Goal: Contribute content: Contribute content

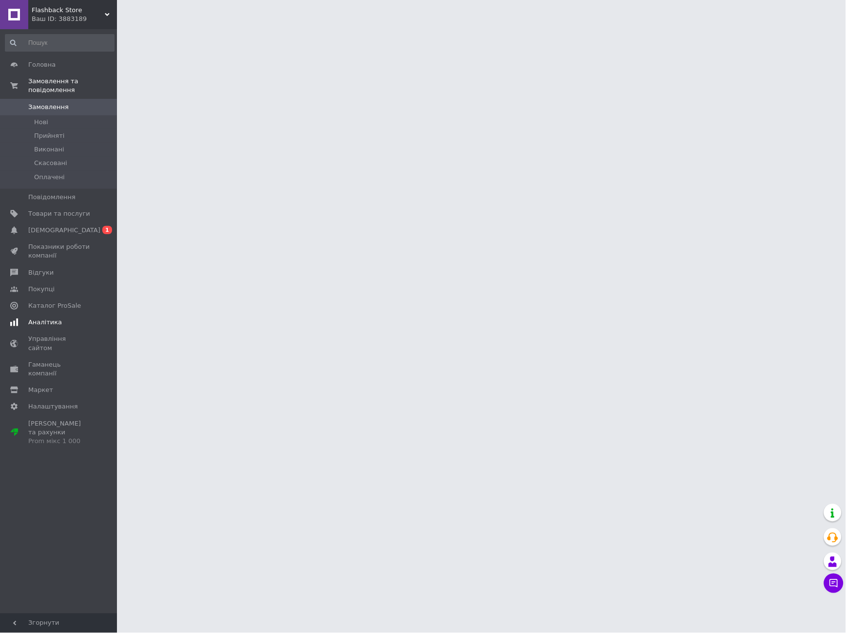
click at [71, 226] on span "[DEMOGRAPHIC_DATA]" at bounding box center [59, 230] width 62 height 9
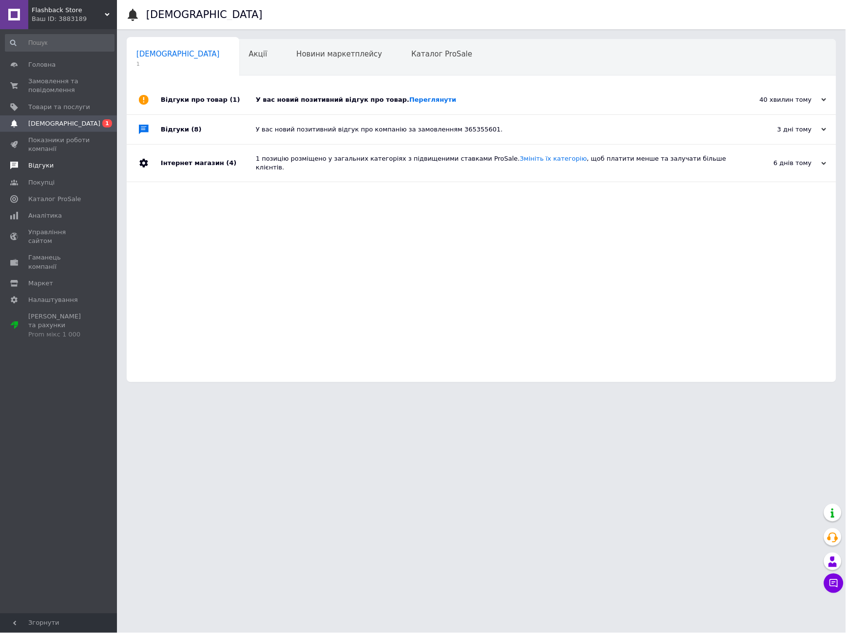
click at [49, 167] on span "Відгуки" at bounding box center [40, 165] width 25 height 9
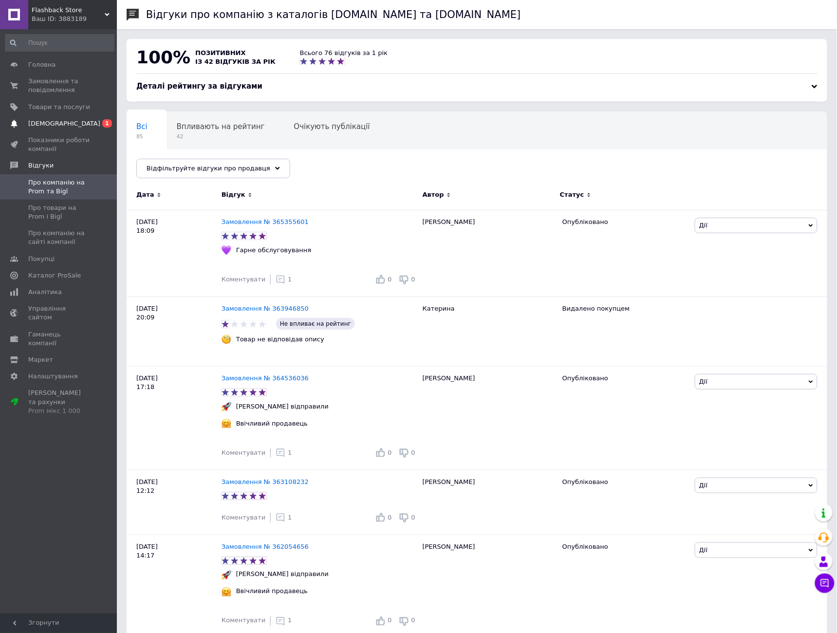
click at [85, 121] on span "[DEMOGRAPHIC_DATA]" at bounding box center [59, 123] width 62 height 9
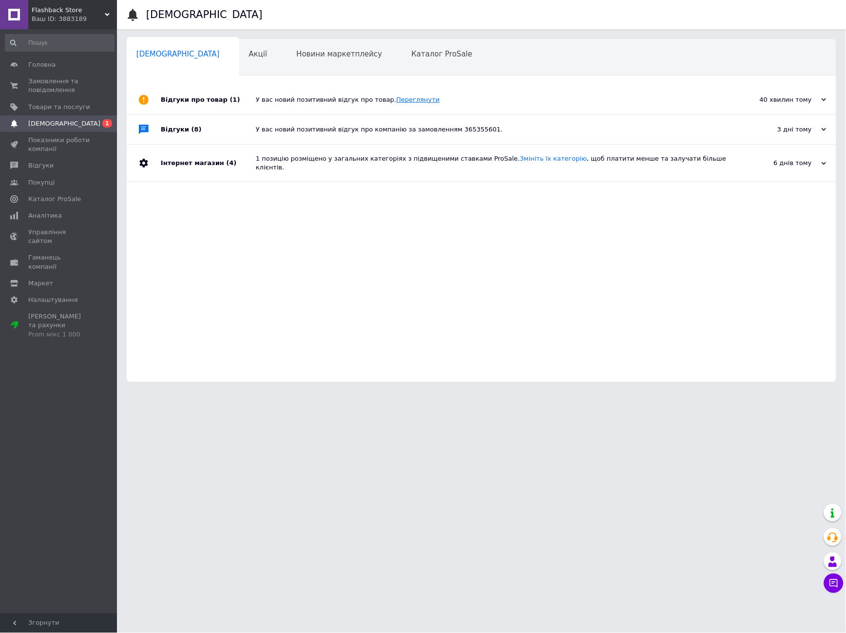
click at [398, 100] on link "Переглянути" at bounding box center [417, 99] width 43 height 7
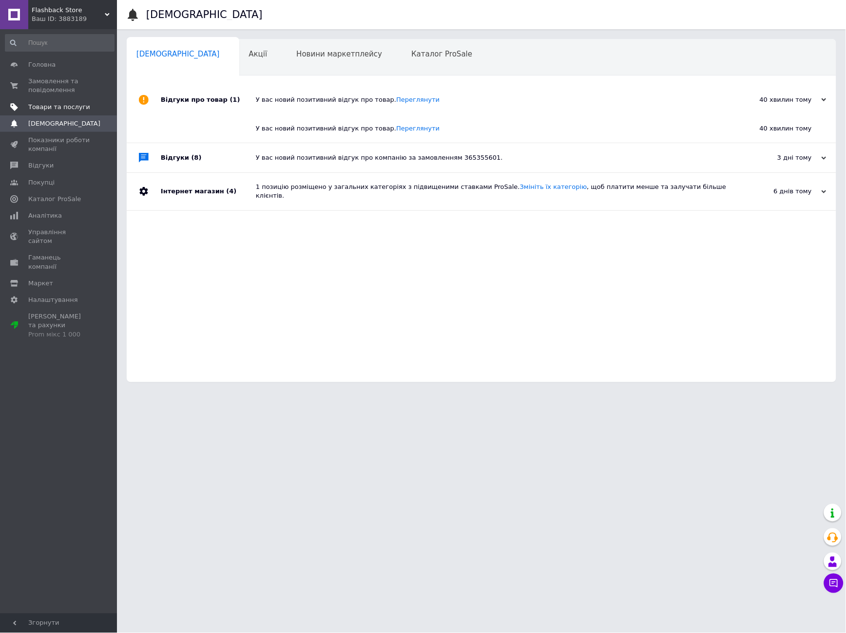
click at [51, 109] on span "Товари та послуги" at bounding box center [59, 107] width 62 height 9
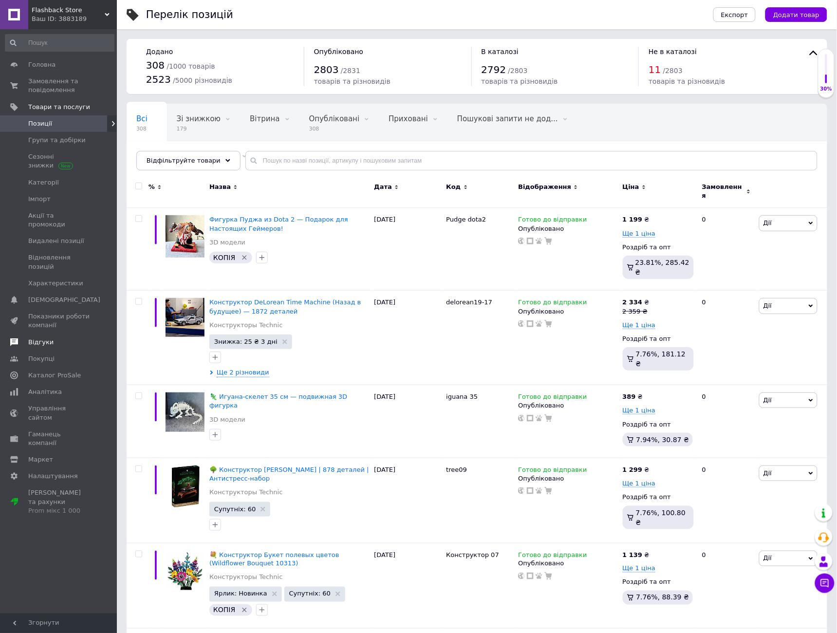
click at [39, 338] on span "Відгуки" at bounding box center [40, 342] width 25 height 9
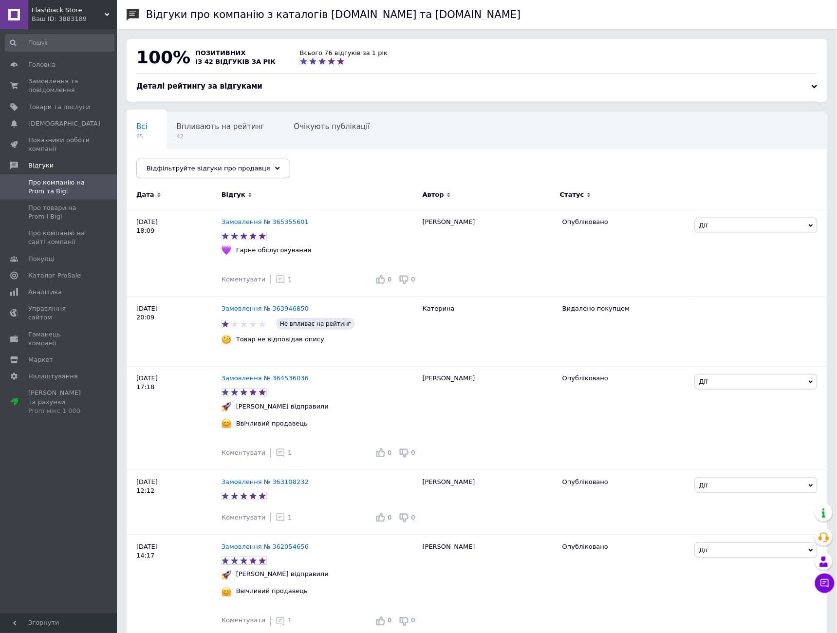
click at [240, 168] on span "Відфільтруйте відгуки про продавця" at bounding box center [209, 168] width 124 height 7
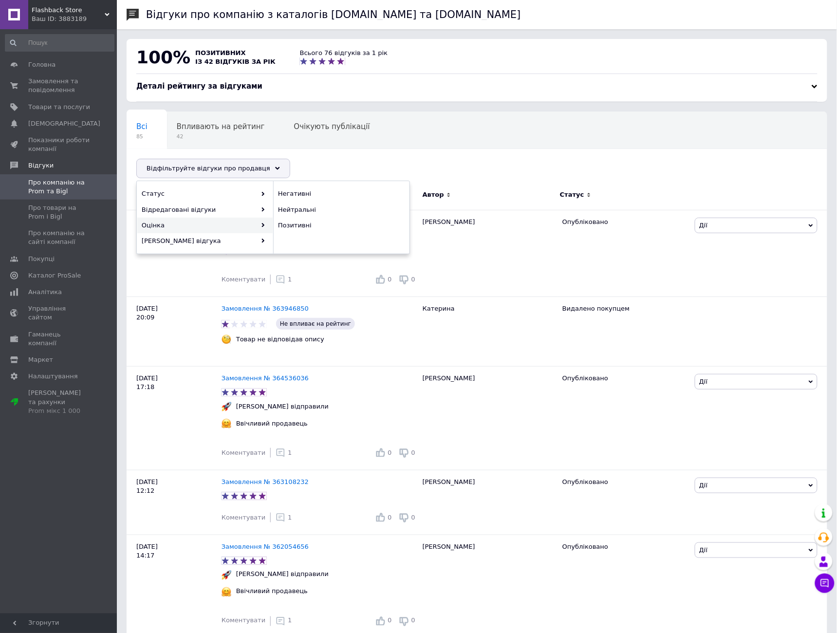
click at [317, 158] on div "Всі 85 Впливають на рейтинг 42 Очікують публікації 0 Опубліковані без комен... …" at bounding box center [477, 150] width 701 height 80
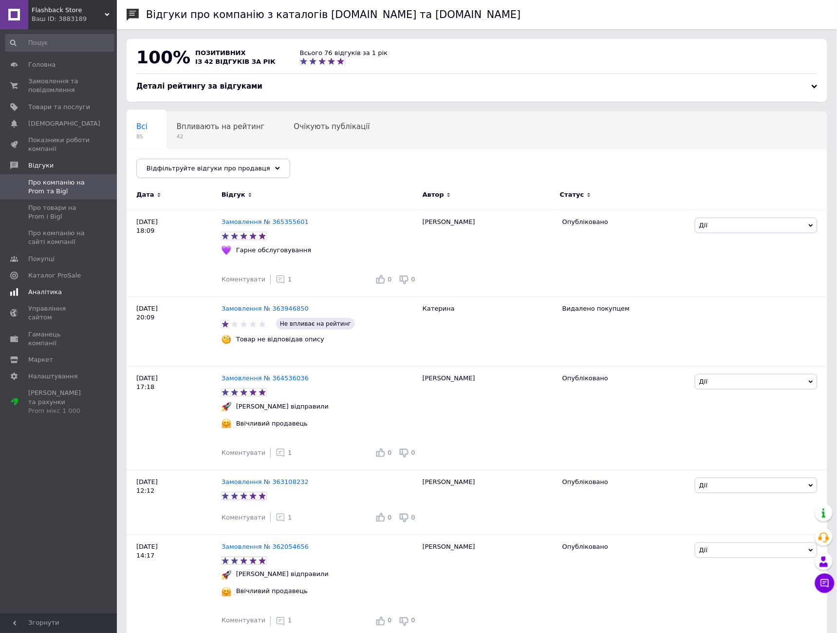
click at [46, 288] on span "Аналітика" at bounding box center [45, 292] width 34 height 9
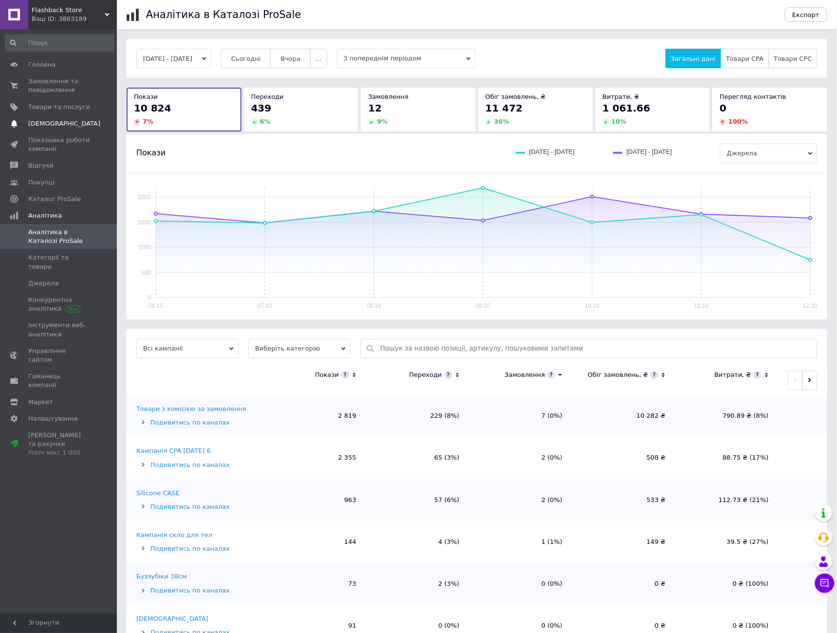
click at [47, 124] on span "[DEMOGRAPHIC_DATA]" at bounding box center [64, 123] width 72 height 9
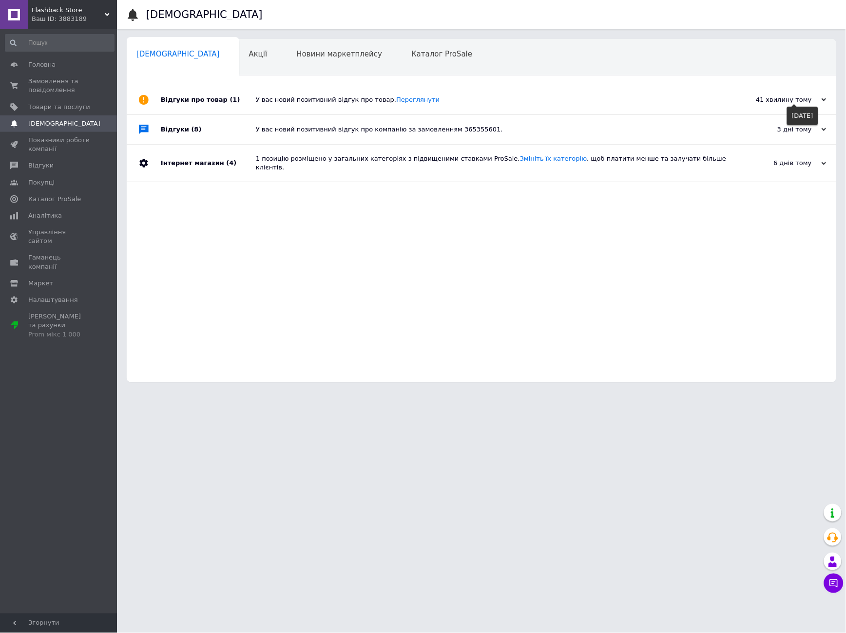
click at [823, 98] on icon at bounding box center [823, 99] width 5 height 5
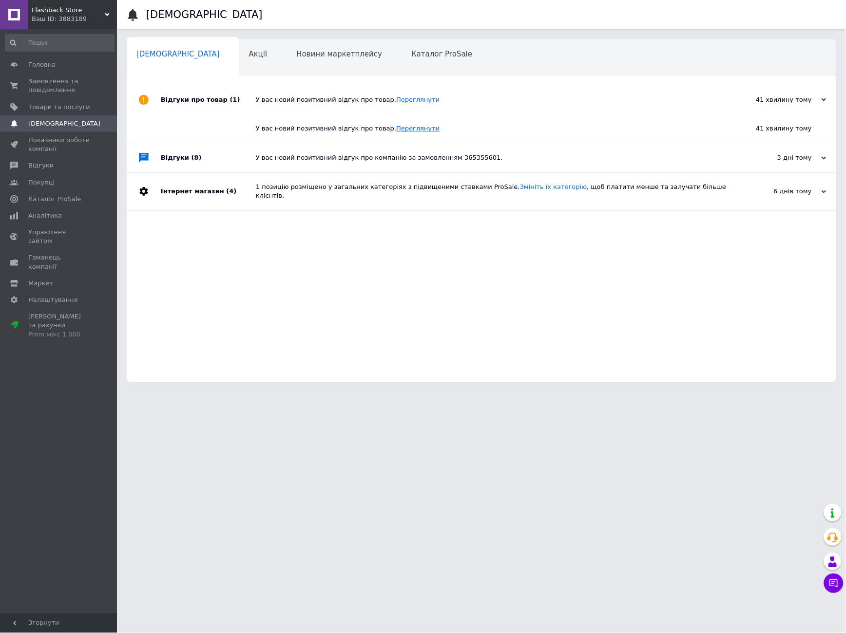
click at [398, 127] on link "Переглянути" at bounding box center [417, 128] width 43 height 7
click at [44, 89] on span "Замовлення та повідомлення" at bounding box center [59, 86] width 62 height 18
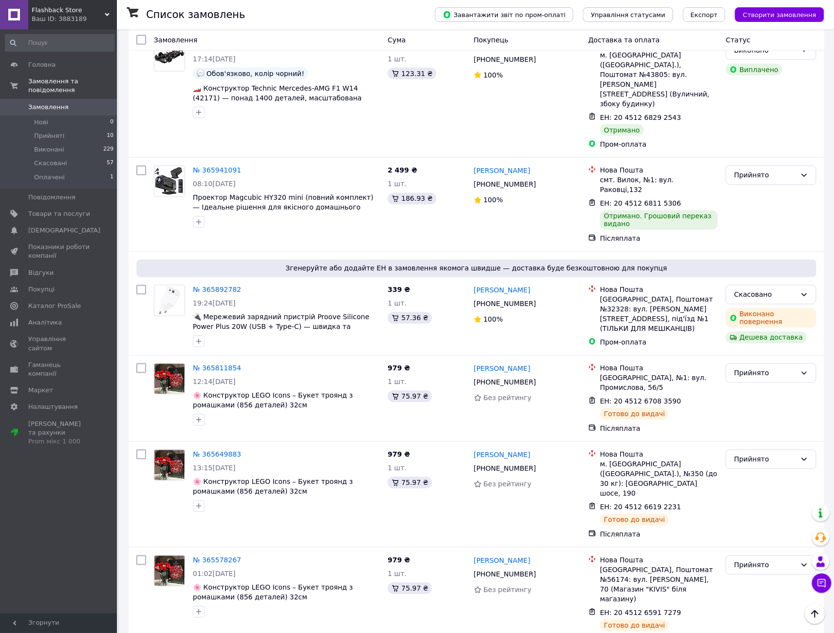
scroll to position [487, 0]
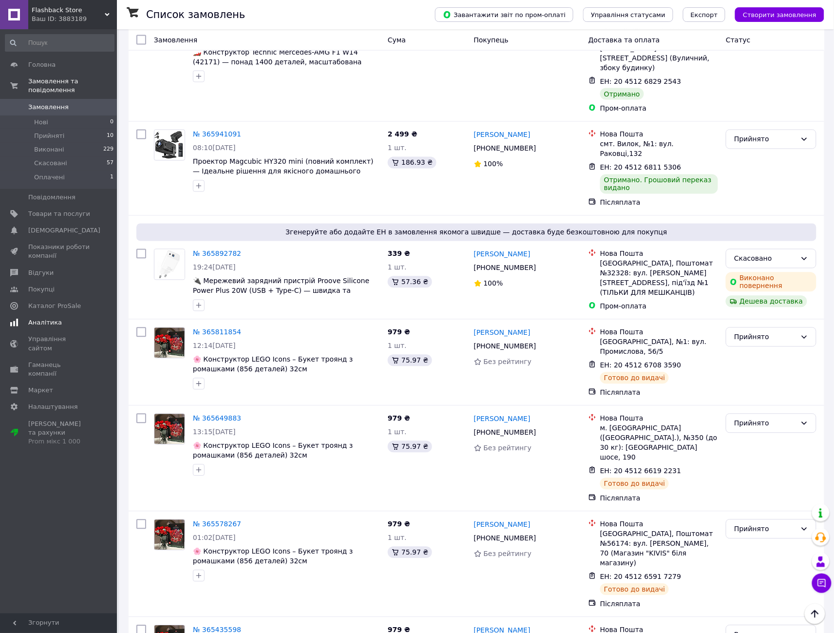
click at [43, 318] on span "Аналітика" at bounding box center [45, 322] width 34 height 9
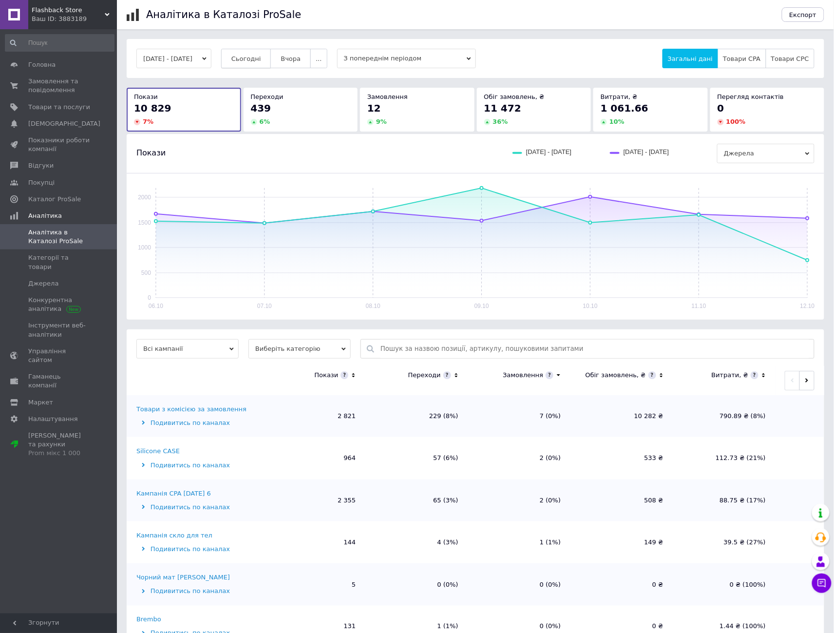
click at [252, 59] on span "Сьогодні" at bounding box center [246, 58] width 30 height 7
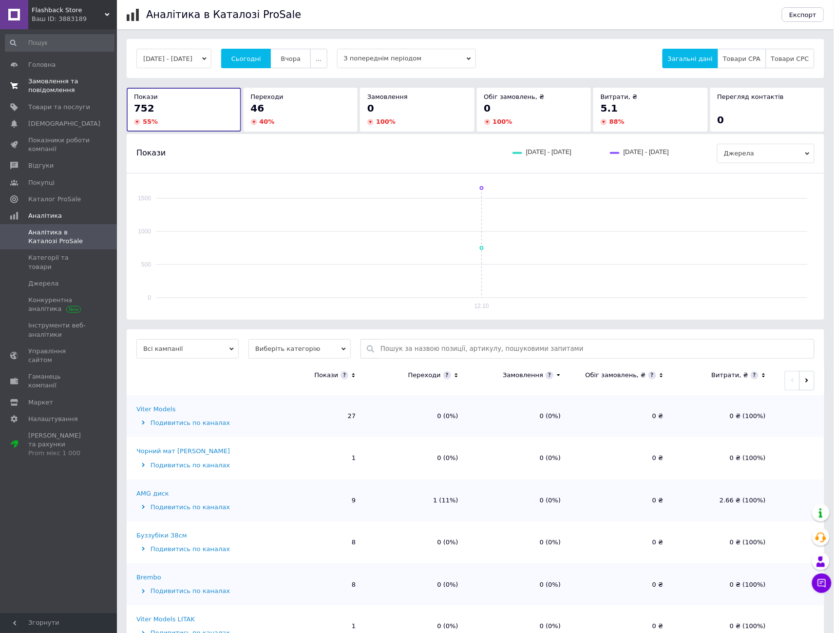
click at [51, 87] on span "Замовлення та повідомлення" at bounding box center [59, 86] width 62 height 18
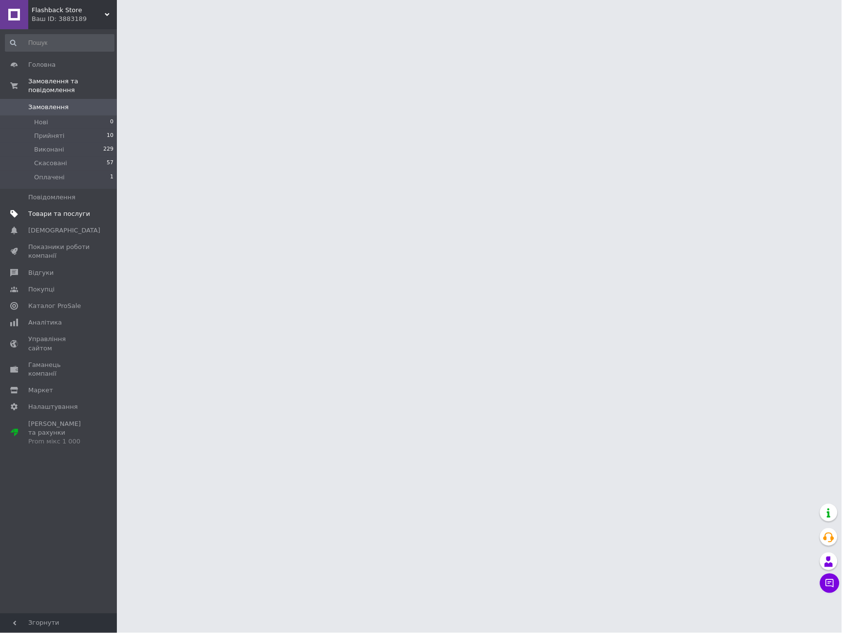
click at [55, 209] on span "Товари та послуги" at bounding box center [59, 213] width 62 height 9
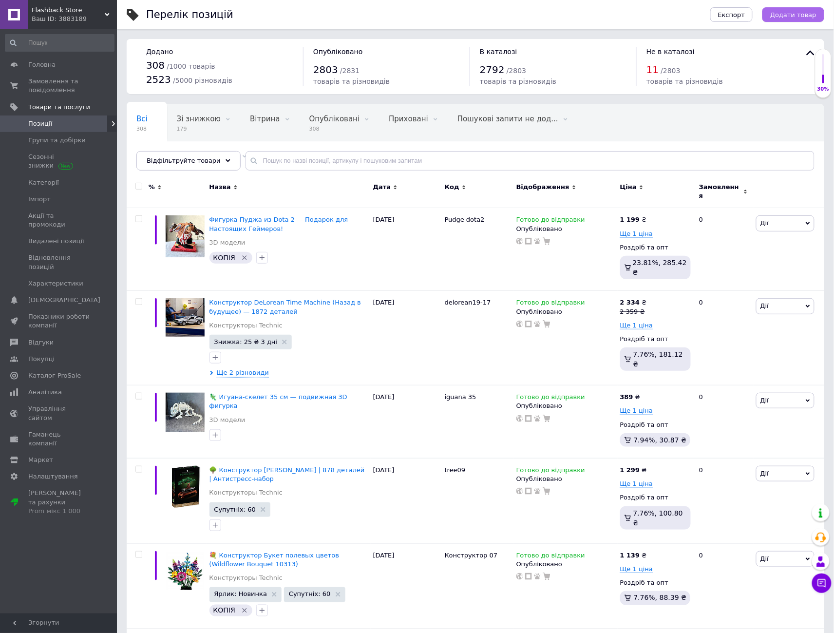
click at [780, 19] on button "Додати товар" at bounding box center [793, 14] width 62 height 15
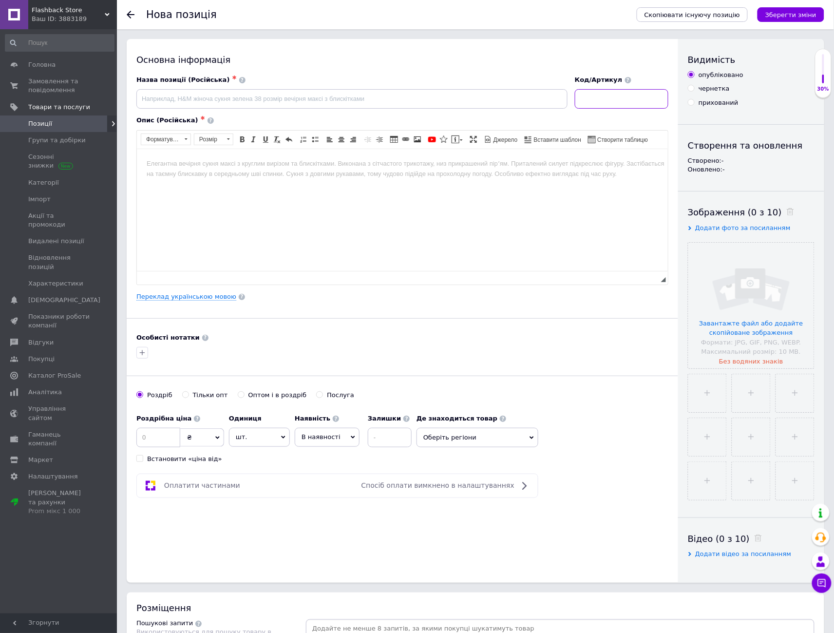
click at [608, 96] on input at bounding box center [622, 98] width 94 height 19
paste input "Faceless Void"
type input "Faceless Void"
click at [776, 308] on input "file" at bounding box center [751, 306] width 126 height 126
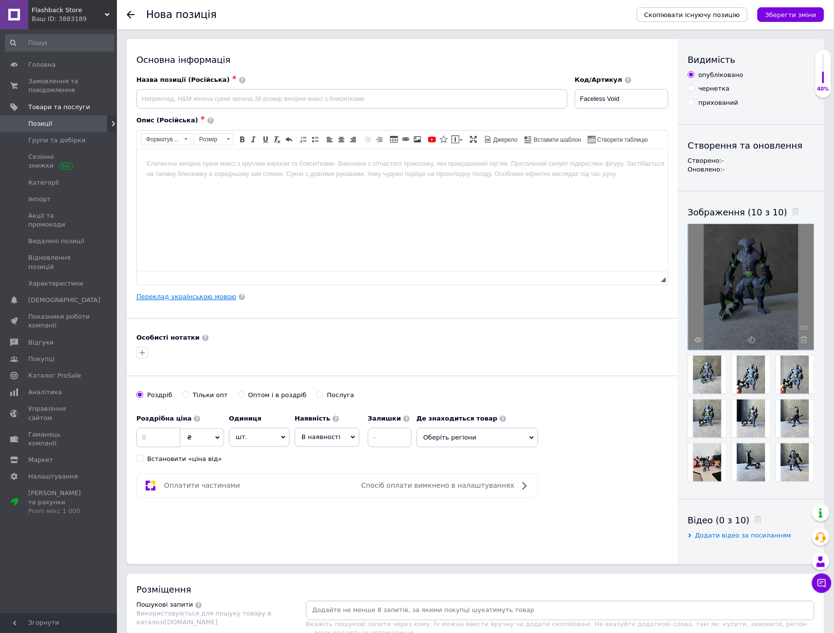
click at [181, 297] on link "Переклад українською мовою" at bounding box center [186, 297] width 100 height 8
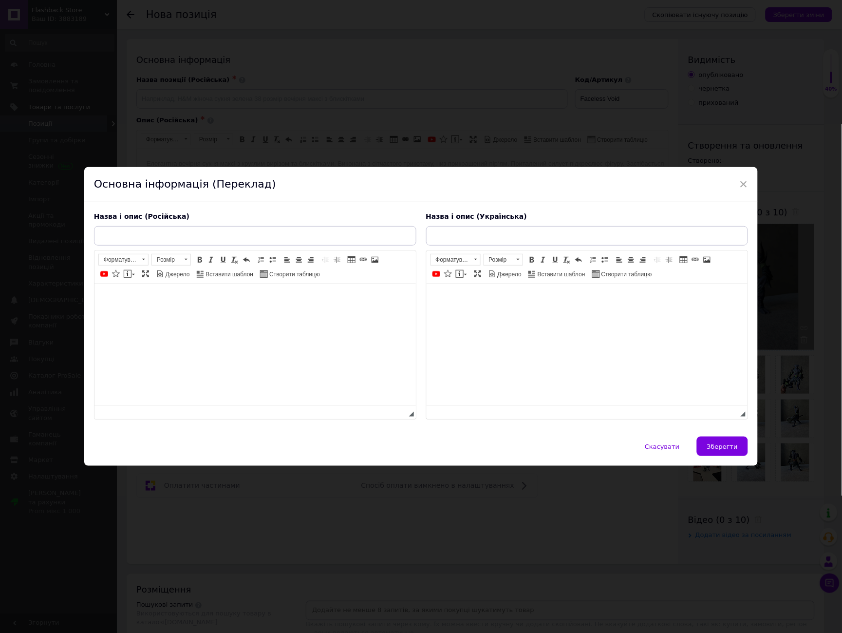
click at [509, 313] on html at bounding box center [587, 298] width 322 height 30
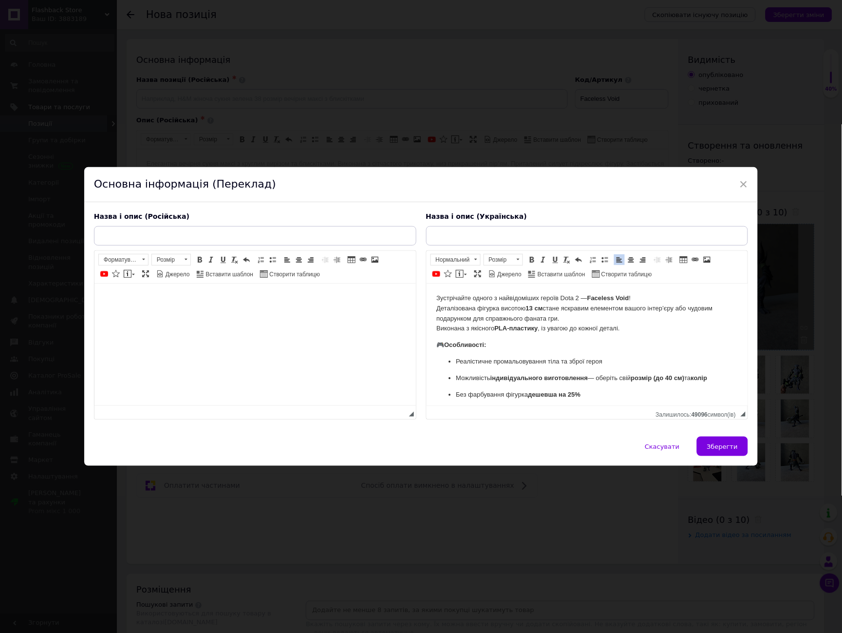
click at [473, 227] on input "text" at bounding box center [587, 235] width 322 height 19
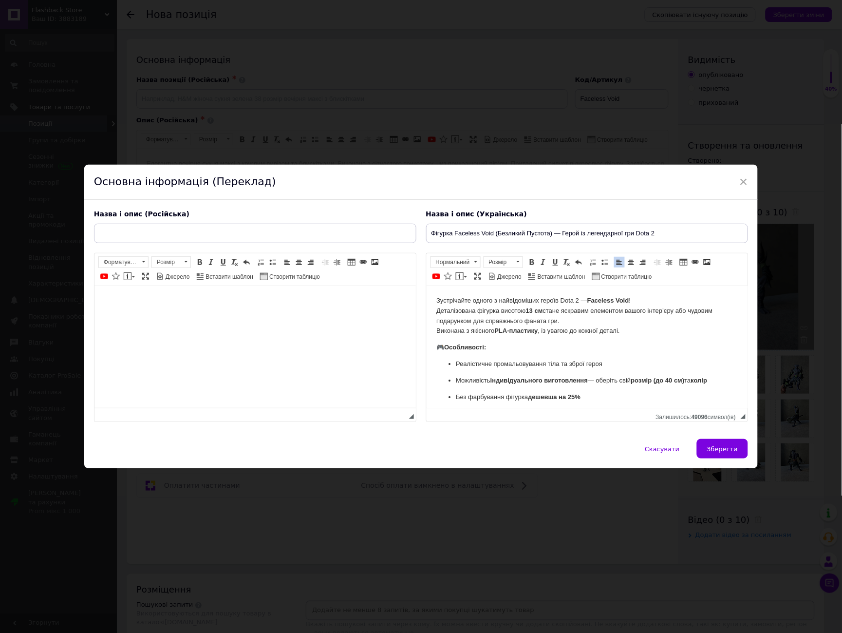
click at [672, 227] on input "Фігурка Faceless Void (Безликий Пустота) — Герой із легендарної гри Dota 2" at bounding box center [587, 233] width 322 height 19
type input "Фігурка Faceless Void (Безликий Пустота) — Герой із легендарної гри Dota 2 (13с…"
click at [227, 225] on input "text" at bounding box center [255, 233] width 322 height 19
paste input "Фигурка Faceless Void (Безликий Пустота) — Герой из легендарной игры Dota 2"
type input "Фигурка Faceless Void (Безликий Пустота) — Герой из легендарной игры Dota 2"
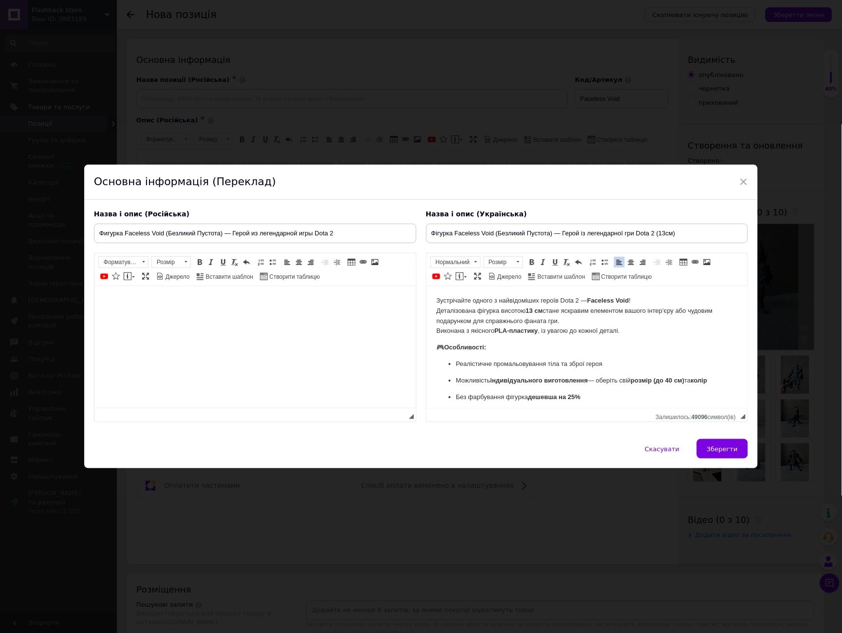
click at [316, 312] on html at bounding box center [255, 300] width 322 height 30
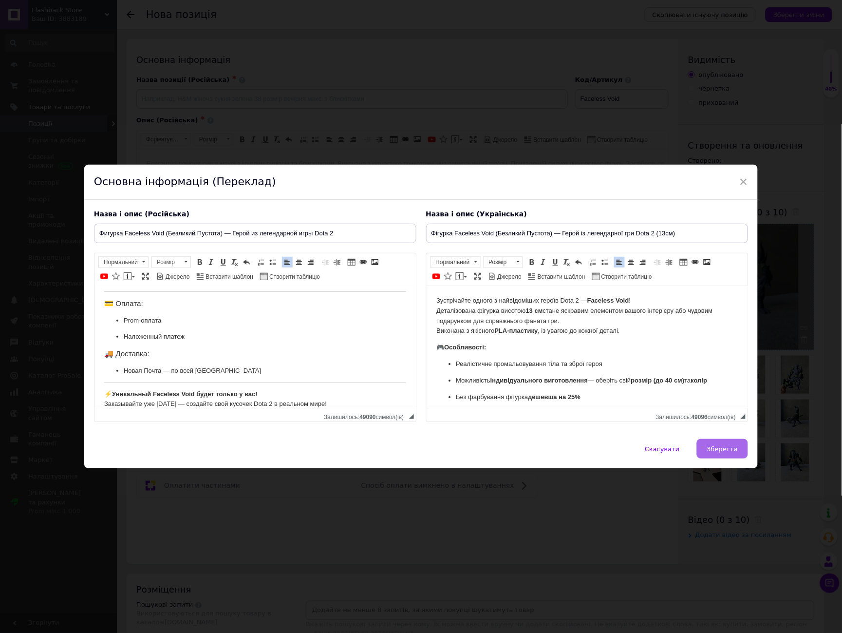
click at [722, 453] on span "Зберегти" at bounding box center [722, 448] width 31 height 7
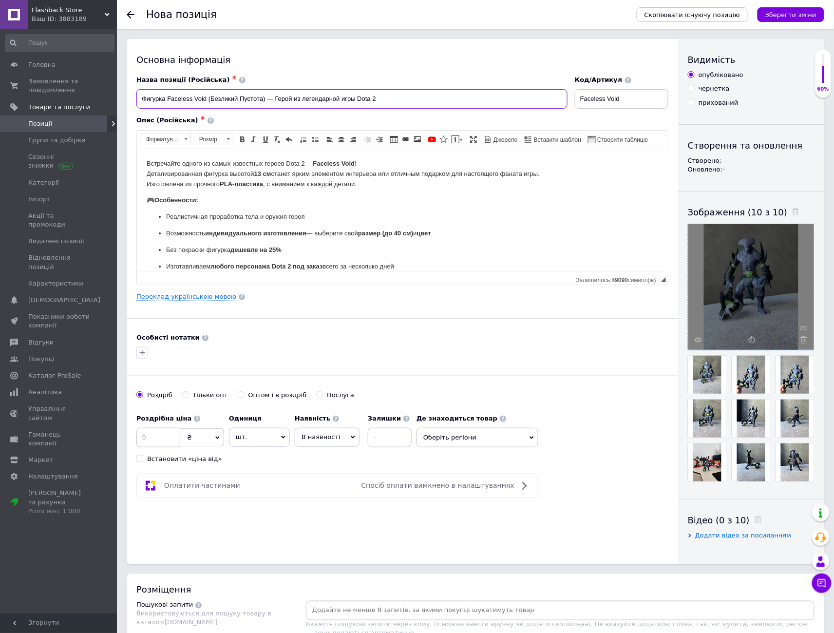
click at [383, 95] on input "Фигурка Faceless Void (Безликий Пустота) — Герой из легендарной игры Dota 2" at bounding box center [351, 98] width 431 height 19
type input "Фигурка Faceless Void (Безликий Пустота) — Герой из легендарной игры Dota 2"
click at [183, 294] on link "Переклад українською мовою" at bounding box center [186, 297] width 100 height 8
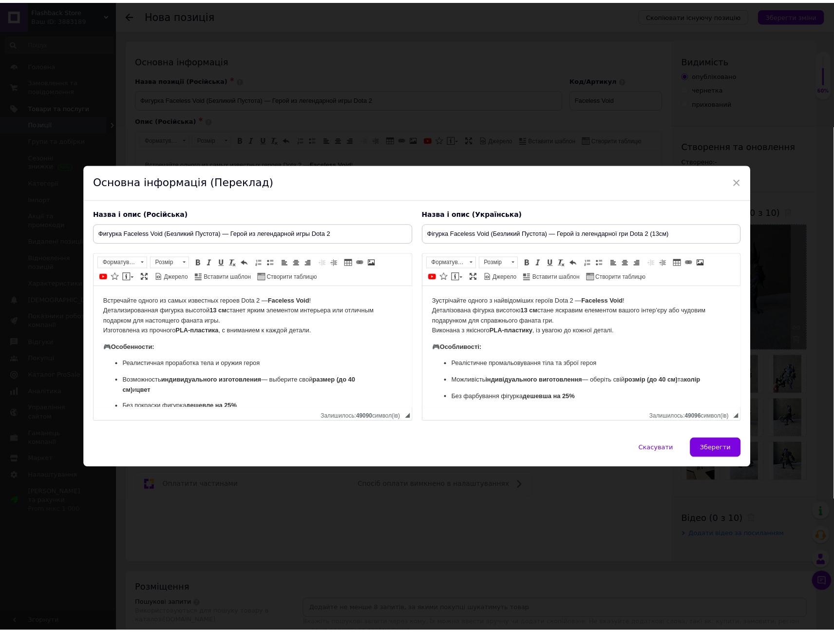
scroll to position [0, 0]
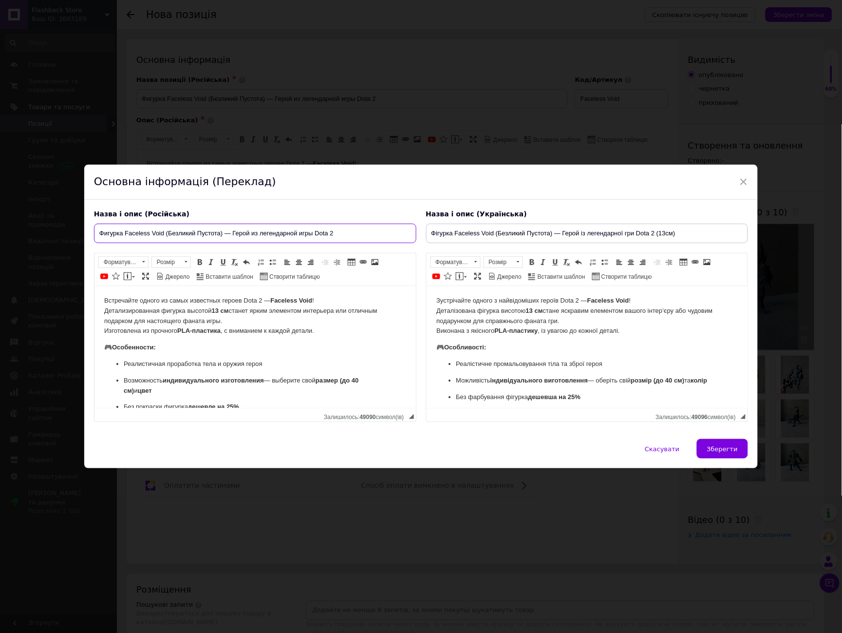
click at [373, 224] on input "Фигурка Faceless Void (Безликий Пустота) — Герой из легендарной игры Dota 2" at bounding box center [255, 233] width 322 height 19
type input "Фигурка Faceless Void (Безликий Пустота) — Герой из легендарной игры Dota 2 (13…"
click at [720, 453] on span "Зберегти" at bounding box center [722, 448] width 31 height 7
type input "Фигурка Faceless Void (Безликий Пустота) — Герой из легендарной игры Dota 2 (13…"
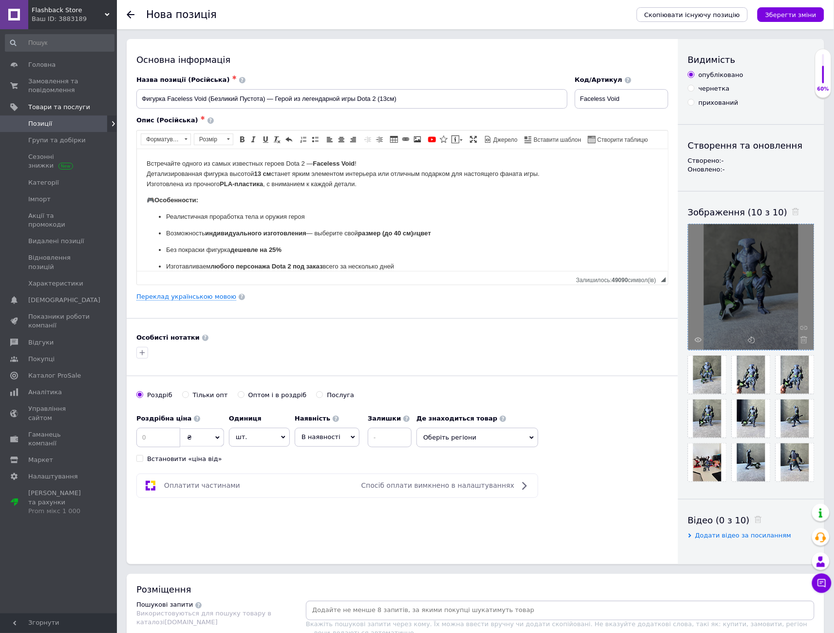
click at [238, 395] on label "Оптом і в роздріб" at bounding box center [272, 395] width 69 height 9
click at [238, 395] on input "Оптом і в роздріб" at bounding box center [241, 394] width 6 height 6
radio input "true"
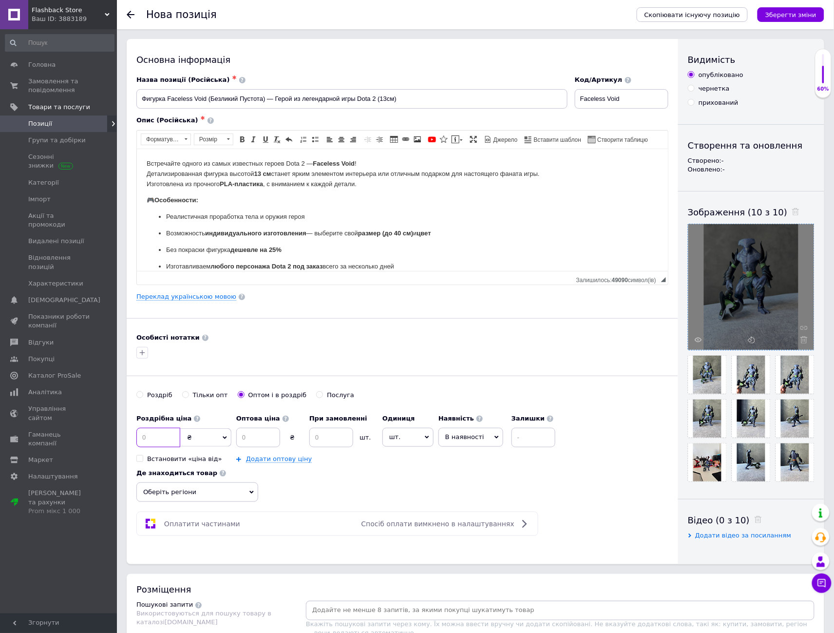
click at [151, 437] on input at bounding box center [158, 437] width 44 height 19
type input "990"
click at [323, 435] on input at bounding box center [331, 437] width 44 height 19
type input "2"
click at [258, 434] on input at bounding box center [258, 437] width 44 height 19
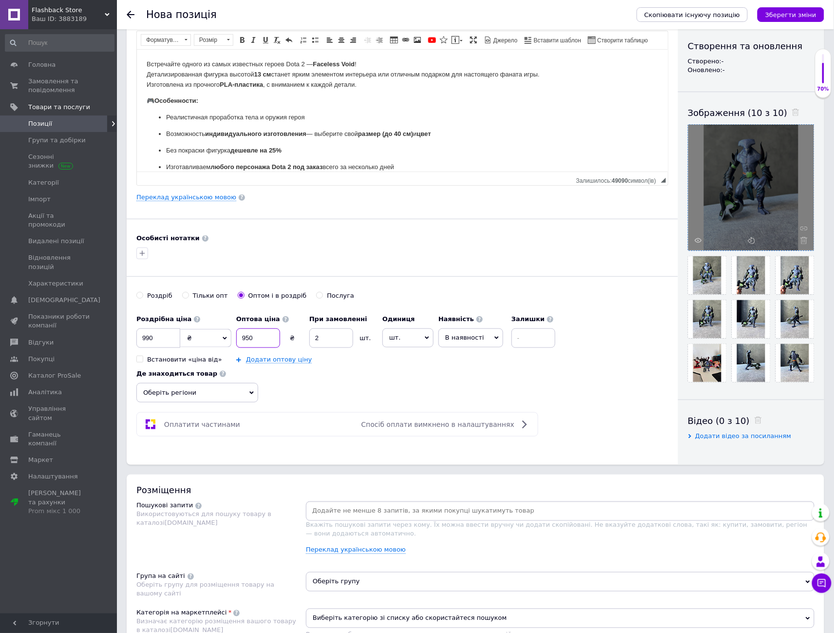
scroll to position [108, 0]
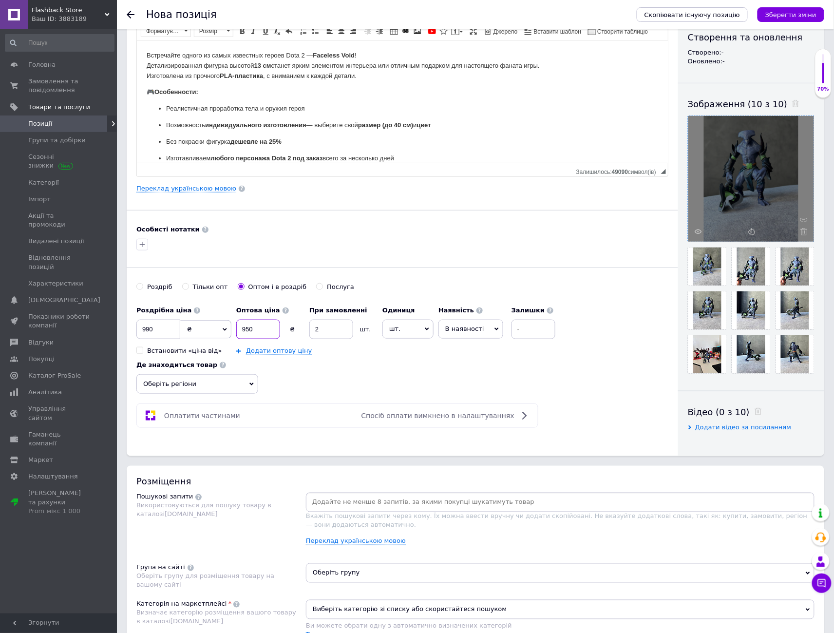
type input "950"
click at [263, 382] on div "Де знаходиться товар Оберіть регіони" at bounding box center [199, 375] width 127 height 38
click at [252, 382] on icon at bounding box center [251, 384] width 4 height 4
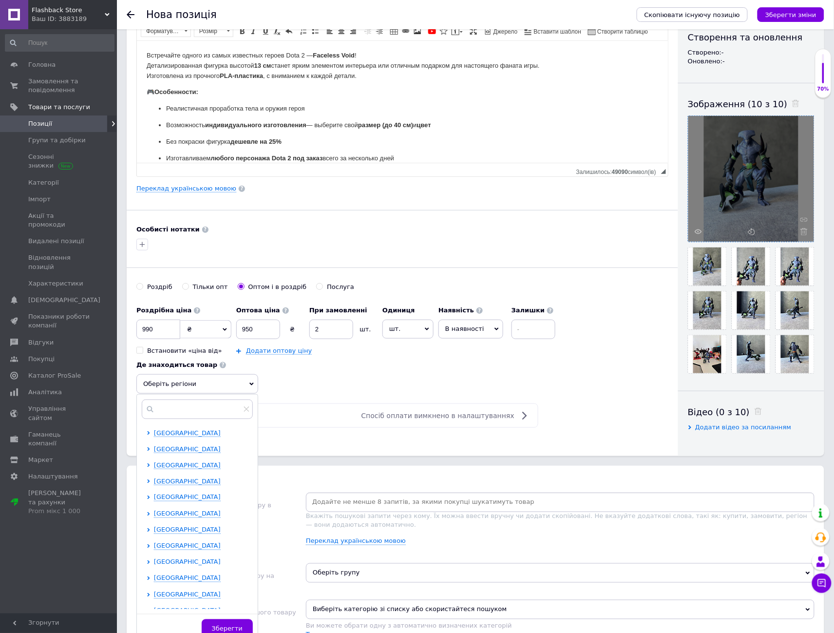
click at [185, 560] on span "[GEOGRAPHIC_DATA]" at bounding box center [187, 561] width 67 height 7
click at [157, 577] on input "checkbox" at bounding box center [157, 577] width 6 height 6
checkbox input "true"
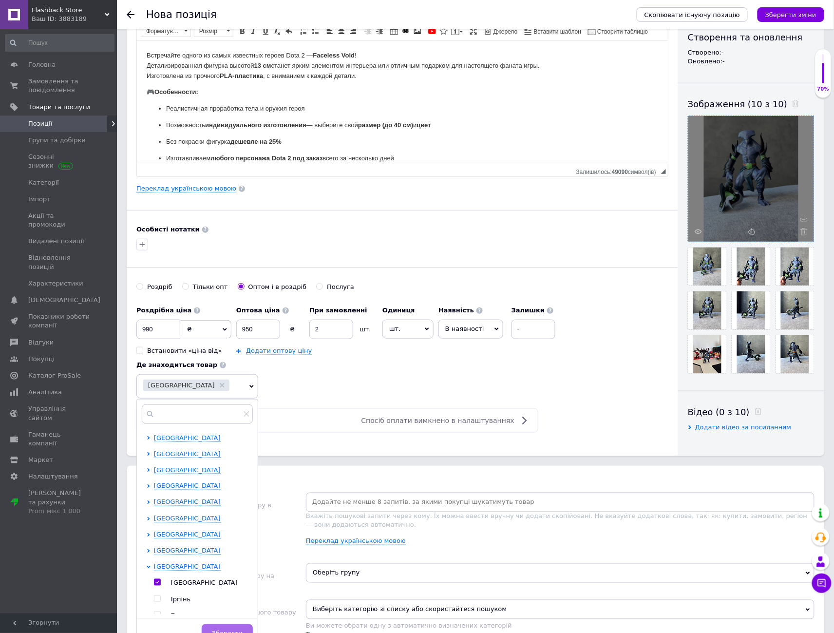
click at [231, 627] on button "Зберегти" at bounding box center [227, 633] width 51 height 19
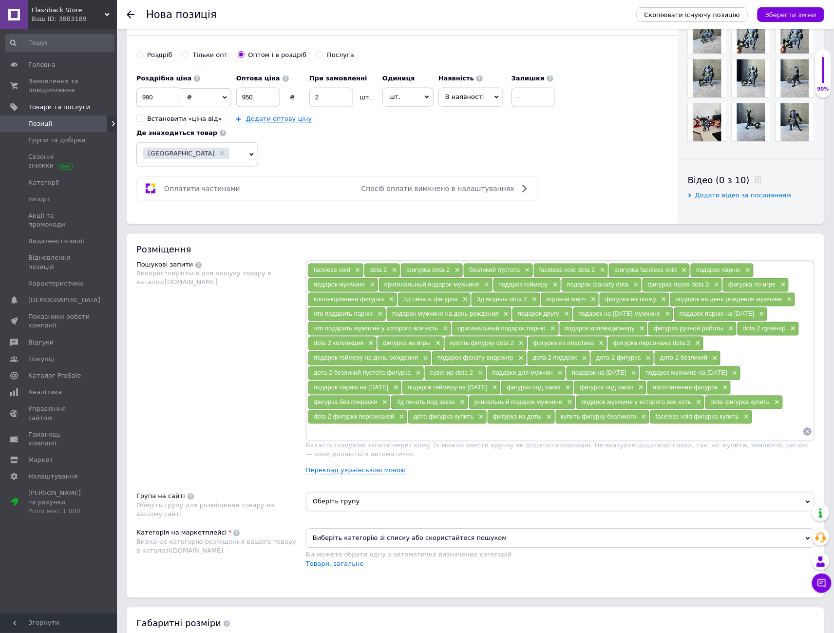
scroll to position [379, 0]
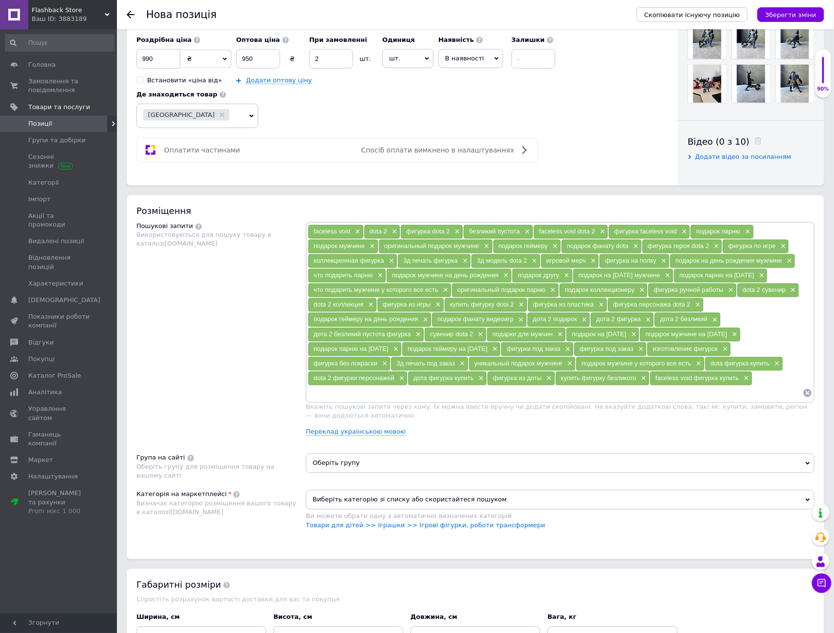
click at [802, 459] on span "Оберіть групу" at bounding box center [560, 463] width 509 height 19
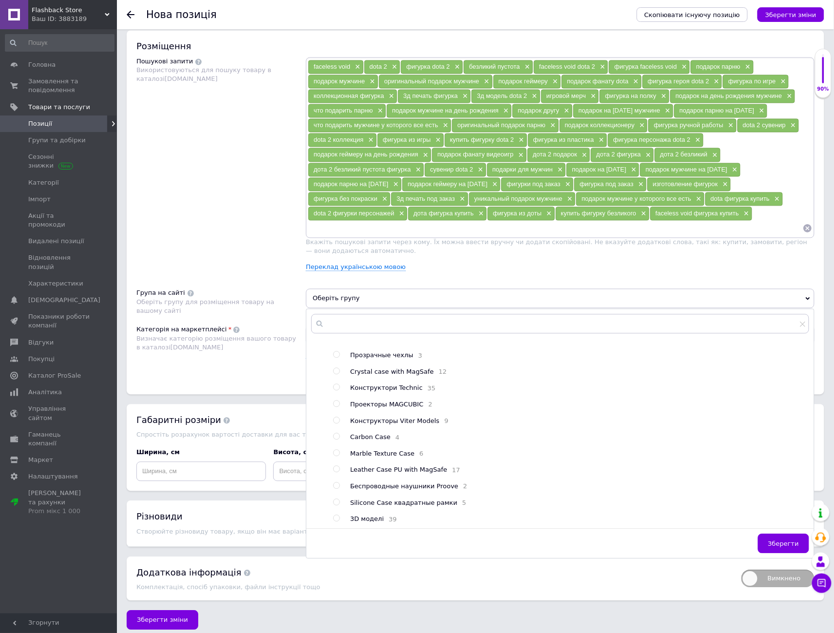
scroll to position [547, 0]
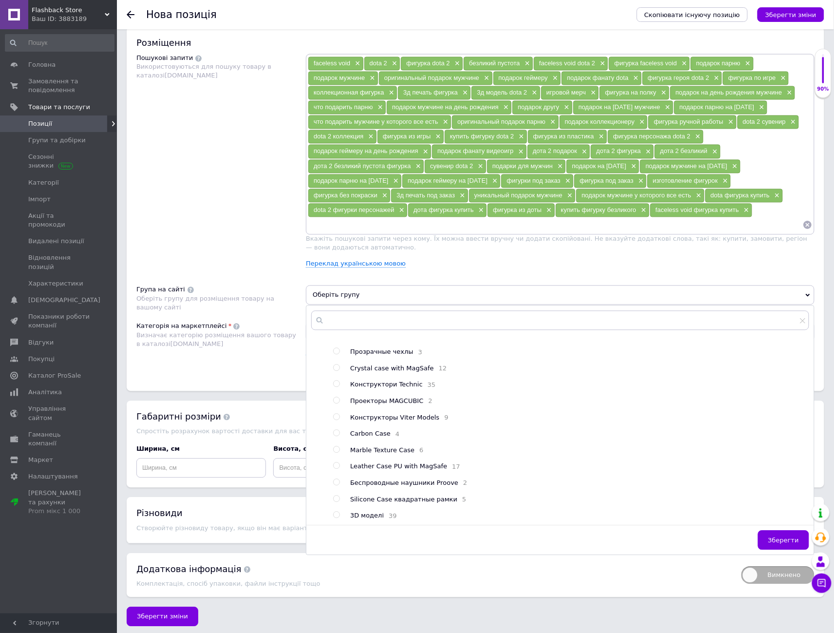
click at [335, 512] on input "radio" at bounding box center [336, 515] width 6 height 6
radio input "true"
click at [773, 537] on span "Зберегти" at bounding box center [783, 540] width 31 height 7
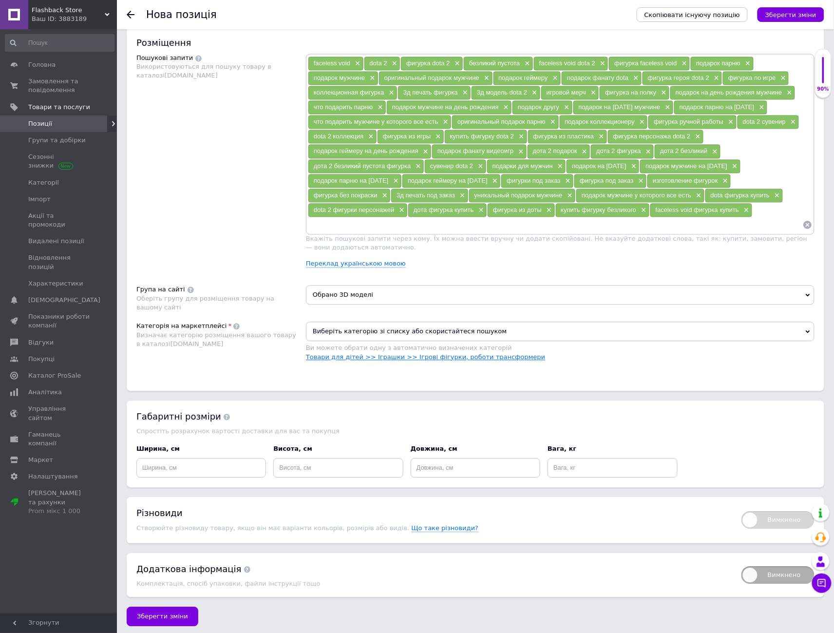
click at [470, 354] on link "Товари для дітей >> Іграшки >> Ігрові фігурки, роботи трансформери" at bounding box center [425, 357] width 239 height 7
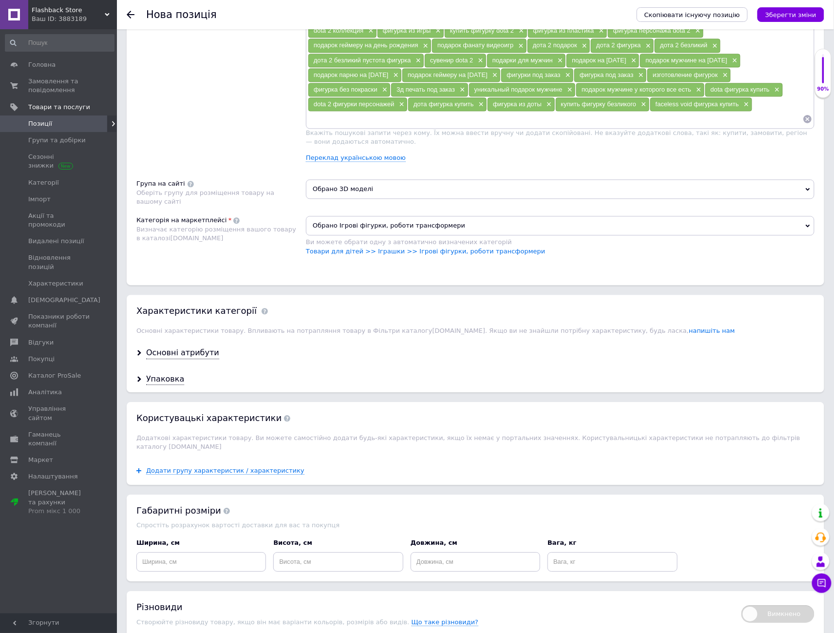
scroll to position [655, 0]
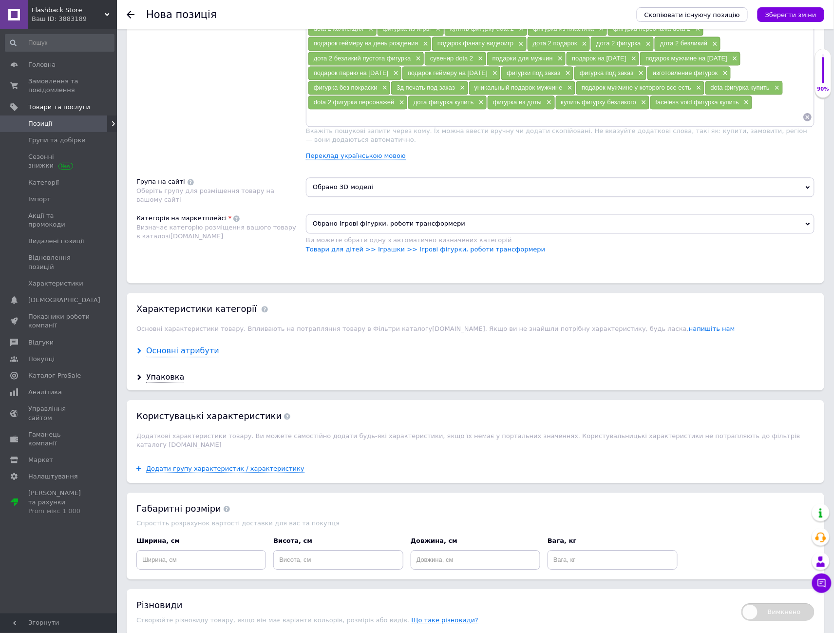
click at [187, 345] on div "Основні атрибути" at bounding box center [182, 350] width 73 height 11
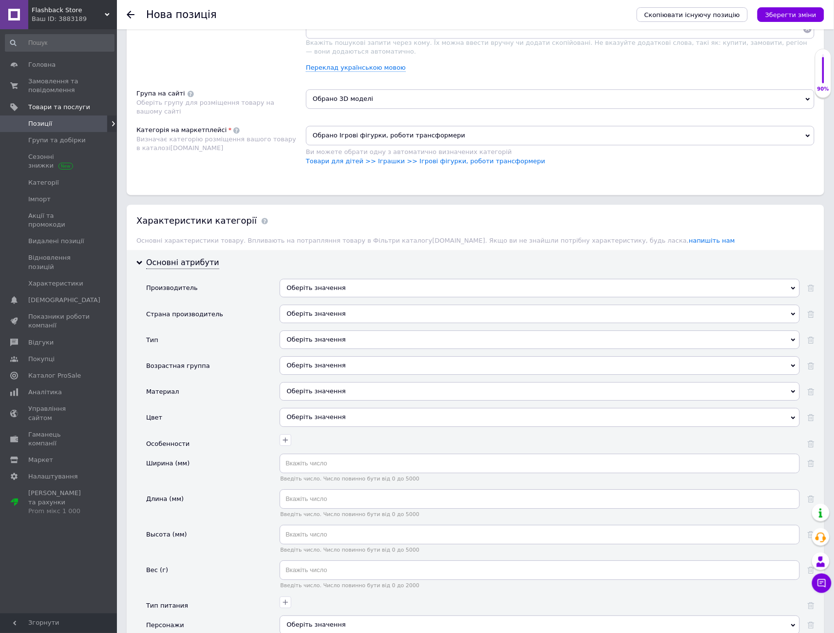
scroll to position [763, 0]
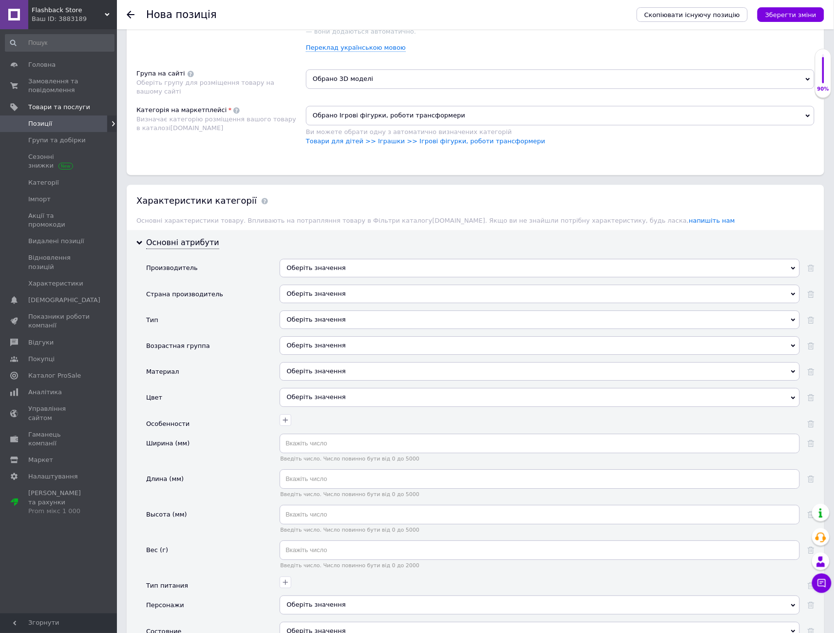
click at [358, 263] on div "Оберіть значення" at bounding box center [540, 268] width 520 height 19
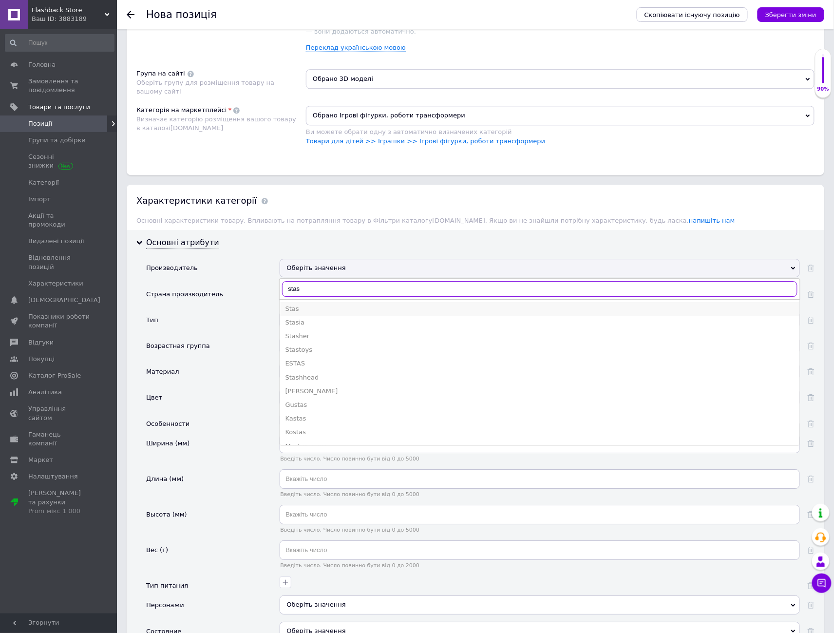
type input "stas"
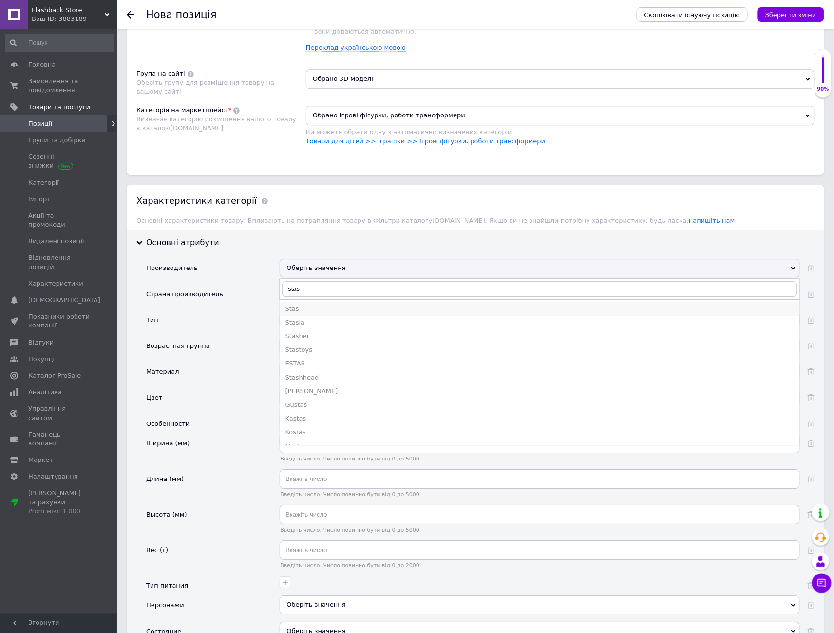
click at [307, 304] on div "Stas" at bounding box center [540, 308] width 510 height 9
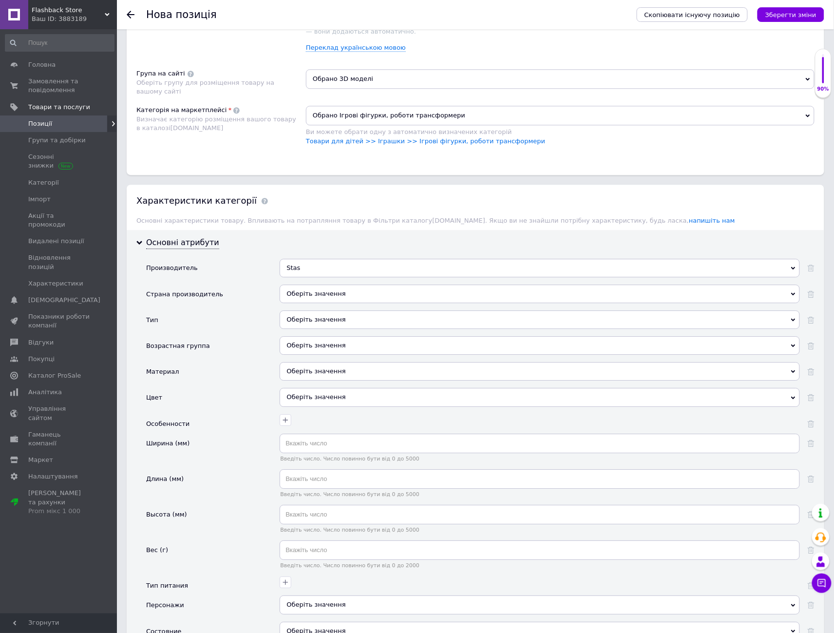
click at [308, 290] on div "Оберіть значення" at bounding box center [540, 293] width 520 height 19
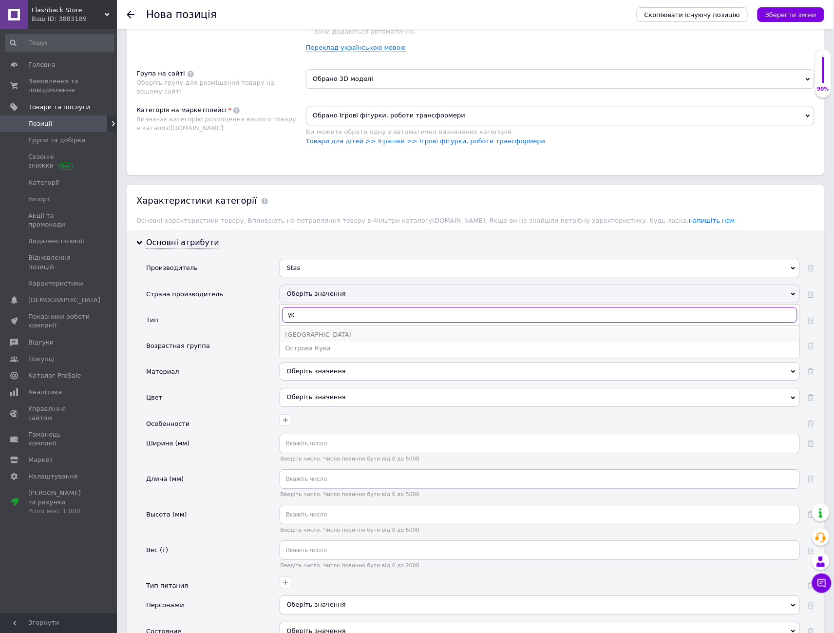
type input "ук"
click at [305, 330] on div "[GEOGRAPHIC_DATA]" at bounding box center [540, 334] width 510 height 9
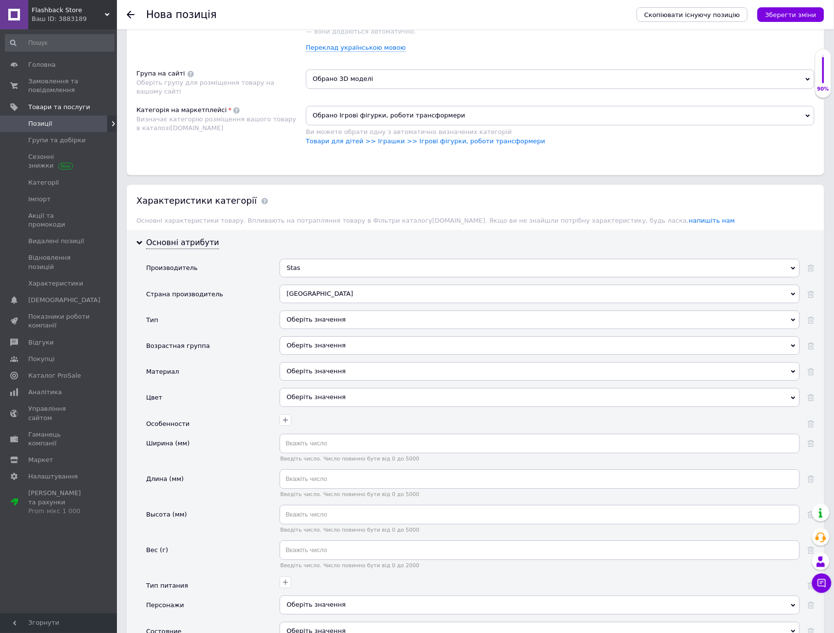
click at [309, 310] on div "Оберіть значення" at bounding box center [540, 319] width 520 height 19
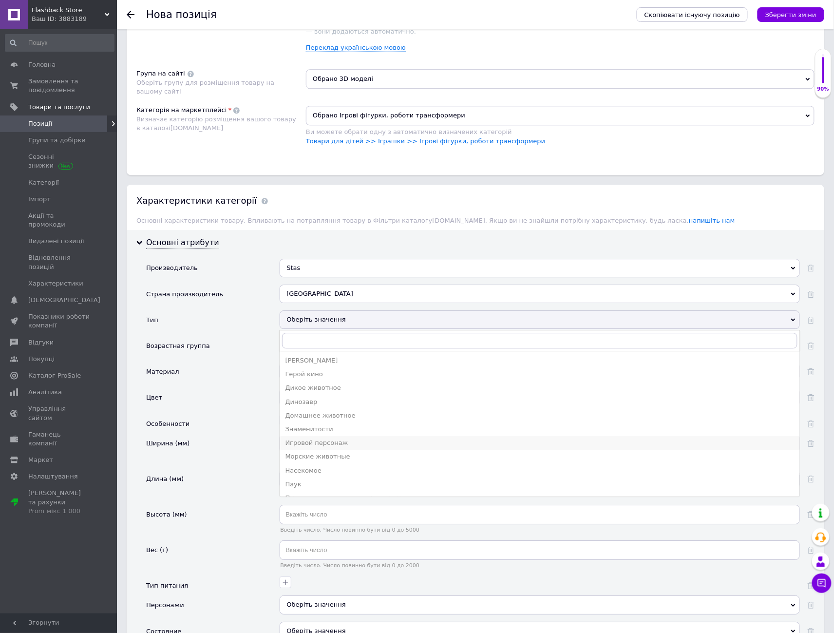
click at [323, 438] on div "Игровой персонаж" at bounding box center [540, 442] width 510 height 9
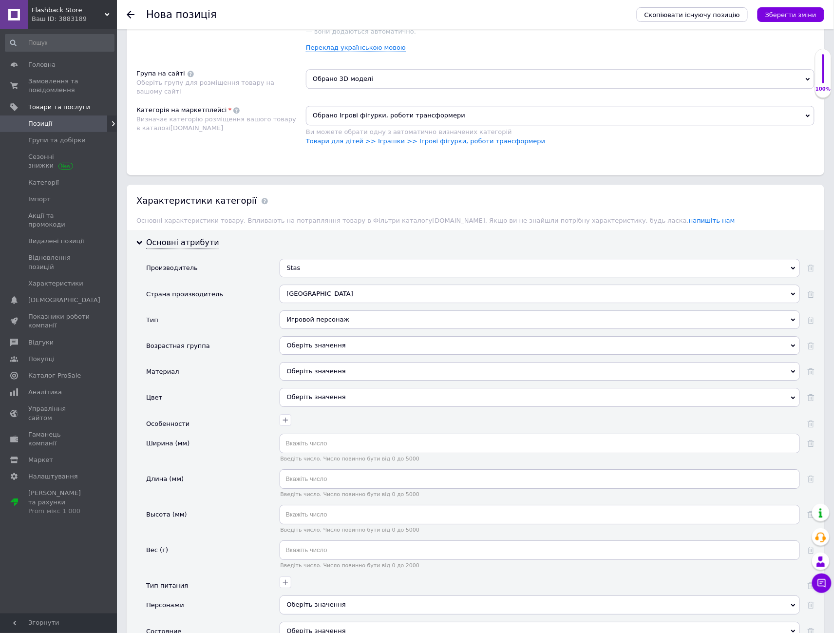
click at [321, 338] on div "Оберіть значення" at bounding box center [540, 345] width 520 height 19
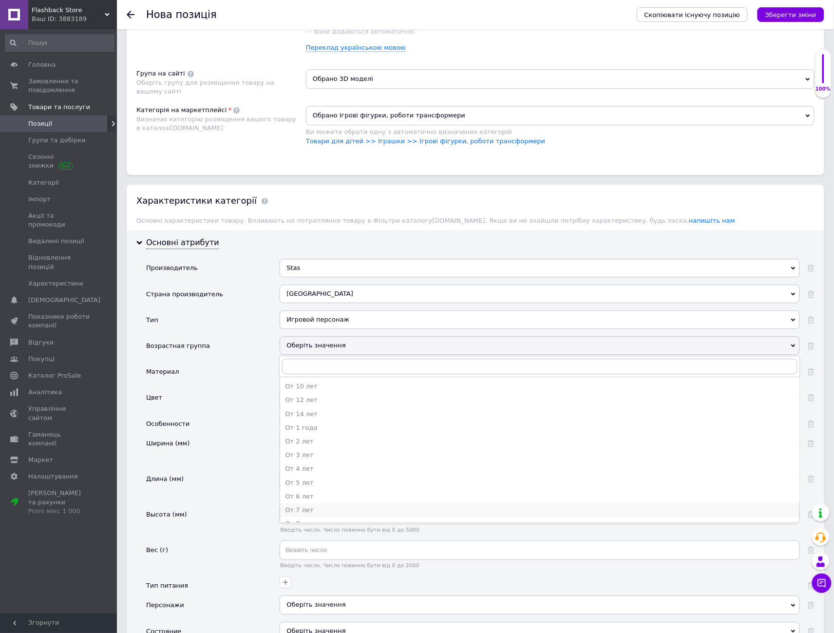
click at [319, 503] on li "От 7 лет" at bounding box center [539, 510] width 519 height 14
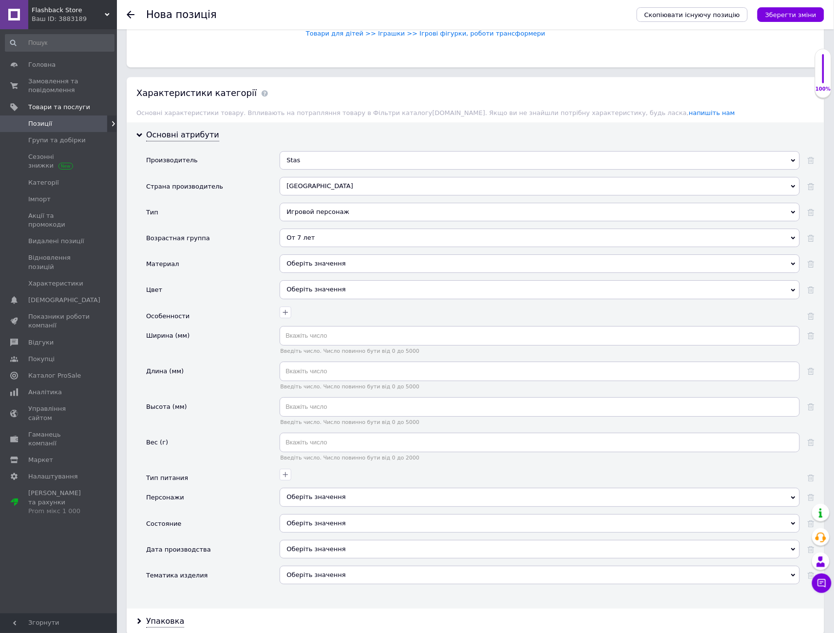
scroll to position [871, 0]
click at [351, 259] on div "Оберіть значення" at bounding box center [540, 263] width 520 height 19
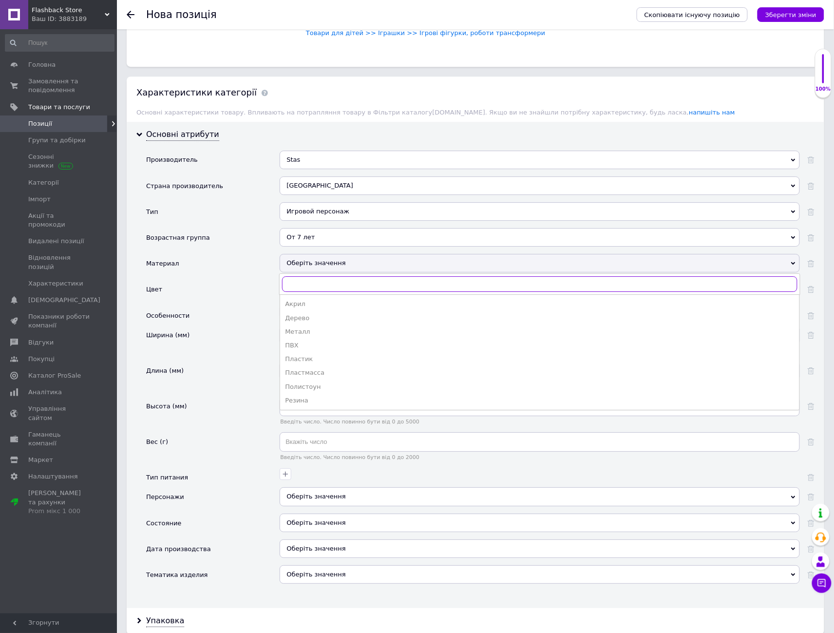
type input "g"
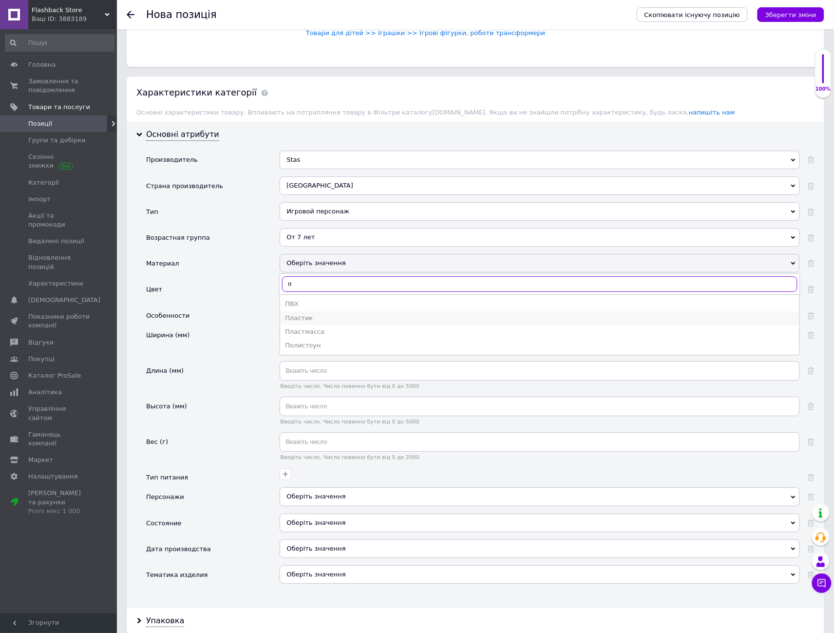
type input "п"
click at [325, 314] on div "Пластик" at bounding box center [540, 318] width 510 height 9
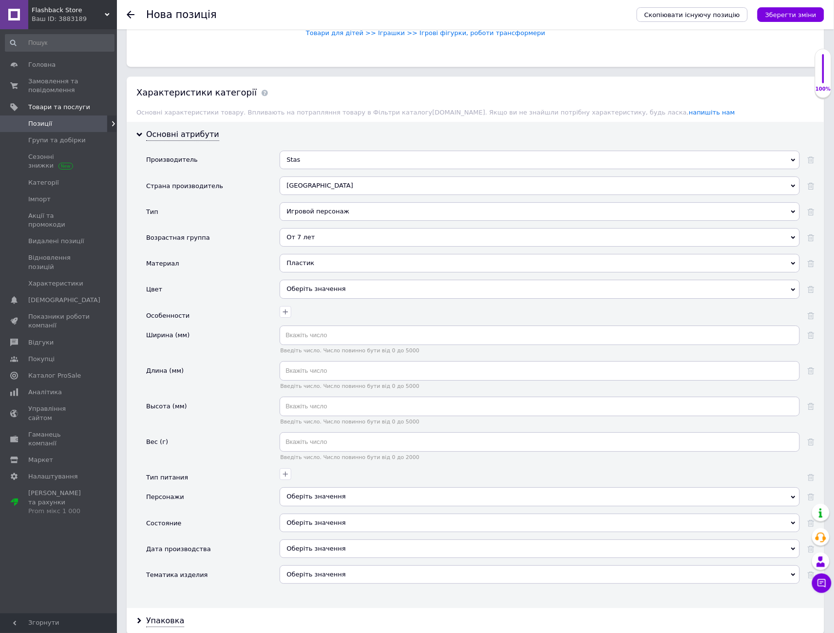
click at [314, 280] on div "Оберіть значення" at bounding box center [540, 289] width 520 height 19
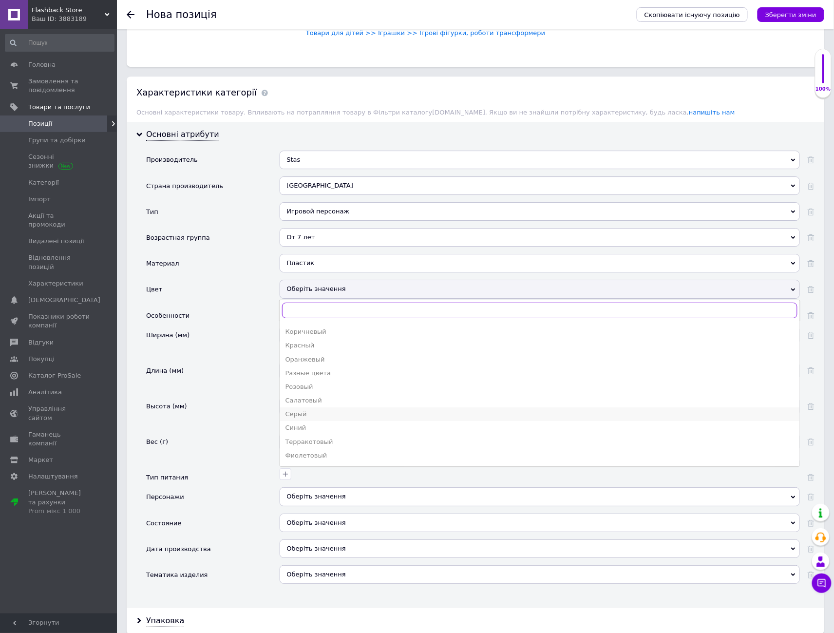
scroll to position [148, 0]
click at [324, 412] on div "Фиолетовый" at bounding box center [540, 416] width 510 height 9
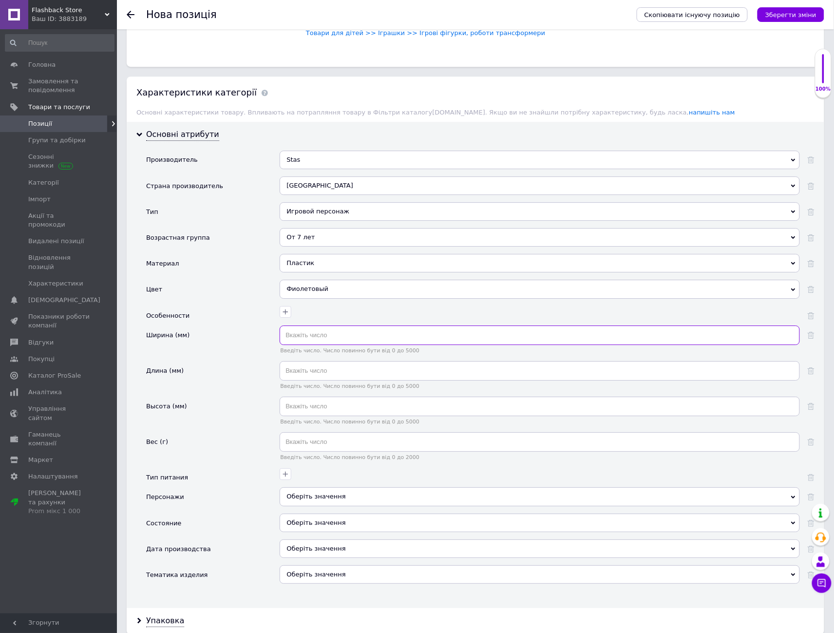
click at [330, 328] on input "text" at bounding box center [540, 334] width 520 height 19
type input "100"
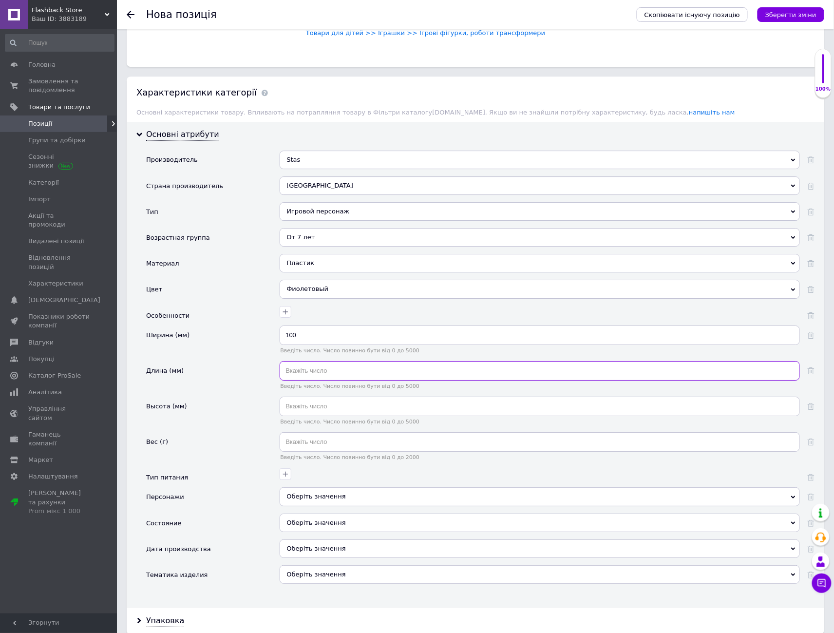
click at [318, 363] on input "text" at bounding box center [540, 370] width 520 height 19
type input "130"
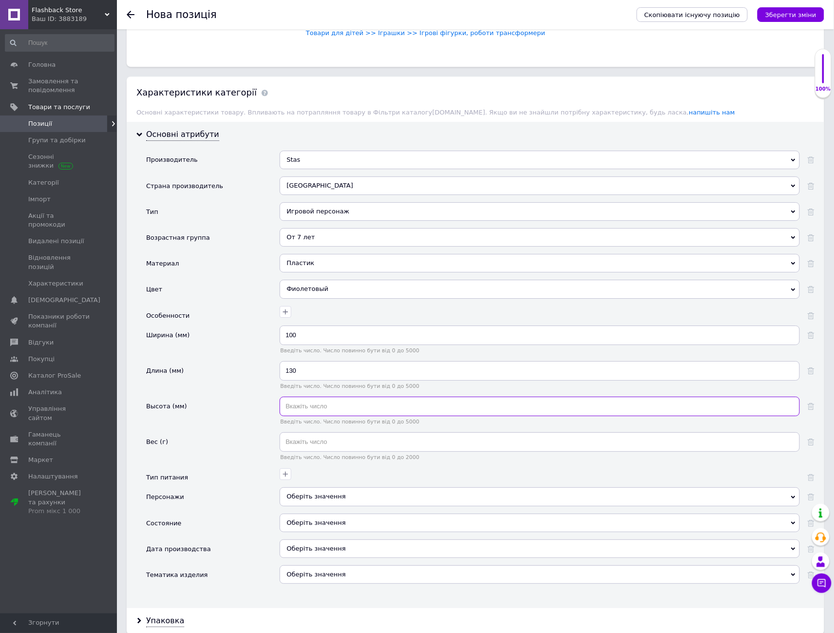
click at [310, 401] on input "text" at bounding box center [540, 406] width 520 height 19
type input "130"
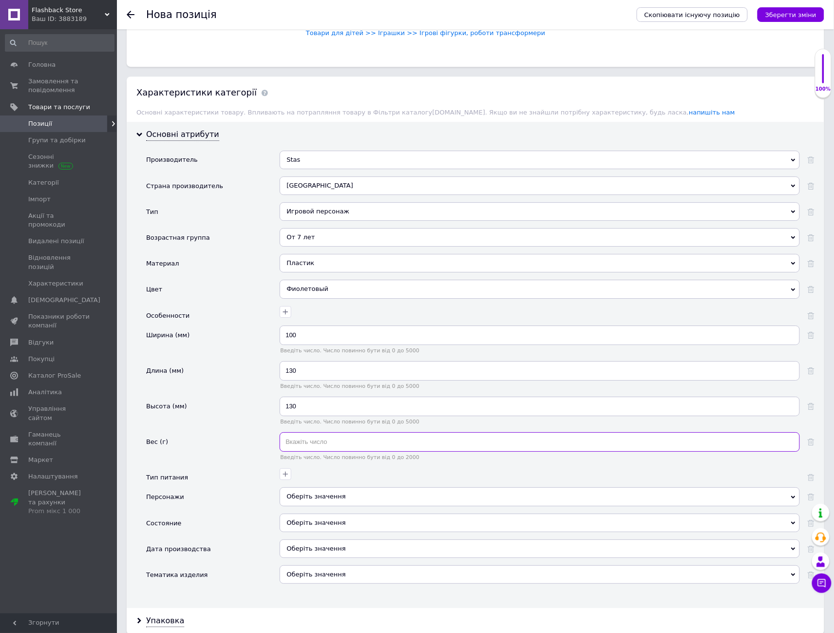
click at [317, 439] on input "text" at bounding box center [540, 441] width 520 height 19
type input "70"
click at [307, 487] on div "Оберіть значення" at bounding box center [540, 496] width 520 height 19
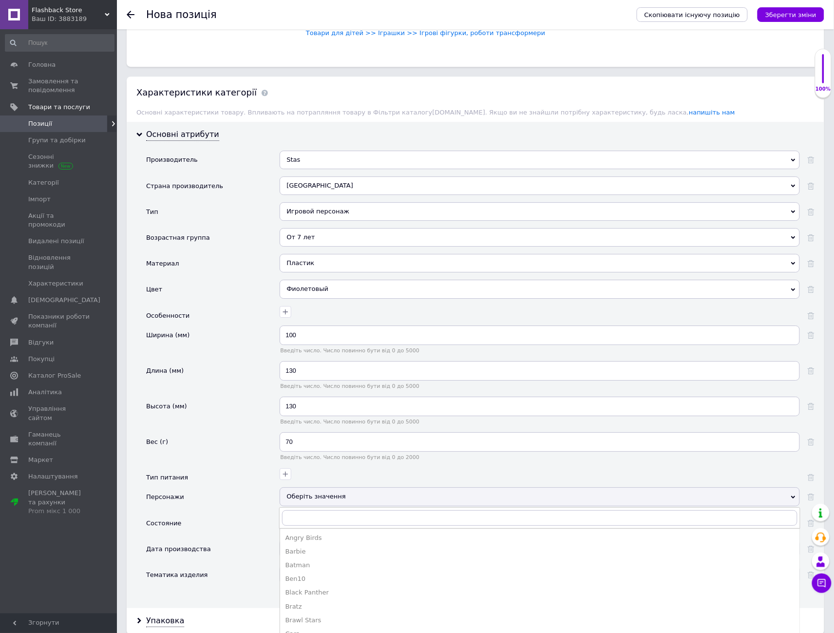
click at [310, 492] on div "Оберіть значення" at bounding box center [540, 496] width 520 height 19
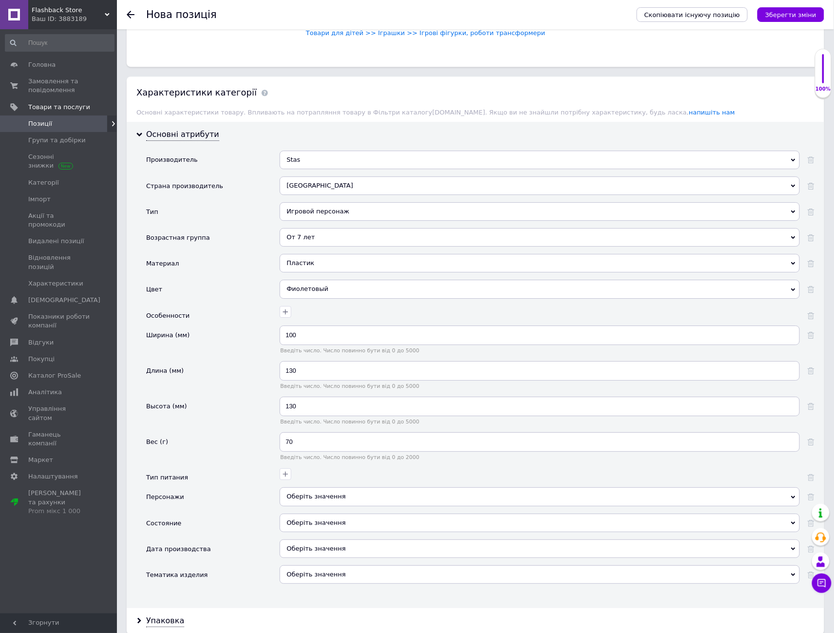
click at [309, 515] on div "Оберіть значення" at bounding box center [540, 522] width 520 height 19
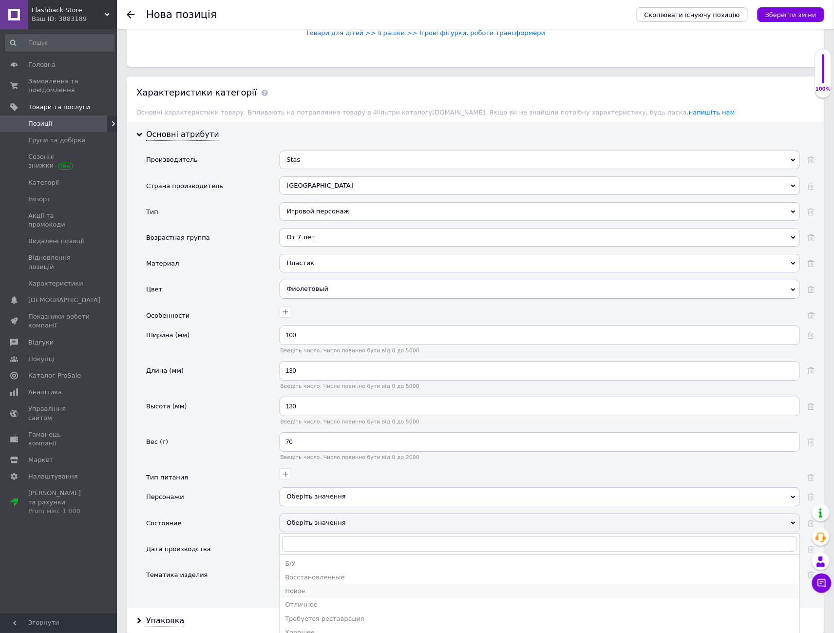
click at [299, 587] on div "Новое" at bounding box center [540, 591] width 510 height 9
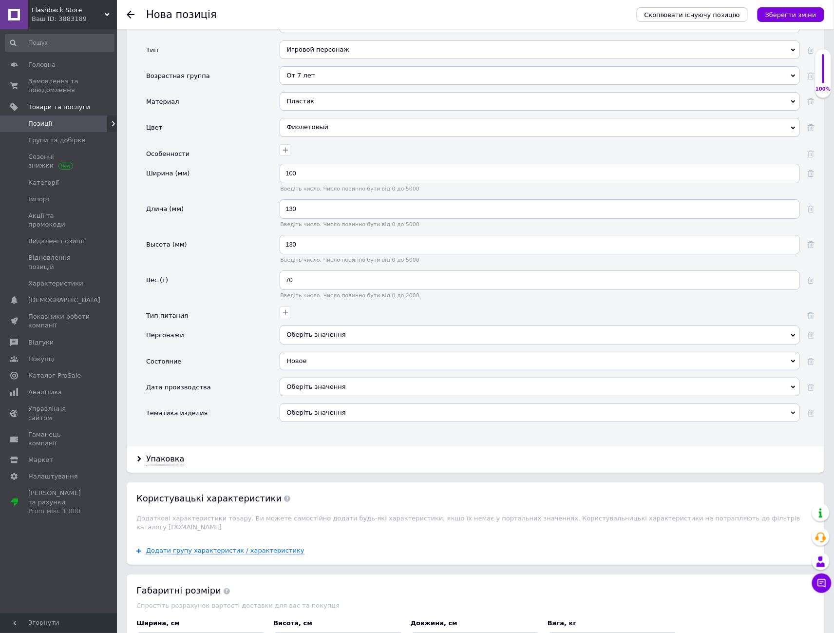
scroll to position [1034, 0]
click at [304, 407] on div "Оберіть значення" at bounding box center [540, 411] width 520 height 19
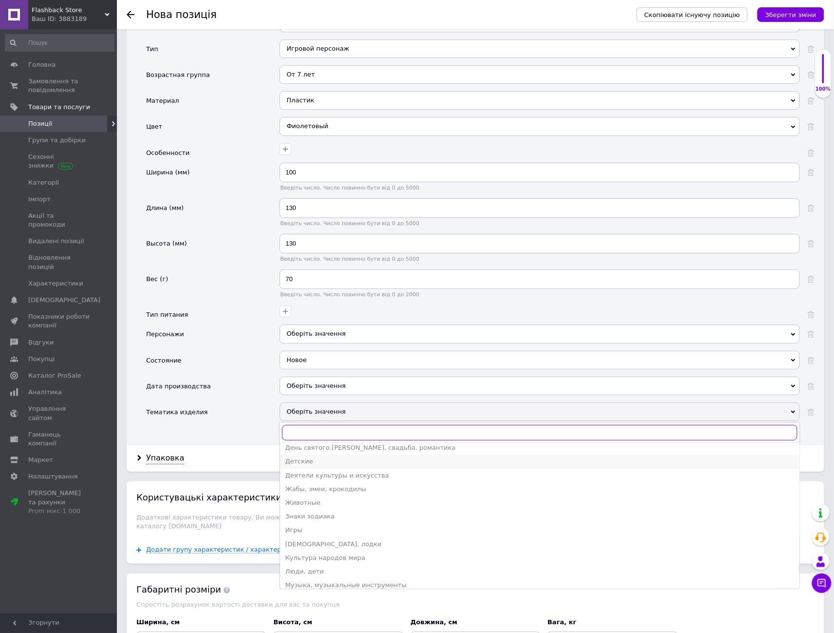
scroll to position [162, 0]
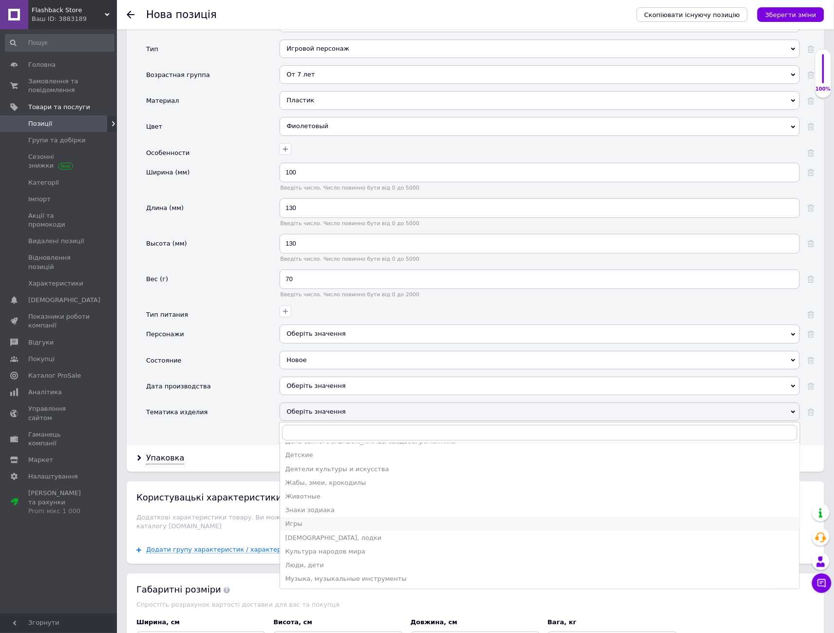
click at [320, 519] on div "Игры" at bounding box center [540, 523] width 510 height 9
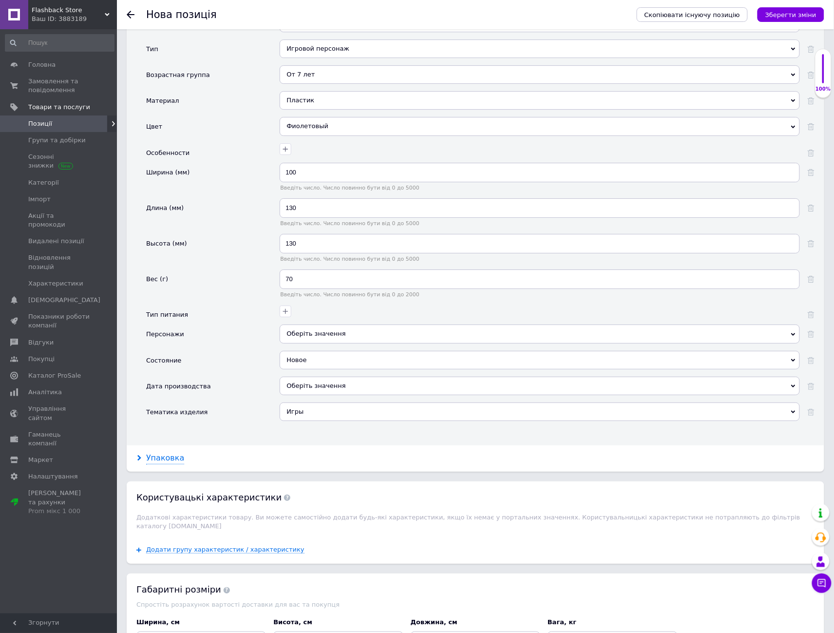
click at [171, 453] on div "Упаковка" at bounding box center [165, 458] width 38 height 11
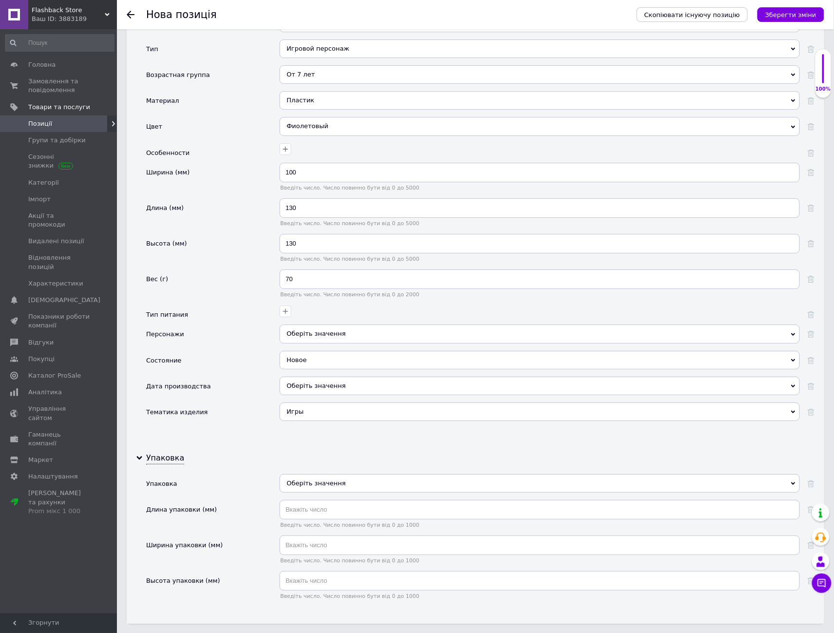
click at [328, 474] on div "Оберіть значення" at bounding box center [540, 483] width 520 height 19
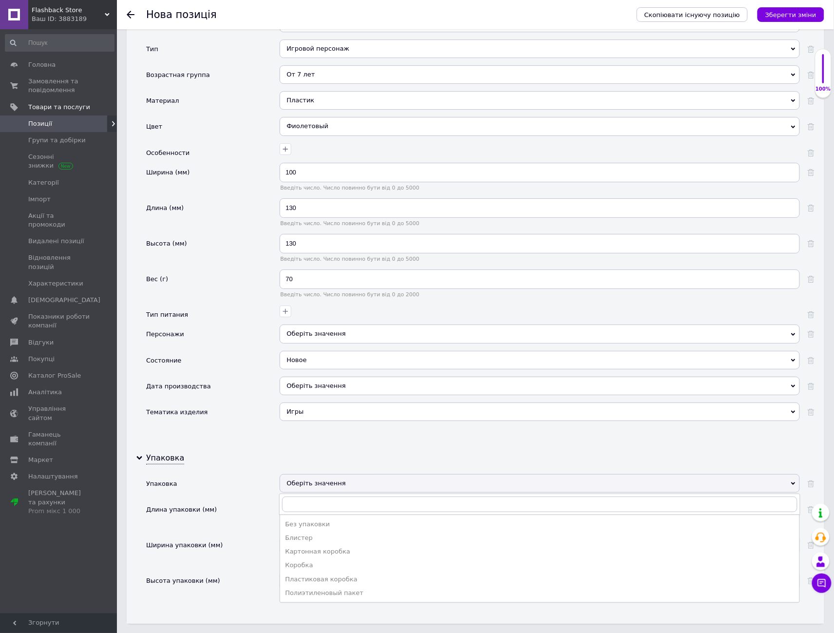
click at [319, 545] on li "Картонная коробка" at bounding box center [539, 552] width 519 height 14
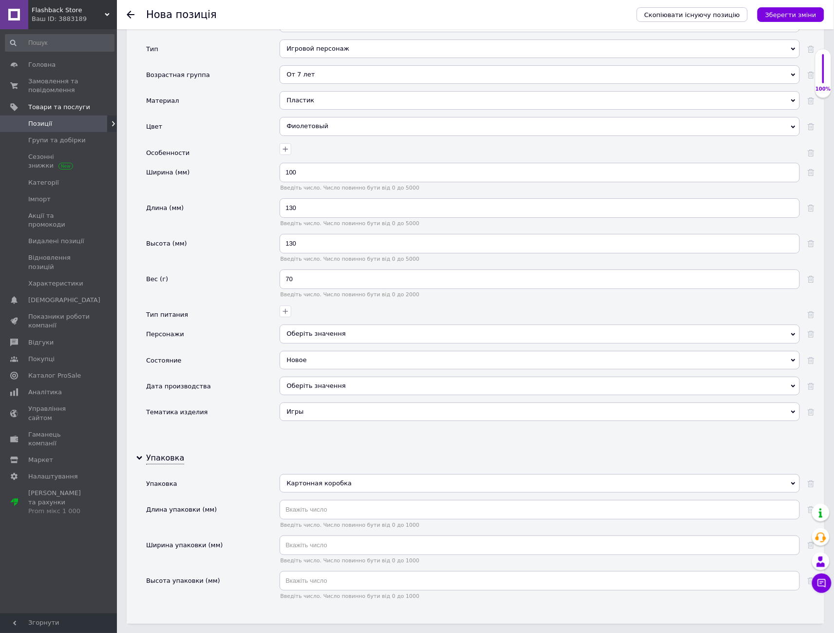
click at [322, 474] on div "Картонная коробка" at bounding box center [540, 483] width 520 height 19
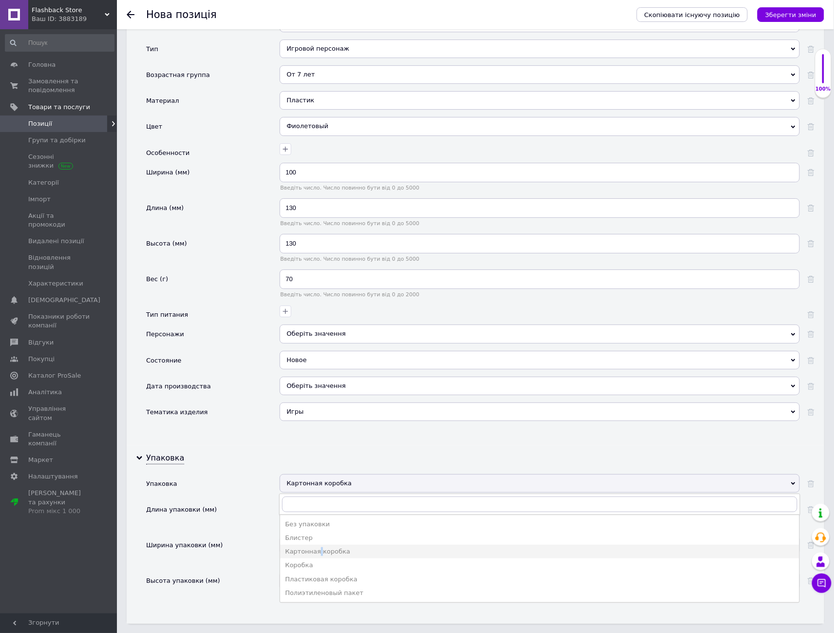
click at [317, 547] on div "Картонная коробка" at bounding box center [540, 551] width 510 height 9
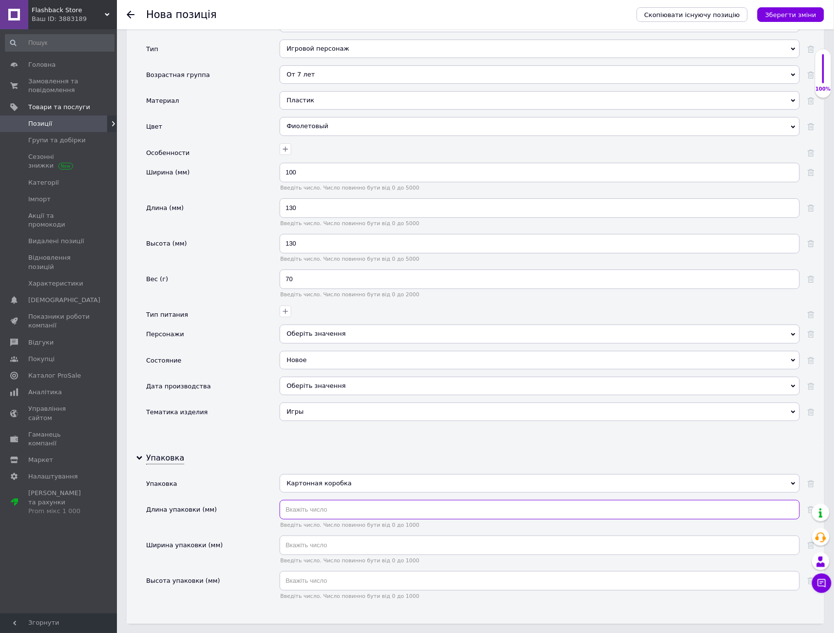
click at [324, 505] on input "text" at bounding box center [540, 509] width 520 height 19
type input "30"
click at [329, 536] on input "text" at bounding box center [540, 544] width 520 height 19
type input "20"
click at [318, 577] on input "text" at bounding box center [540, 580] width 520 height 19
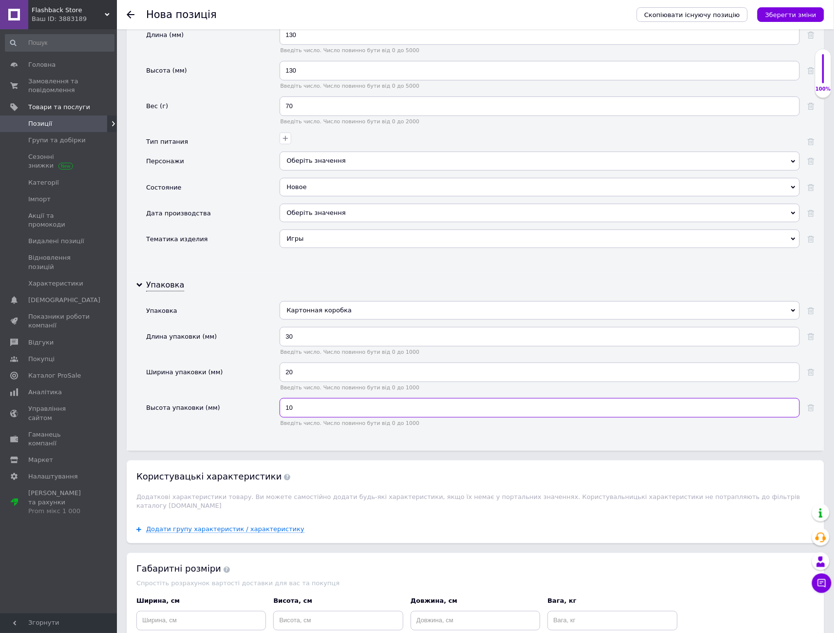
scroll to position [1250, 0]
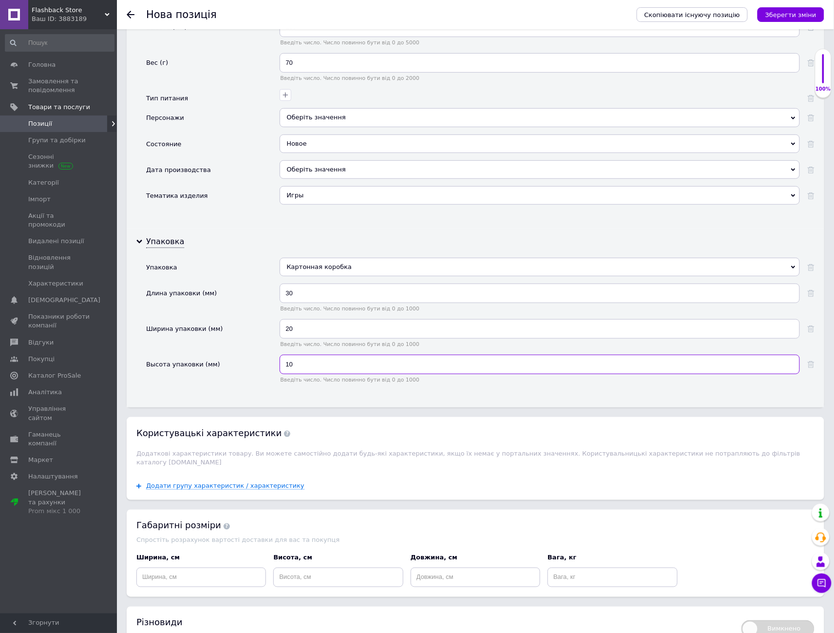
type input "10"
click at [198, 568] on input at bounding box center [201, 577] width 130 height 19
type input "30"
click at [320, 568] on input at bounding box center [338, 577] width 130 height 19
type input "20"
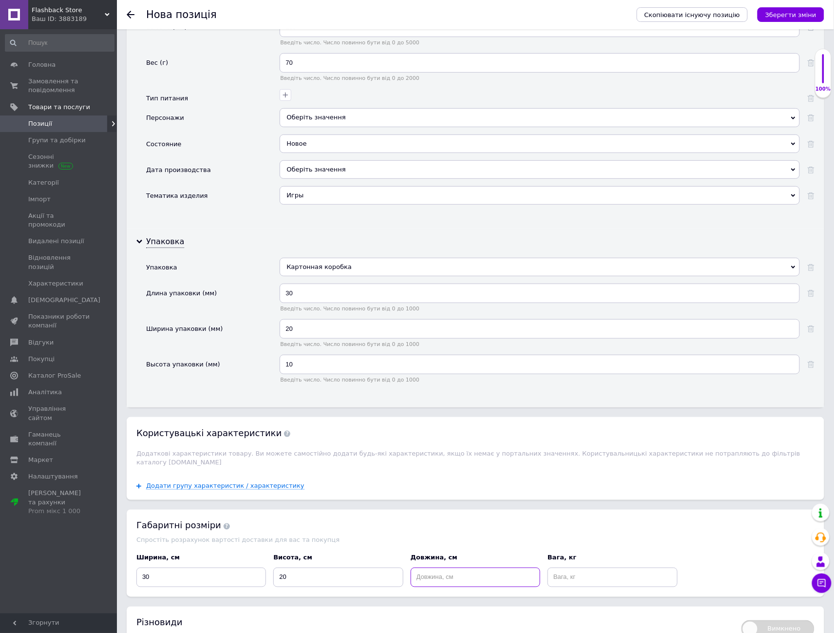
click at [433, 568] on input at bounding box center [476, 577] width 130 height 19
type input "10"
click at [571, 568] on input at bounding box center [613, 577] width 130 height 19
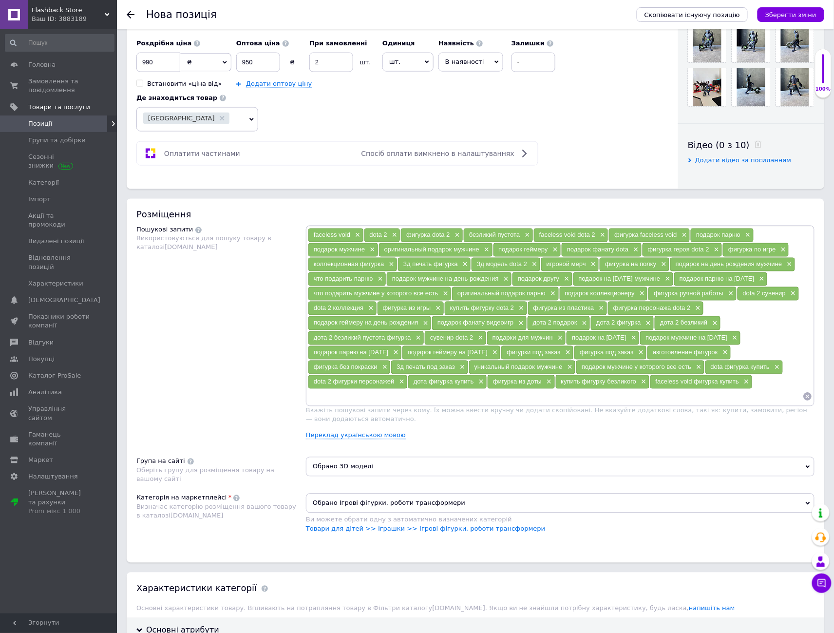
scroll to position [0, 0]
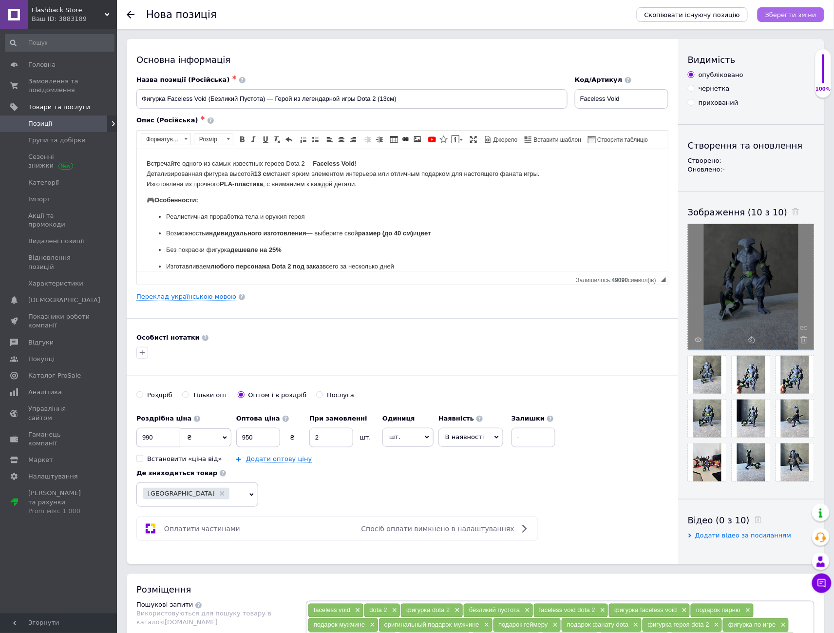
type input "0.4"
click at [784, 17] on icon "Зберегти зміни" at bounding box center [790, 14] width 51 height 7
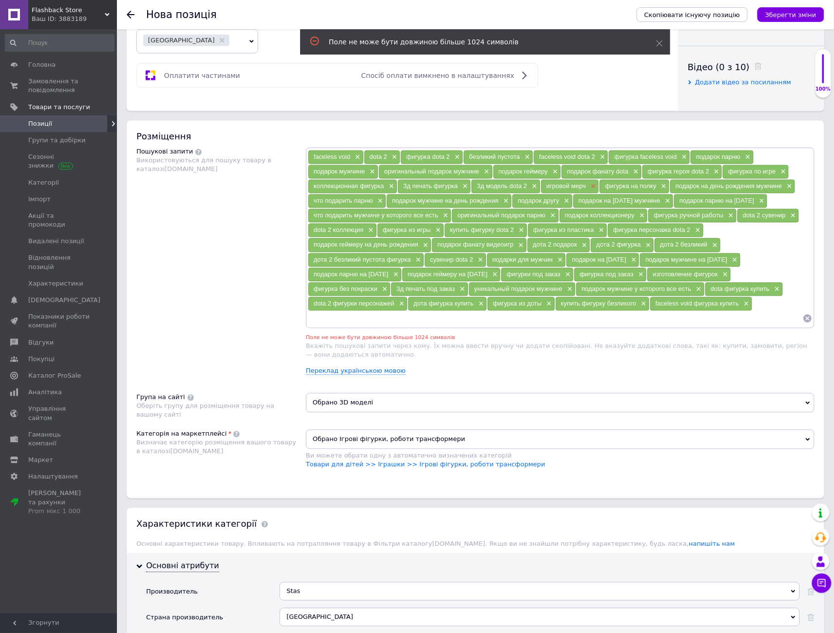
scroll to position [470, 0]
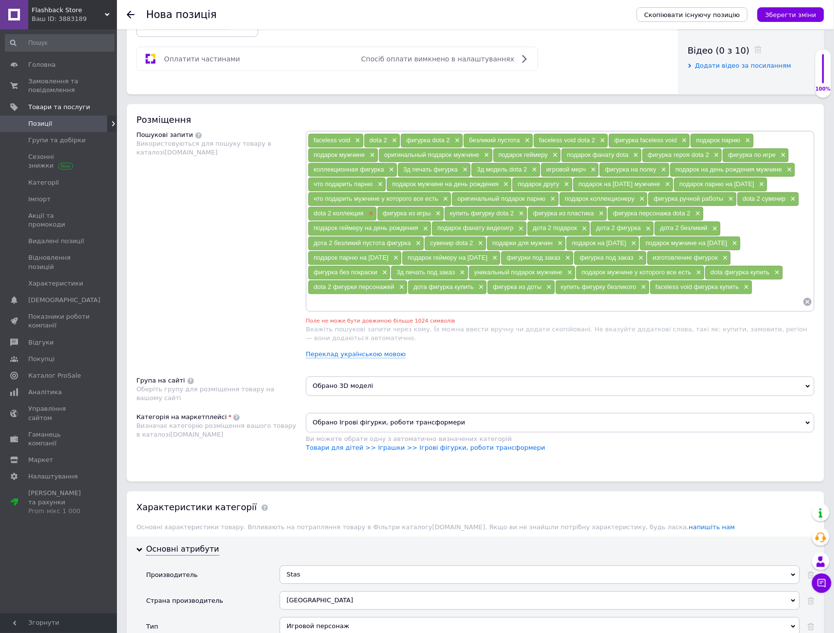
click at [370, 210] on span "×" at bounding box center [370, 214] width 8 height 8
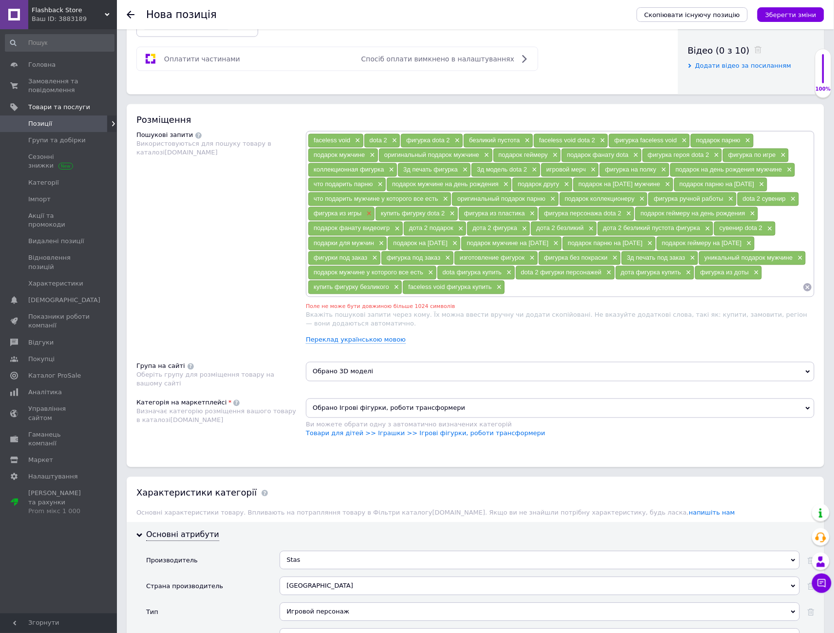
click at [369, 210] on span "×" at bounding box center [368, 214] width 8 height 8
click at [785, 13] on icon "Зберегти зміни" at bounding box center [790, 14] width 51 height 7
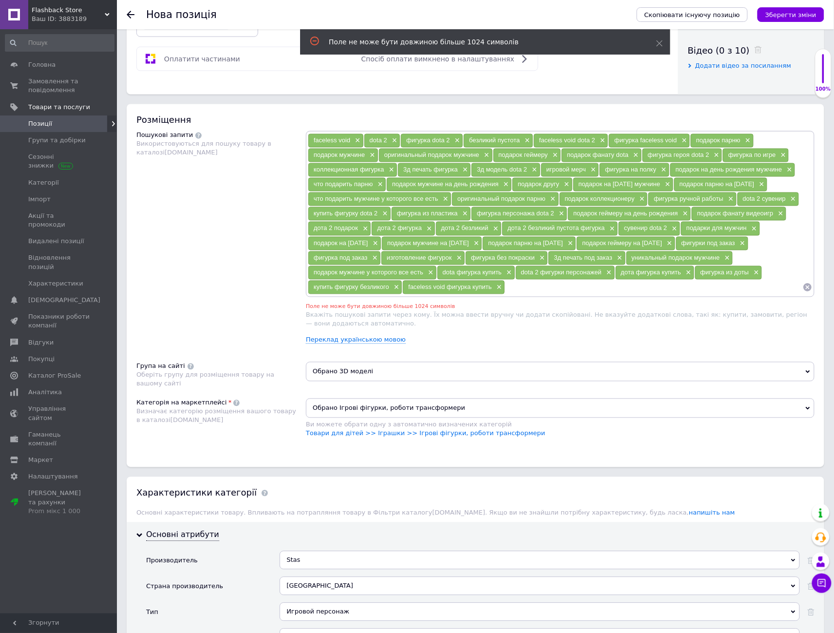
scroll to position [455, 0]
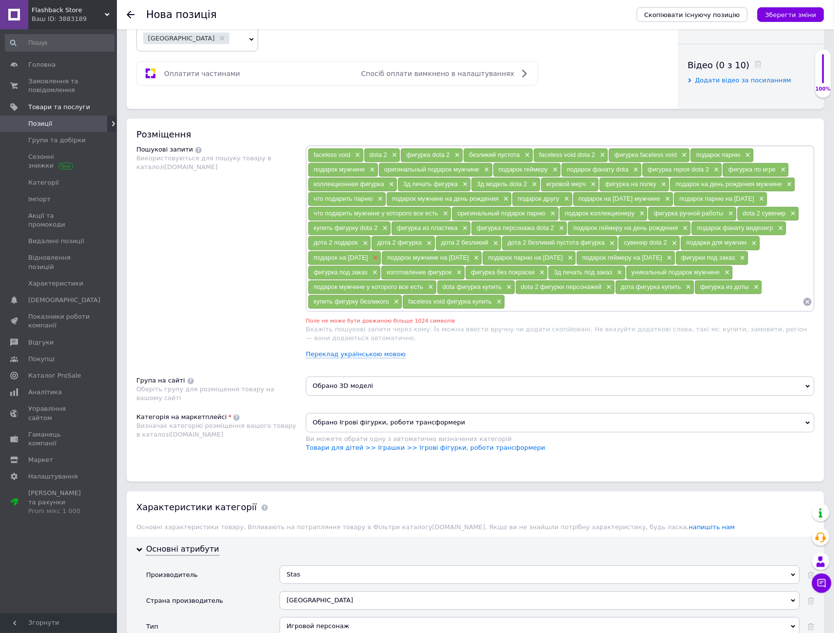
click at [379, 254] on span "×" at bounding box center [375, 258] width 8 height 8
click at [406, 254] on span "×" at bounding box center [402, 258] width 8 height 8
click at [399, 254] on span "×" at bounding box center [395, 258] width 8 height 8
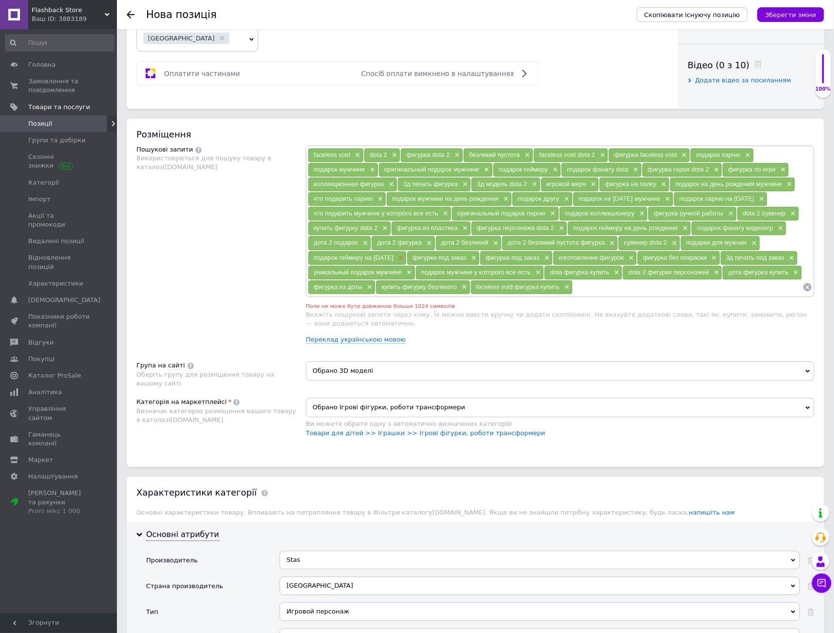
click at [404, 254] on span "×" at bounding box center [400, 258] width 8 height 8
click at [775, 13] on icon "Зберегти зміни" at bounding box center [790, 14] width 51 height 7
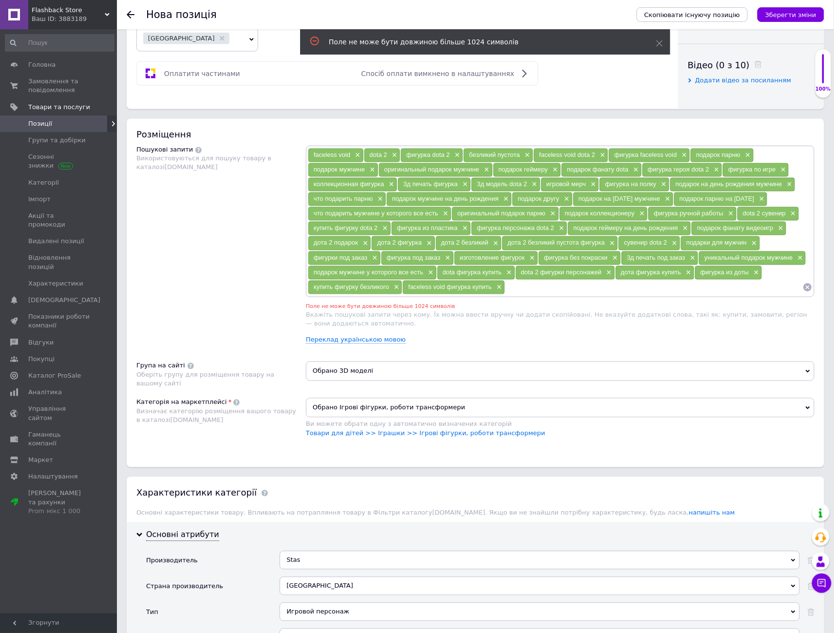
scroll to position [441, 0]
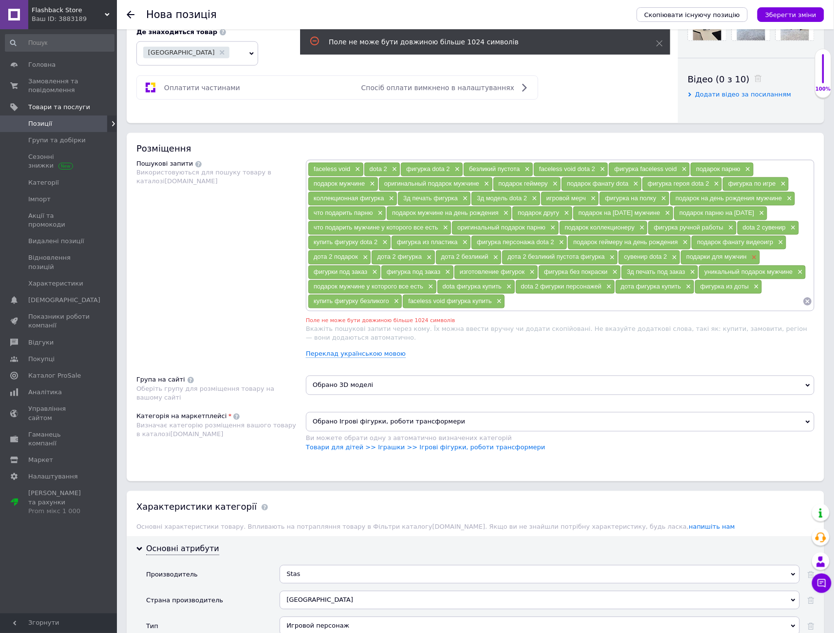
click at [755, 254] on span "×" at bounding box center [753, 258] width 8 height 8
click at [724, 268] on span "×" at bounding box center [726, 272] width 8 height 8
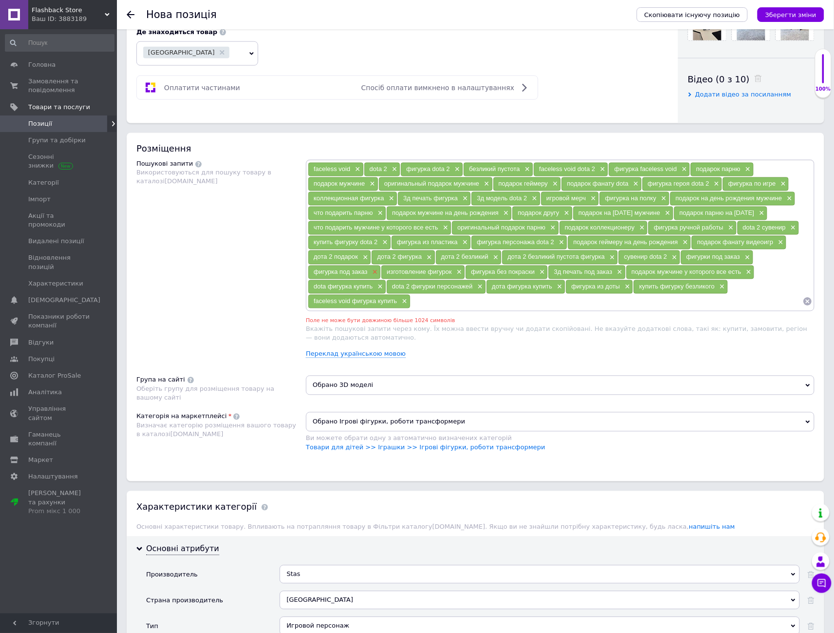
click at [374, 268] on span "×" at bounding box center [374, 272] width 8 height 8
click at [786, 13] on icon "Зберегти зміни" at bounding box center [790, 14] width 51 height 7
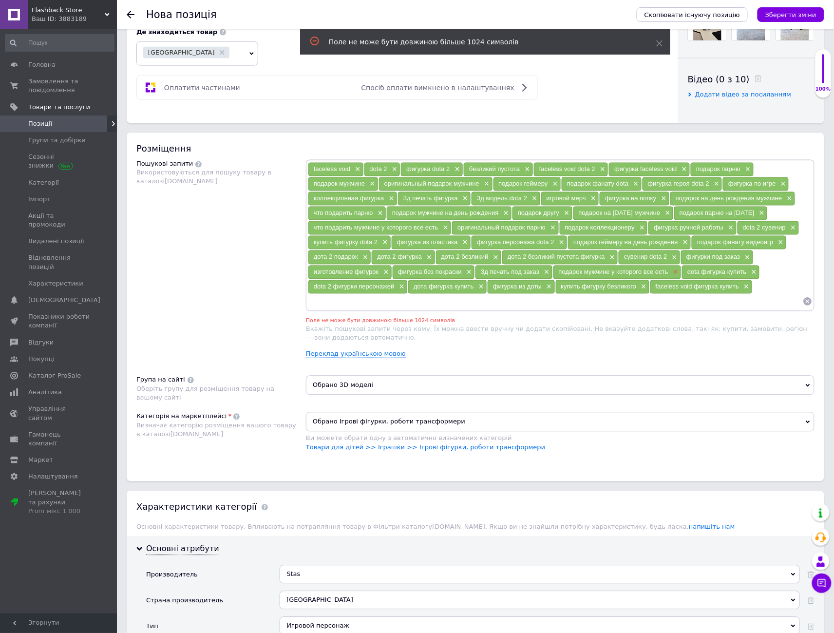
click at [674, 269] on span "×" at bounding box center [675, 272] width 8 height 8
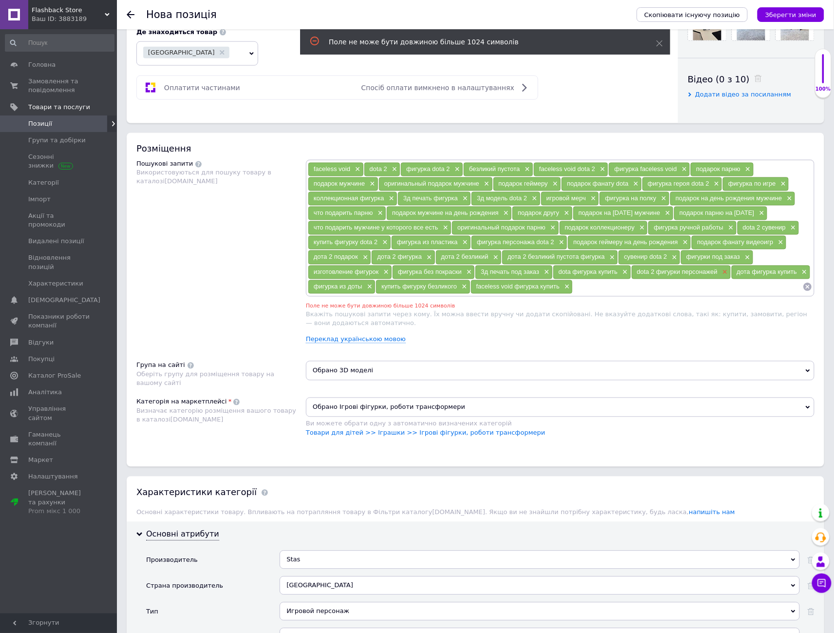
click at [723, 268] on span "×" at bounding box center [724, 272] width 8 height 8
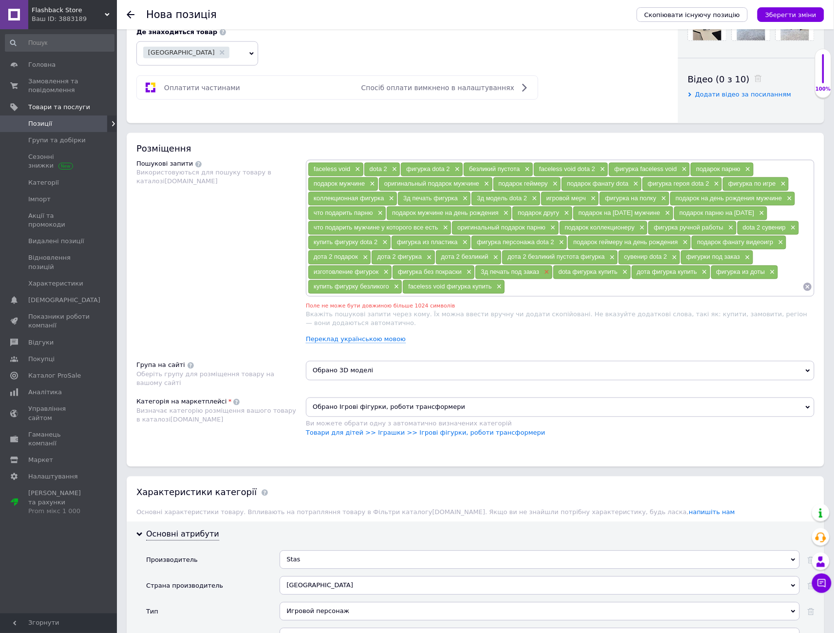
click at [546, 268] on span "×" at bounding box center [546, 272] width 8 height 8
click at [791, 12] on icon "Зберегти зміни" at bounding box center [790, 14] width 51 height 7
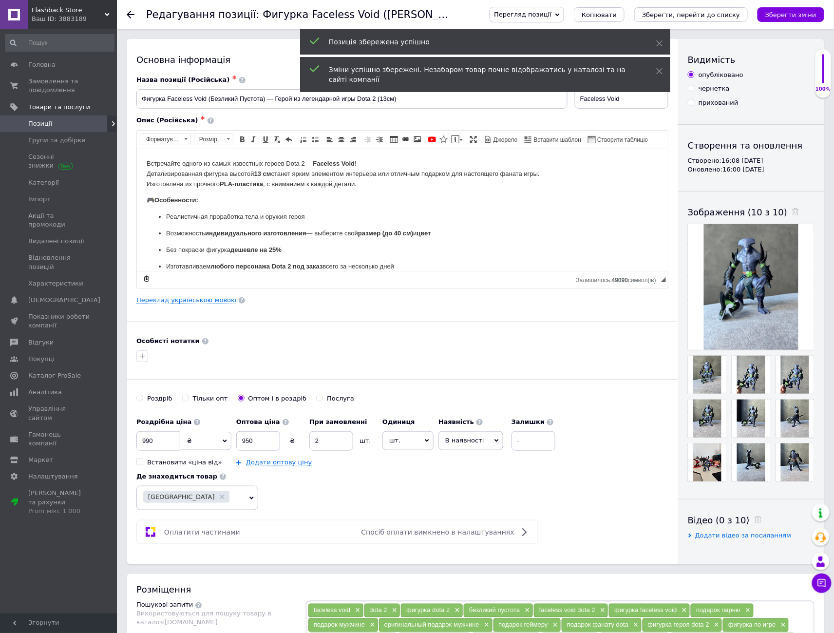
click at [54, 121] on span "Позиції" at bounding box center [59, 123] width 62 height 9
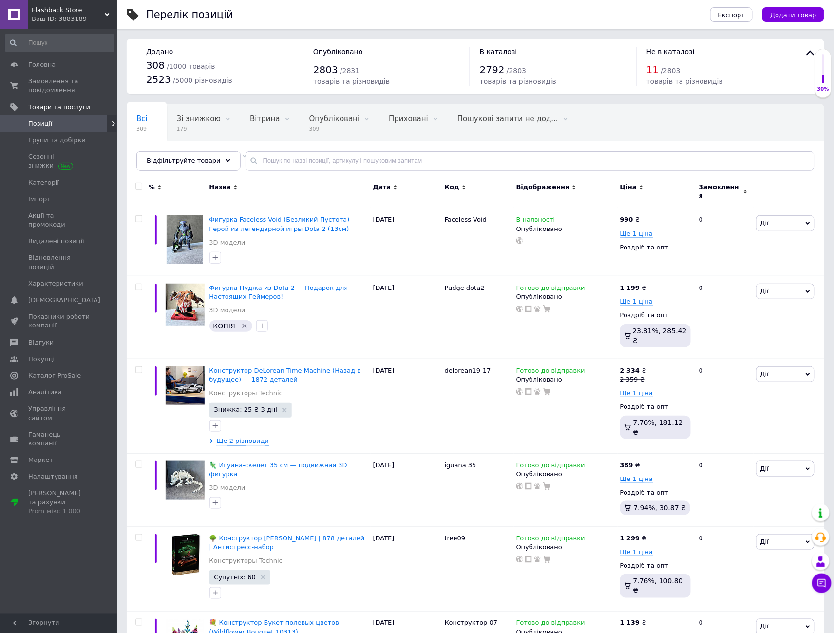
drag, startPoint x: 776, startPoint y: 61, endPoint x: 818, endPoint y: 29, distance: 52.1
drag, startPoint x: 818, startPoint y: 29, endPoint x: 787, endPoint y: 16, distance: 34.0
click at [787, 16] on span "Додати товар" at bounding box center [793, 14] width 46 height 7
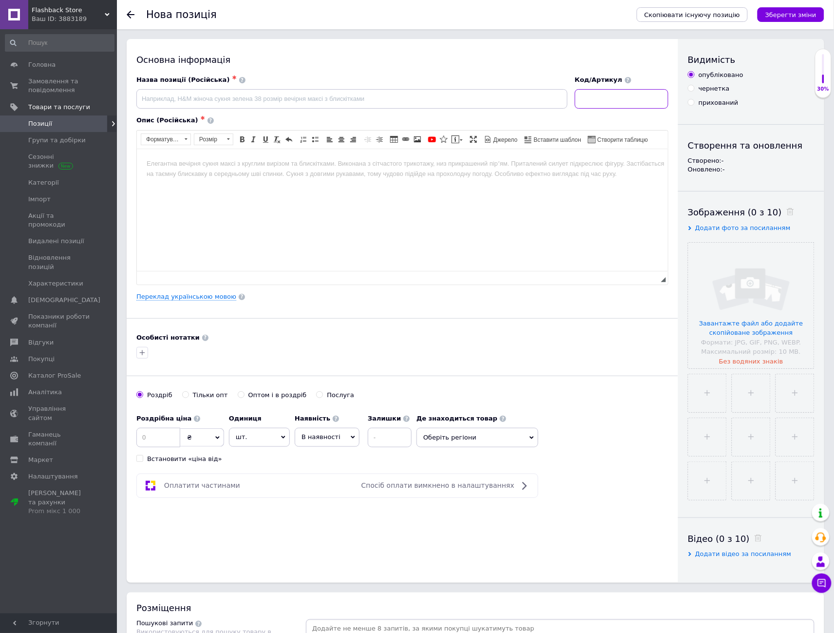
click at [612, 94] on input at bounding box center [622, 98] width 94 height 19
type input "daf105"
click at [738, 304] on input "file" at bounding box center [751, 306] width 126 height 126
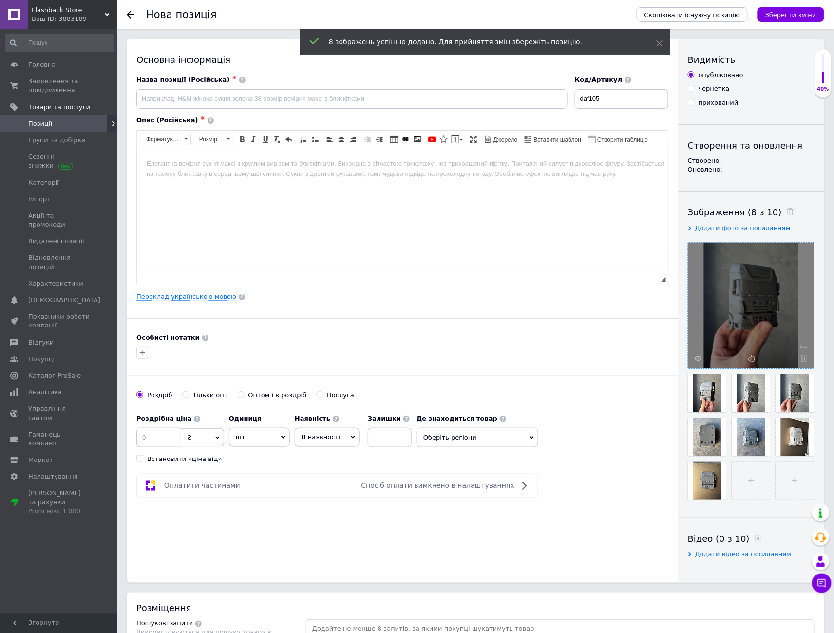
click at [737, 321] on div at bounding box center [751, 306] width 126 height 126
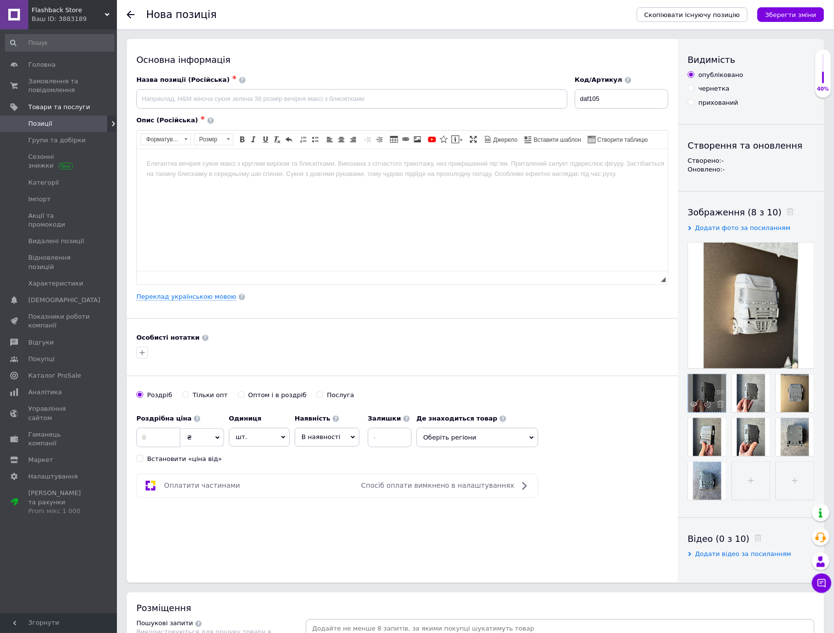
click at [699, 387] on div at bounding box center [707, 393] width 38 height 38
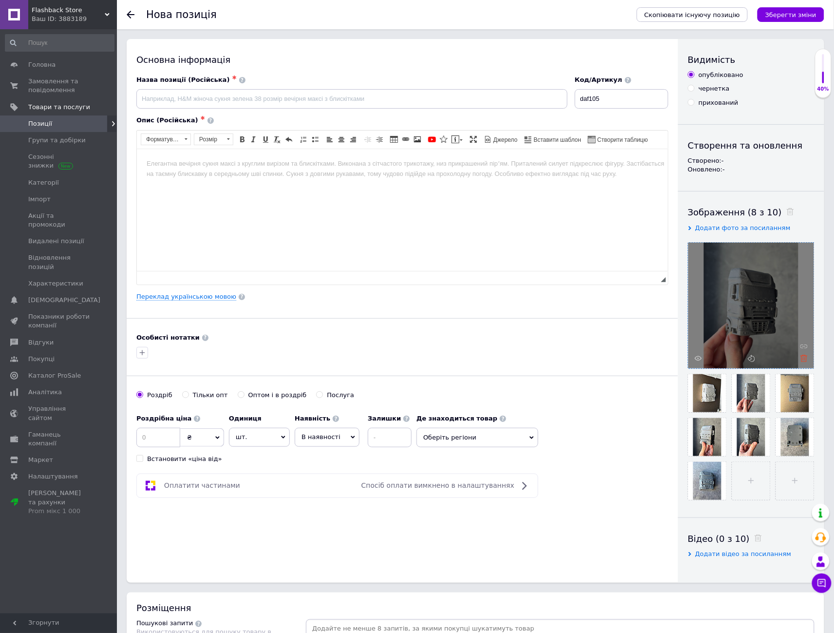
click at [804, 358] on icon at bounding box center [803, 358] width 7 height 7
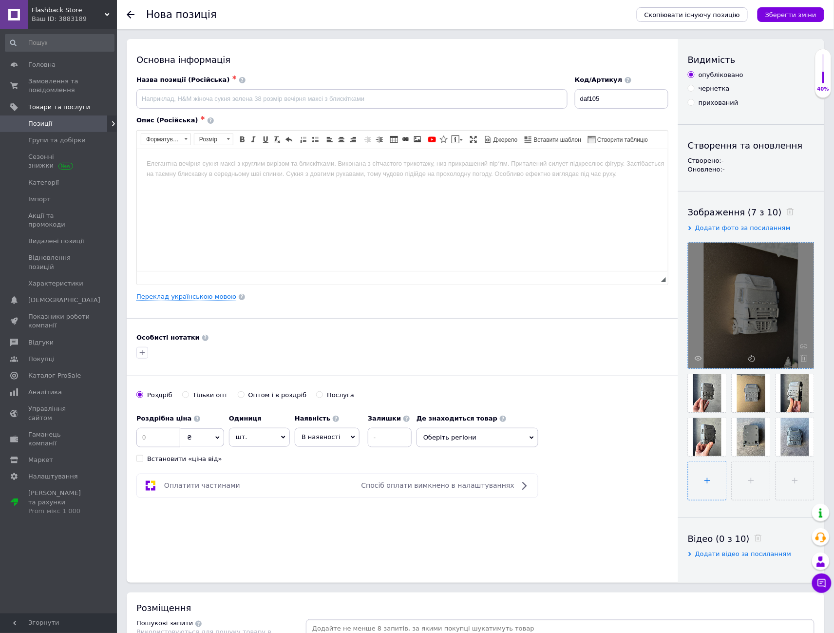
click at [711, 476] on input "file" at bounding box center [707, 481] width 38 height 38
type input "C:\fakepath\photo_5_2025-10-12_15-52-40.jpg"
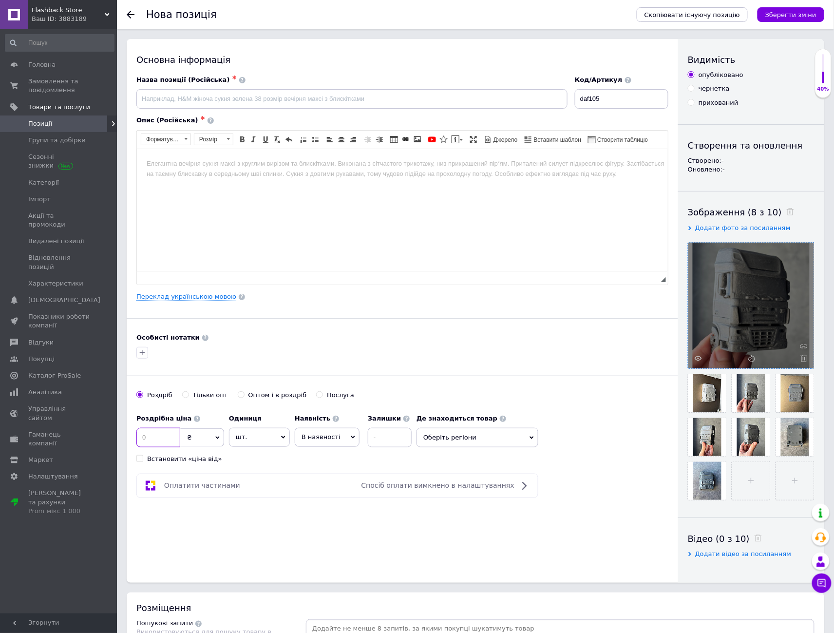
click at [161, 435] on input at bounding box center [158, 437] width 44 height 19
type input "399"
click at [238, 396] on input "Оптом і в роздріб" at bounding box center [241, 394] width 6 height 6
radio input "true"
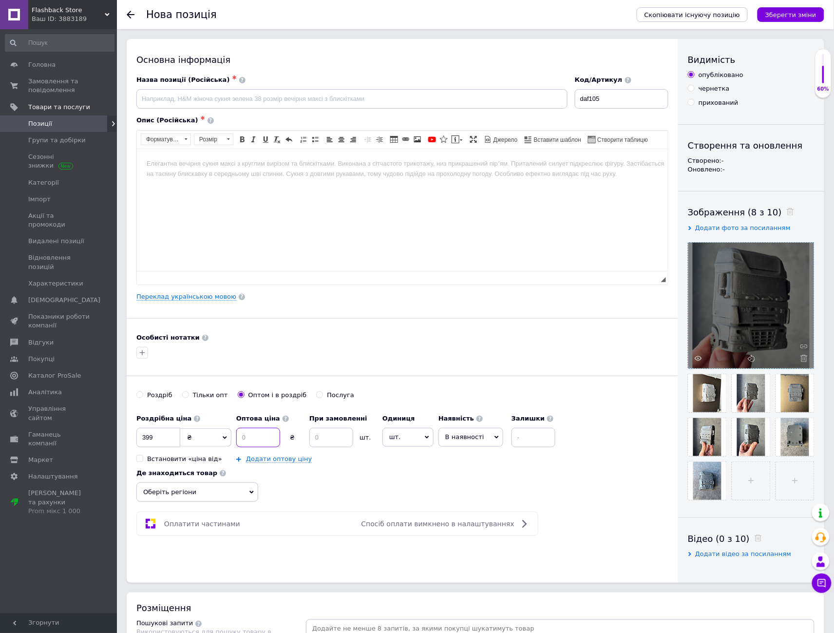
click at [250, 439] on input at bounding box center [258, 437] width 44 height 19
type input "380"
click at [339, 437] on input at bounding box center [331, 437] width 44 height 19
type input "2"
click at [230, 493] on span "Оберіть регіони" at bounding box center [197, 491] width 122 height 19
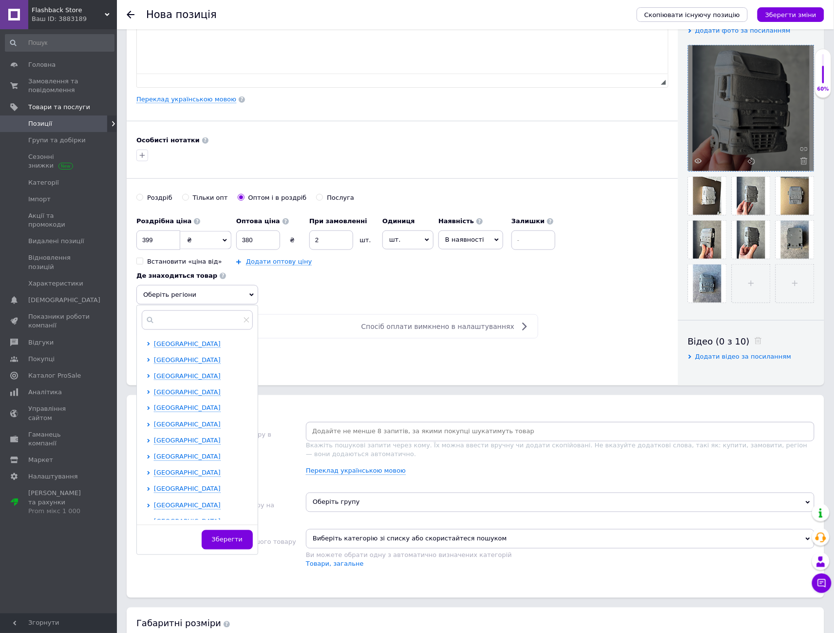
scroll to position [216, 0]
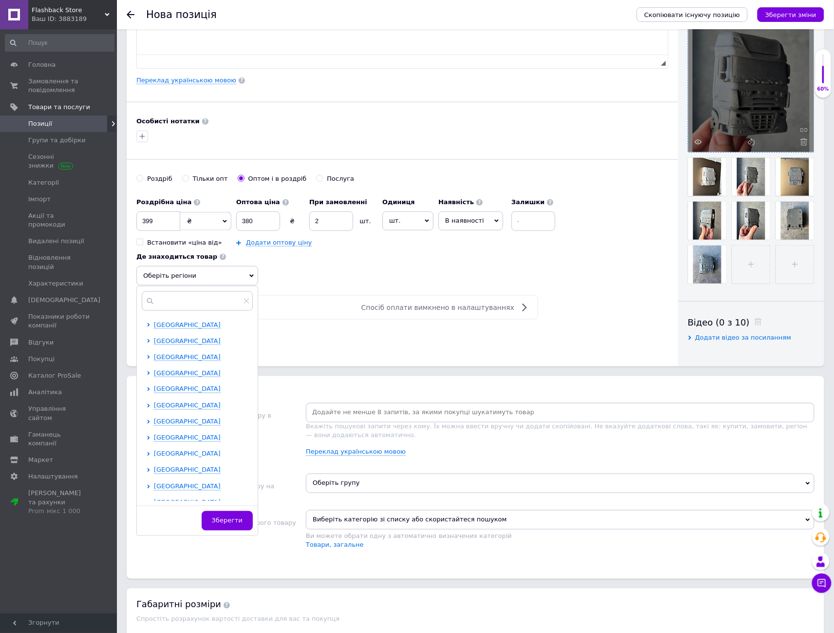
click at [191, 453] on span "[GEOGRAPHIC_DATA]" at bounding box center [187, 453] width 67 height 7
click at [159, 467] on input "checkbox" at bounding box center [157, 469] width 6 height 6
checkbox input "true"
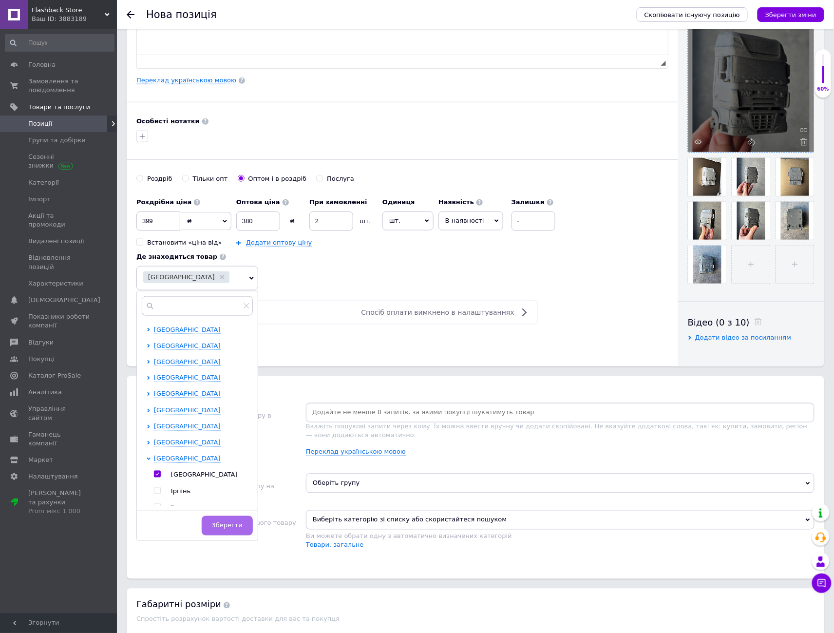
click at [228, 525] on span "Зберегти" at bounding box center [227, 525] width 31 height 7
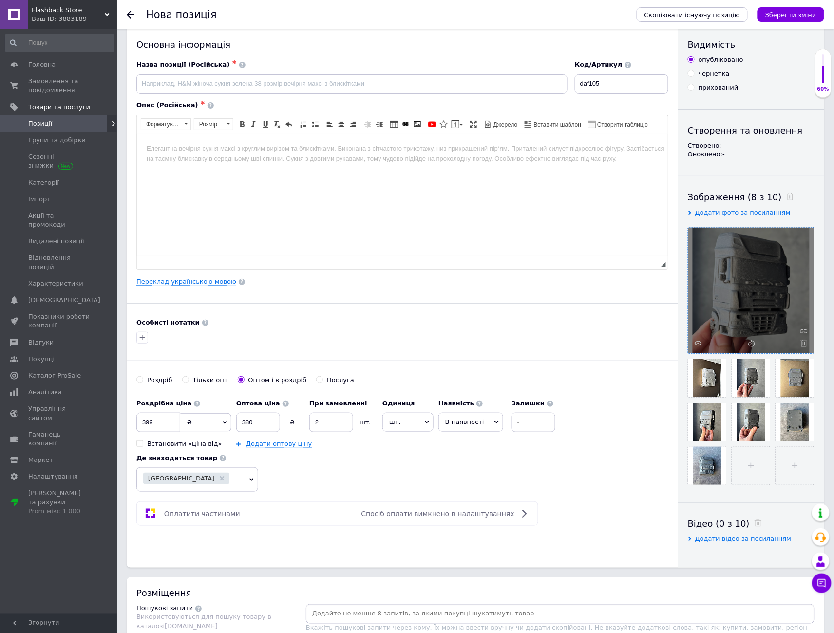
scroll to position [0, 0]
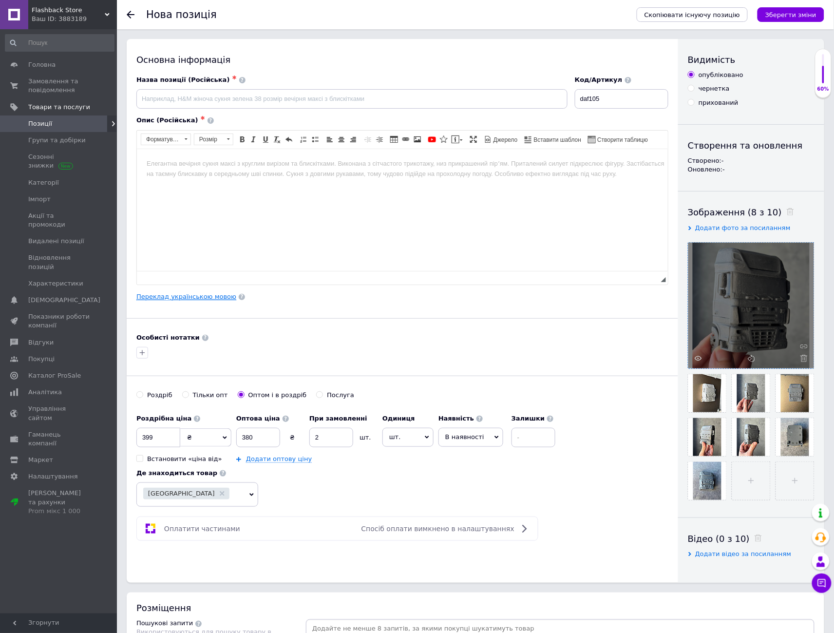
click at [177, 298] on link "Переклад українською мовою" at bounding box center [186, 297] width 100 height 8
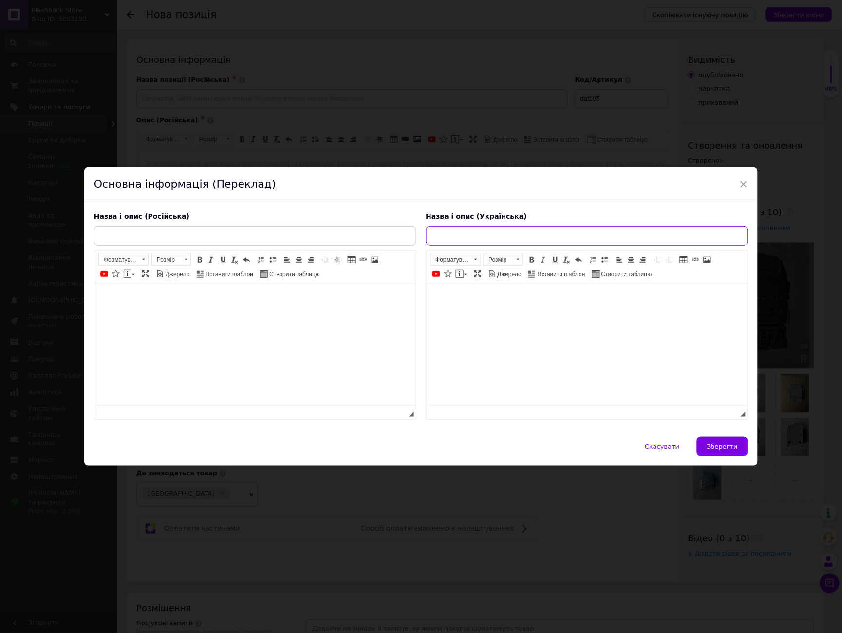
click at [469, 227] on input "text" at bounding box center [587, 235] width 322 height 19
paste input "Фігурка вантажівки DAF XF 105 на магнітах"
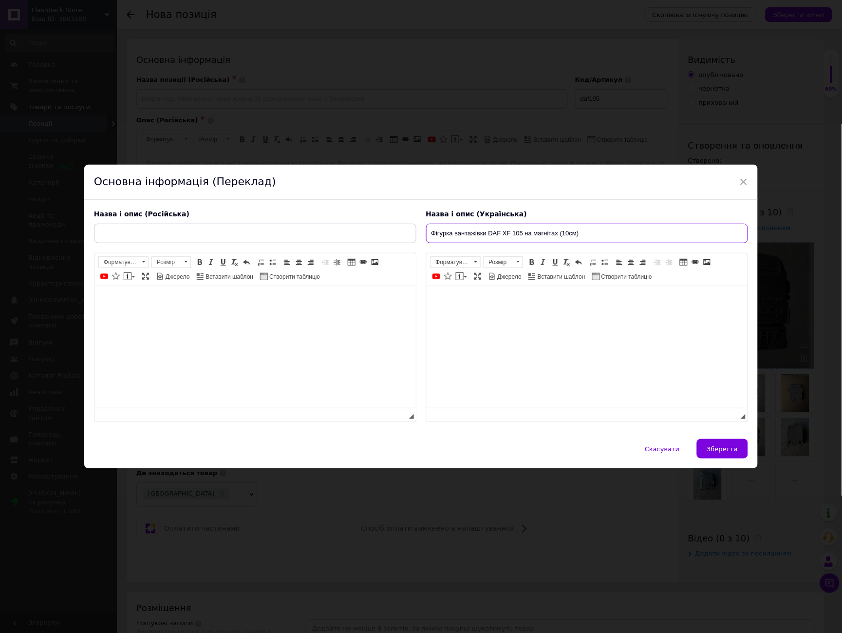
type input "Фігурка вантажівки DAF XF 105 на магнітах (10см)"
click at [263, 226] on input "text" at bounding box center [255, 233] width 322 height 19
paste input "Фигурка грузовика DAF XF 105 на магнитах"
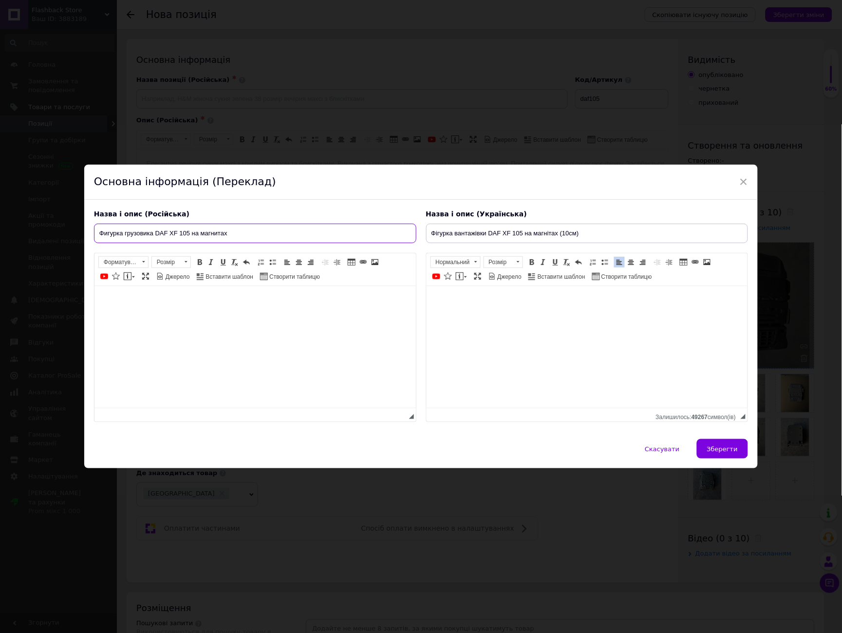
type input "Фигурка грузовика DAF XF 105 на магнитах"
click at [725, 453] on span "Зберегти" at bounding box center [722, 448] width 31 height 7
type input "Фигурка грузовика DAF XF 105 на магнитах"
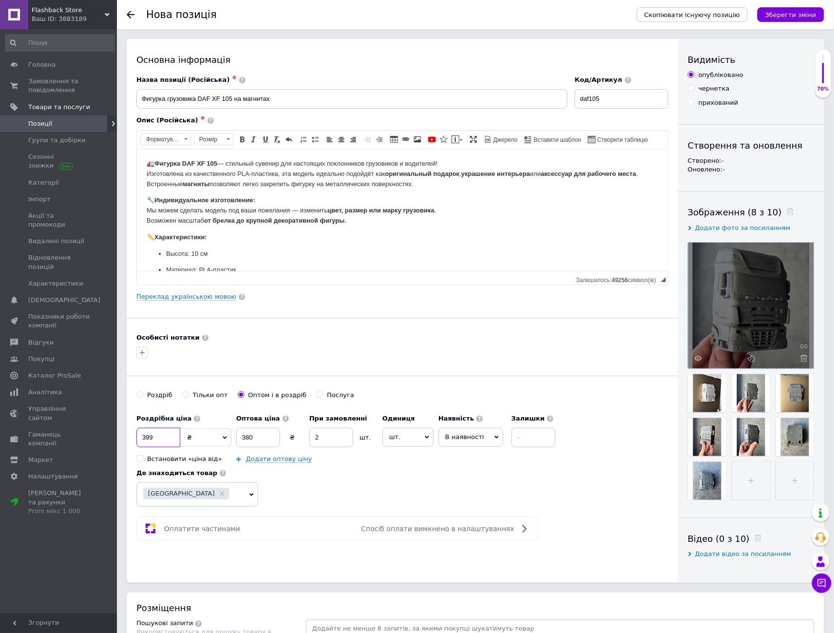
click at [140, 440] on input "399" at bounding box center [158, 437] width 44 height 19
type input "499"
click at [240, 437] on input "380" at bounding box center [258, 437] width 44 height 19
click at [246, 436] on input "380" at bounding box center [258, 437] width 44 height 19
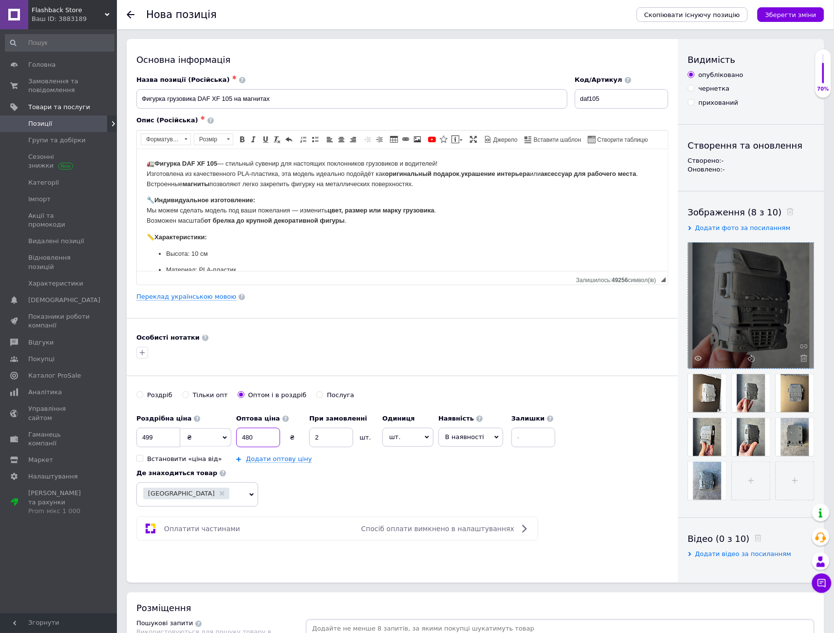
click at [248, 436] on input "480" at bounding box center [258, 437] width 44 height 19
type input "460"
click at [464, 434] on span "В наявності" at bounding box center [464, 436] width 39 height 7
click at [456, 497] on li "Готово до відправки" at bounding box center [471, 498] width 64 height 22
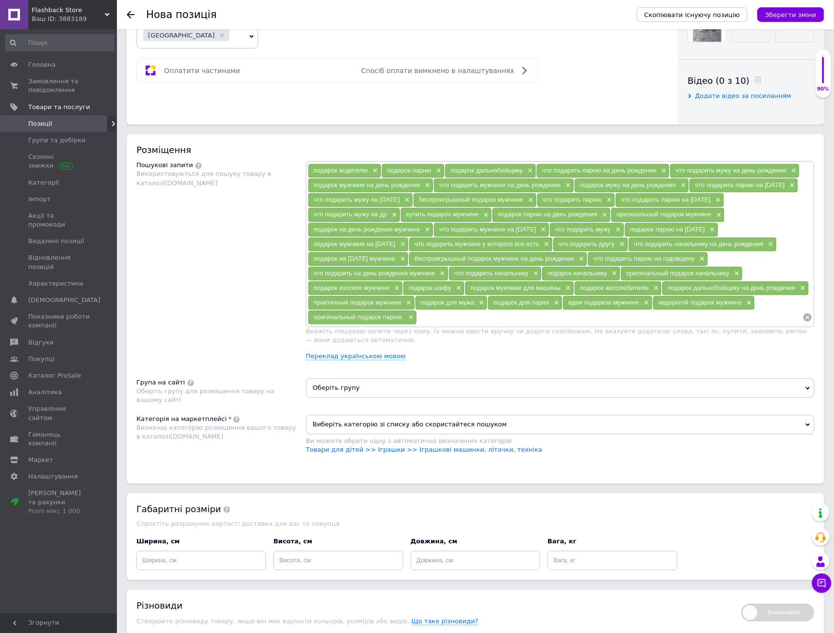
scroll to position [541, 0]
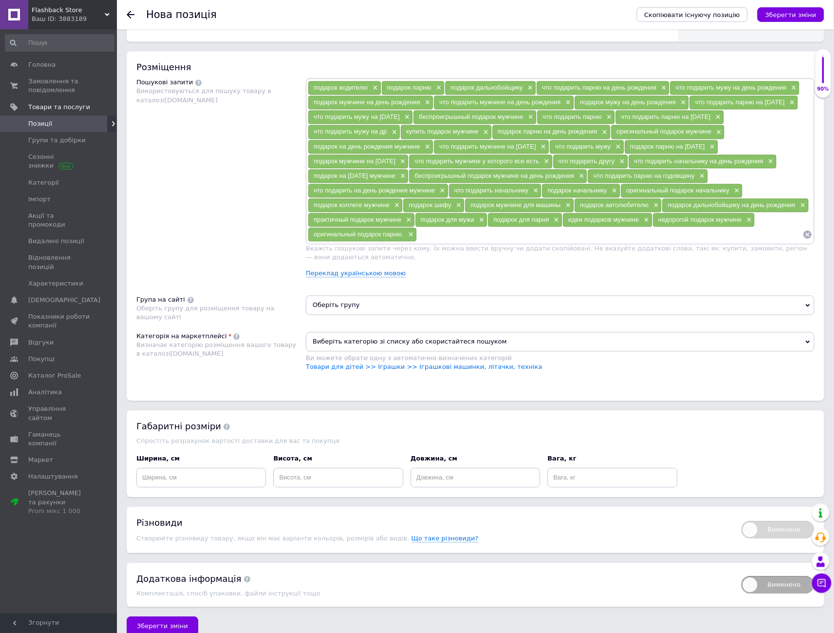
click at [399, 302] on span "Оберіть групу" at bounding box center [560, 305] width 509 height 19
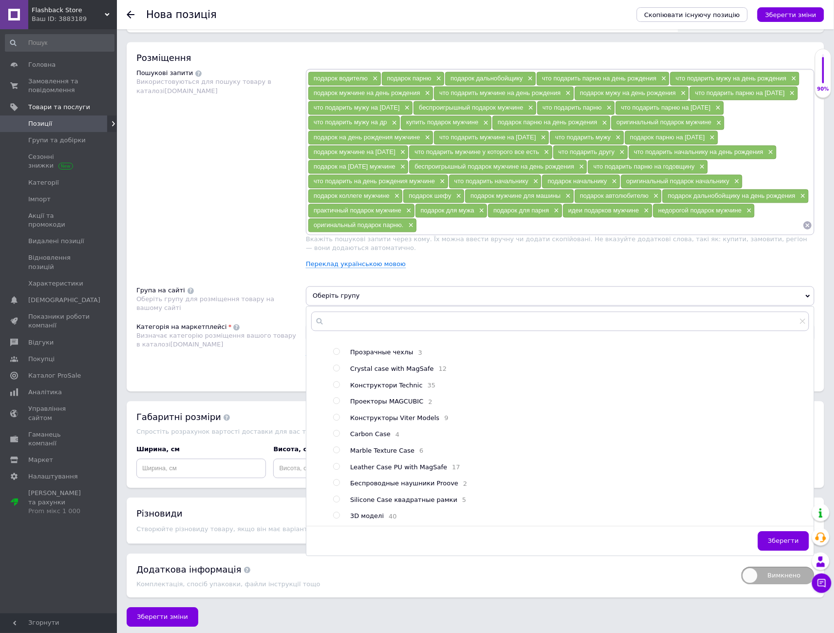
scroll to position [551, 0]
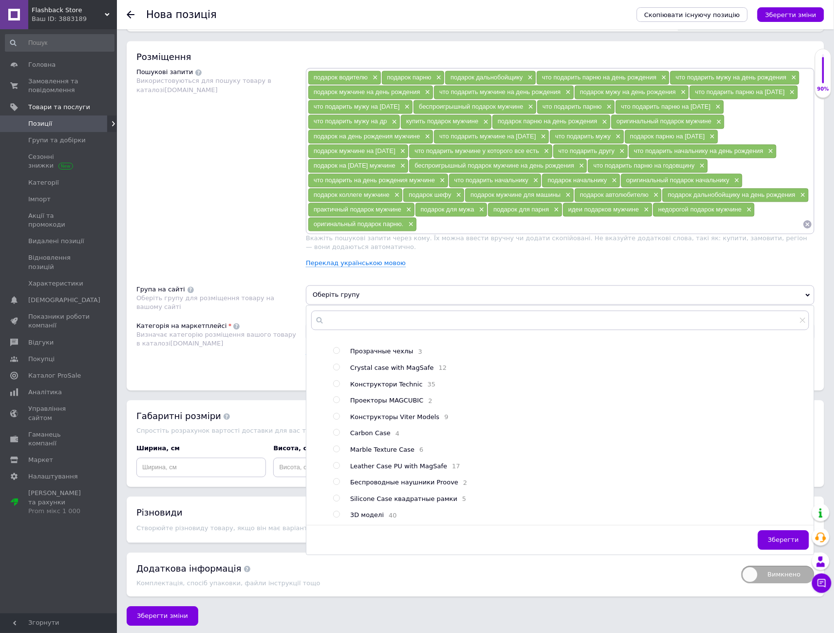
click at [334, 511] on input "radio" at bounding box center [336, 514] width 6 height 6
radio input "true"
click at [777, 536] on span "Зберегти" at bounding box center [783, 539] width 31 height 7
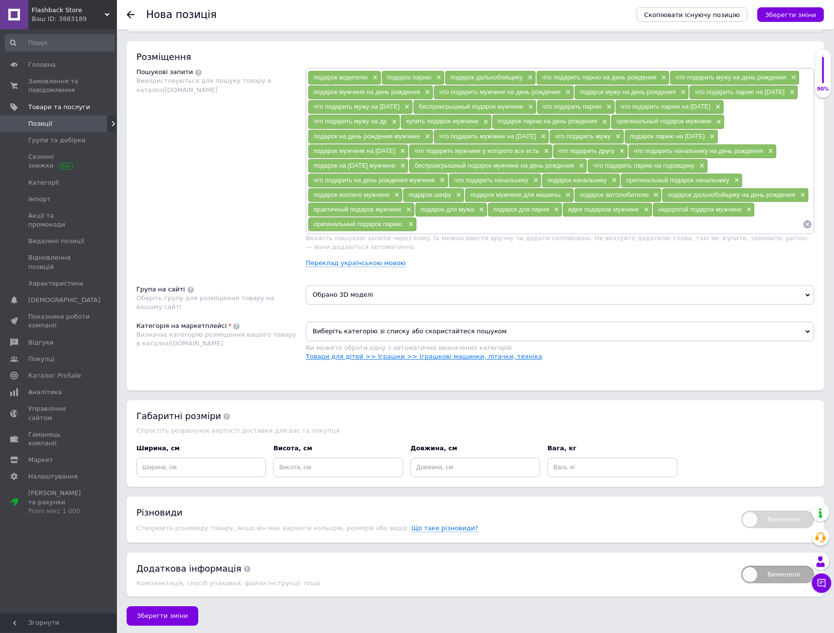
click at [428, 353] on link "Товари для дітей >> Іграшки >> Іграшкові машинки, літачки, техніка" at bounding box center [424, 356] width 236 height 7
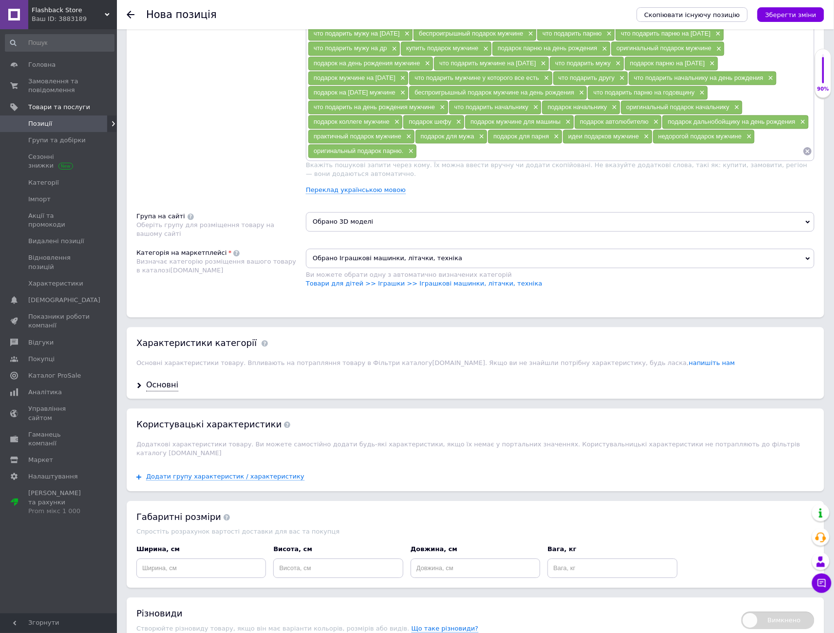
scroll to position [713, 0]
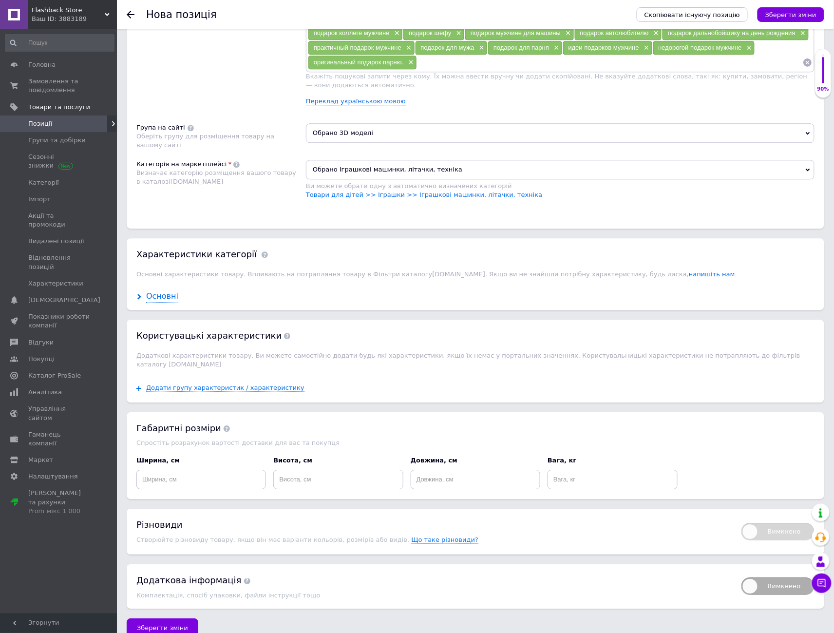
click at [168, 292] on div "Основні" at bounding box center [162, 296] width 32 height 11
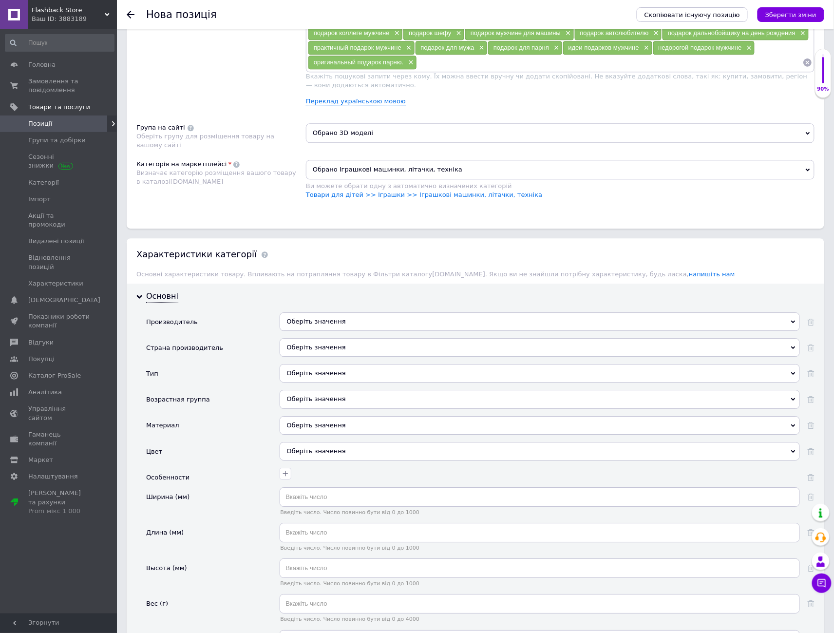
click at [365, 314] on div "Оберіть значення" at bounding box center [540, 321] width 520 height 19
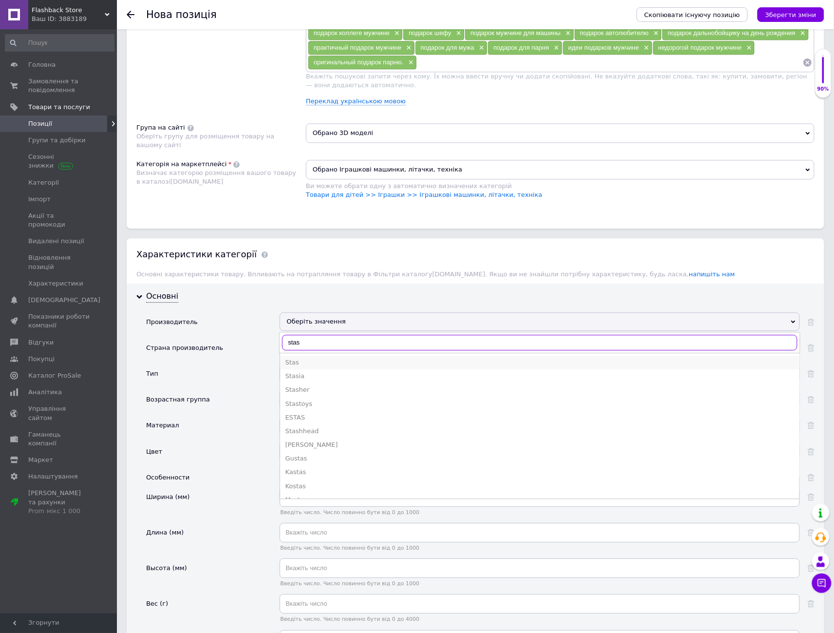
type input "stas"
click at [314, 358] on div "Stas" at bounding box center [540, 362] width 510 height 9
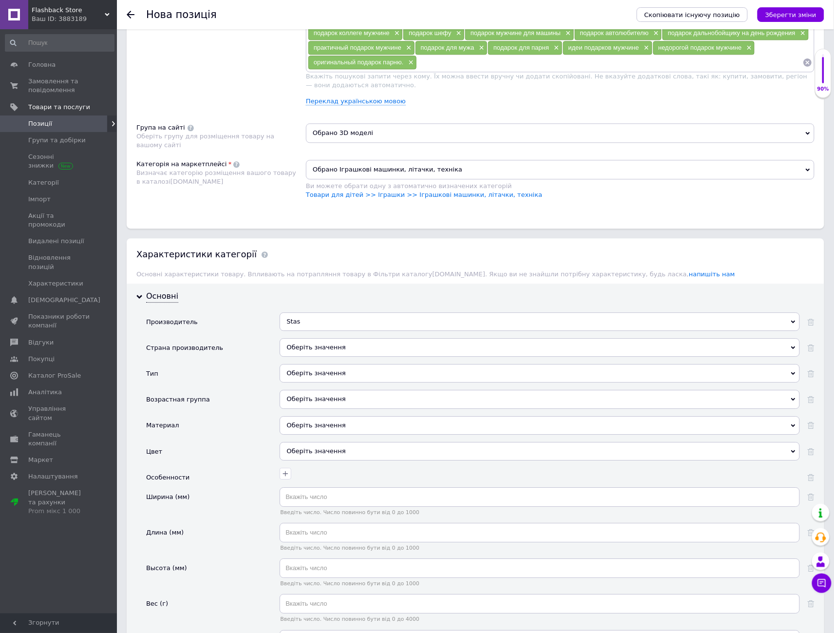
click at [307, 344] on div "Оберіть значення" at bounding box center [540, 347] width 520 height 19
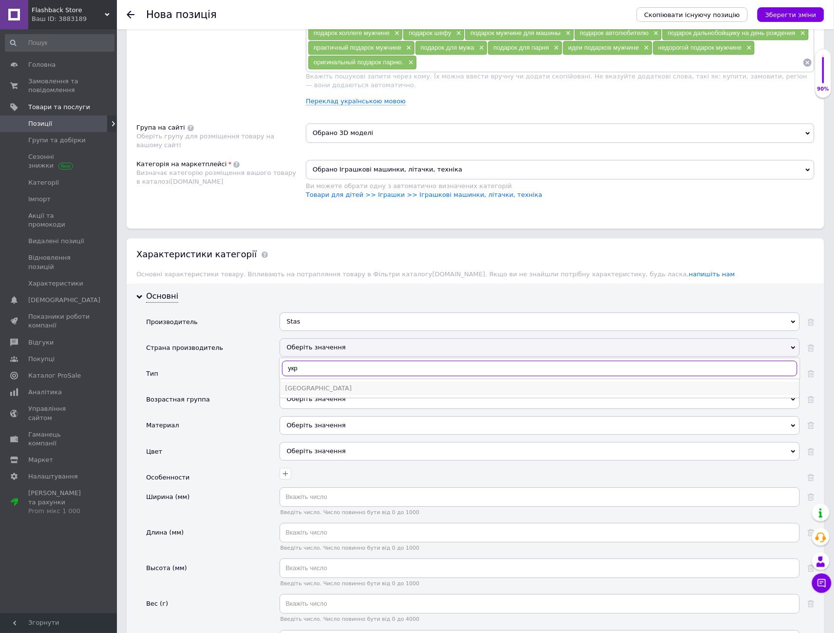
type input "укр"
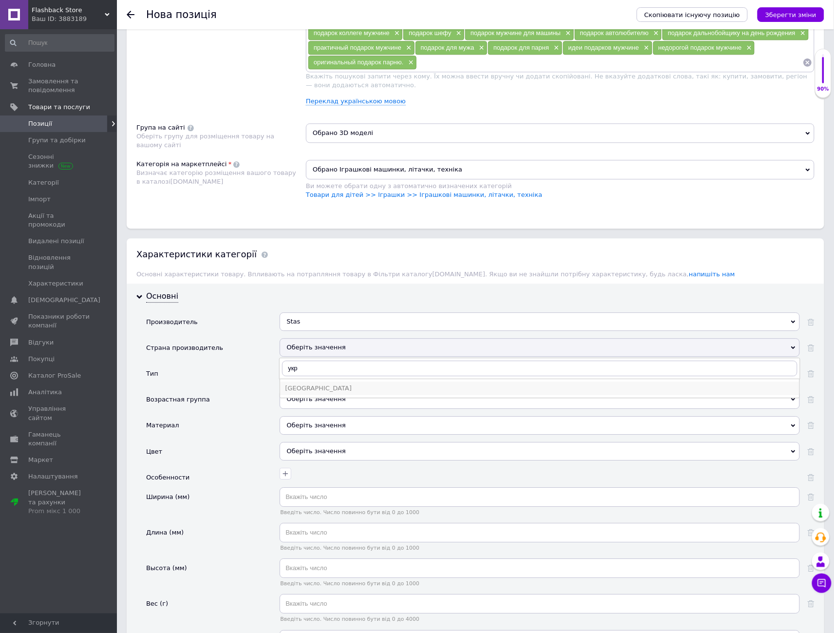
click at [312, 384] on div "[GEOGRAPHIC_DATA]" at bounding box center [540, 388] width 510 height 9
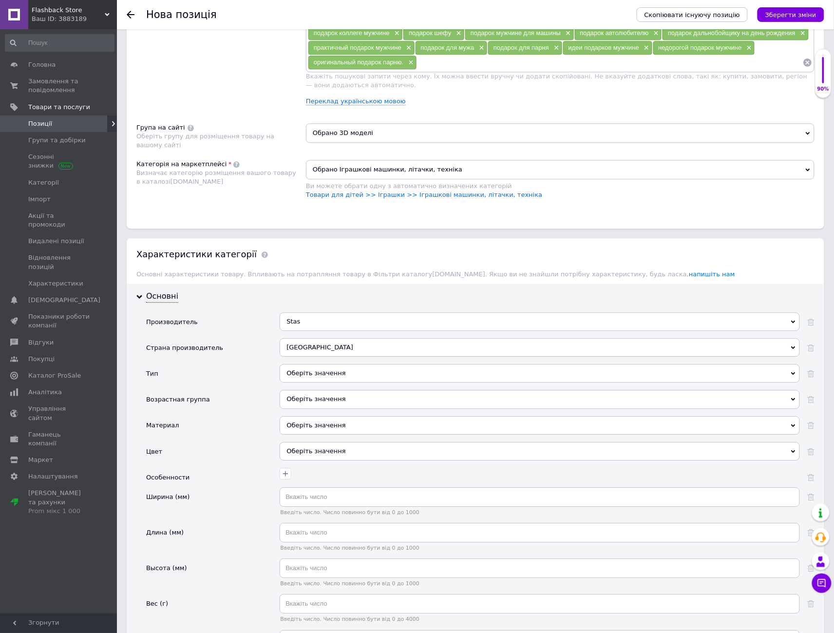
click at [312, 366] on div "Оберіть значення" at bounding box center [540, 373] width 520 height 19
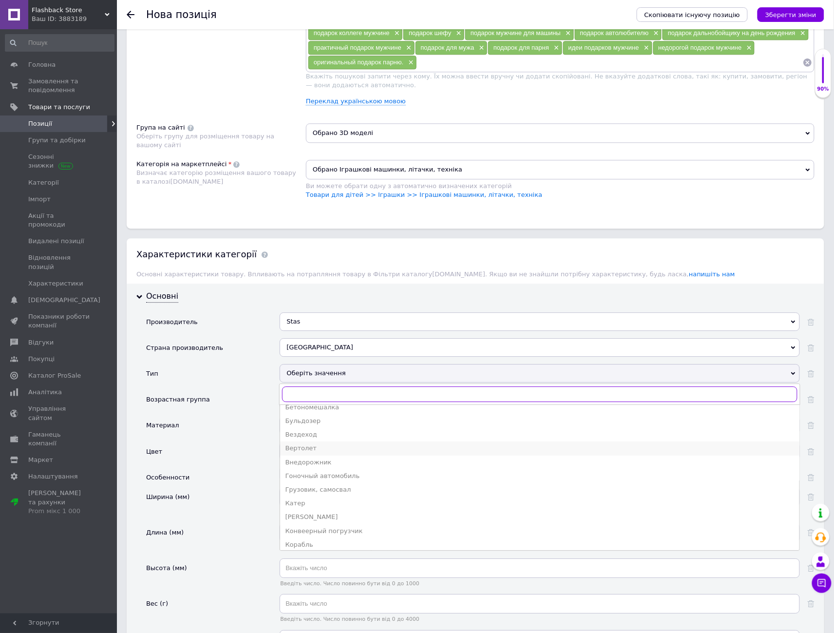
scroll to position [54, 0]
click at [326, 480] on div "Грузовик, самосвал" at bounding box center [540, 484] width 510 height 9
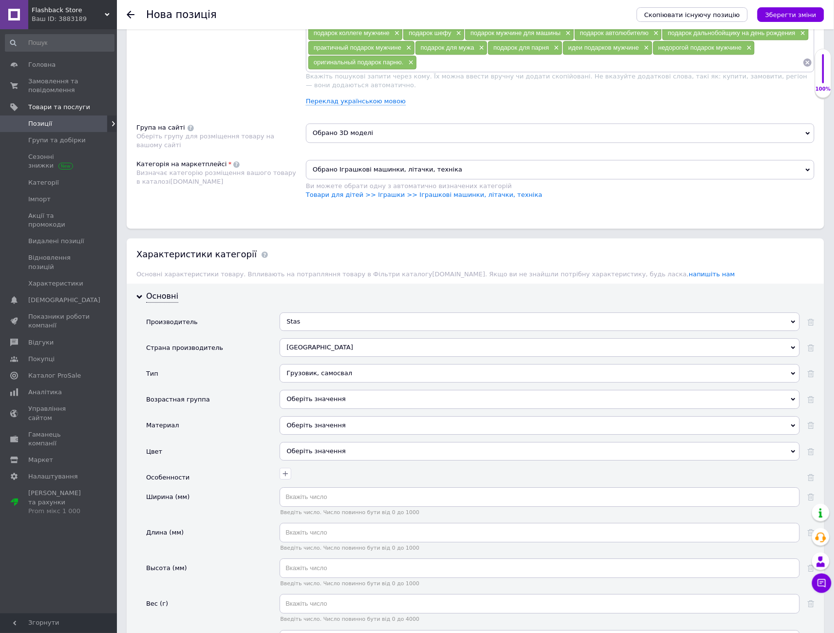
click at [310, 392] on div "Оберіть значення" at bounding box center [540, 399] width 520 height 19
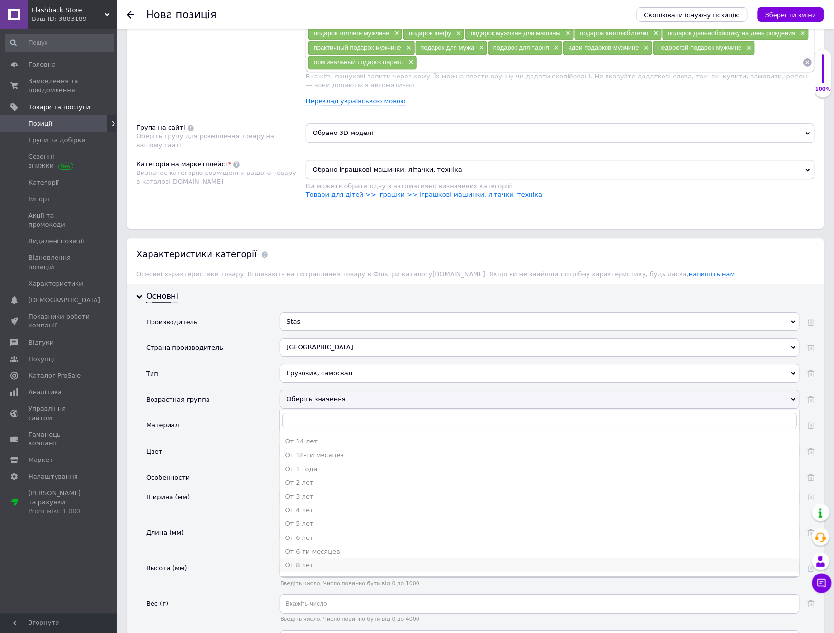
click at [313, 561] on div "От 8 лет" at bounding box center [540, 565] width 510 height 9
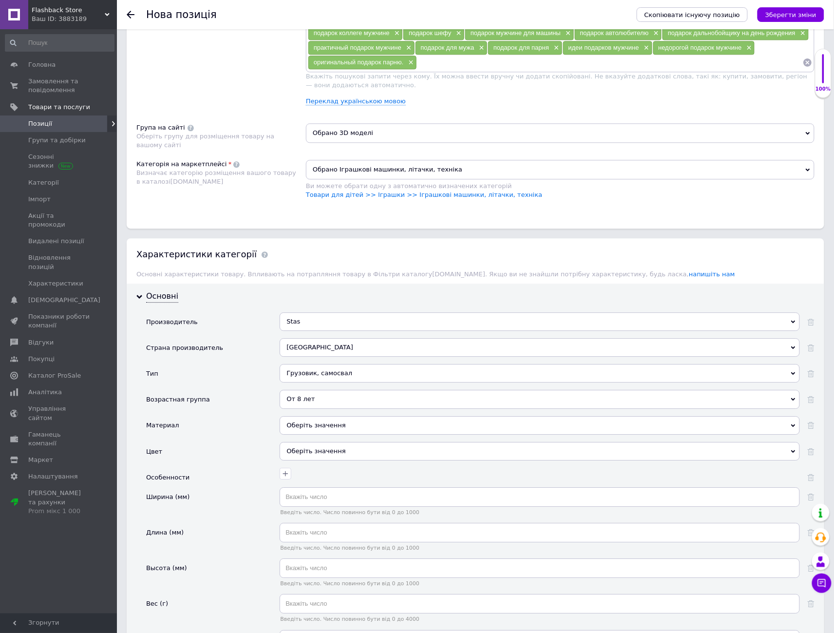
click at [326, 421] on div "Оберіть значення" at bounding box center [540, 425] width 520 height 19
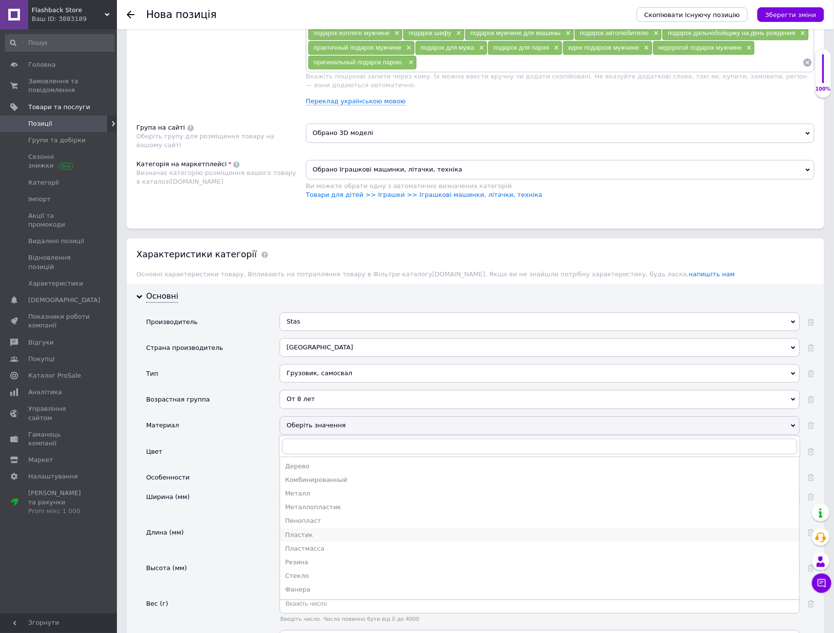
click at [312, 530] on div "Пластик" at bounding box center [540, 534] width 510 height 9
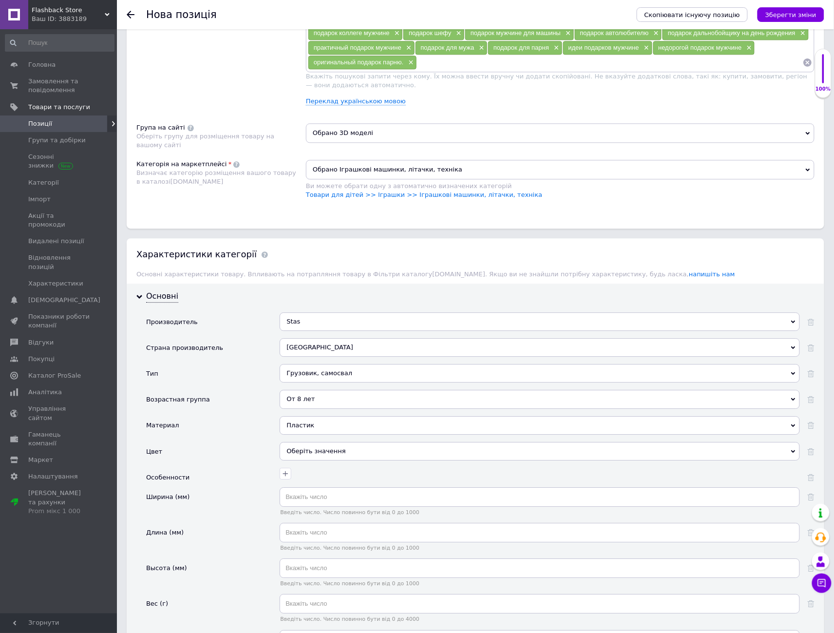
click at [297, 442] on div "Оберіть значення" at bounding box center [540, 451] width 520 height 19
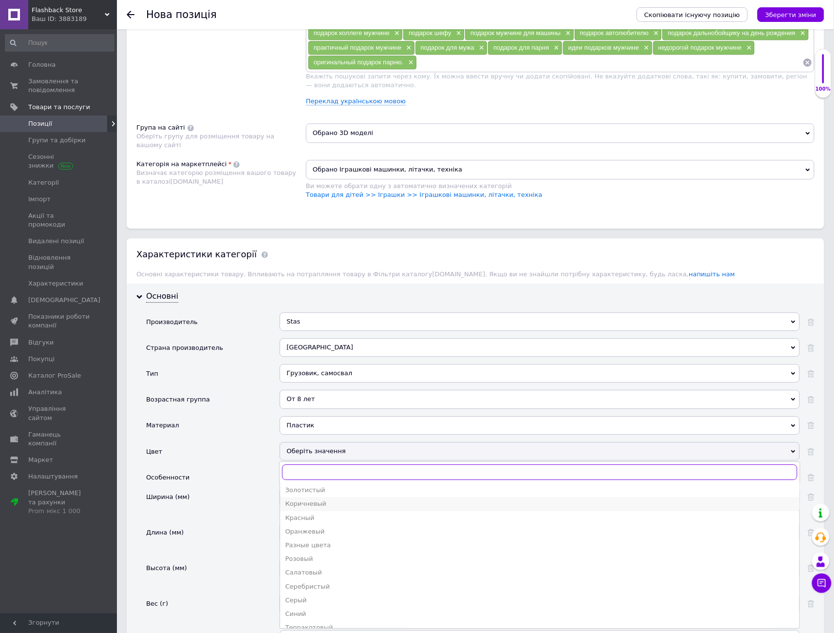
scroll to position [108, 0]
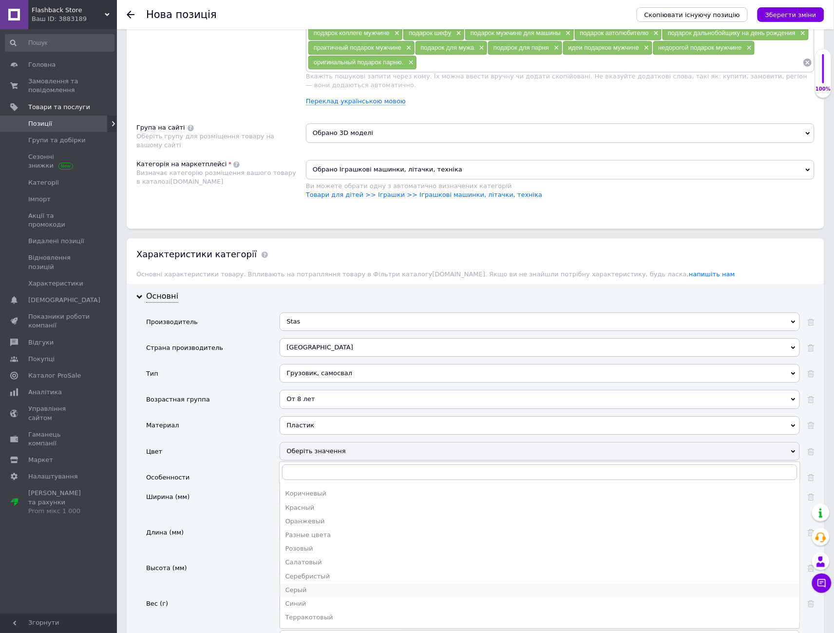
click at [301, 586] on div "Серый" at bounding box center [540, 590] width 510 height 9
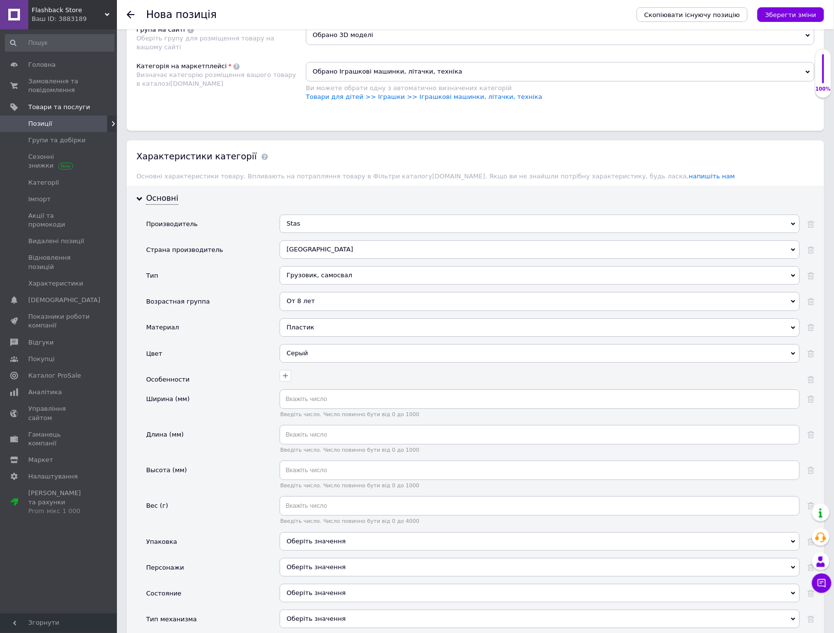
scroll to position [821, 0]
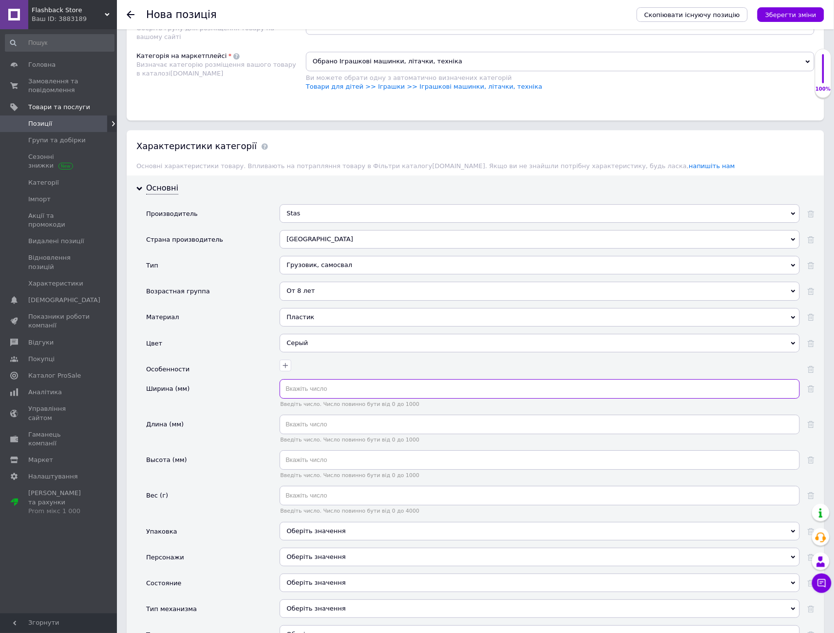
click at [297, 382] on input "text" at bounding box center [540, 388] width 520 height 19
click at [333, 371] on div at bounding box center [540, 369] width 520 height 19
click at [329, 379] on input "text" at bounding box center [540, 388] width 520 height 19
type input "70"
click at [302, 418] on input "text" at bounding box center [540, 424] width 520 height 19
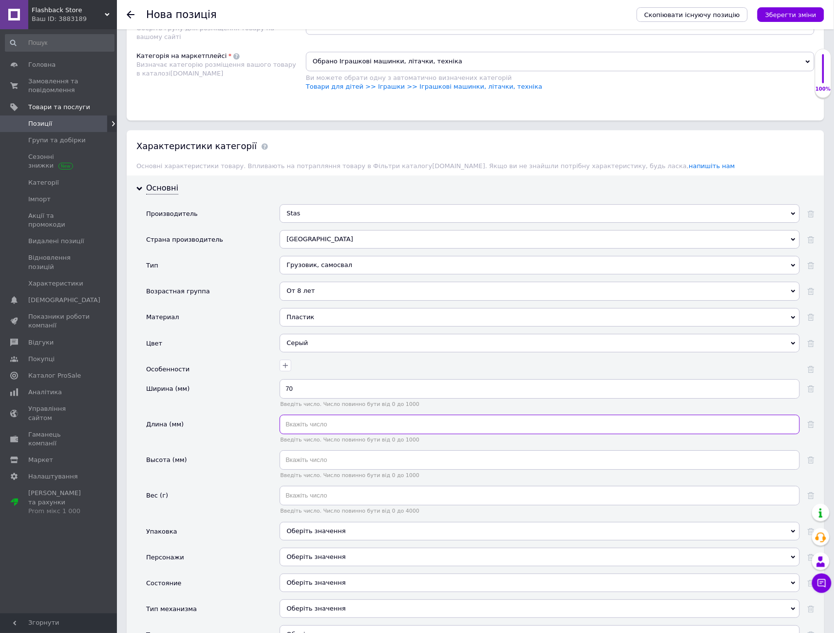
click at [286, 417] on input "text" at bounding box center [540, 424] width 520 height 19
type input "4"
type input "35"
click at [300, 452] on input "text" at bounding box center [540, 459] width 520 height 19
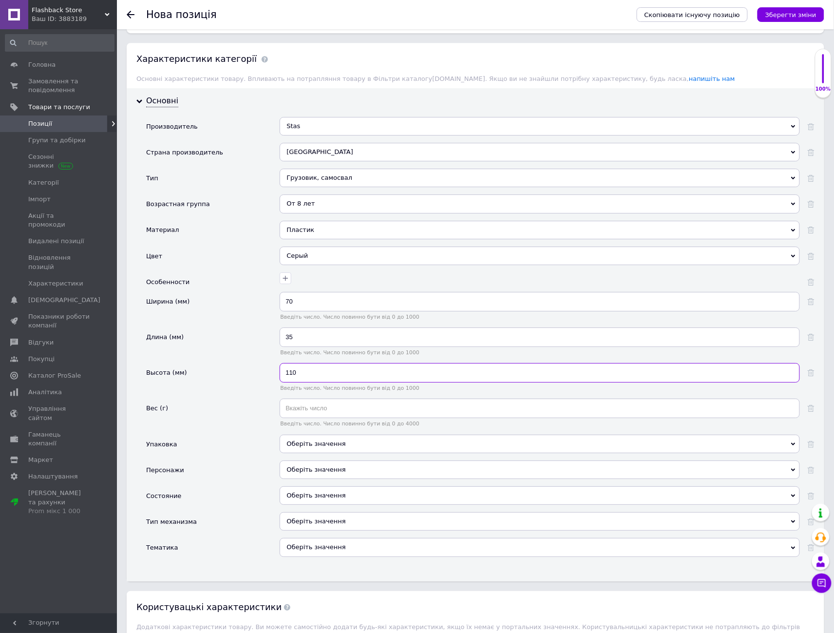
scroll to position [984, 0]
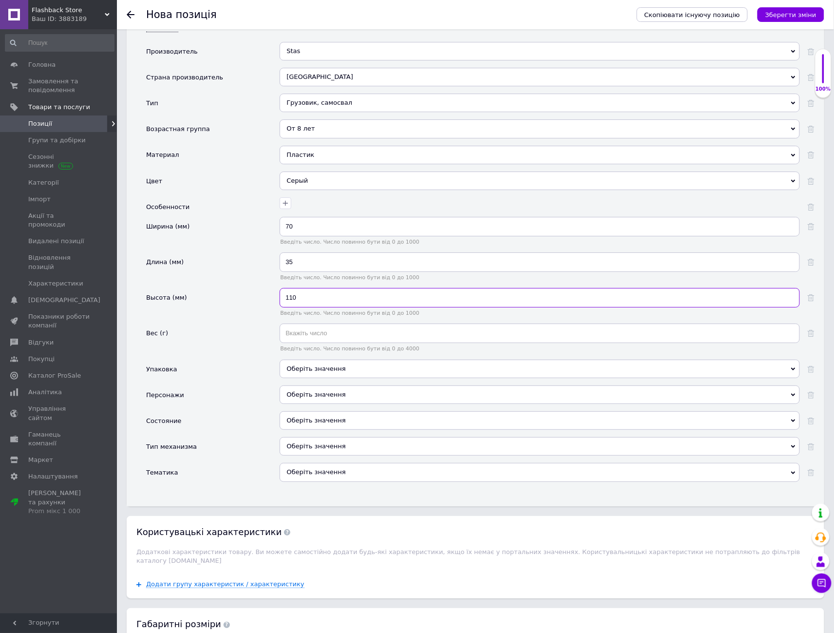
type input "110"
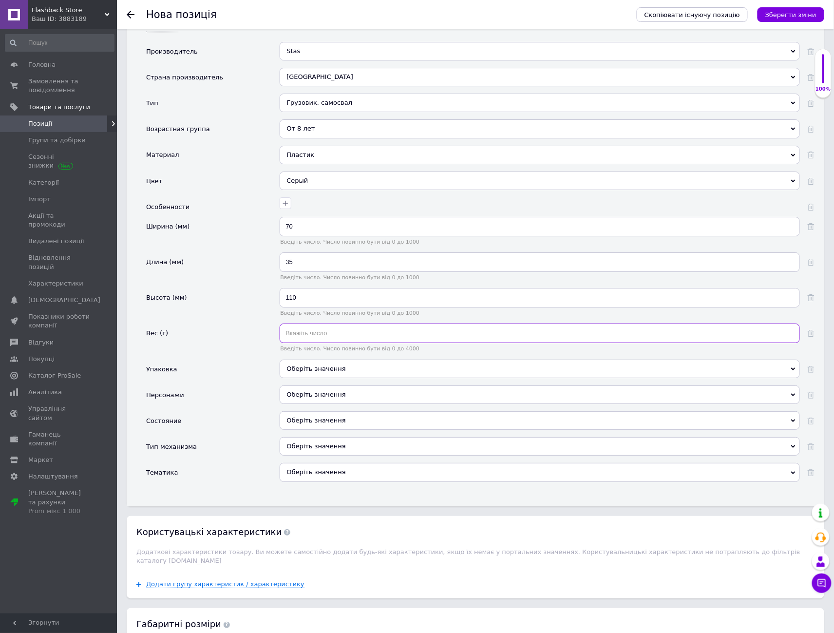
click at [299, 323] on input "text" at bounding box center [540, 332] width 520 height 19
type input "70"
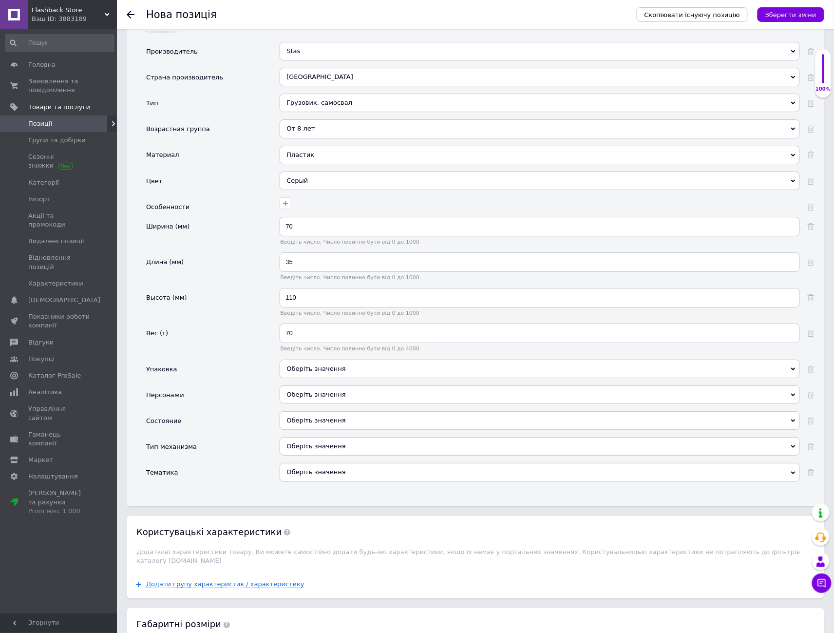
click at [321, 364] on div "Оберіть значення" at bounding box center [540, 369] width 520 height 19
click at [329, 416] on li "Картонная коробка" at bounding box center [539, 423] width 519 height 14
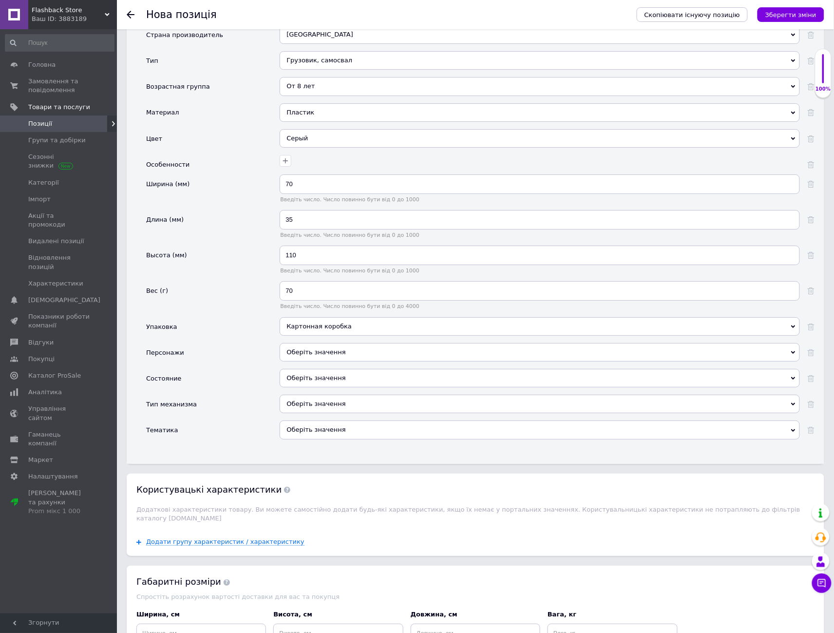
scroll to position [1038, 0]
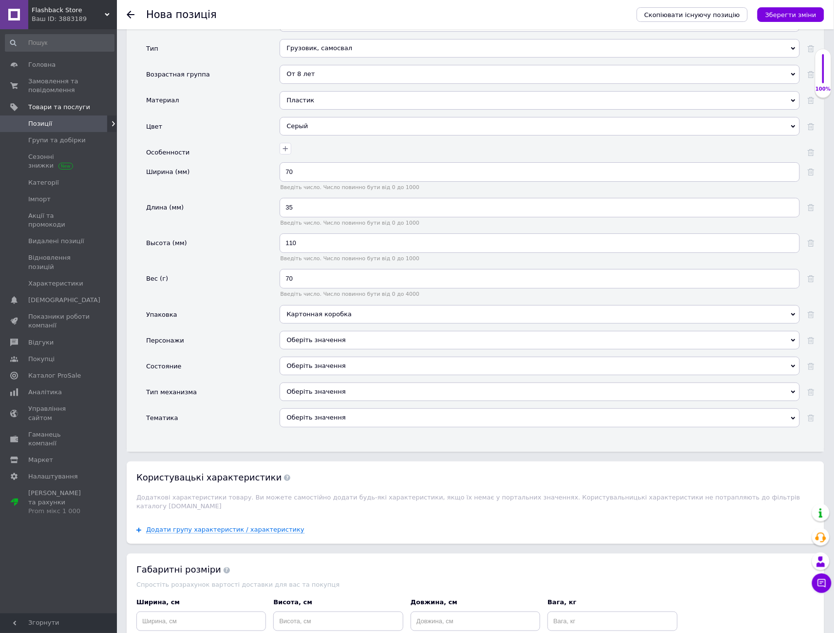
click at [317, 360] on div "Оберіть значення" at bounding box center [540, 366] width 520 height 19
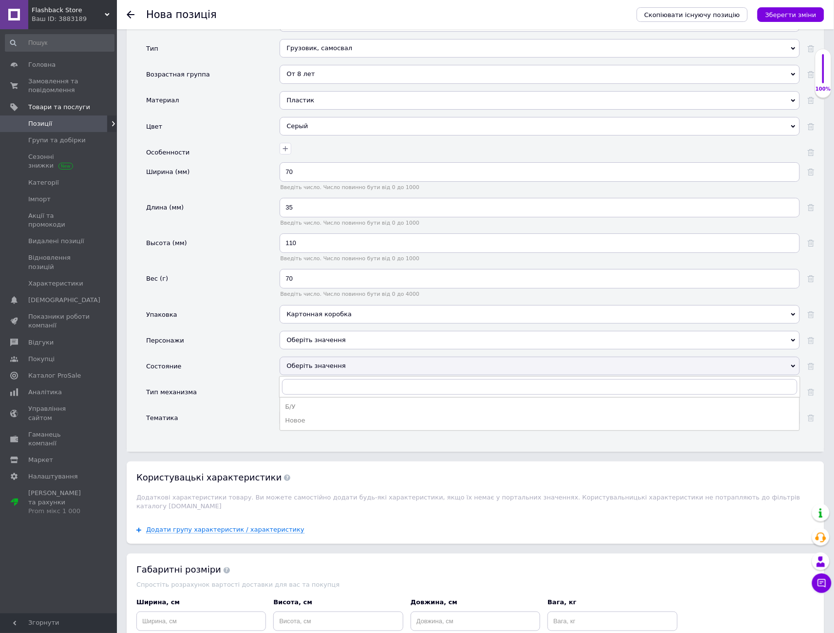
click at [307, 416] on div "Новое" at bounding box center [540, 420] width 510 height 9
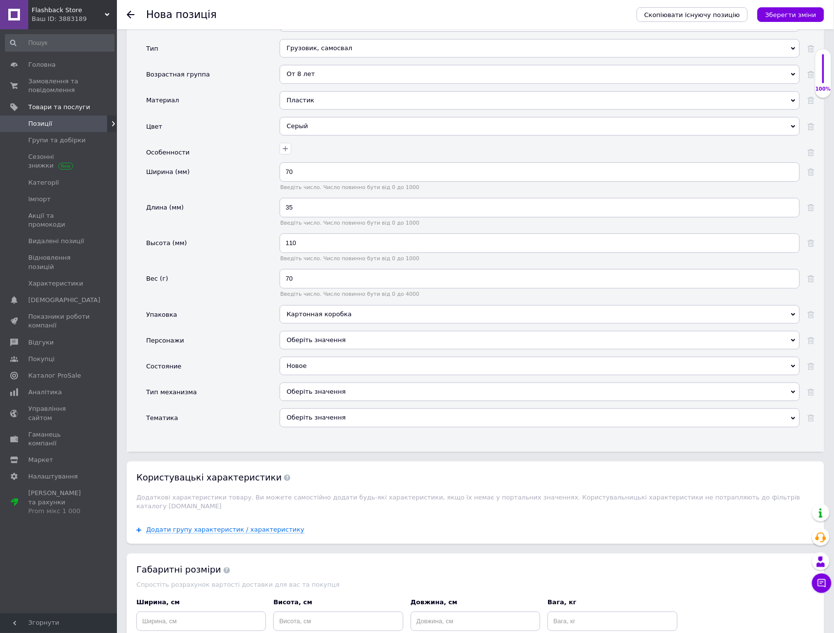
click at [300, 382] on div "Оберіть значення" at bounding box center [540, 391] width 520 height 19
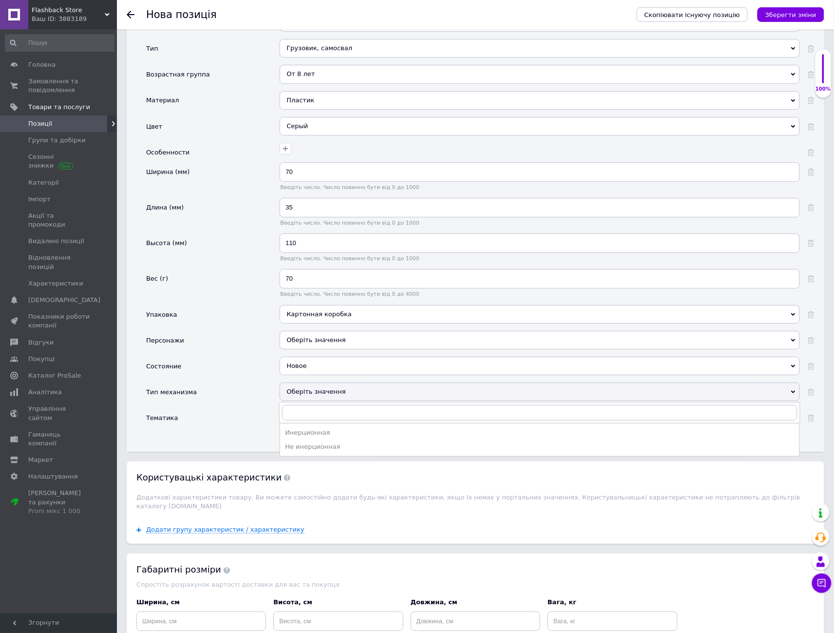
click at [300, 382] on div "Оберіть значення" at bounding box center [540, 391] width 520 height 19
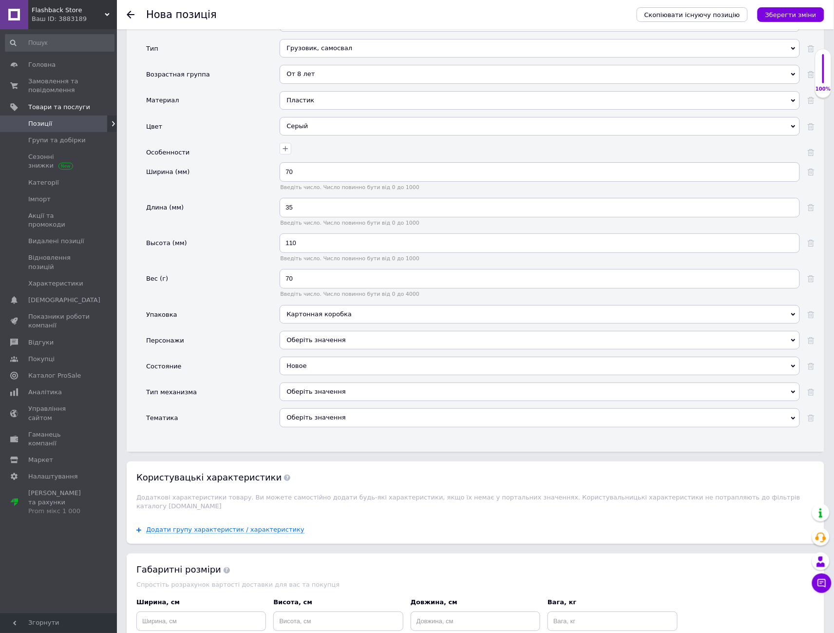
click at [305, 412] on div "Оберіть значення" at bounding box center [540, 417] width 520 height 19
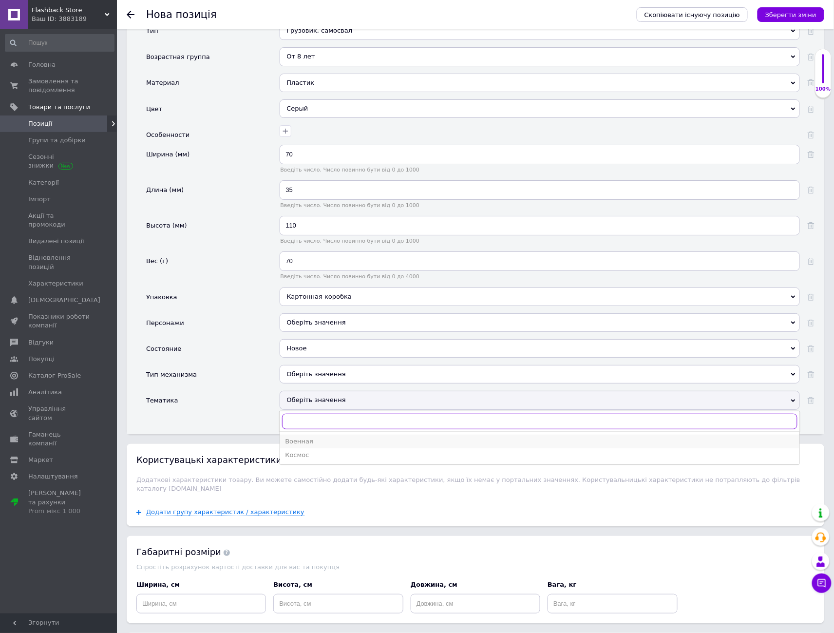
scroll to position [1092, 0]
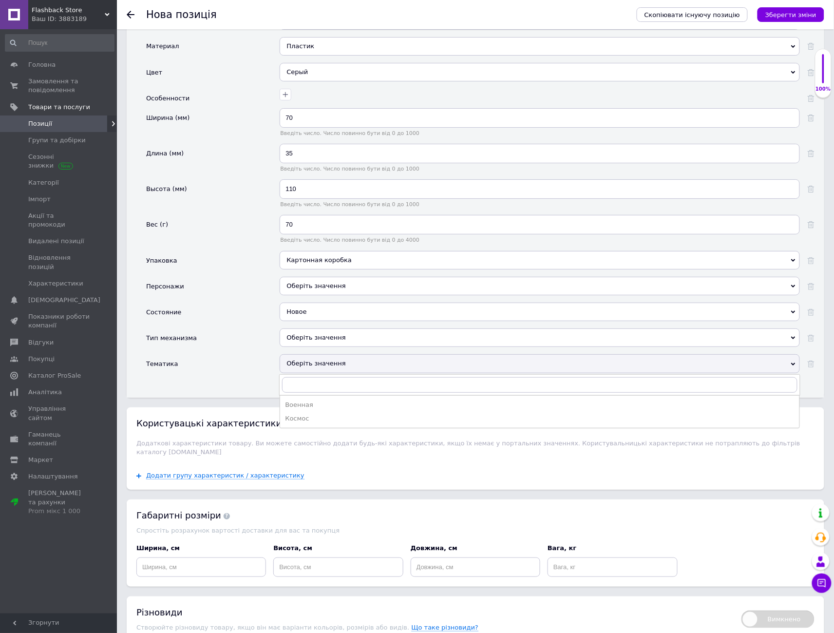
click at [261, 375] on div "Тематика" at bounding box center [212, 367] width 133 height 26
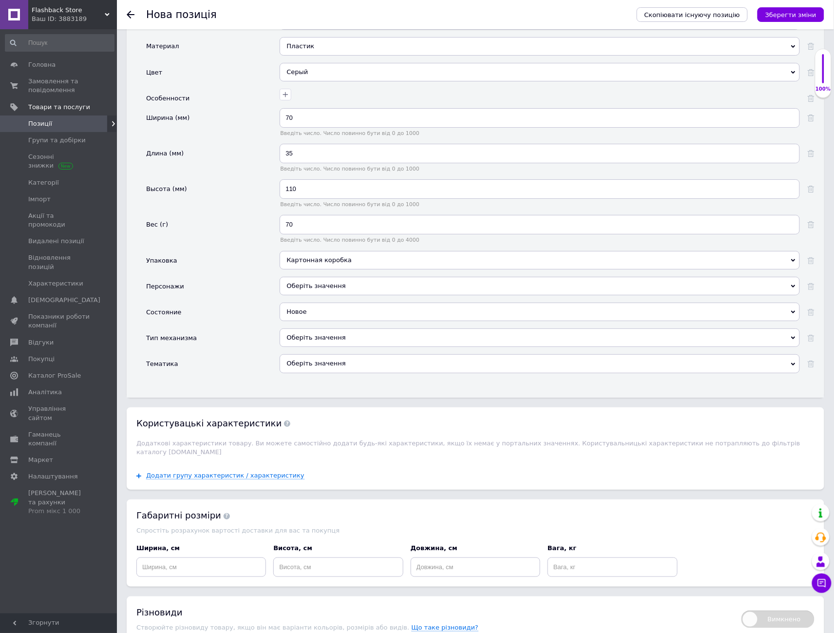
click at [314, 364] on div "Оберіть значення" at bounding box center [540, 363] width 520 height 19
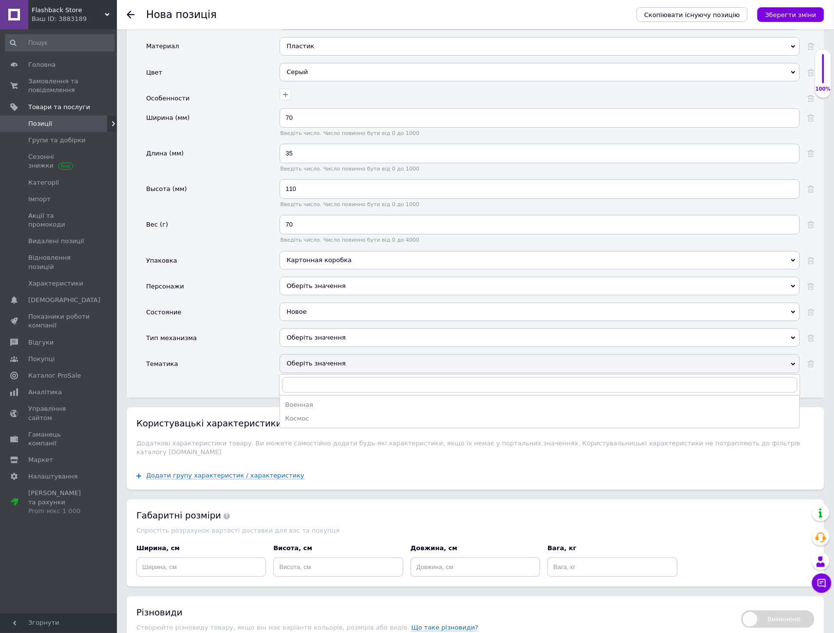
click at [314, 364] on div "Оберіть значення" at bounding box center [540, 363] width 520 height 19
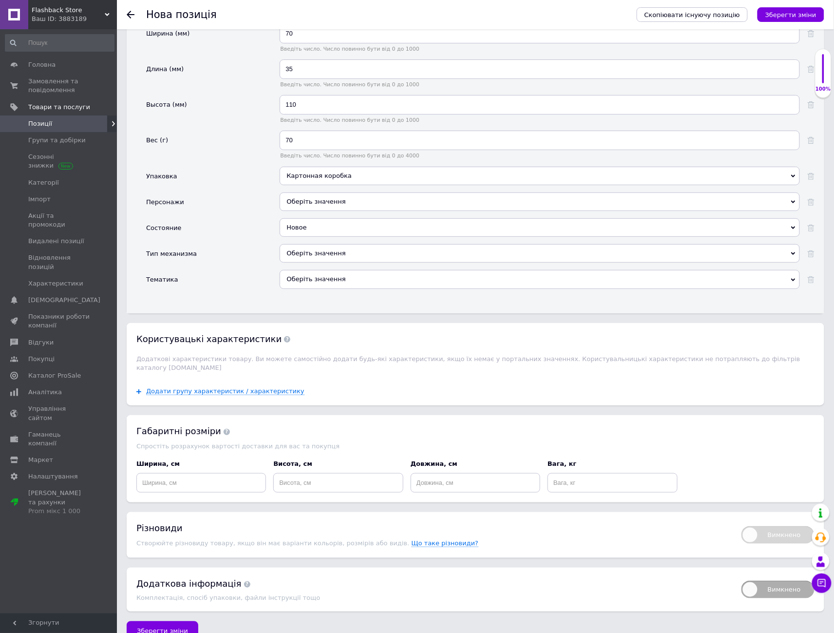
scroll to position [1182, 0]
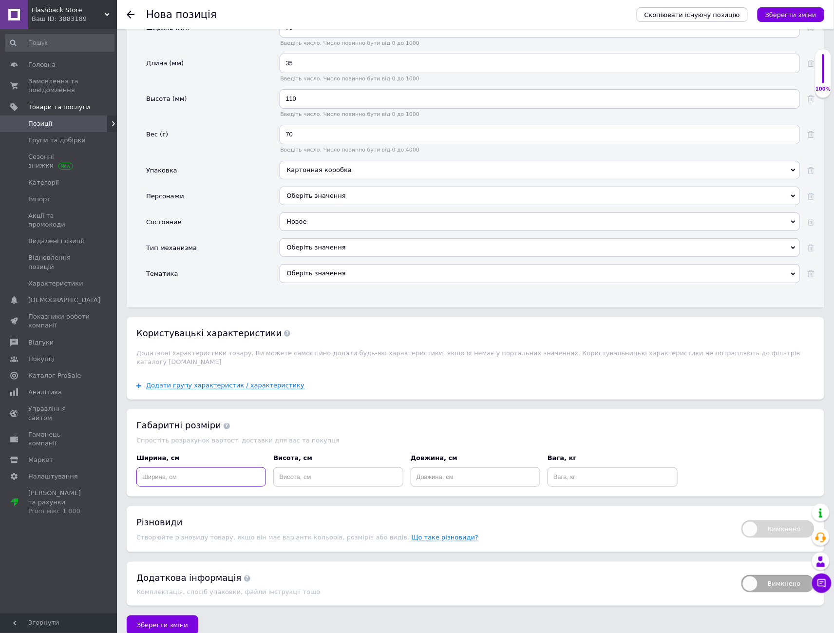
click at [219, 467] on input at bounding box center [201, 476] width 130 height 19
type input "20"
click at [306, 467] on input at bounding box center [338, 476] width 130 height 19
type input "20"
click at [427, 467] on input at bounding box center [476, 476] width 130 height 19
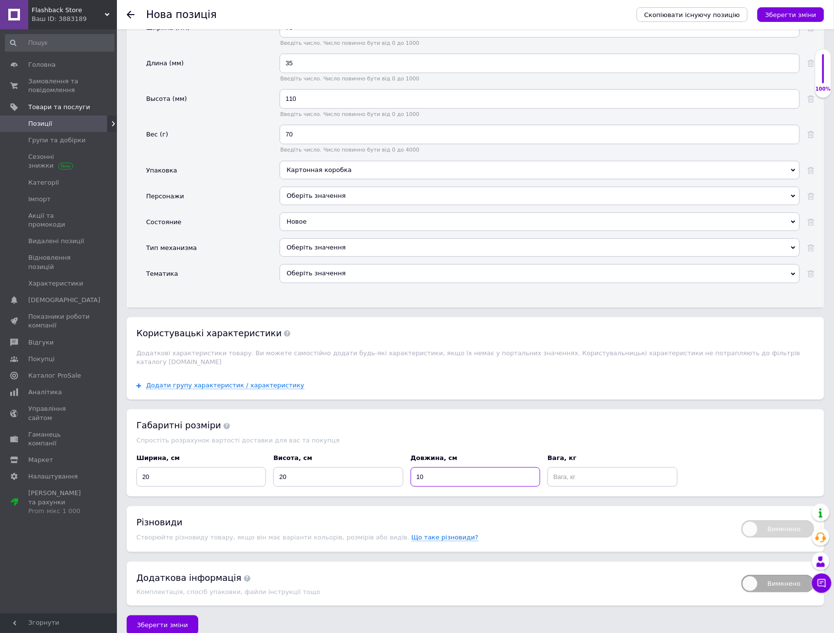
type input "10"
click at [568, 469] on input at bounding box center [613, 476] width 130 height 19
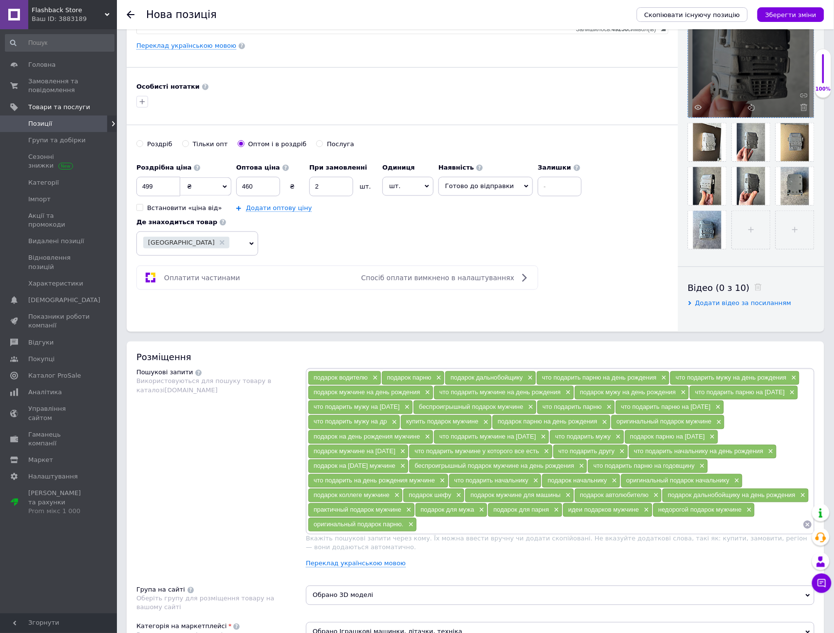
scroll to position [100, 0]
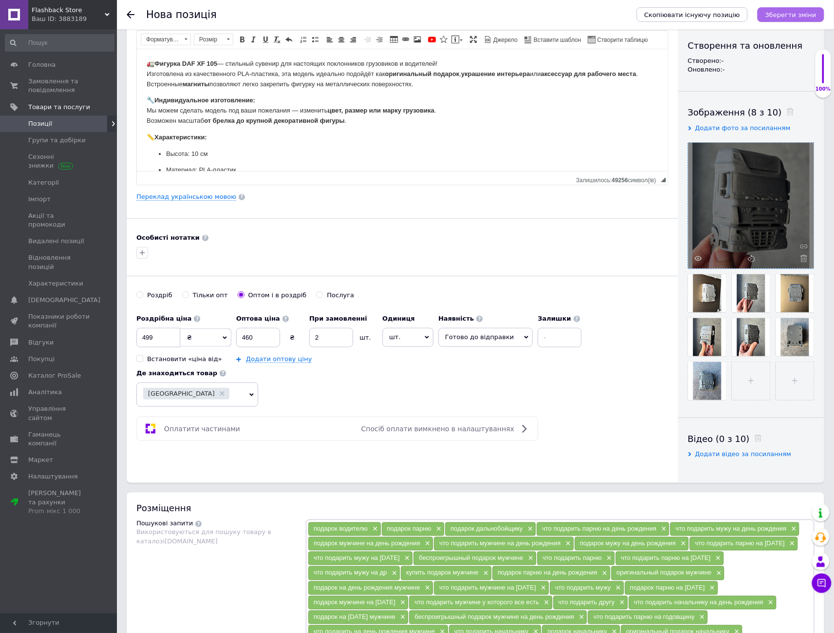
type input "0.5"
click at [802, 16] on icon "Зберегти зміни" at bounding box center [790, 14] width 51 height 7
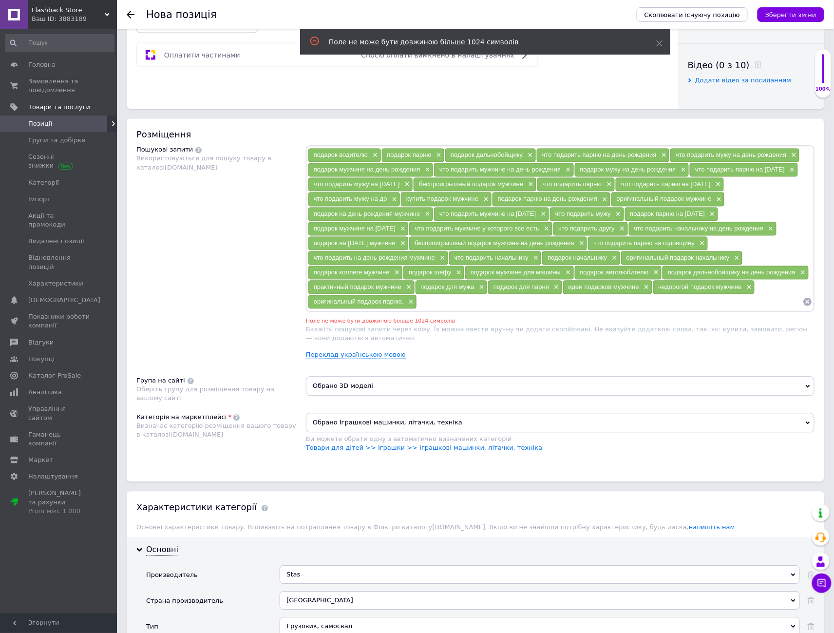
scroll to position [474, 0]
click at [411, 298] on span "×" at bounding box center [410, 302] width 8 height 8
click at [546, 210] on span "×" at bounding box center [542, 214] width 8 height 8
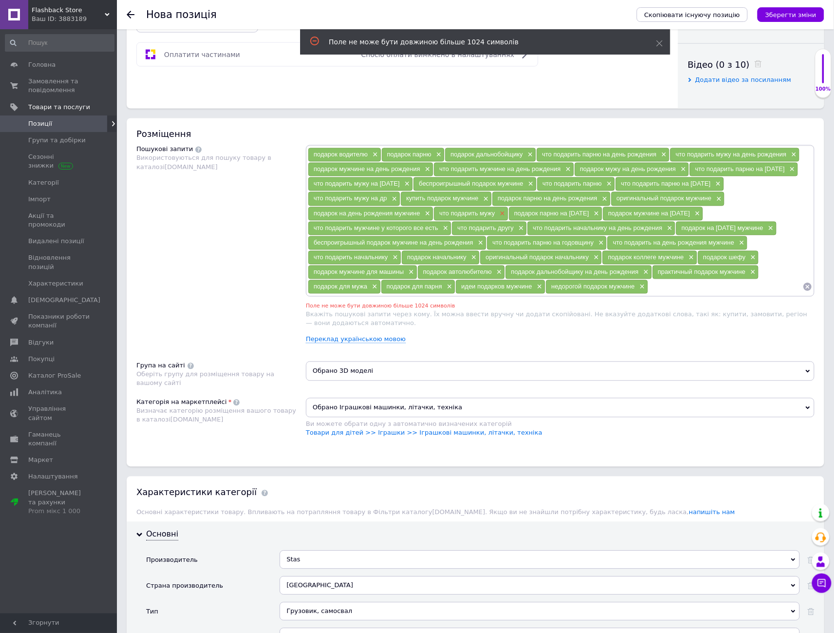
click at [503, 210] on span "×" at bounding box center [501, 214] width 8 height 8
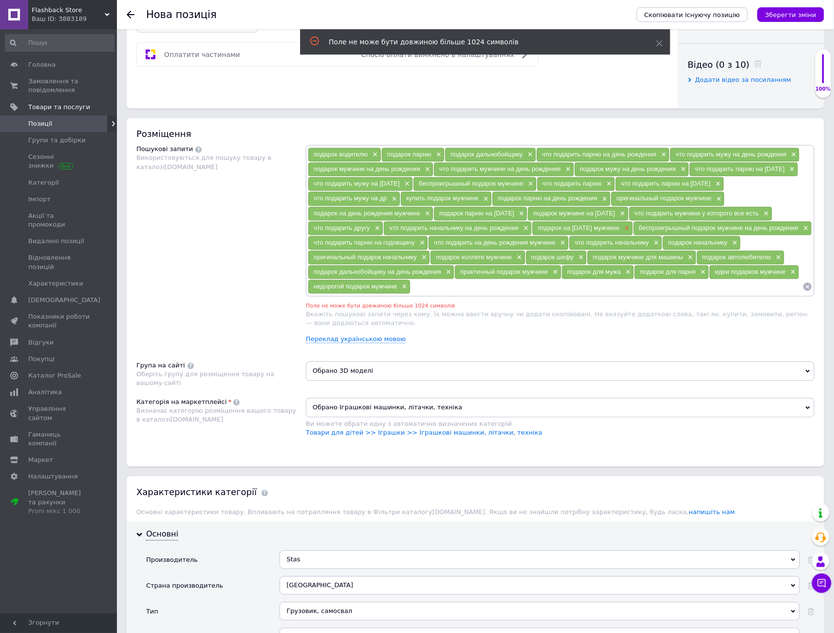
click at [630, 225] on span "×" at bounding box center [626, 229] width 8 height 8
click at [375, 225] on span "×" at bounding box center [376, 229] width 8 height 8
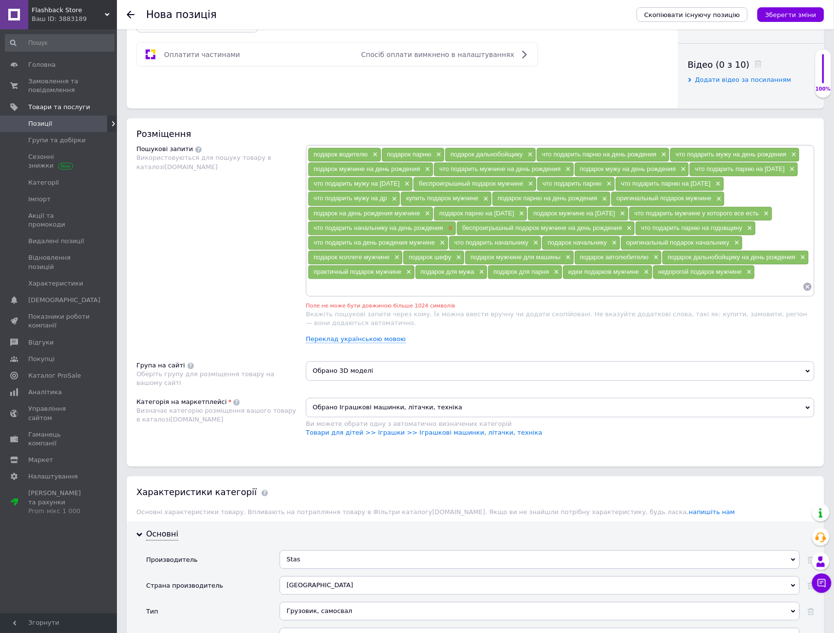
click at [450, 225] on span "×" at bounding box center [450, 229] width 8 height 8
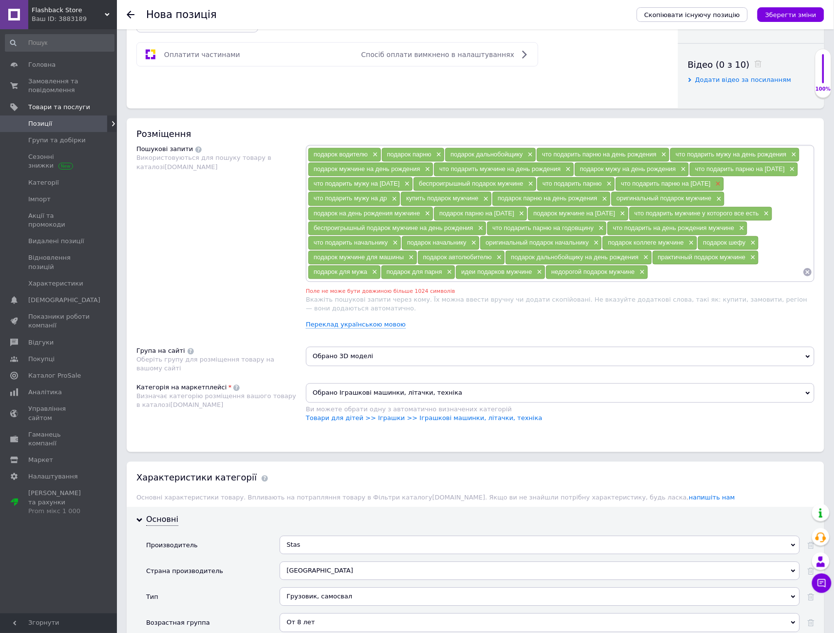
click at [721, 180] on span "×" at bounding box center [717, 184] width 8 height 8
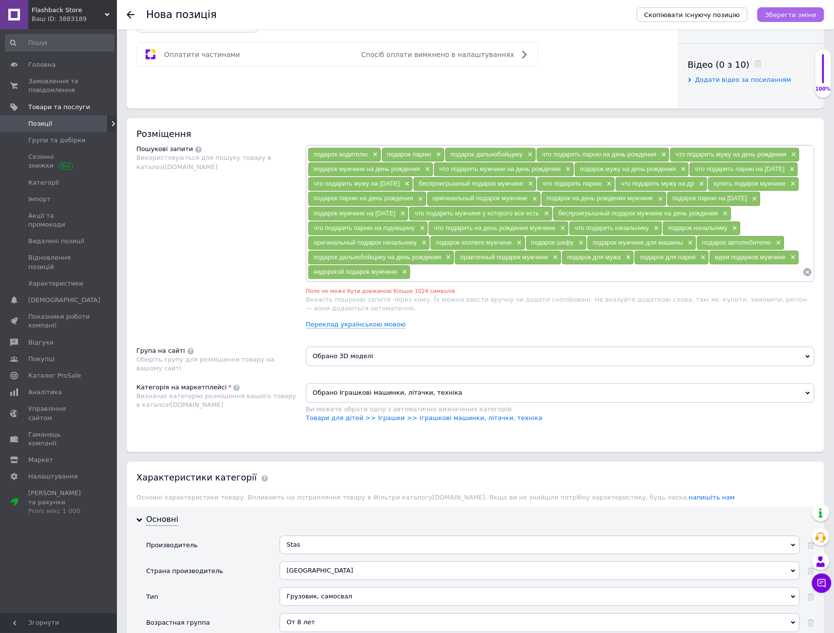
click at [783, 17] on icon "Зберегти зміни" at bounding box center [790, 14] width 51 height 7
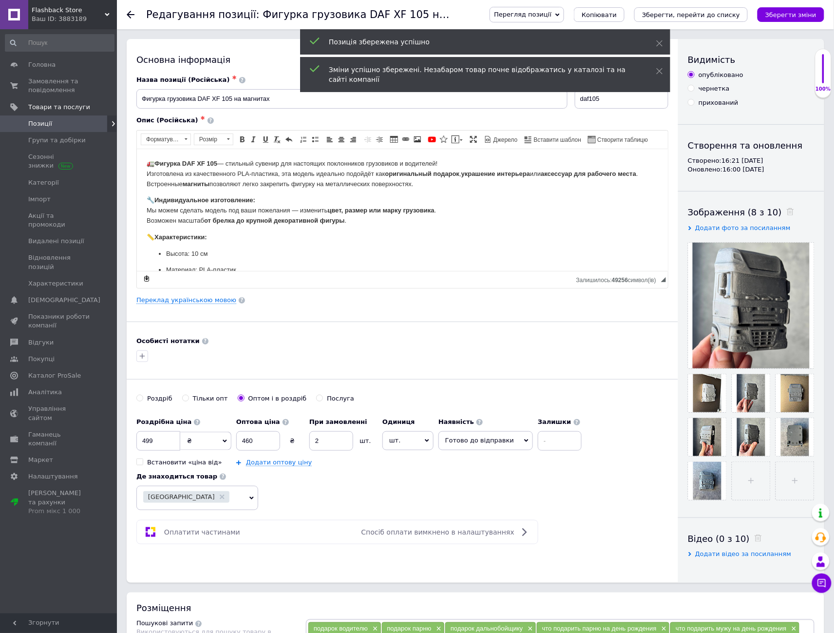
click at [40, 124] on span "Позиції" at bounding box center [40, 123] width 24 height 9
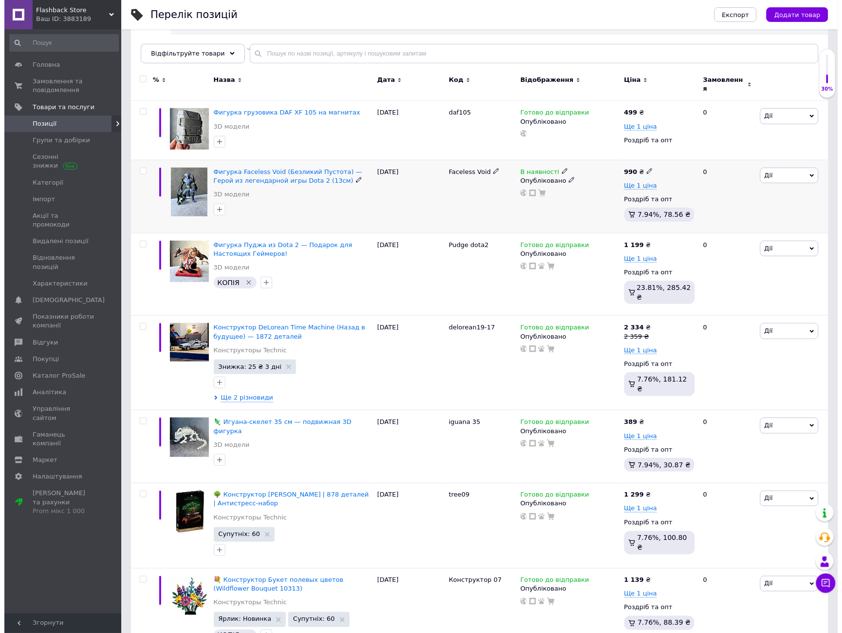
scroll to position [108, 0]
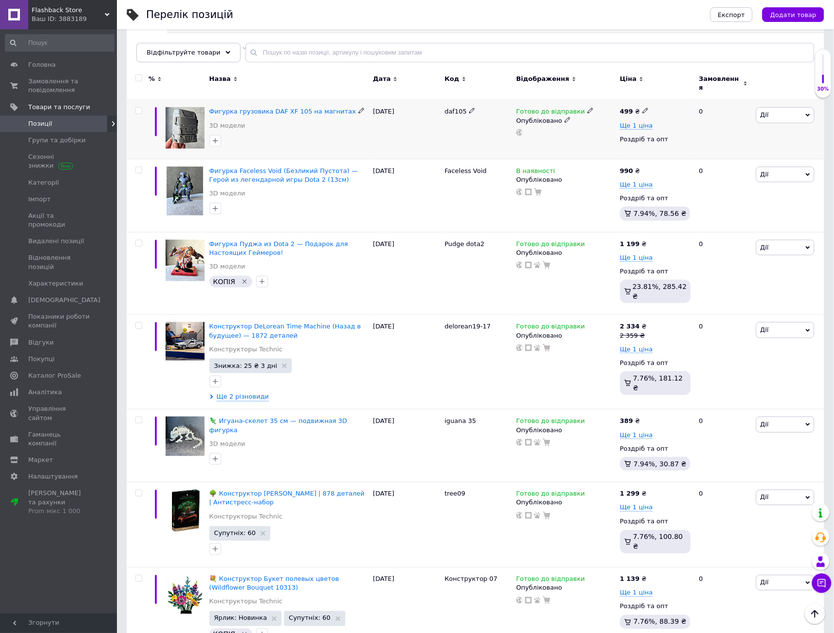
click at [141, 108] on input "checkbox" at bounding box center [138, 111] width 6 height 6
checkbox input "true"
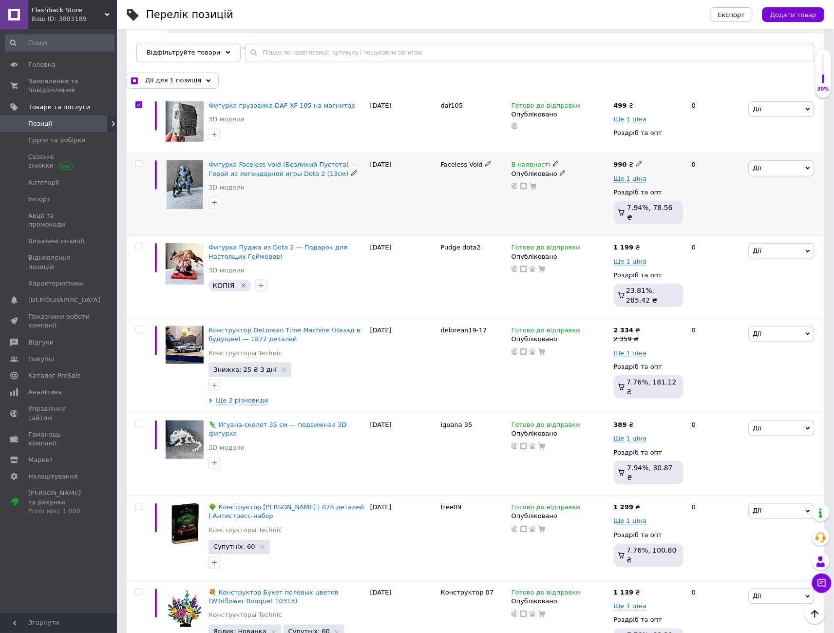
click at [139, 162] on input "checkbox" at bounding box center [138, 164] width 6 height 6
checkbox input "true"
click at [137, 244] on input "checkbox" at bounding box center [138, 247] width 6 height 6
checkbox input "true"
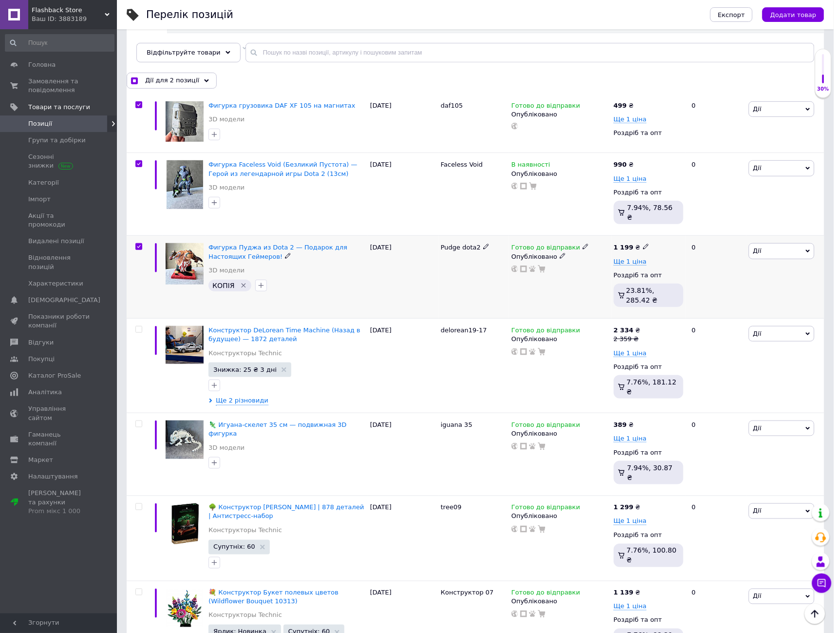
checkbox input "true"
click at [138, 421] on input "checkbox" at bounding box center [138, 424] width 6 height 6
checkbox input "true"
click at [184, 83] on span "Дії для 4 позиції" at bounding box center [172, 80] width 54 height 9
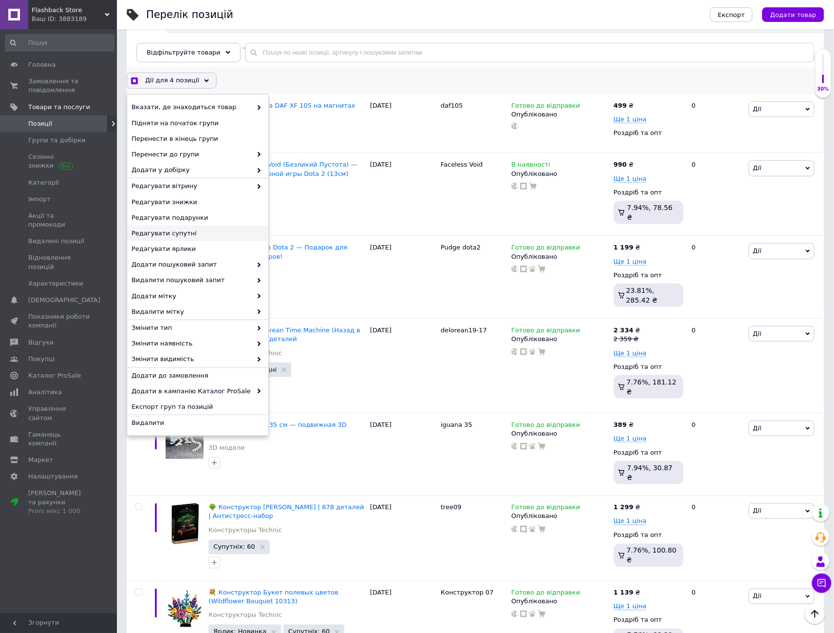
click at [202, 229] on span "Редагувати супутні" at bounding box center [197, 233] width 130 height 9
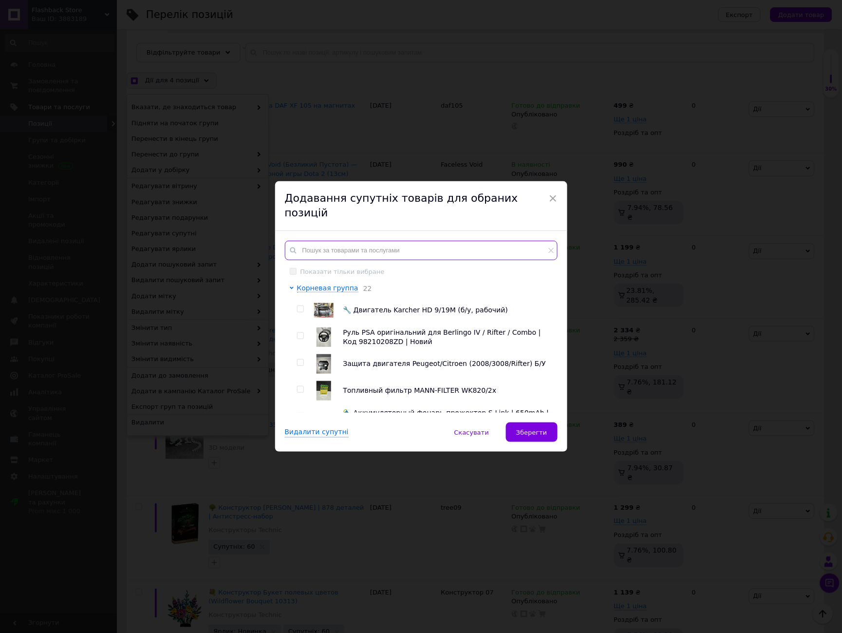
click at [345, 241] on input "text" at bounding box center [421, 250] width 273 height 19
checkbox input "true"
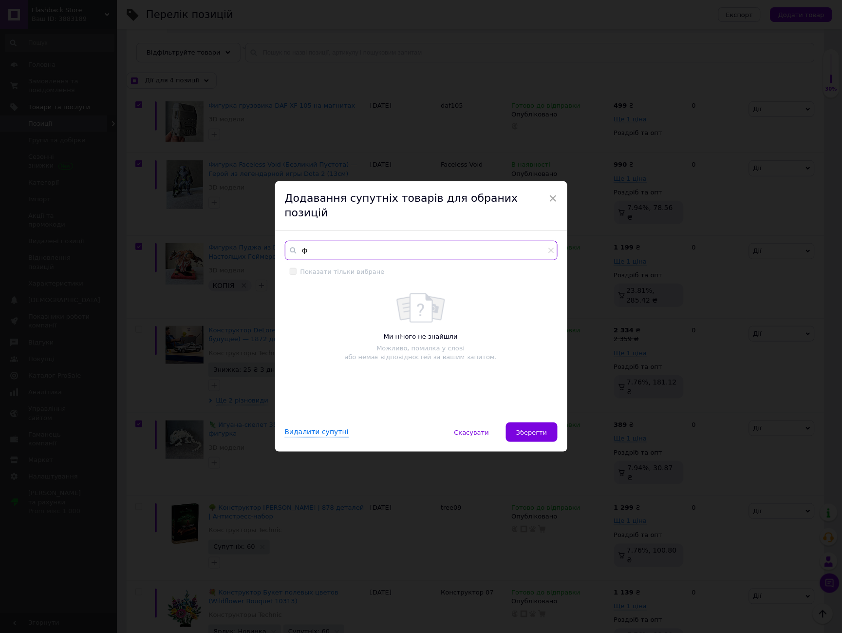
type input "фи"
checkbox input "true"
type input "фиг"
checkbox input "true"
type input "фигру"
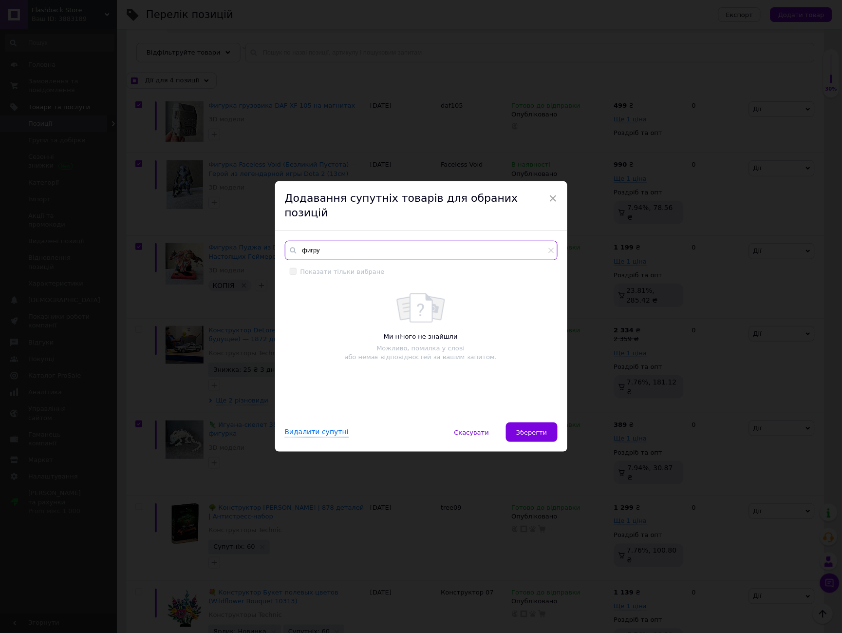
checkbox input "true"
type input "фигрук"
checkbox input "true"
type input "фигрука"
drag, startPoint x: 315, startPoint y: 245, endPoint x: 324, endPoint y: 246, distance: 9.4
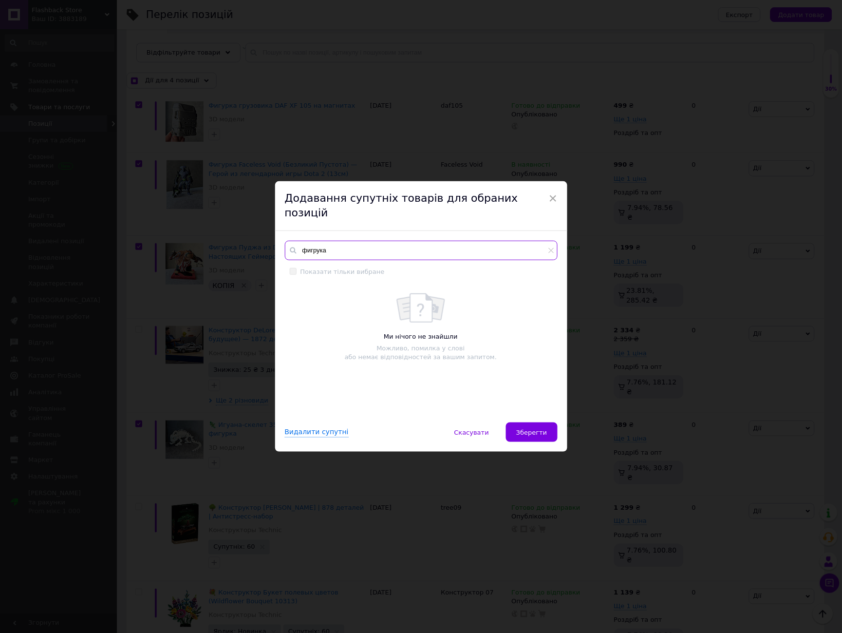
click at [316, 245] on input "фигрука" at bounding box center [421, 250] width 273 height 19
checkbox input "true"
type input "фигука"
checkbox input "true"
type input "фигурка"
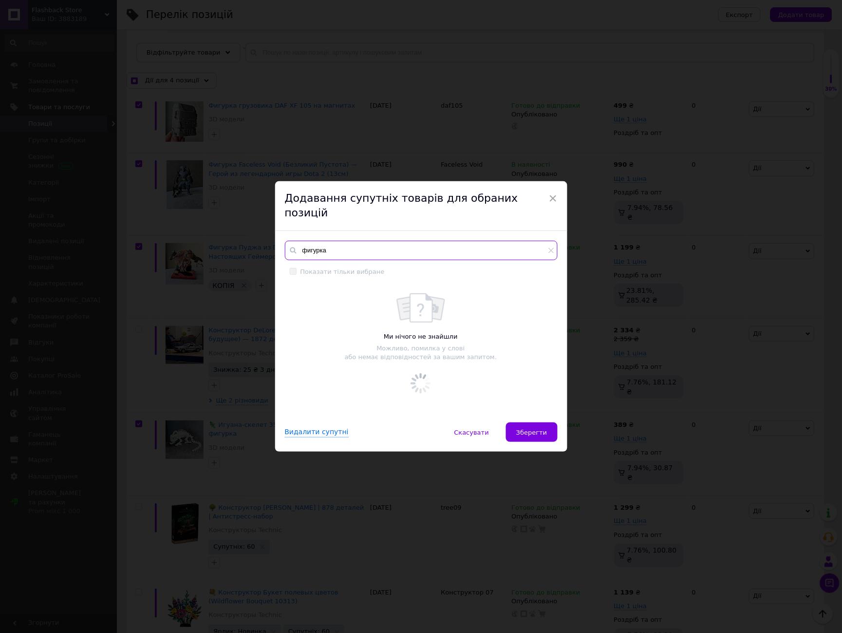
checkbox input "true"
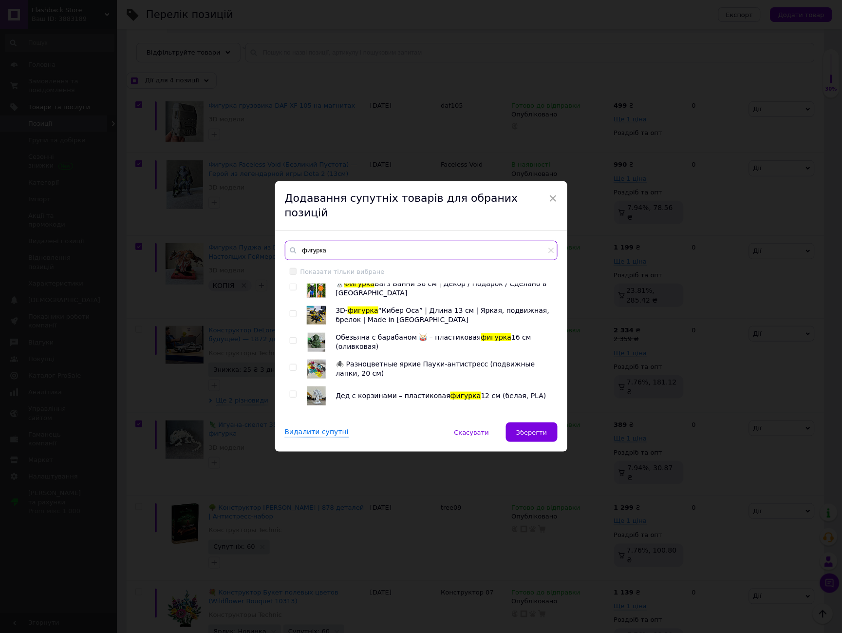
scroll to position [0, 0]
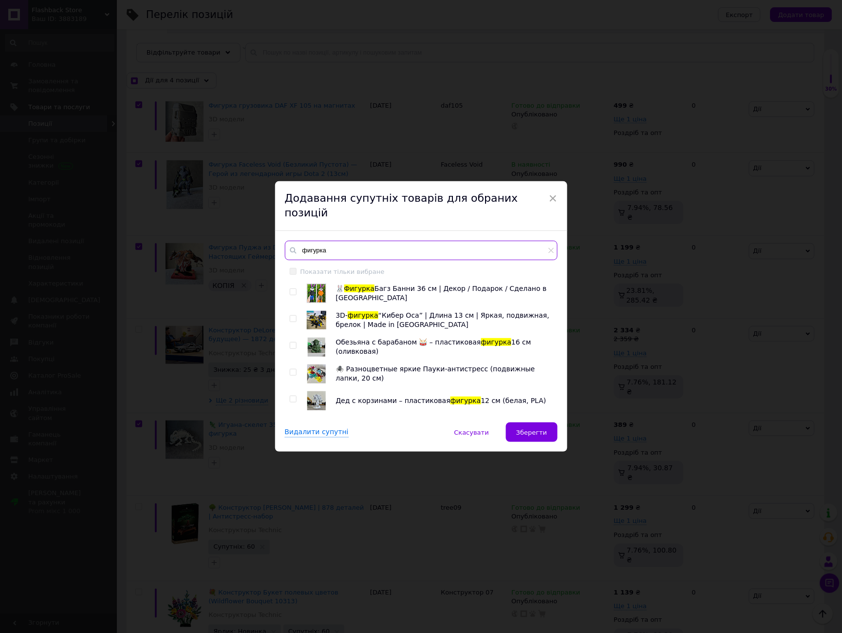
type input "фигурка"
click at [292, 289] on input "checkbox" at bounding box center [293, 292] width 6 height 6
checkbox input "true"
click at [291, 316] on input "checkbox" at bounding box center [293, 319] width 6 height 6
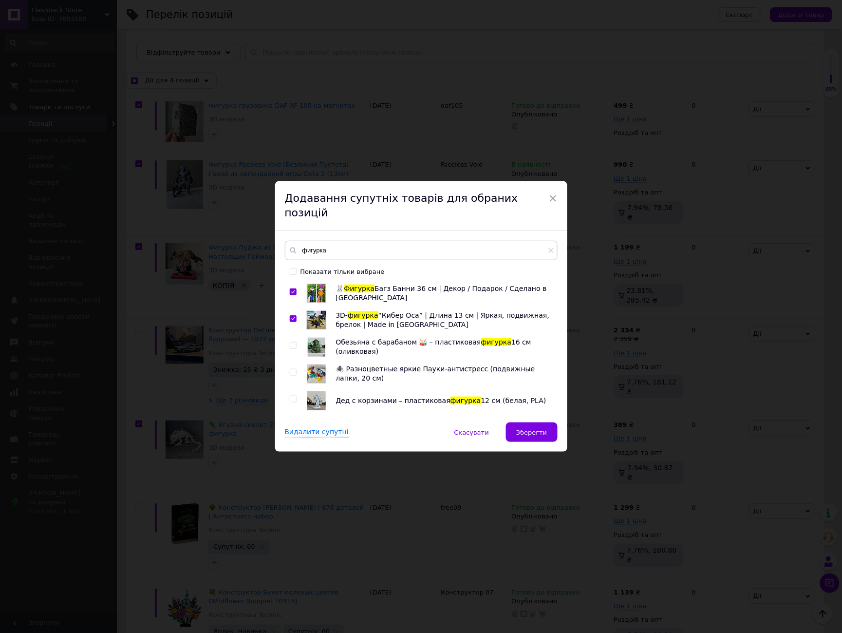
checkbox input "true"
click at [292, 342] on input "checkbox" at bounding box center [293, 345] width 6 height 6
checkbox input "true"
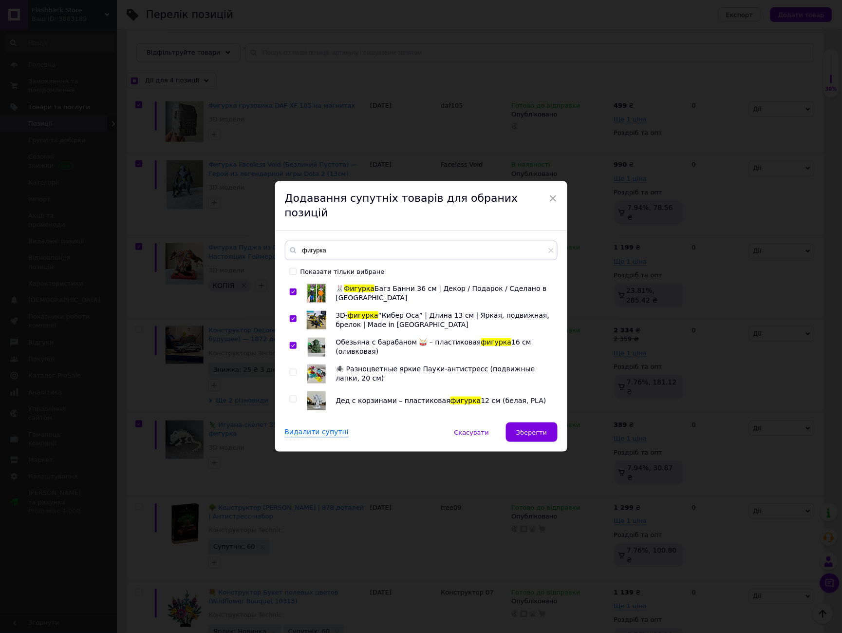
click at [290, 369] on input "checkbox" at bounding box center [293, 372] width 6 height 6
checkbox input "true"
click at [293, 396] on input "checkbox" at bounding box center [293, 399] width 6 height 6
checkbox input "true"
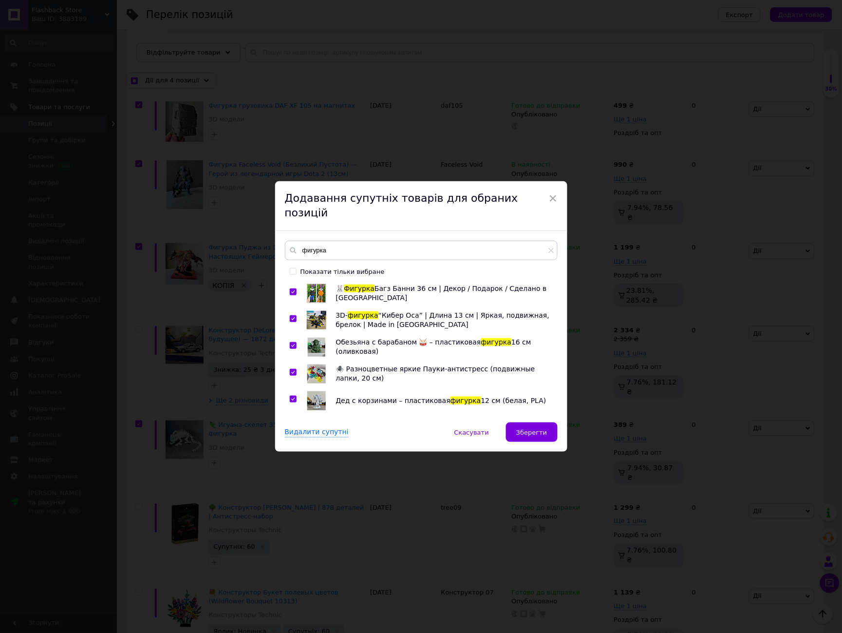
checkbox input "true"
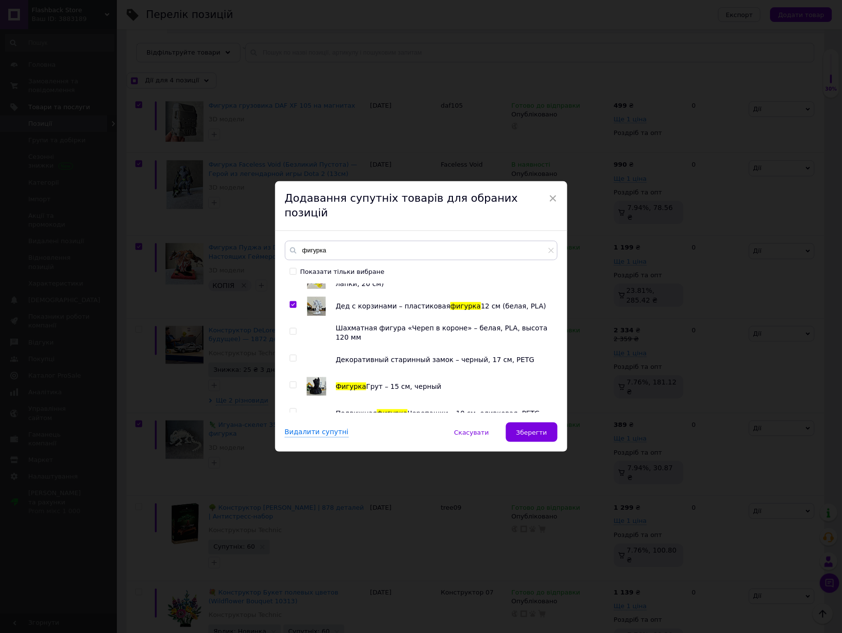
scroll to position [108, 0]
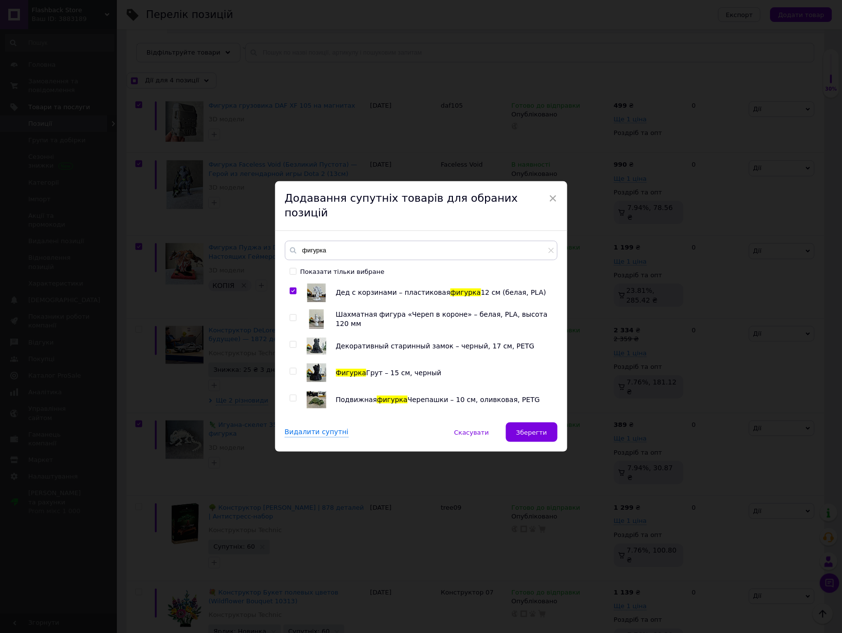
click at [294, 315] on input "checkbox" at bounding box center [293, 318] width 6 height 6
checkbox input "true"
click at [291, 341] on input "checkbox" at bounding box center [293, 344] width 6 height 6
checkbox input "true"
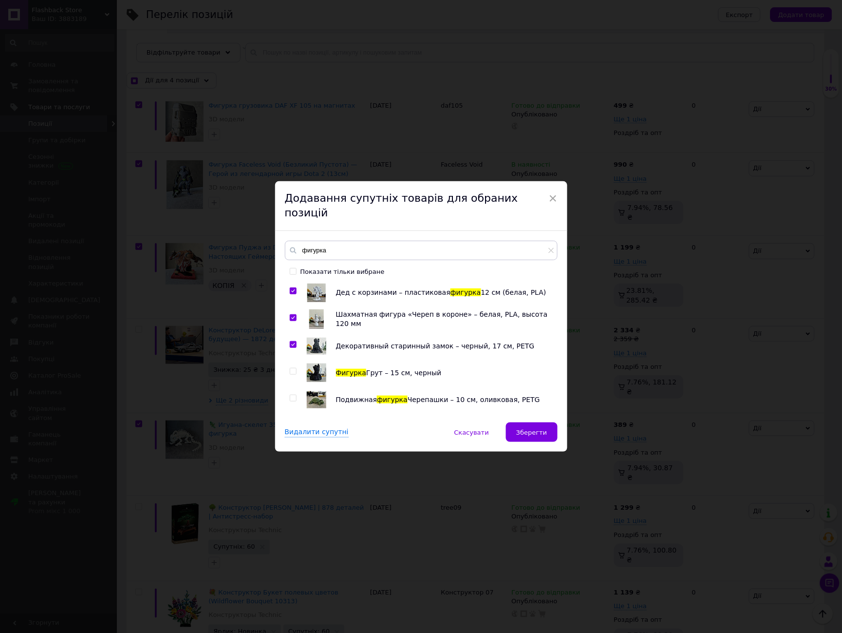
checkbox input "true"
drag, startPoint x: 291, startPoint y: 362, endPoint x: 292, endPoint y: 368, distance: 6.4
click at [291, 368] on input "checkbox" at bounding box center [293, 371] width 6 height 6
checkbox input "true"
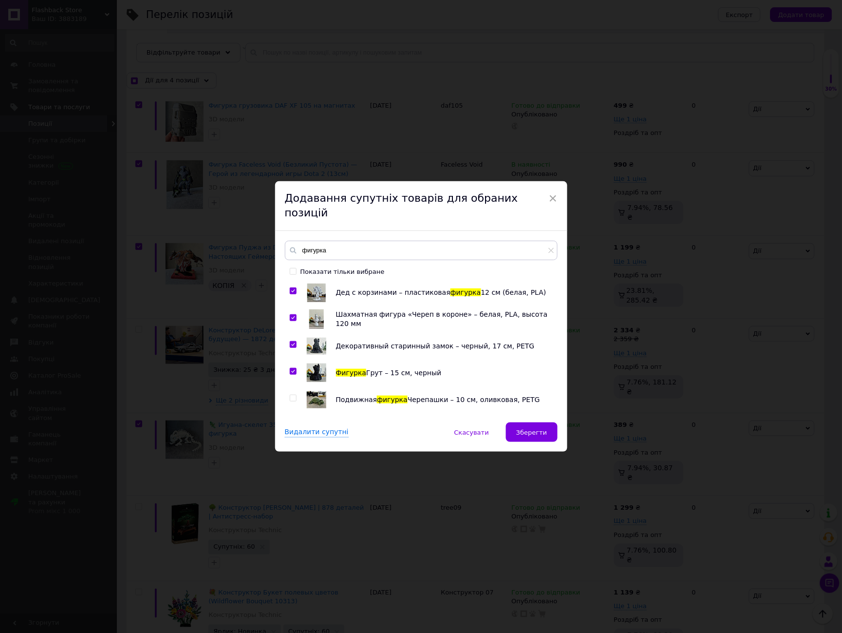
click at [292, 395] on input "checkbox" at bounding box center [293, 398] width 6 height 6
checkbox input "true"
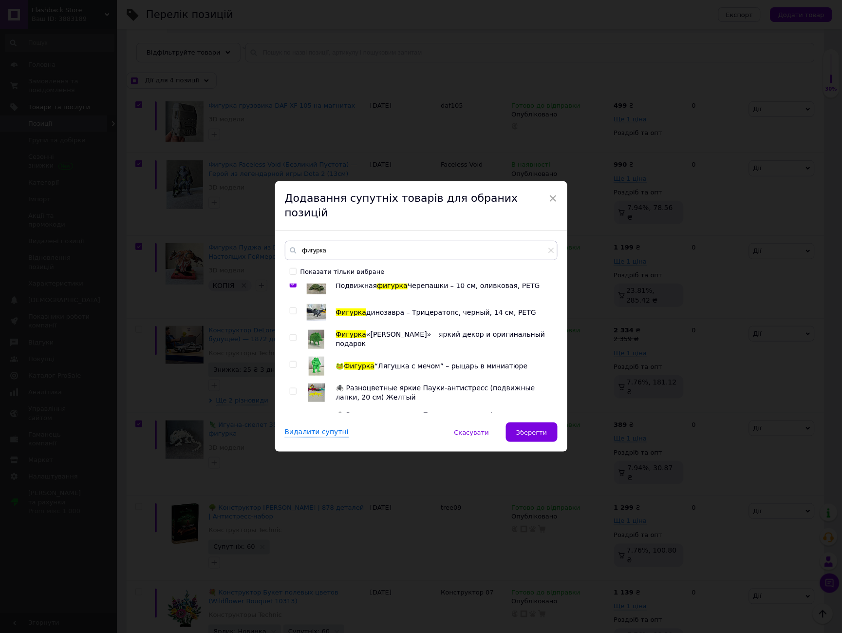
scroll to position [216, 0]
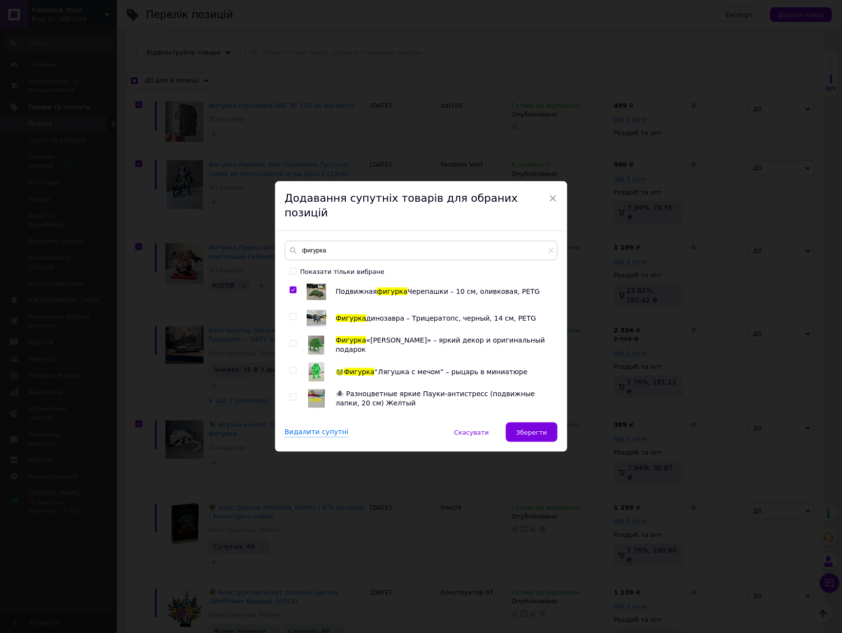
click at [291, 314] on input "checkbox" at bounding box center [293, 317] width 6 height 6
checkbox input "true"
click at [291, 341] on input "checkbox" at bounding box center [293, 344] width 6 height 6
checkbox input "true"
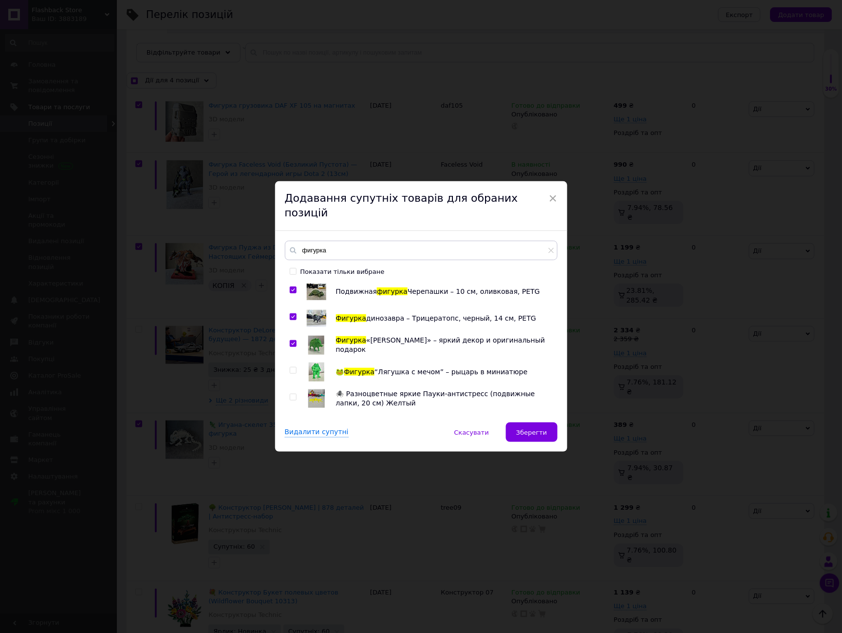
checkbox input "true"
click at [290, 367] on input "checkbox" at bounding box center [293, 370] width 6 height 6
checkbox input "true"
click at [292, 394] on input "checkbox" at bounding box center [293, 397] width 6 height 6
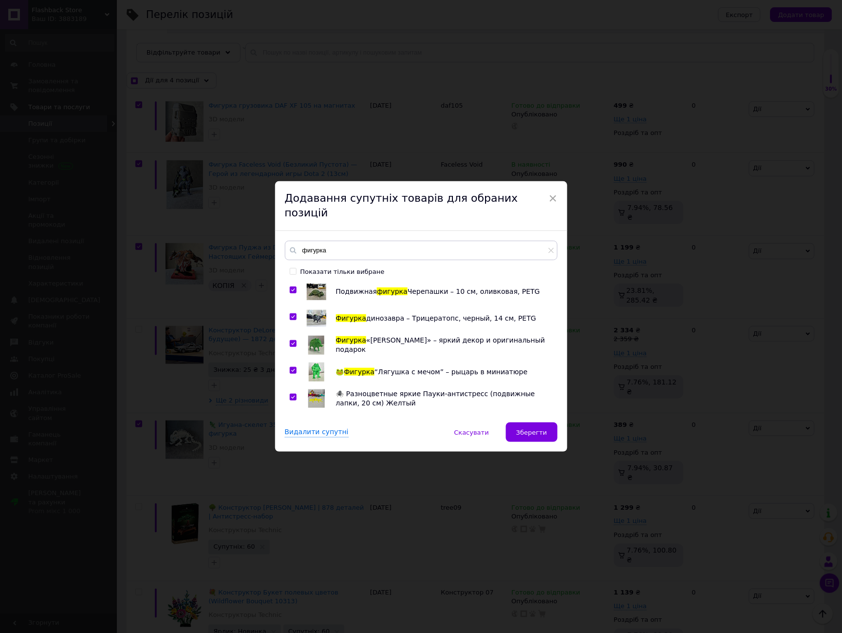
checkbox input "true"
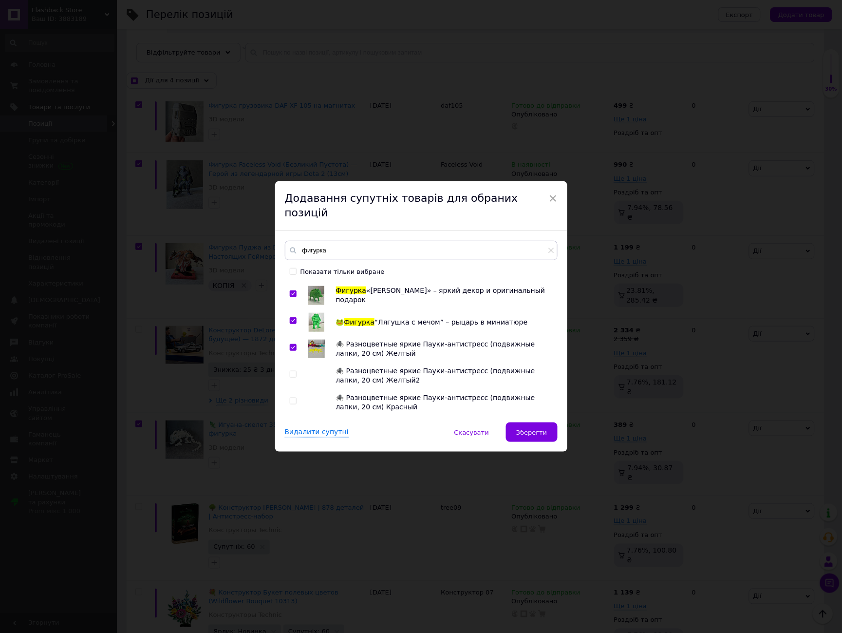
scroll to position [270, 0]
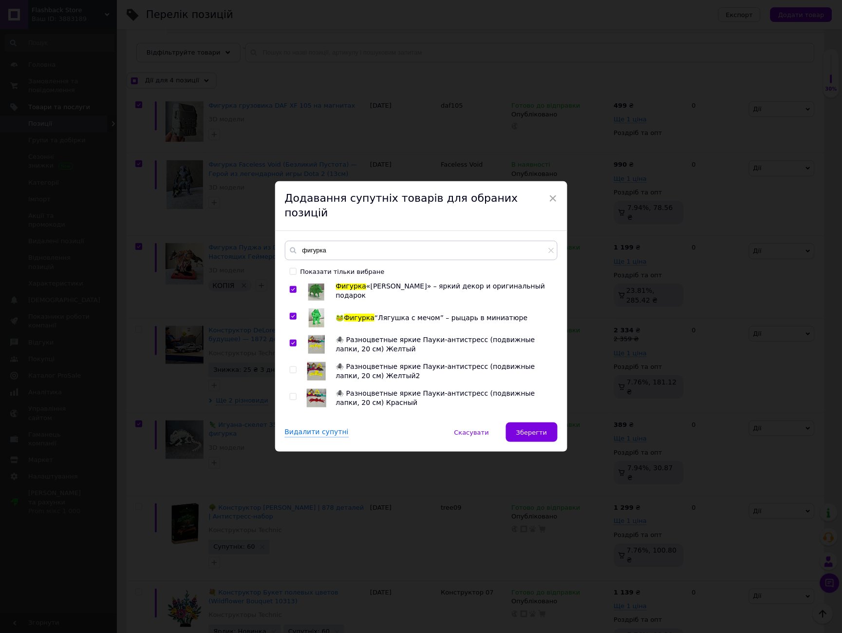
click at [292, 367] on input "checkbox" at bounding box center [293, 370] width 6 height 6
checkbox input "true"
click at [291, 394] on input "checkbox" at bounding box center [293, 397] width 6 height 6
checkbox input "true"
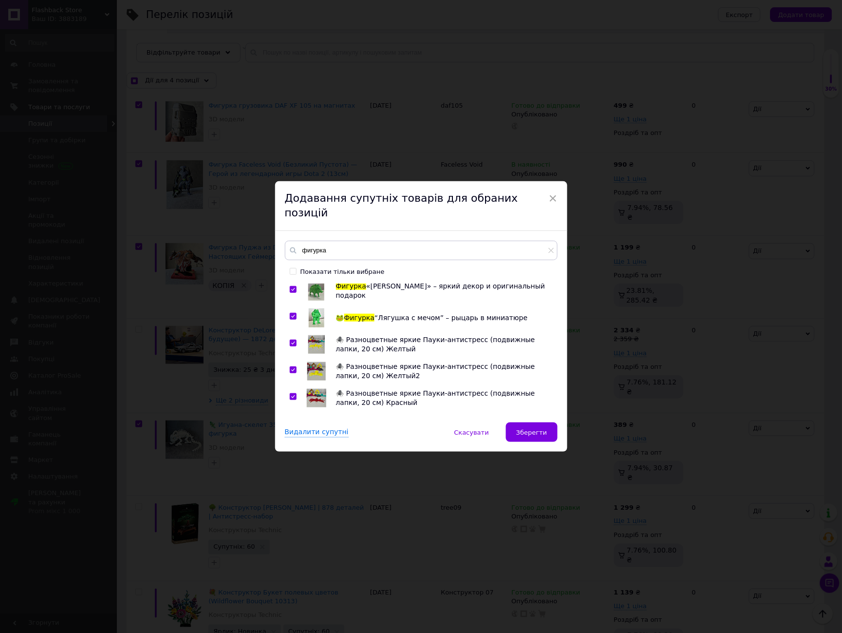
checkbox input "true"
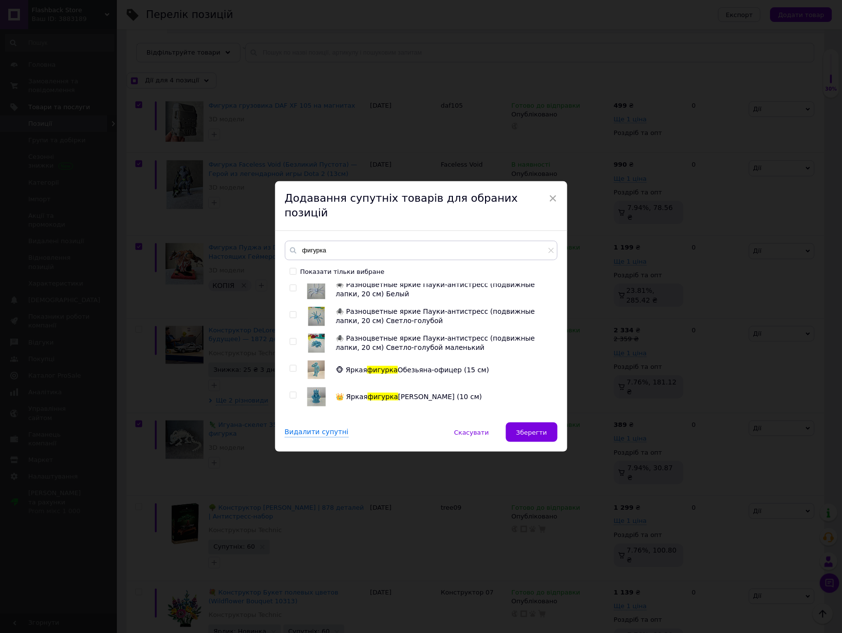
scroll to position [541, 0]
click at [290, 391] on input "checkbox" at bounding box center [293, 394] width 6 height 6
checkbox input "true"
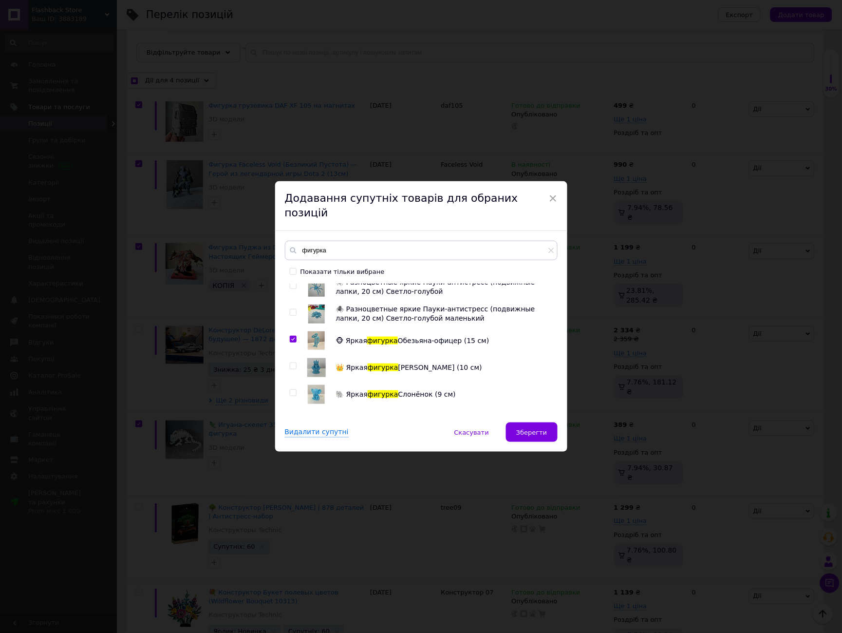
scroll to position [649, 0]
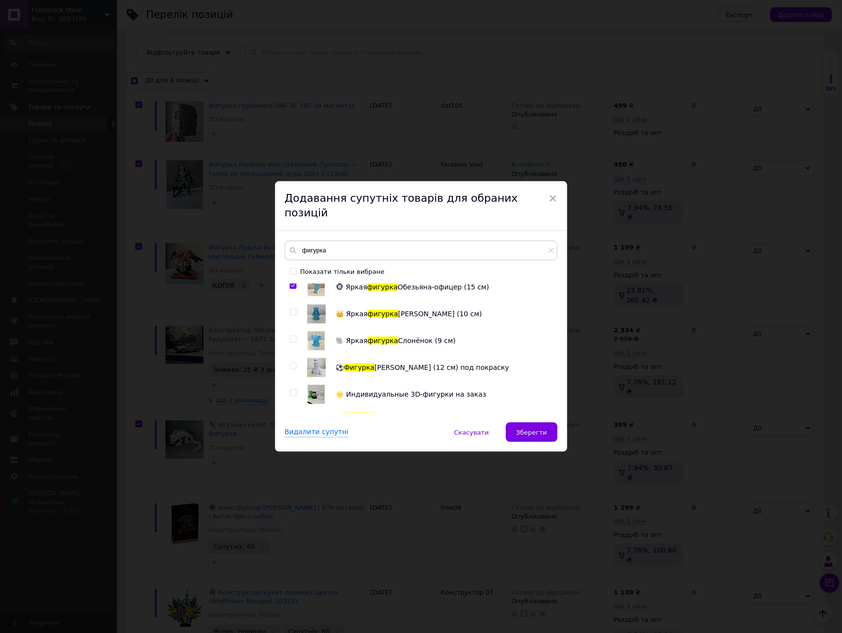
click at [292, 309] on input "checkbox" at bounding box center [293, 312] width 6 height 6
checkbox input "true"
click at [291, 336] on input "checkbox" at bounding box center [293, 339] width 6 height 6
checkbox input "true"
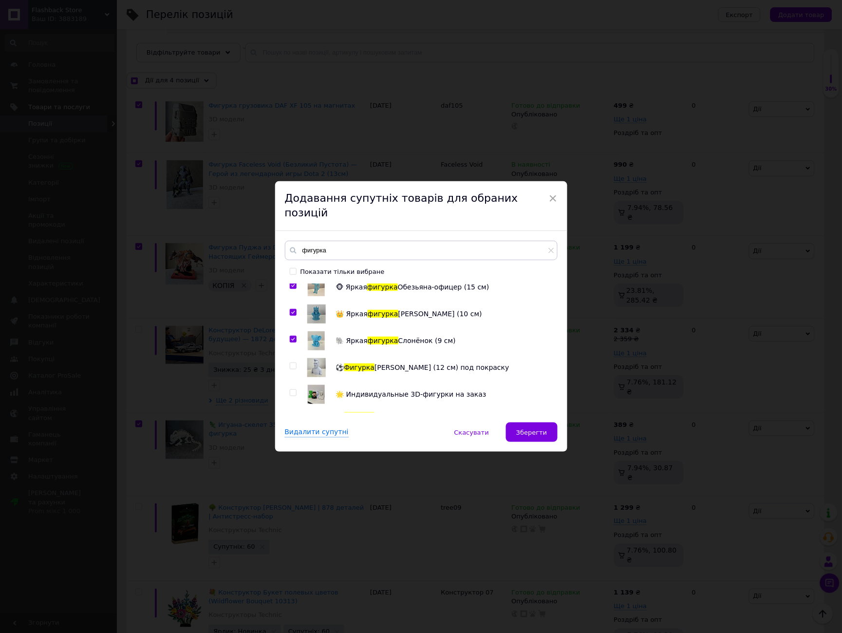
checkbox input "true"
click at [291, 363] on input "checkbox" at bounding box center [293, 366] width 6 height 6
checkbox input "true"
click at [291, 390] on input "checkbox" at bounding box center [293, 393] width 6 height 6
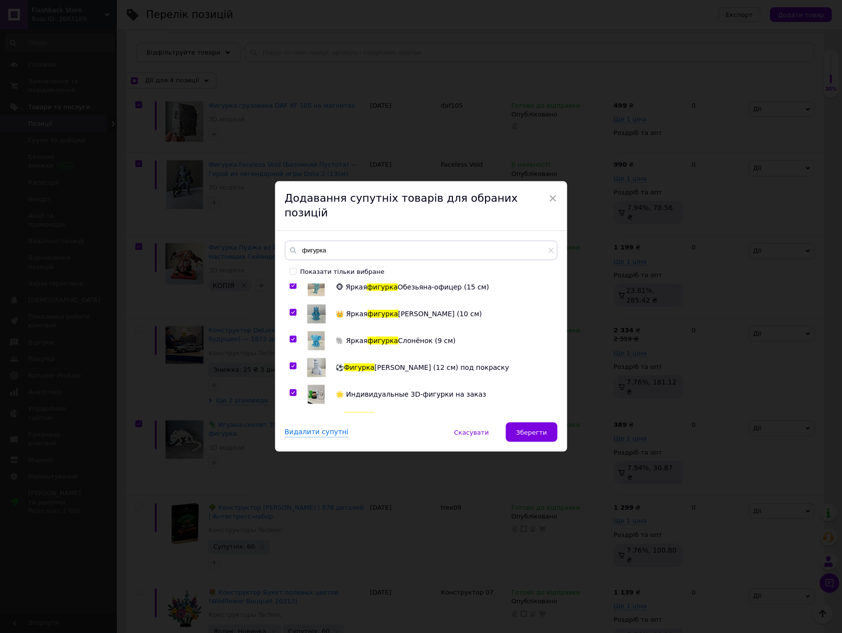
checkbox input "true"
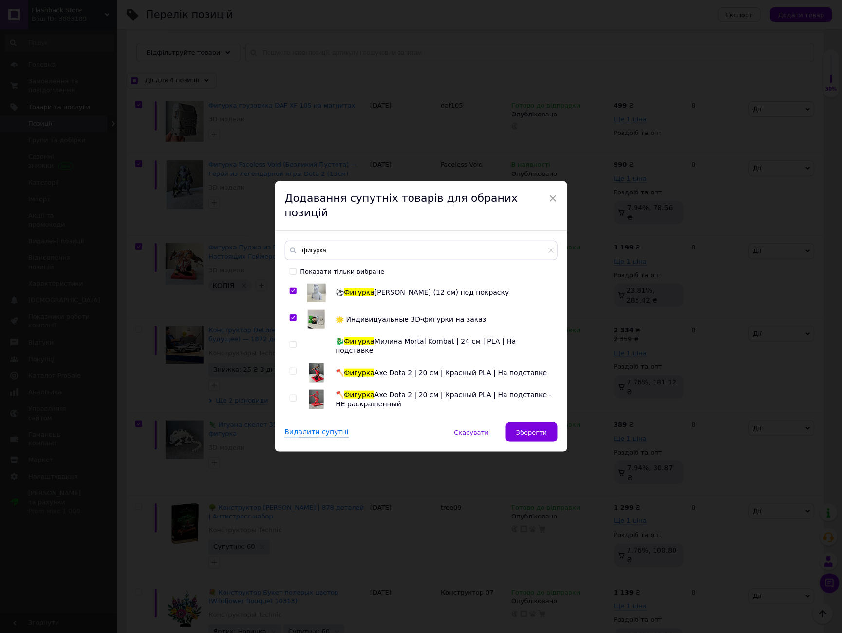
scroll to position [757, 0]
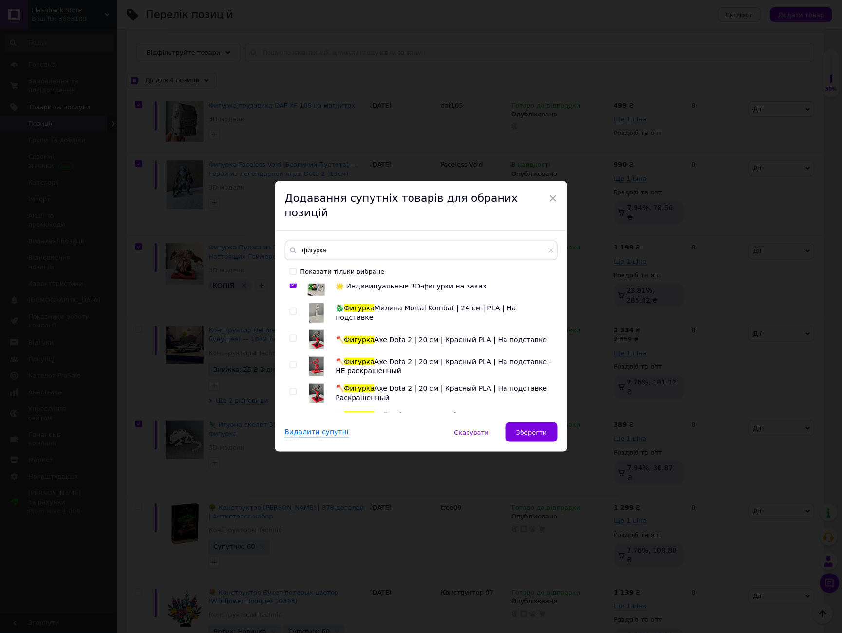
click at [293, 308] on input "checkbox" at bounding box center [293, 311] width 6 height 6
checkbox input "true"
click at [291, 335] on input "checkbox" at bounding box center [293, 338] width 6 height 6
checkbox input "true"
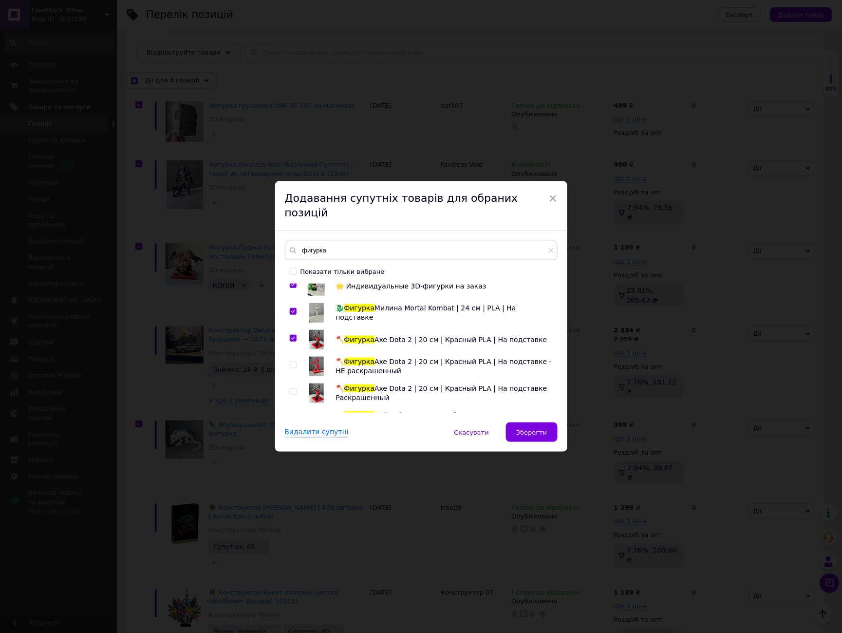
checkbox input "true"
click at [290, 362] on input "checkbox" at bounding box center [293, 365] width 6 height 6
checkbox input "true"
click at [290, 389] on input "checkbox" at bounding box center [293, 392] width 6 height 6
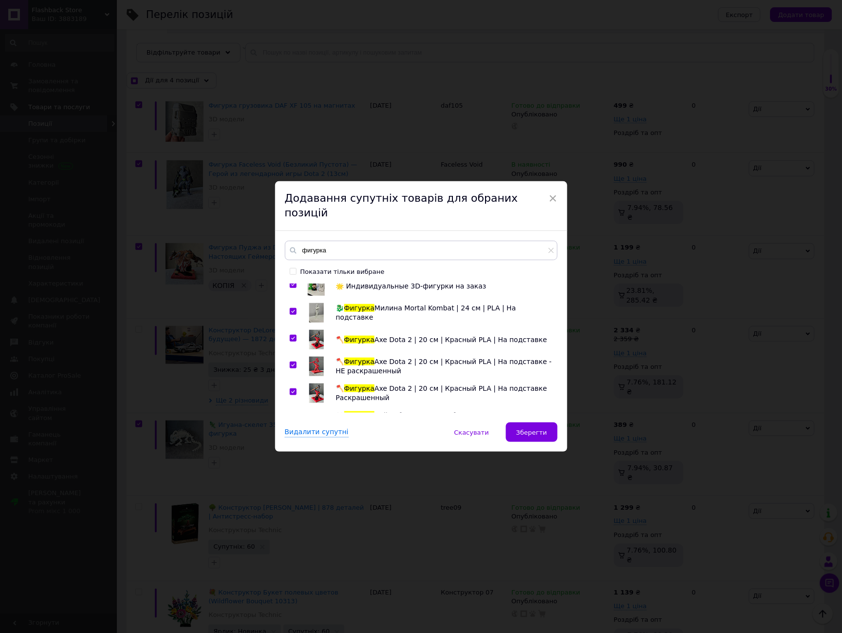
checkbox input "true"
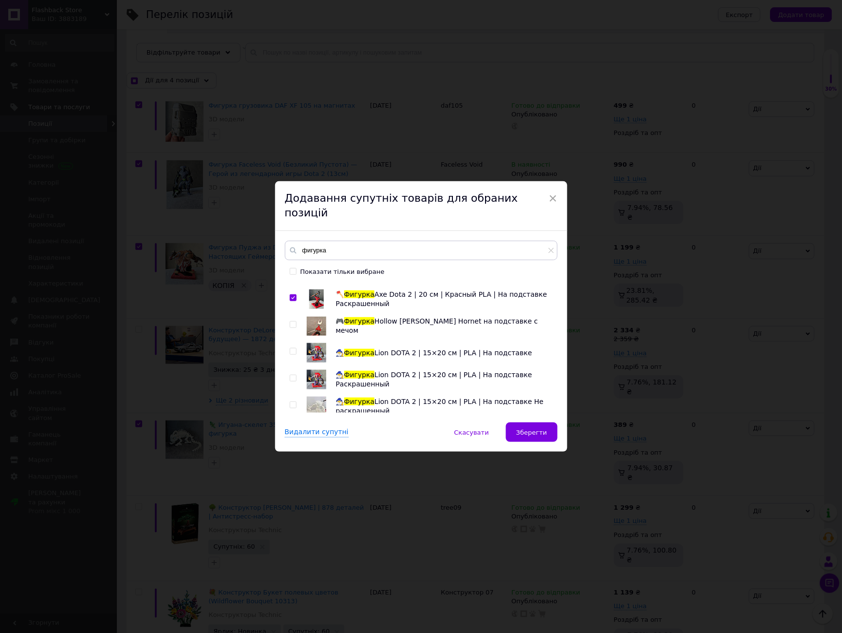
scroll to position [866, 0]
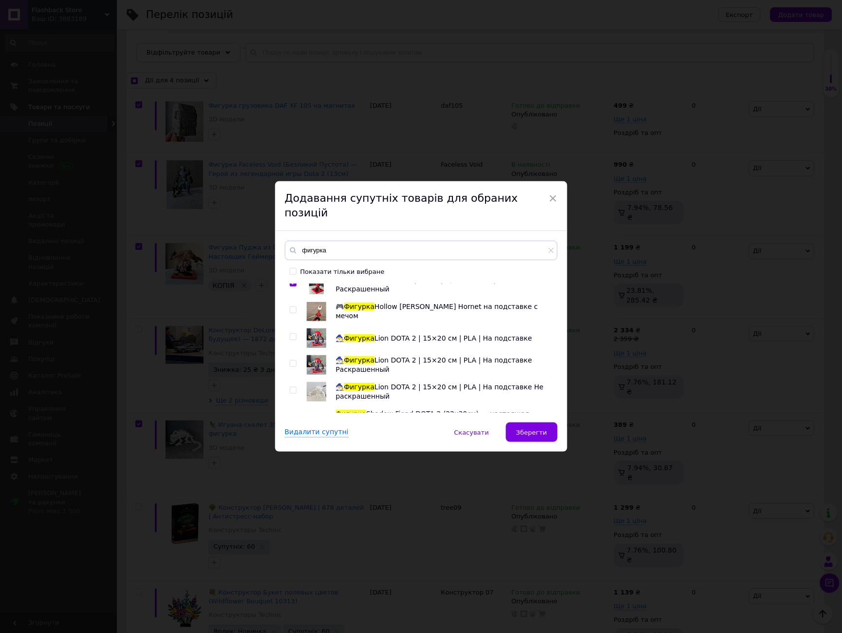
click at [293, 305] on div at bounding box center [295, 311] width 10 height 19
checkbox input "true"
click at [290, 307] on input "checkbox" at bounding box center [293, 310] width 6 height 6
checkbox input "true"
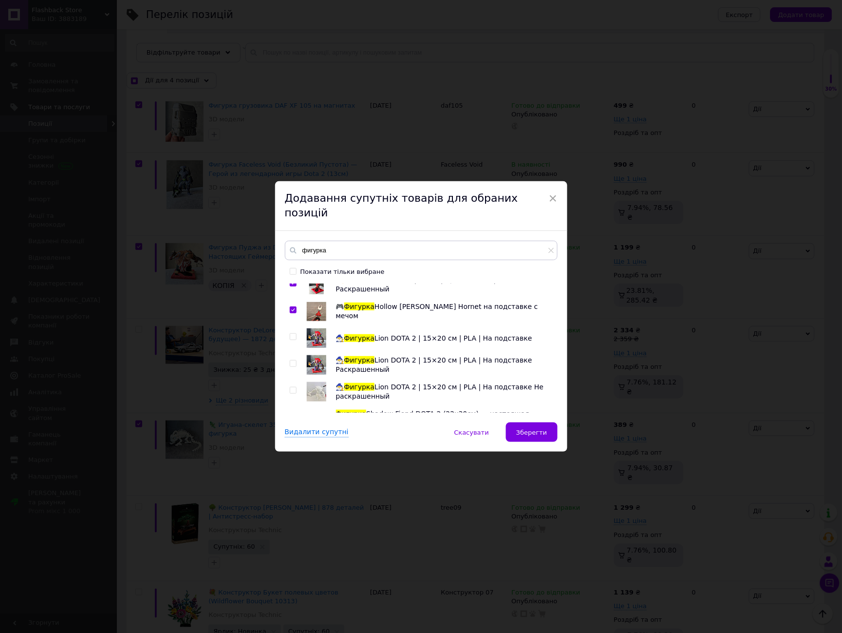
click at [292, 334] on input "checkbox" at bounding box center [293, 337] width 6 height 6
checkbox input "true"
click at [293, 360] on input "checkbox" at bounding box center [293, 363] width 6 height 6
checkbox input "true"
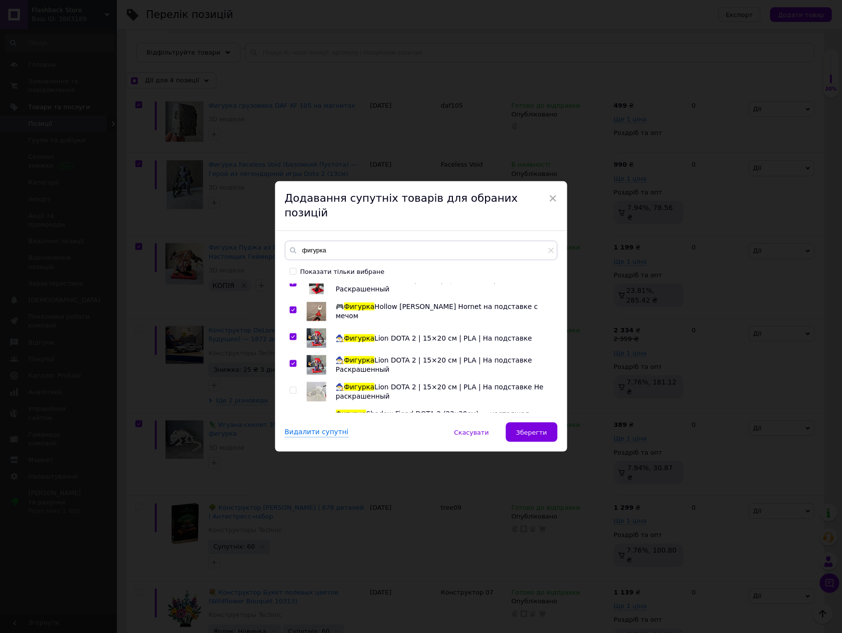
checkbox input "true"
click at [290, 387] on div at bounding box center [293, 390] width 7 height 7
click at [290, 387] on input "checkbox" at bounding box center [293, 390] width 6 height 6
checkbox input "true"
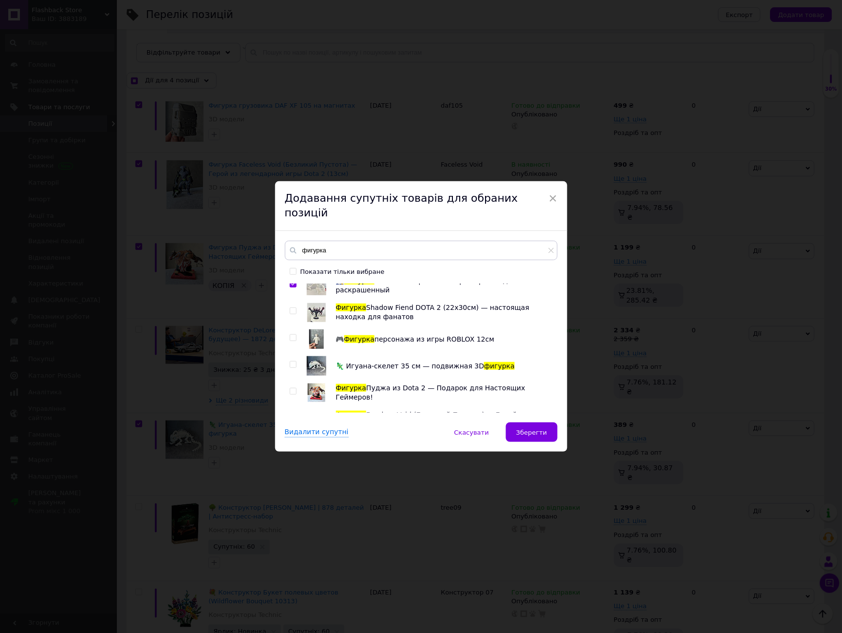
scroll to position [974, 0]
click at [292, 306] on input "checkbox" at bounding box center [293, 309] width 6 height 6
checkbox input "true"
click at [292, 333] on input "checkbox" at bounding box center [293, 336] width 6 height 6
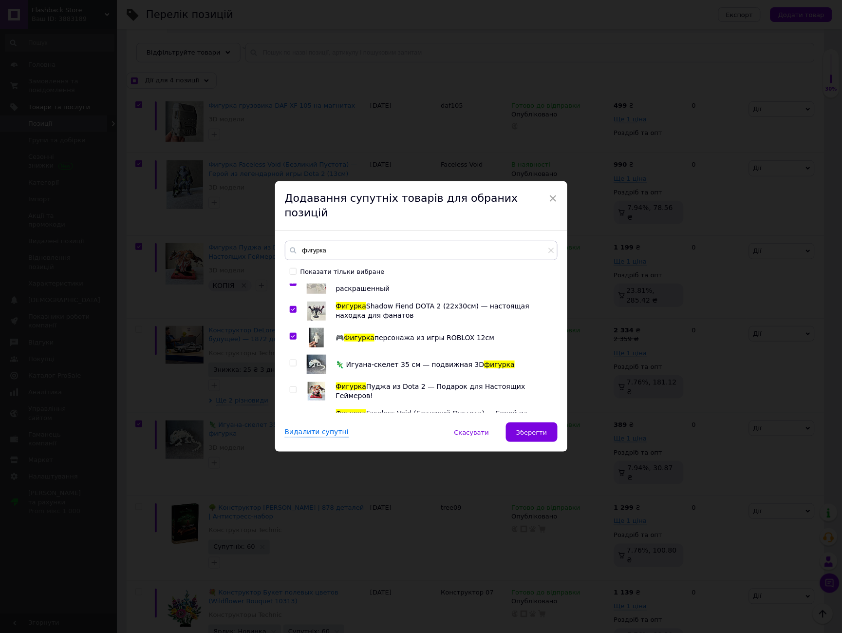
checkbox input "true"
click at [290, 360] on input "checkbox" at bounding box center [293, 363] width 6 height 6
checkbox input "true"
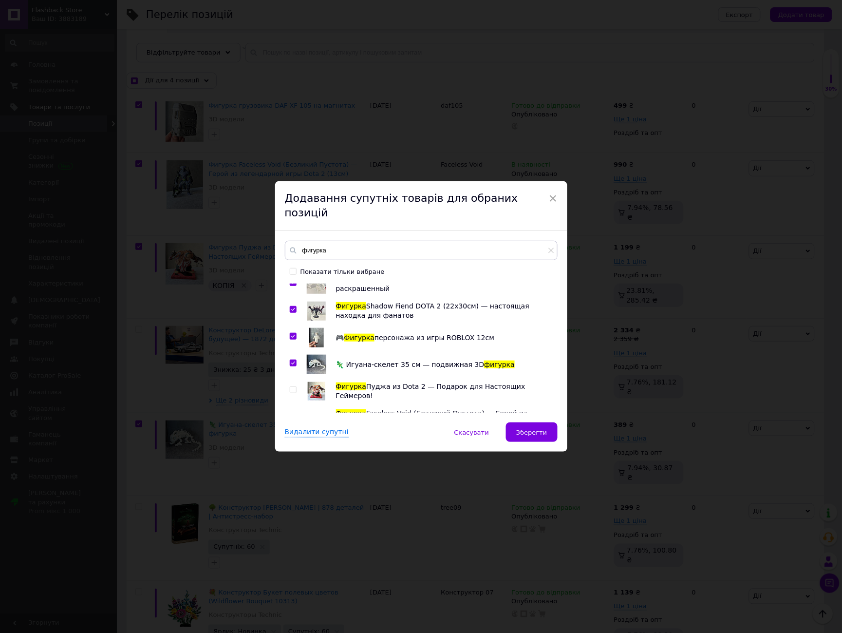
click at [291, 387] on input "checkbox" at bounding box center [293, 390] width 6 height 6
checkbox input "true"
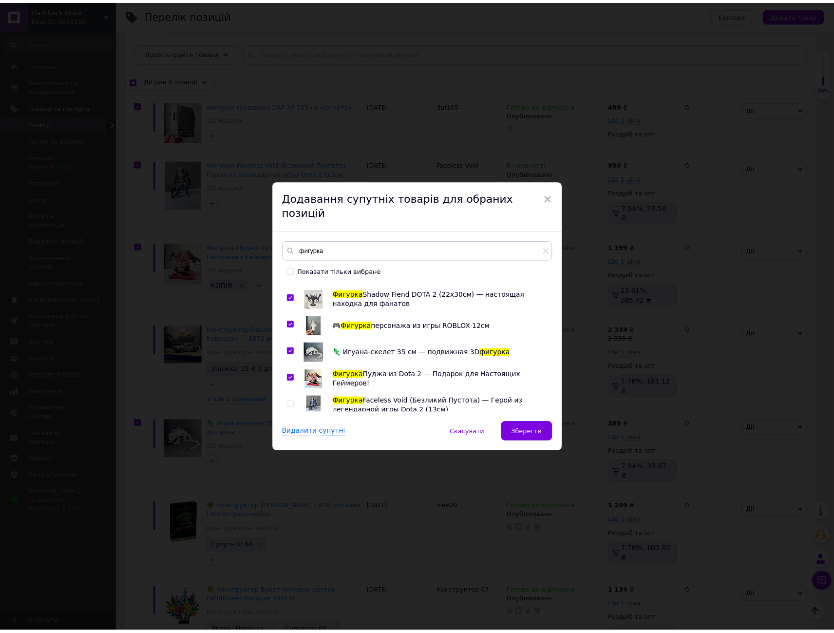
scroll to position [1015, 0]
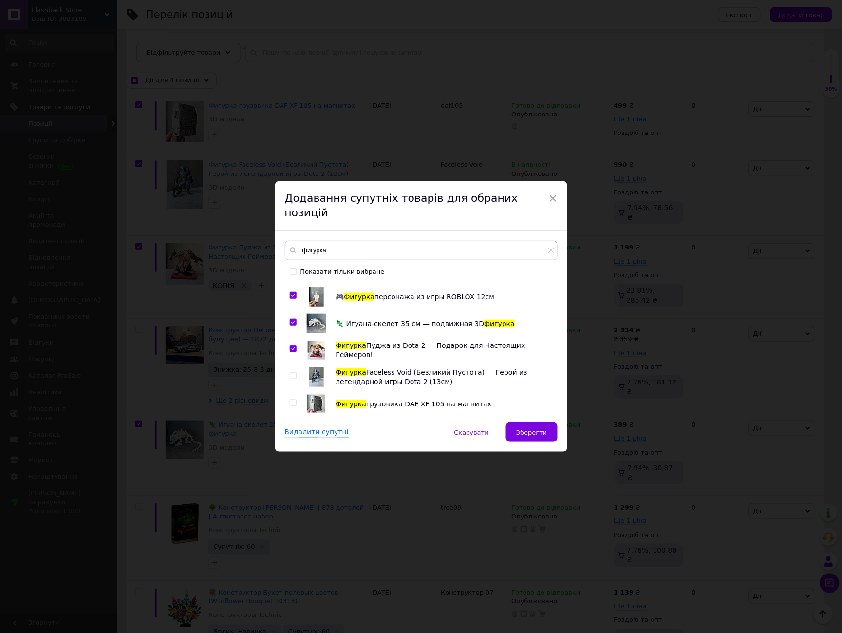
click at [286, 368] on div "🐰 Фигурка Багз Банни 36 см | Декор / Подарок / Сделано в [GEOGRAPHIC_DATA] 3D- …" at bounding box center [421, 348] width 272 height 129
checkbox input "true"
click at [293, 373] on input "checkbox" at bounding box center [293, 376] width 6 height 6
checkbox input "true"
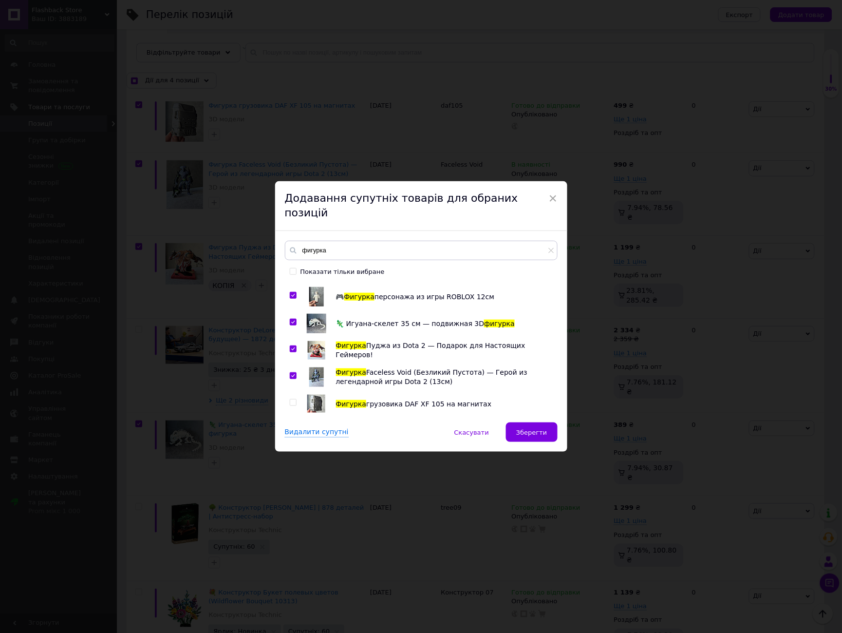
click at [292, 399] on input "checkbox" at bounding box center [293, 402] width 6 height 6
checkbox input "true"
click at [530, 429] on span "Зберегти" at bounding box center [531, 432] width 31 height 7
checkbox input "true"
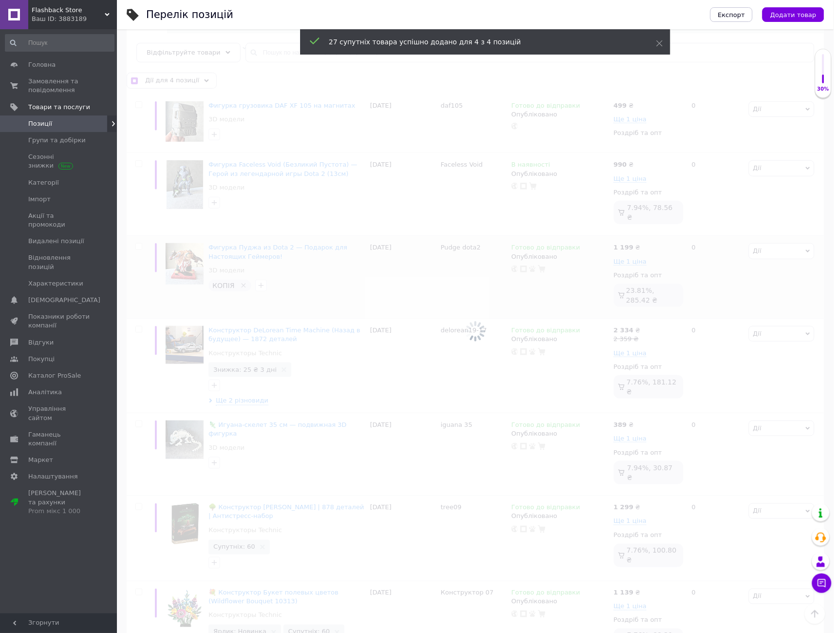
checkbox input "false"
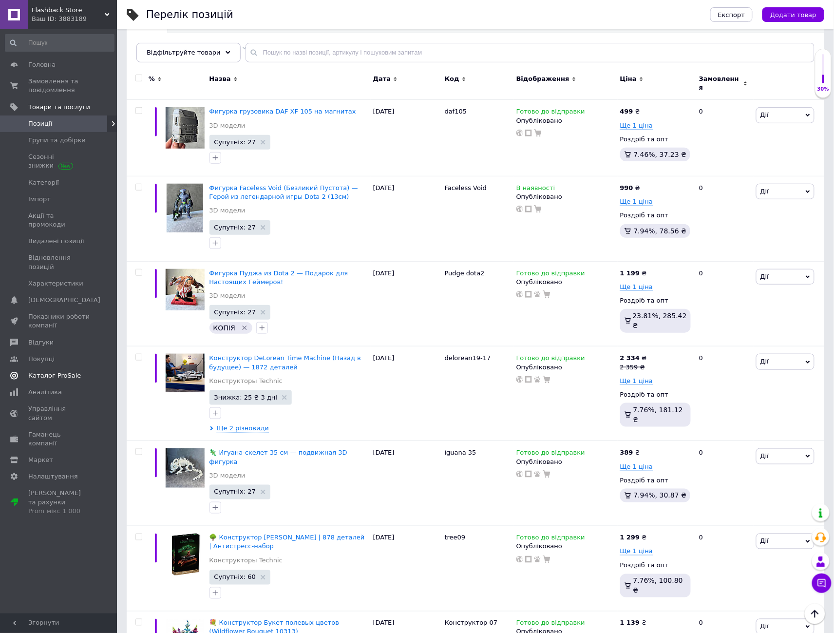
click at [59, 371] on span "Каталог ProSale" at bounding box center [54, 375] width 53 height 9
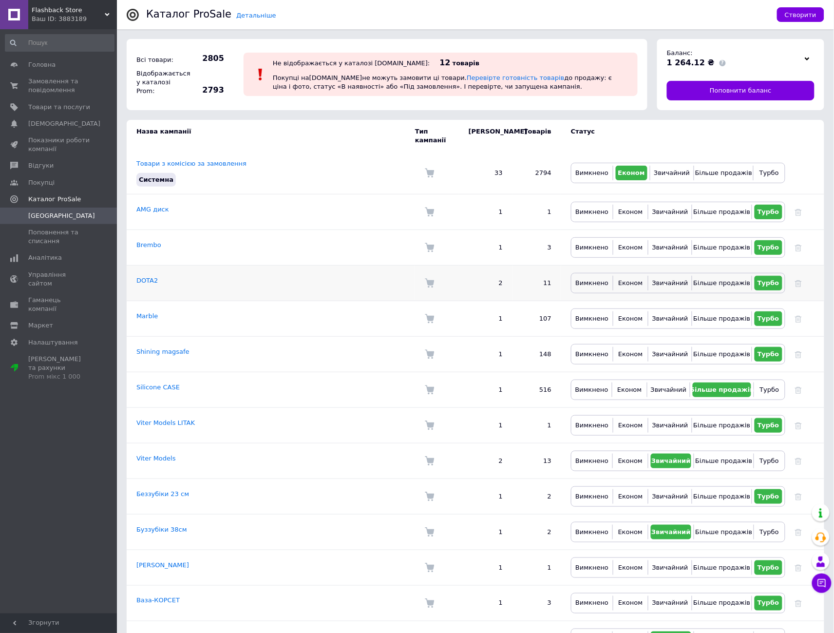
click at [226, 269] on td "DOTA2" at bounding box center [271, 283] width 288 height 36
click at [143, 277] on link "DOTA2" at bounding box center [146, 280] width 21 height 7
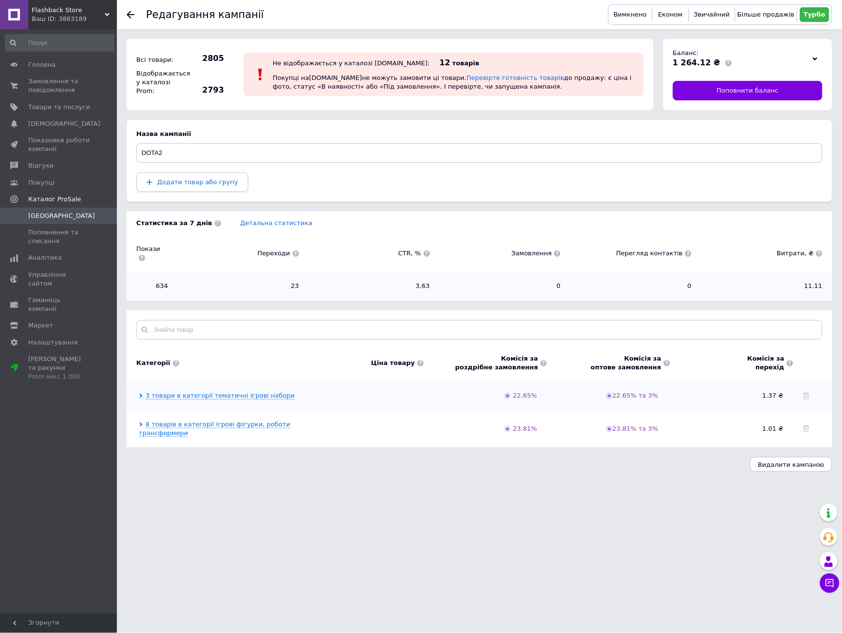
click at [205, 183] on span "Додати товар або групу" at bounding box center [197, 181] width 81 height 7
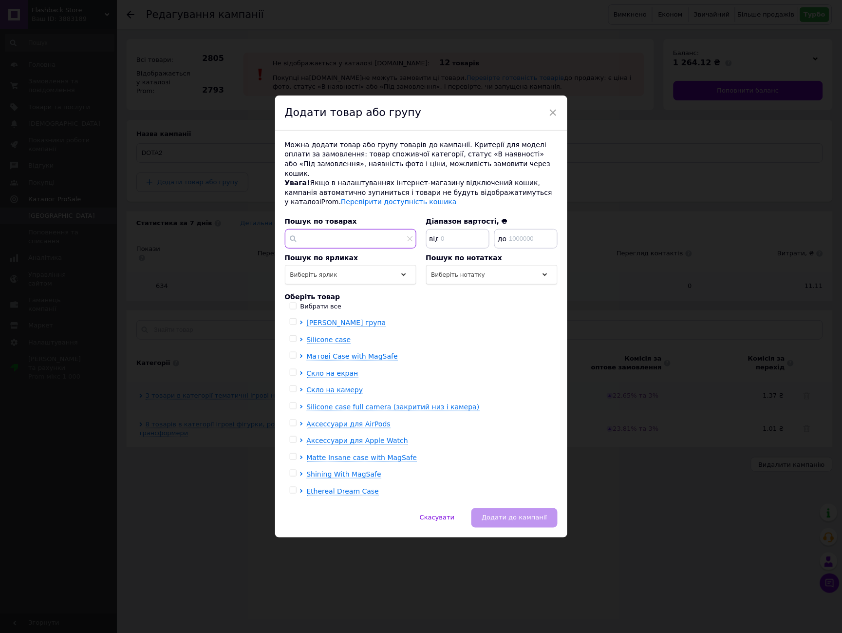
click at [330, 230] on input "text" at bounding box center [351, 238] width 132 height 19
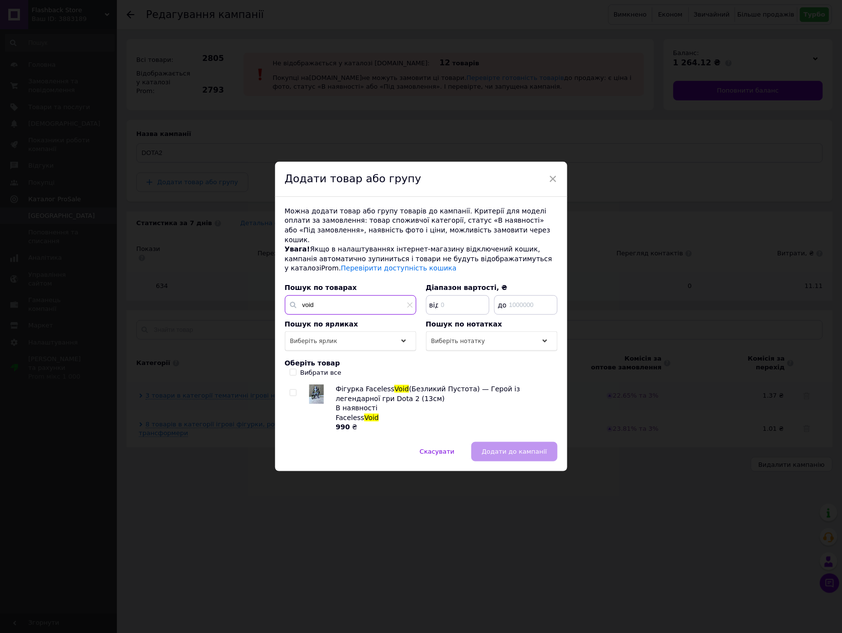
type input "void"
click at [291, 377] on div "Можна додати товар або групу товарів до кампанії. Критерії для моделі оплати за…" at bounding box center [421, 319] width 292 height 245
click at [289, 389] on div "Фігурка Faceless Void (Безликий Пустота) — Герой із легендарної гри Dota 2 (13с…" at bounding box center [421, 408] width 272 height 48
click at [291, 390] on input "checkbox" at bounding box center [293, 393] width 6 height 6
checkbox input "true"
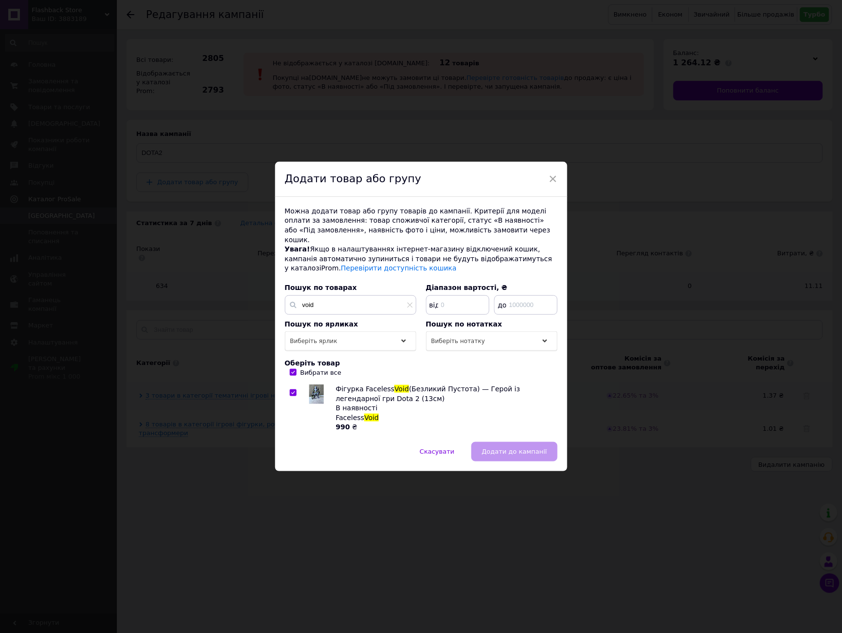
checkbox input "true"
click at [524, 448] on span "Додати до кампанії" at bounding box center [514, 451] width 65 height 7
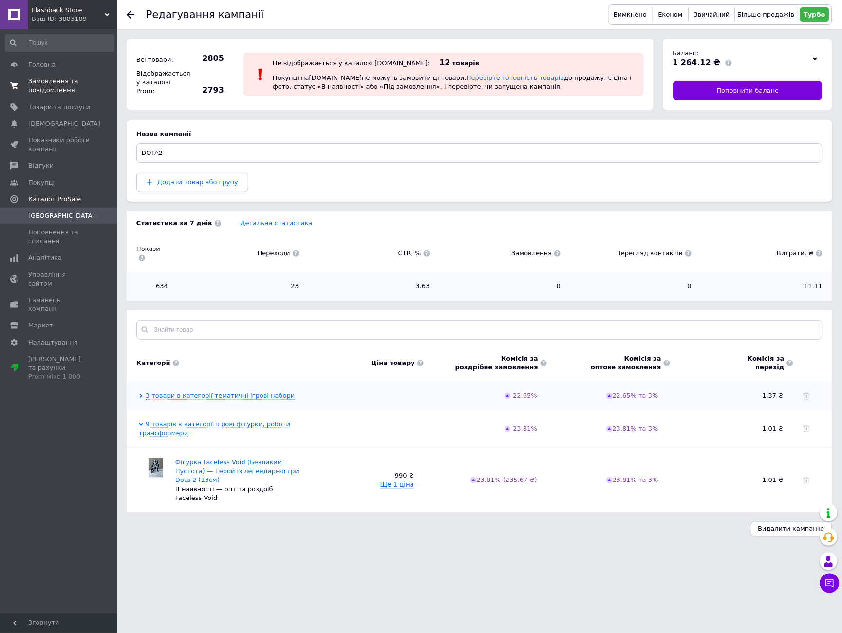
click at [44, 89] on span "Замовлення та повідомлення" at bounding box center [59, 86] width 62 height 18
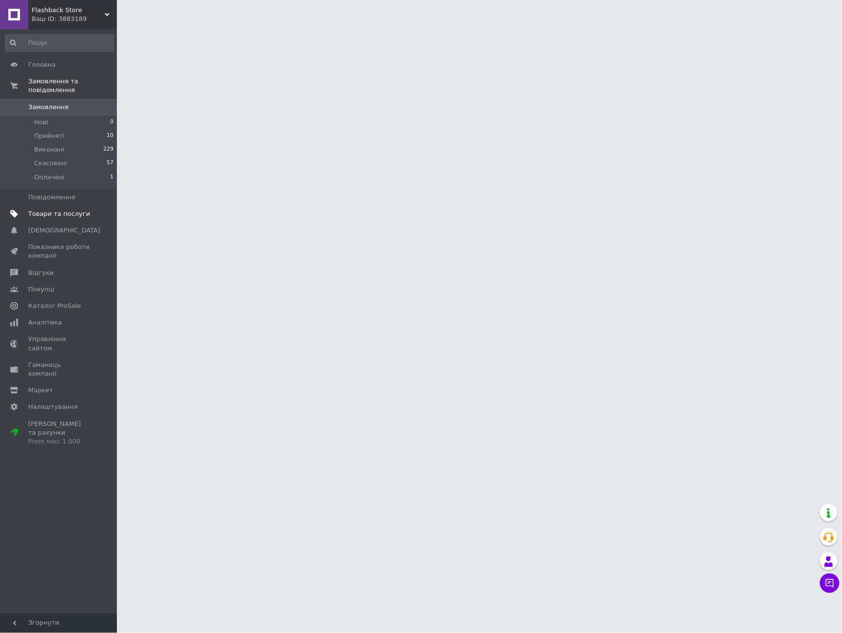
click at [50, 209] on span "Товари та послуги" at bounding box center [59, 213] width 62 height 9
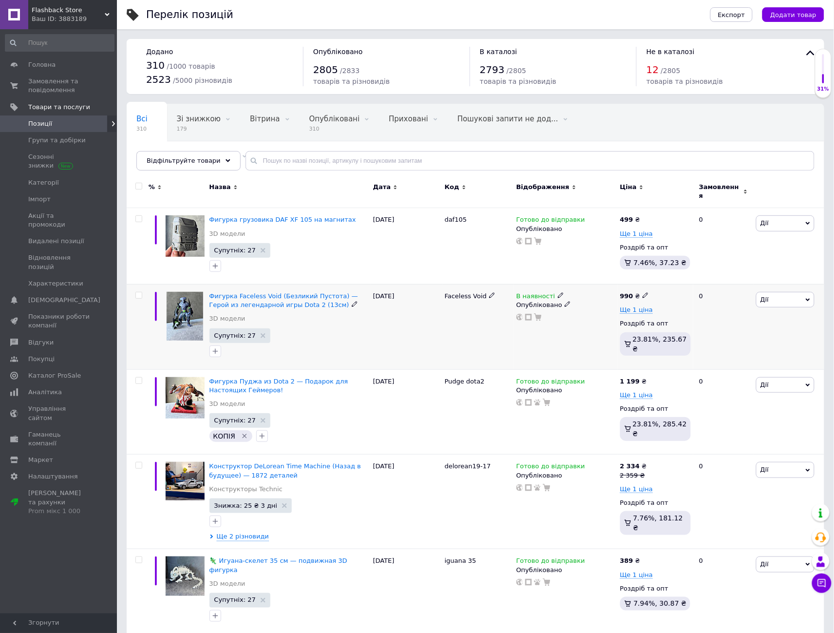
click at [558, 293] on use at bounding box center [560, 295] width 5 height 5
click at [586, 324] on li "Готово до відправки" at bounding box center [614, 331] width 93 height 14
click at [539, 340] on div "В наявності Наявність [PERSON_NAME] до відправки В наявності Немає в наявності …" at bounding box center [566, 326] width 104 height 85
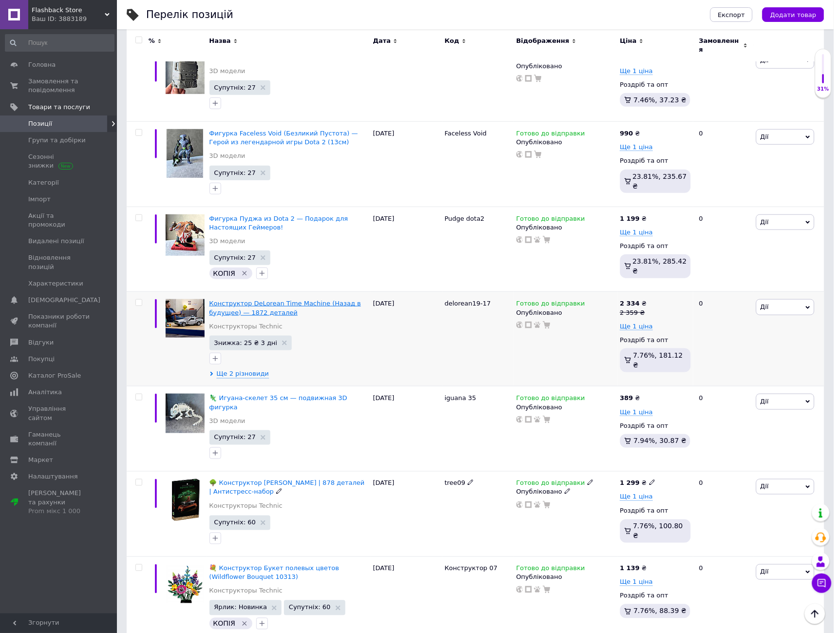
scroll to position [162, 0]
click at [134, 300] on div at bounding box center [138, 303] width 19 height 7
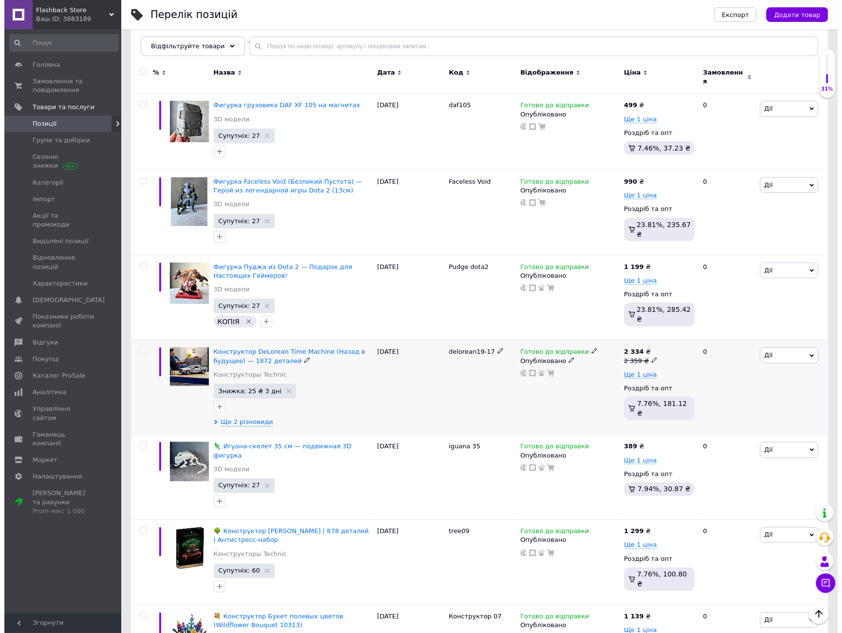
scroll to position [108, 0]
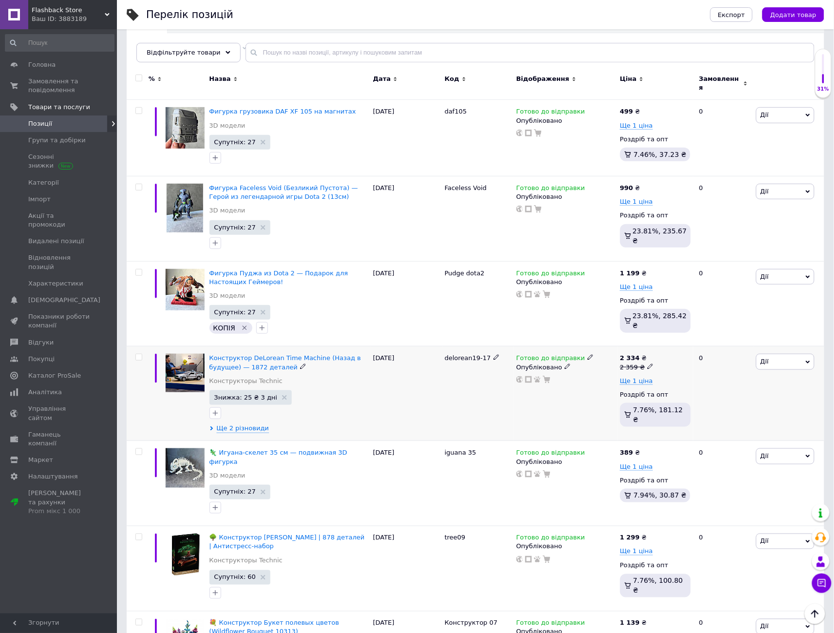
click at [138, 354] on input "checkbox" at bounding box center [138, 357] width 6 height 6
checkbox input "true"
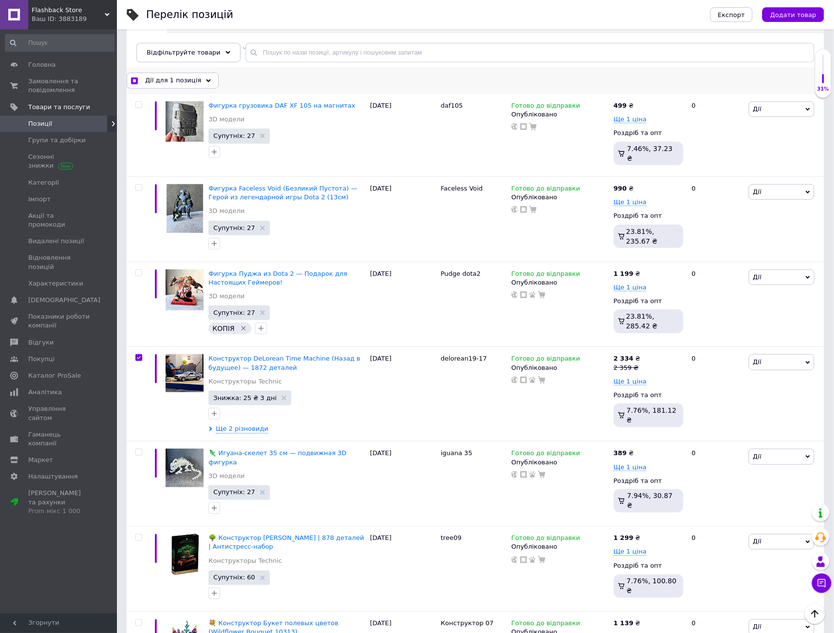
click at [188, 79] on span "Дії для 1 позиція" at bounding box center [173, 80] width 56 height 9
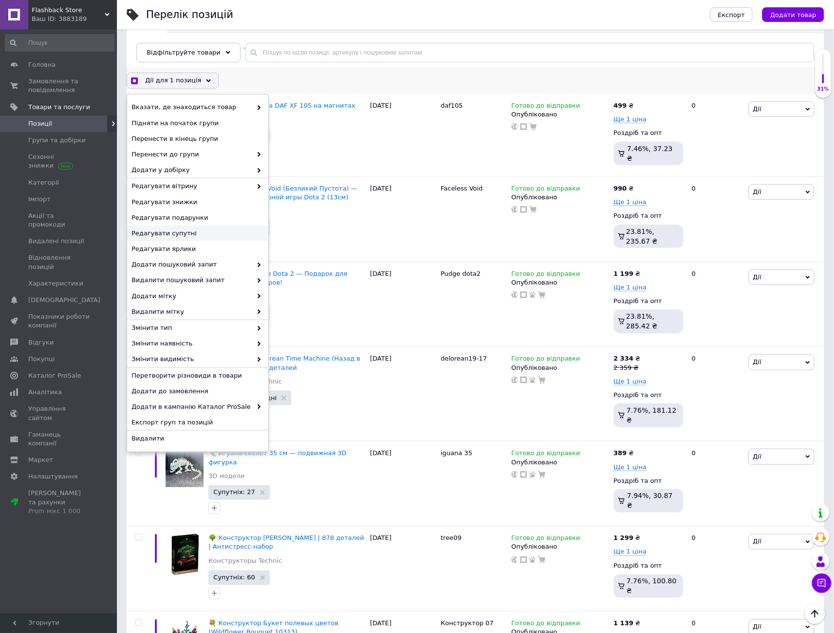
click at [188, 234] on span "Редагувати супутні" at bounding box center [197, 233] width 130 height 9
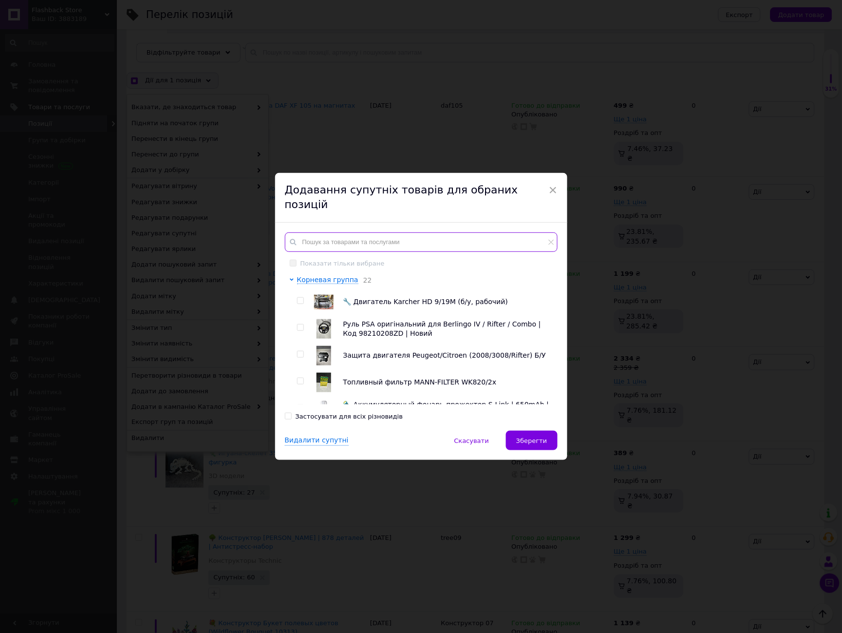
click at [327, 234] on input "text" at bounding box center [421, 241] width 273 height 19
checkbox input "true"
type input "r"
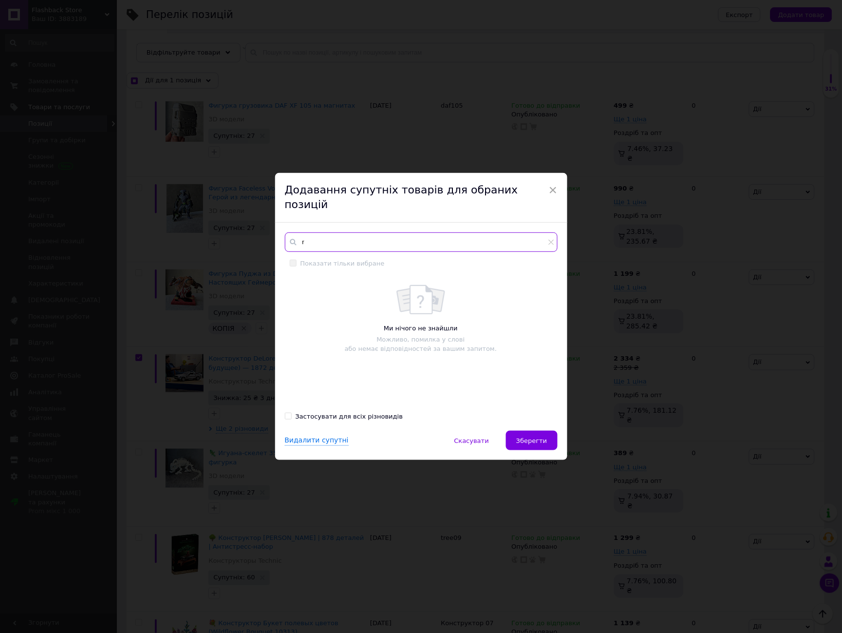
checkbox input "true"
type input "rj"
checkbox input "true"
type input "rjy"
checkbox input "true"
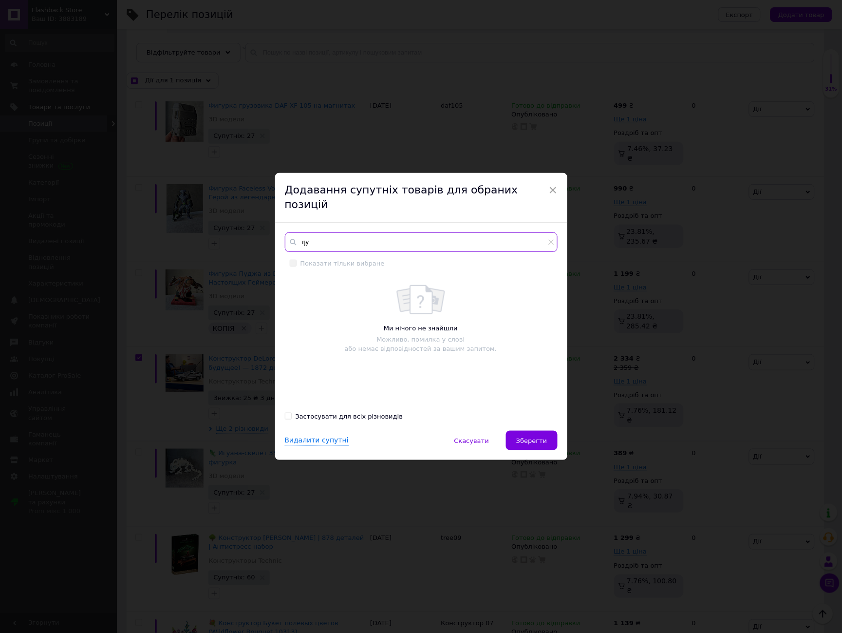
type input "rjyc"
checkbox input "true"
type input "rjycn"
checkbox input "true"
type input "rjycnh"
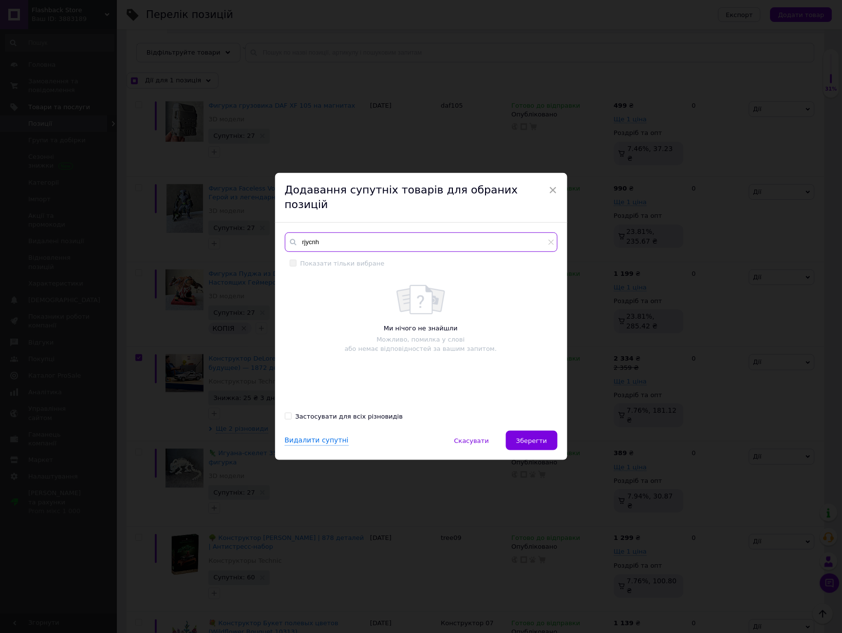
checkbox input "true"
type input "rjycnhe"
checkbox input "true"
type input "rjycnher"
checkbox input "true"
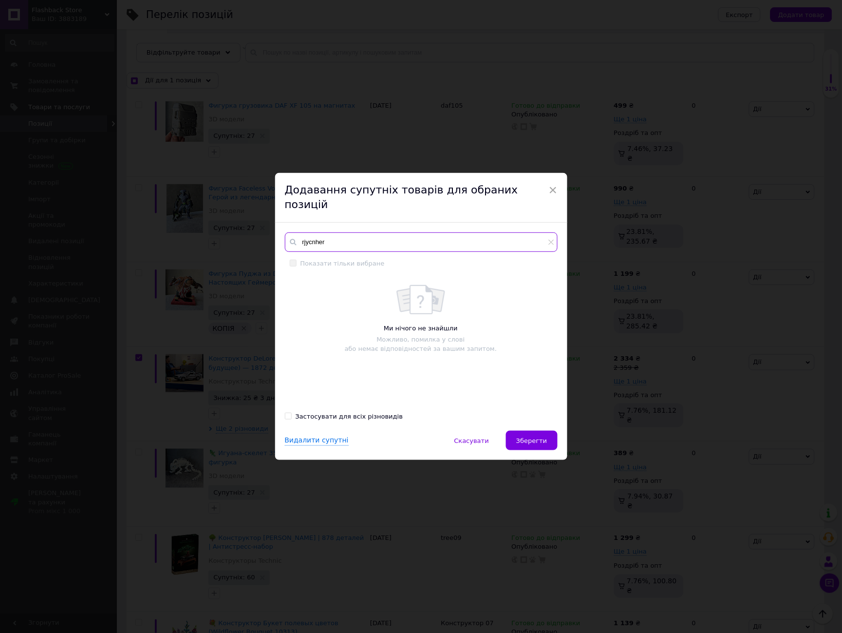
type input "rjycnhe"
checkbox input "true"
type input "r"
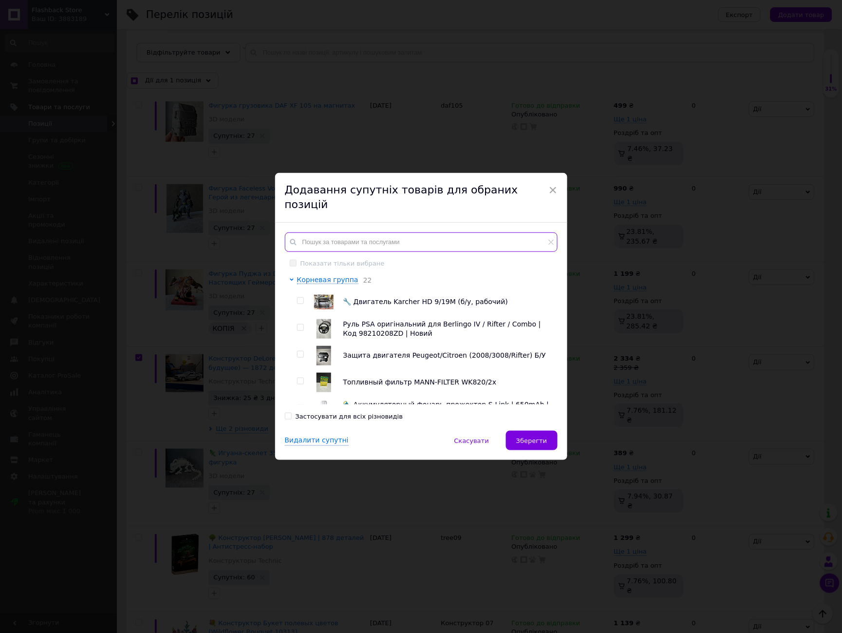
checkbox input "true"
type input "к"
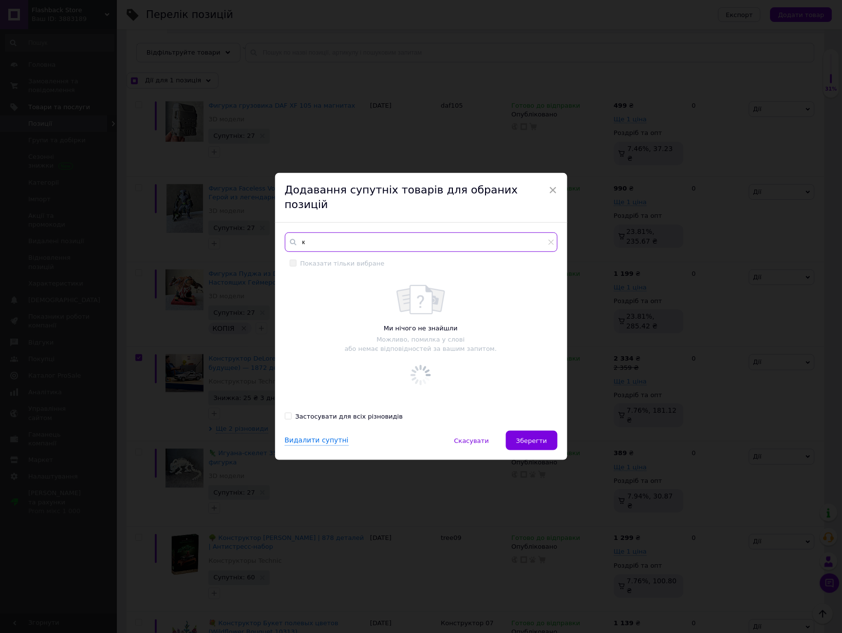
checkbox input "true"
type input "ко"
checkbox input "true"
type input "кон"
checkbox input "true"
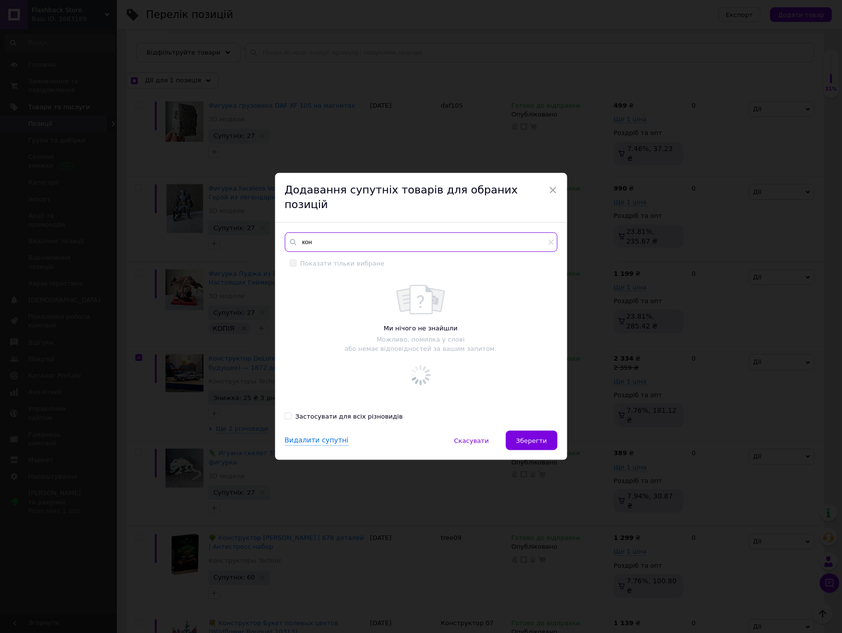
type input "конс"
checkbox input "true"
type input "констру"
checkbox input "true"
type input "конструк"
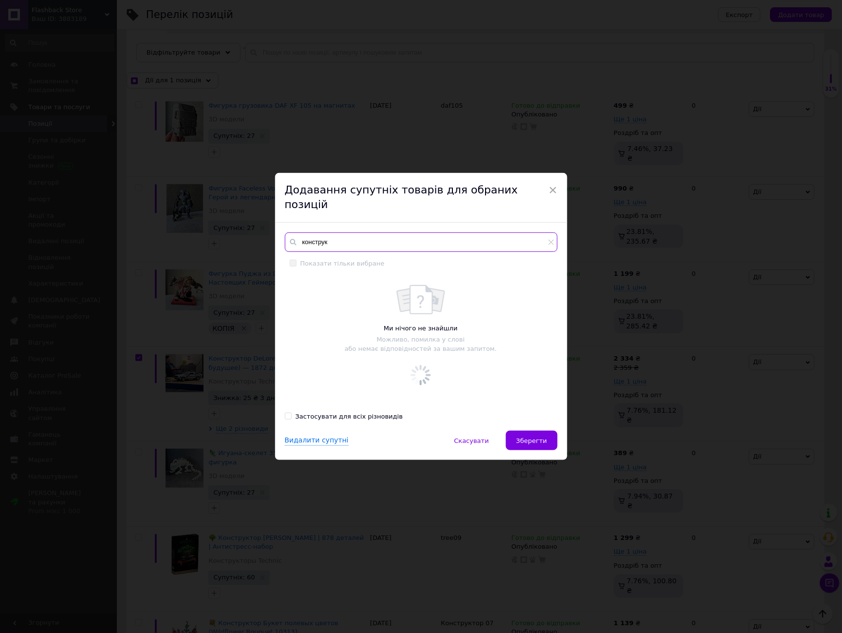
checkbox input "true"
type input "конструкт"
checkbox input "true"
type input "конструктор"
checkbox input "true"
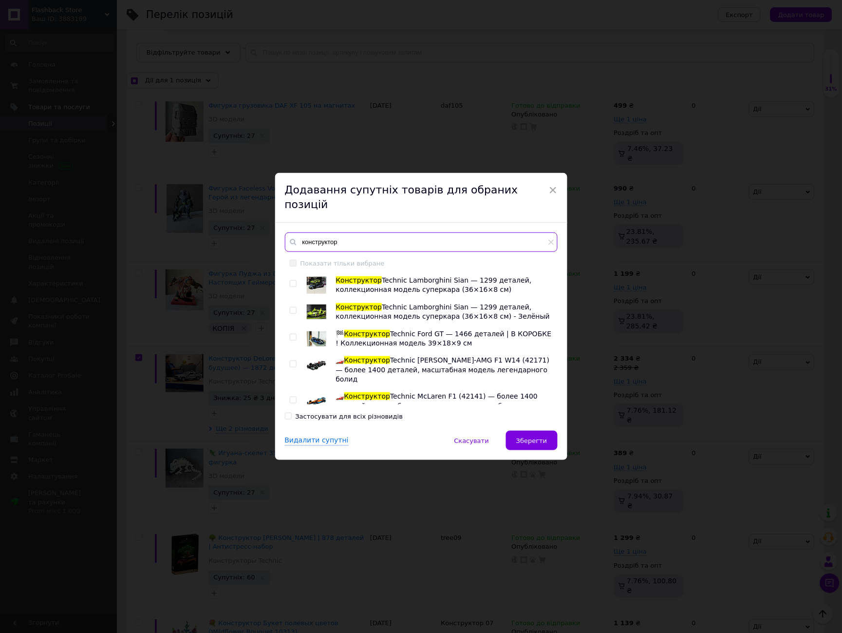
type input "конструктор"
click at [293, 281] on input "checkbox" at bounding box center [293, 284] width 6 height 6
checkbox input "true"
click at [290, 307] on input "checkbox" at bounding box center [293, 310] width 6 height 6
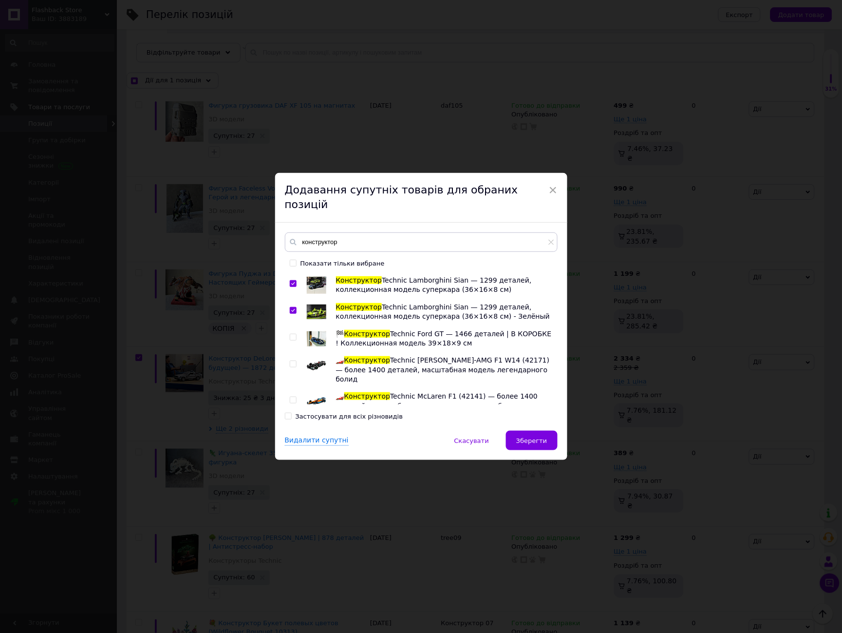
checkbox input "true"
click at [292, 334] on input "checkbox" at bounding box center [293, 337] width 6 height 6
checkbox input "true"
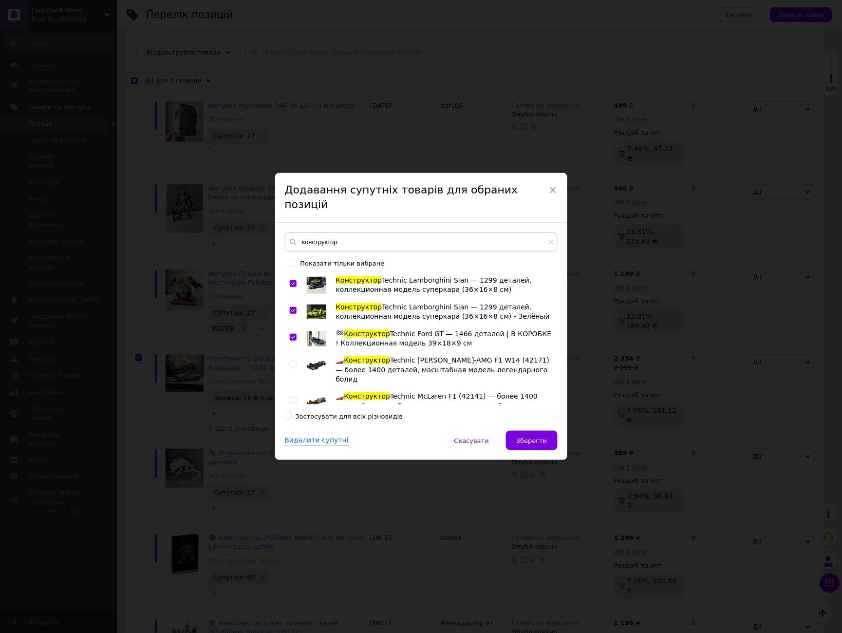
drag, startPoint x: 291, startPoint y: 357, endPoint x: 292, endPoint y: 363, distance: 6.4
click at [291, 361] on input "checkbox" at bounding box center [293, 364] width 6 height 6
checkbox input "true"
click at [291, 397] on input "checkbox" at bounding box center [293, 400] width 6 height 6
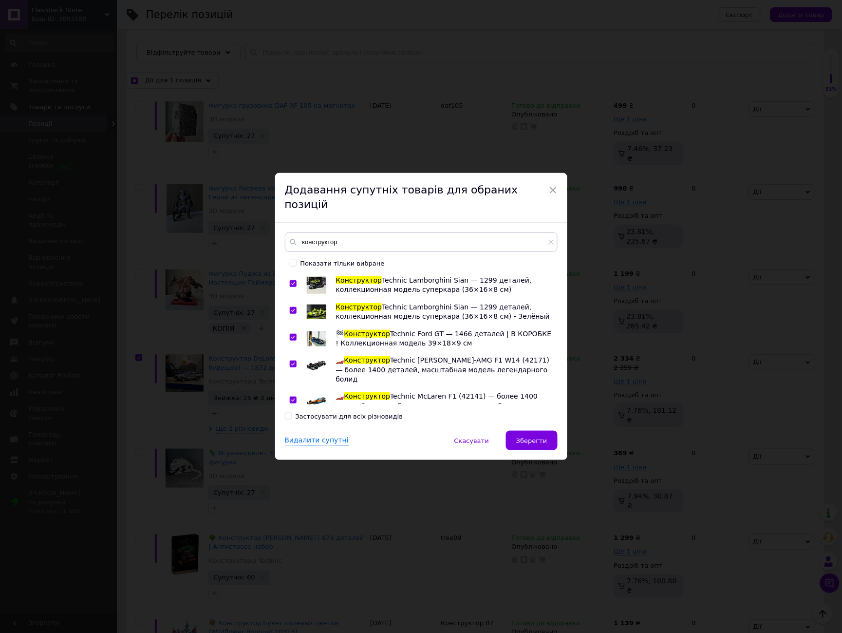
checkbox input "true"
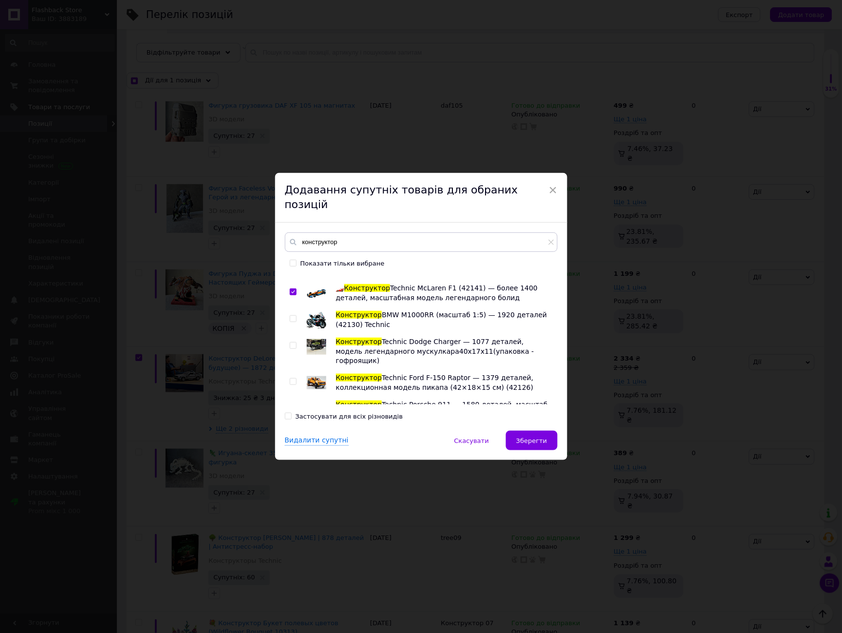
click at [294, 310] on div at bounding box center [295, 319] width 10 height 19
checkbox input "true"
click at [291, 316] on input "checkbox" at bounding box center [293, 319] width 6 height 6
checkbox input "true"
click at [293, 342] on input "checkbox" at bounding box center [293, 345] width 6 height 6
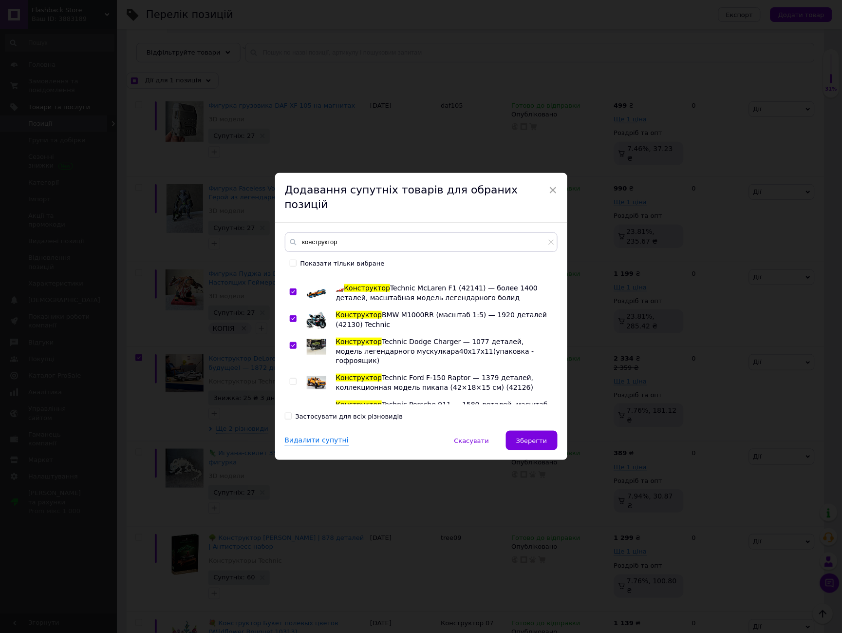
click at [293, 379] on input "checkbox" at bounding box center [293, 382] width 6 height 6
click at [291, 405] on input "checkbox" at bounding box center [293, 408] width 6 height 6
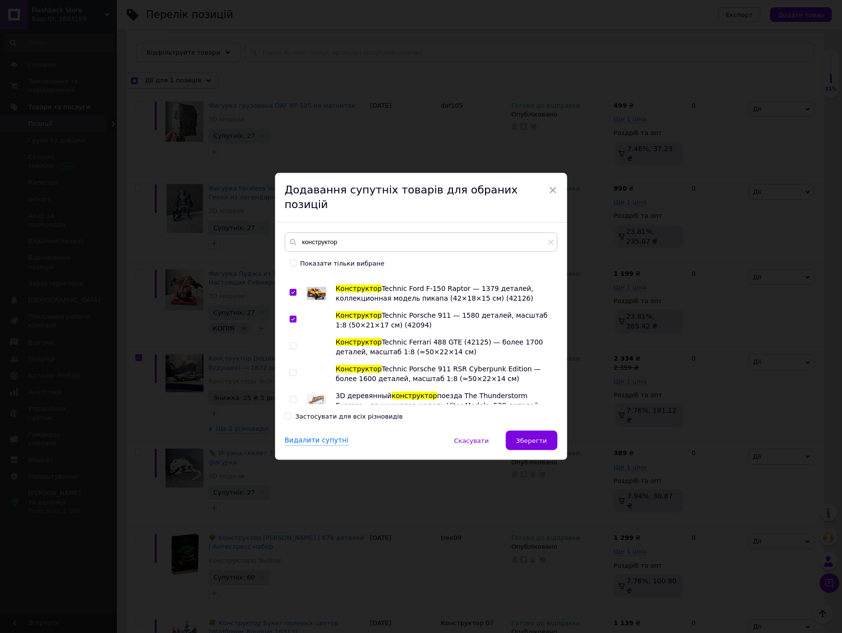
scroll to position [216, 0]
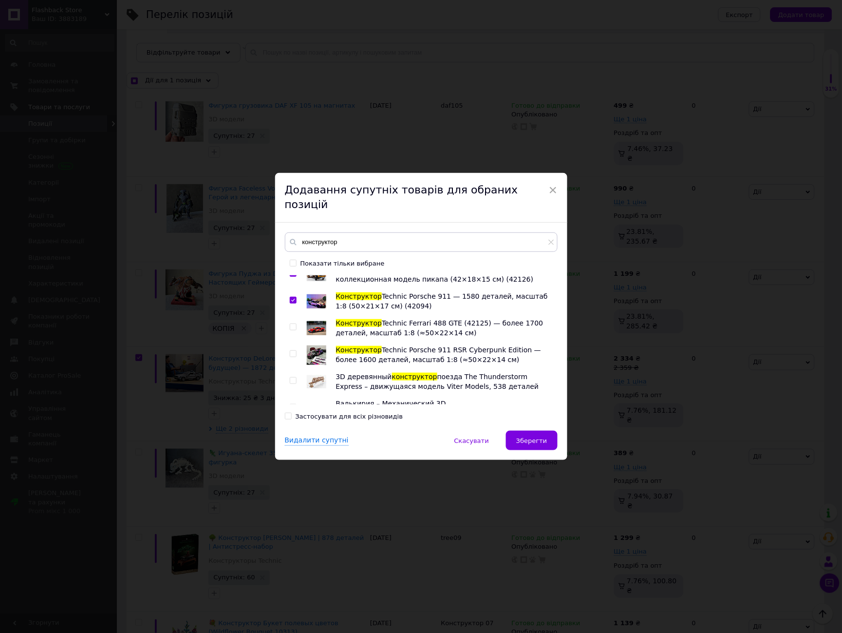
click at [291, 324] on input "checkbox" at bounding box center [293, 327] width 6 height 6
click at [290, 351] on input "checkbox" at bounding box center [293, 354] width 6 height 6
drag, startPoint x: 292, startPoint y: 354, endPoint x: 291, endPoint y: 366, distance: 12.7
click at [292, 378] on input "checkbox" at bounding box center [293, 381] width 6 height 6
click at [290, 404] on input "checkbox" at bounding box center [293, 407] width 6 height 6
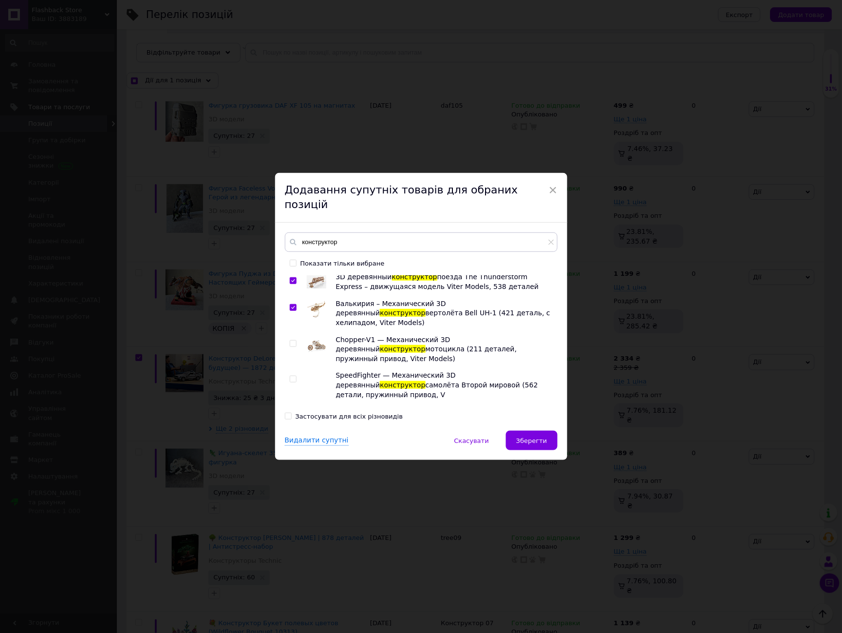
scroll to position [325, 0]
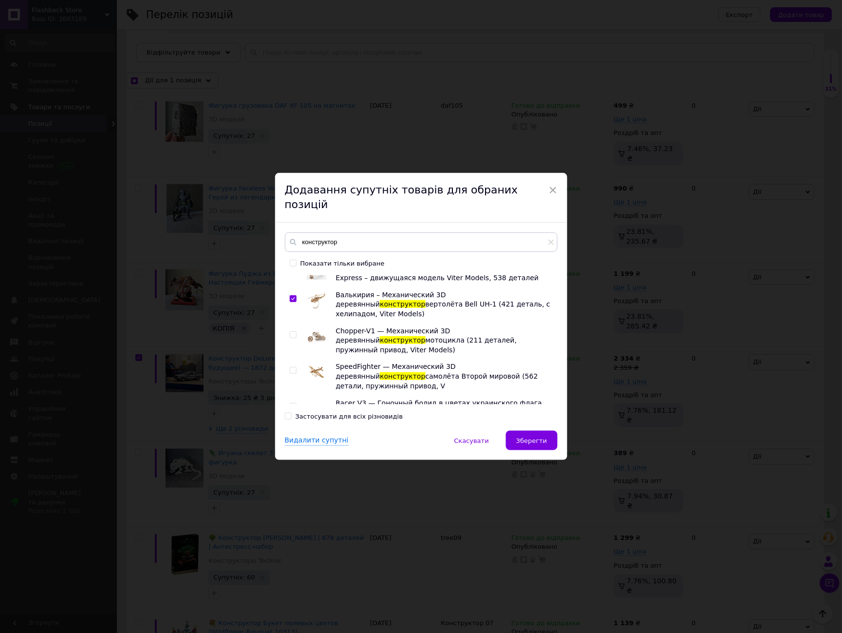
click at [291, 332] on input "checkbox" at bounding box center [293, 335] width 6 height 6
click at [290, 367] on input "checkbox" at bounding box center [293, 370] width 6 height 6
click at [290, 403] on input "checkbox" at bounding box center [293, 406] width 6 height 6
click at [291, 430] on input "checkbox" at bounding box center [293, 433] width 6 height 6
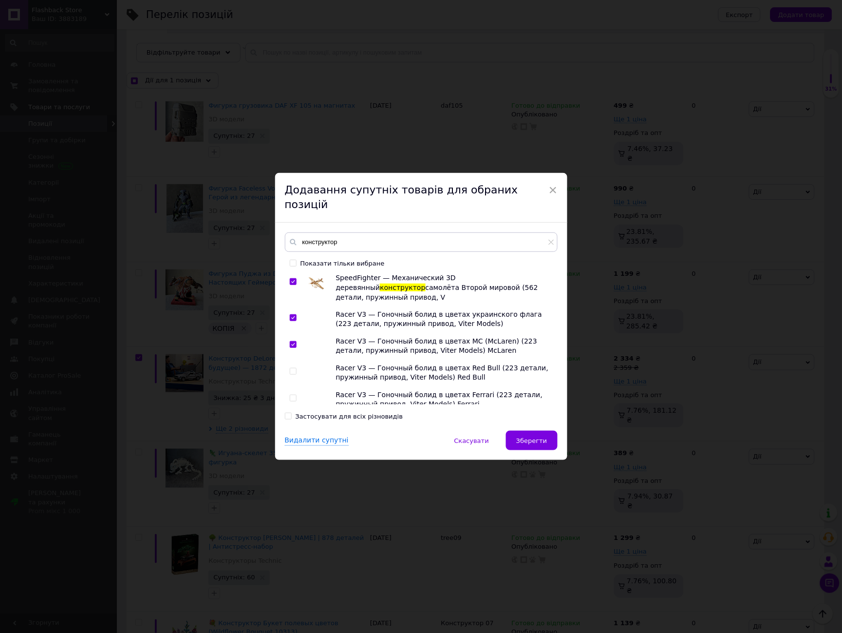
scroll to position [433, 0]
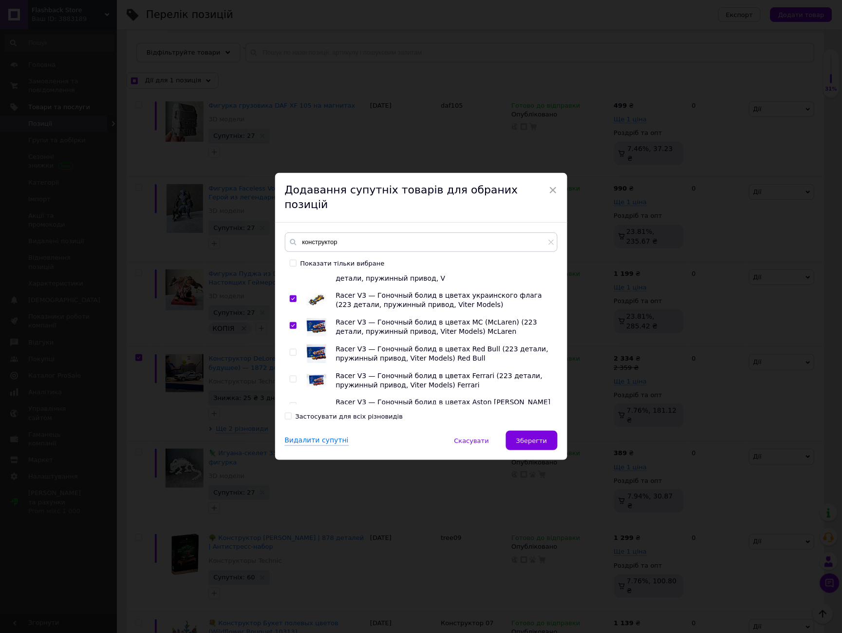
click at [295, 349] on span at bounding box center [293, 352] width 7 height 7
click at [295, 349] on input "checkbox" at bounding box center [293, 352] width 6 height 6
click at [291, 376] on input "checkbox" at bounding box center [293, 379] width 6 height 6
click at [292, 403] on input "checkbox" at bounding box center [293, 406] width 6 height 6
click at [291, 439] on input "checkbox" at bounding box center [293, 442] width 6 height 6
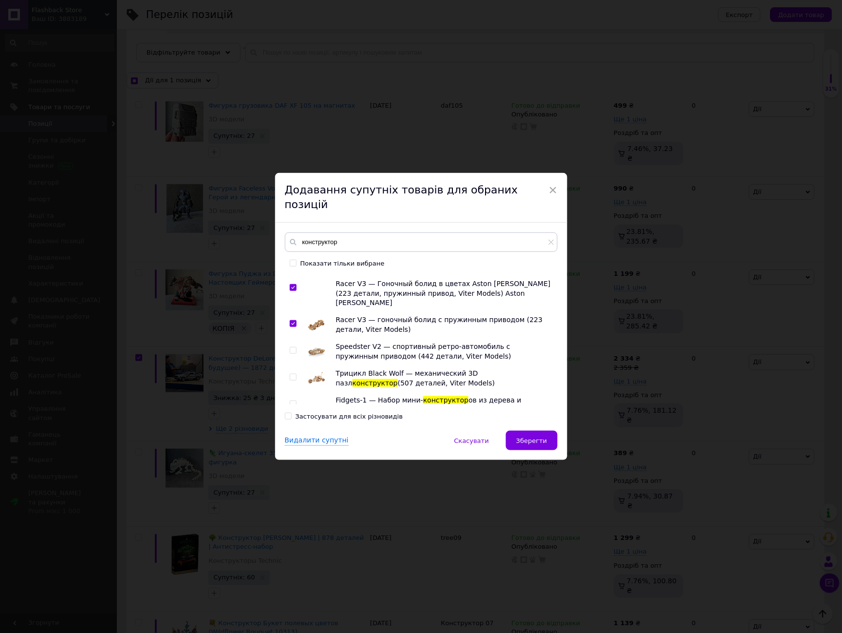
scroll to position [541, 0]
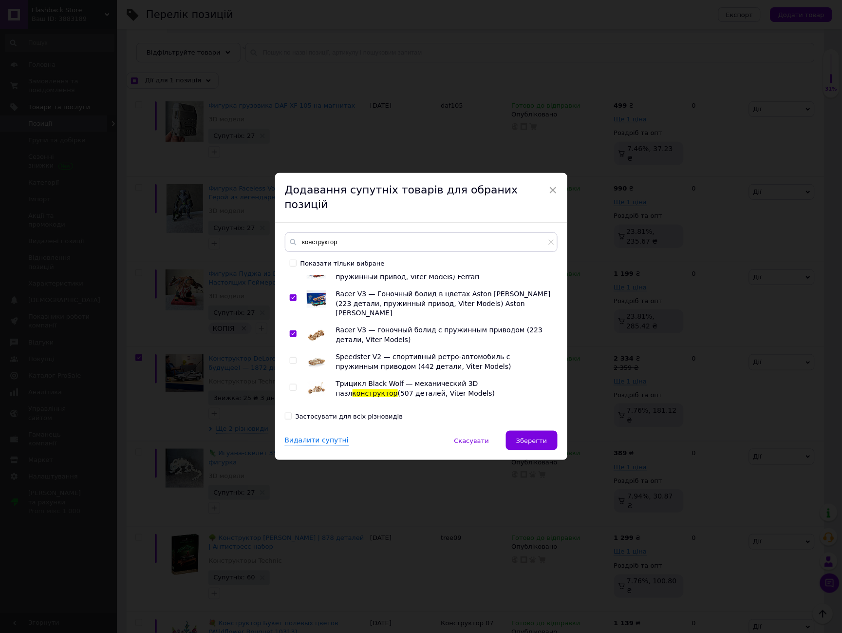
click at [290, 358] on input "checkbox" at bounding box center [293, 361] width 6 height 6
click at [293, 384] on input "checkbox" at bounding box center [293, 387] width 6 height 6
click at [292, 411] on input "checkbox" at bounding box center [293, 414] width 6 height 6
click at [292, 438] on input "checkbox" at bounding box center [293, 441] width 6 height 6
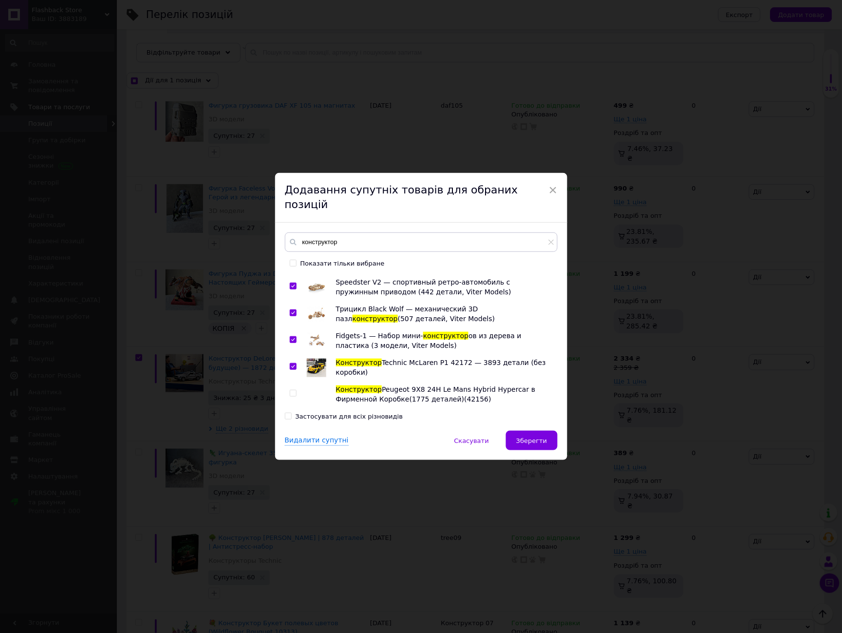
scroll to position [649, 0]
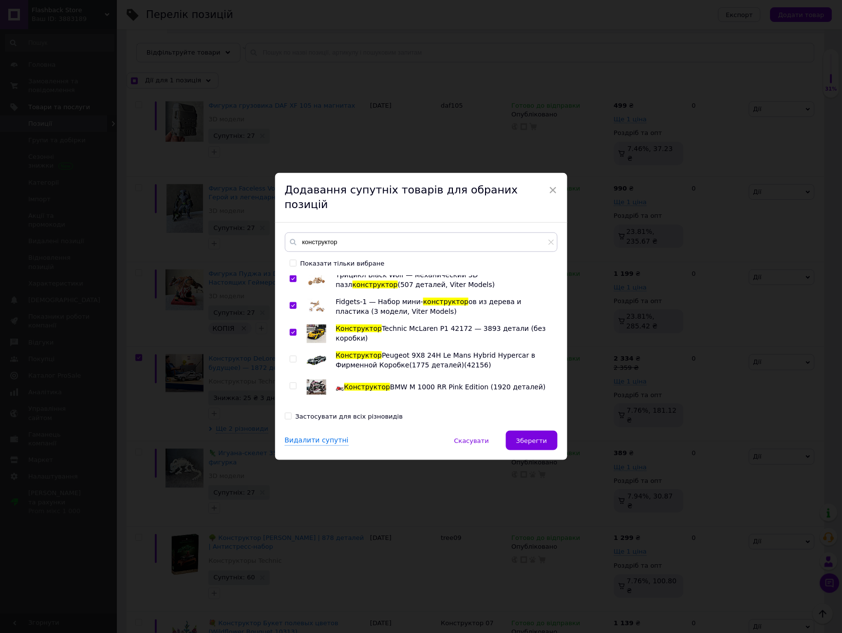
click at [291, 356] on input "checkbox" at bounding box center [293, 359] width 6 height 6
click at [290, 383] on input "checkbox" at bounding box center [293, 386] width 6 height 6
click at [292, 410] on input "checkbox" at bounding box center [293, 413] width 6 height 6
click at [292, 436] on input "checkbox" at bounding box center [293, 439] width 6 height 6
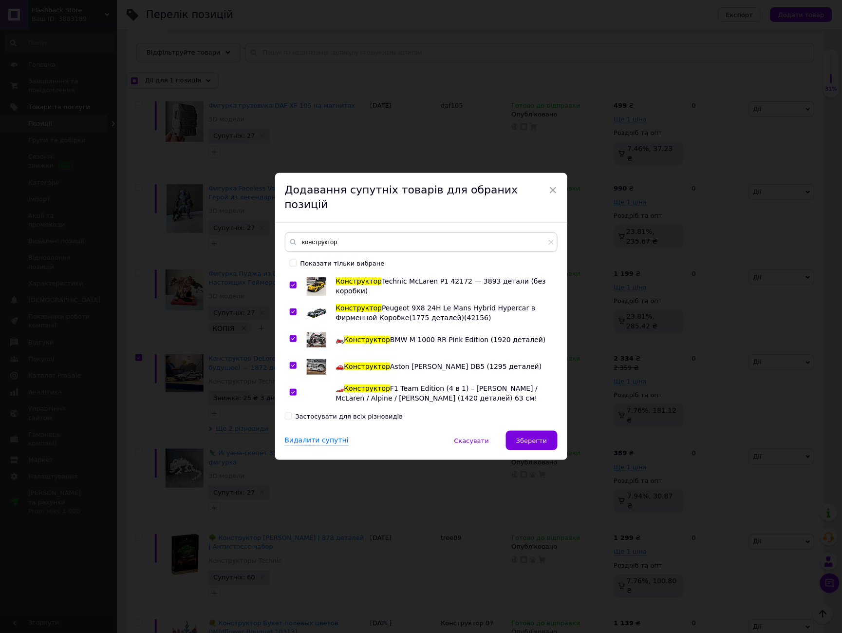
scroll to position [703, 0]
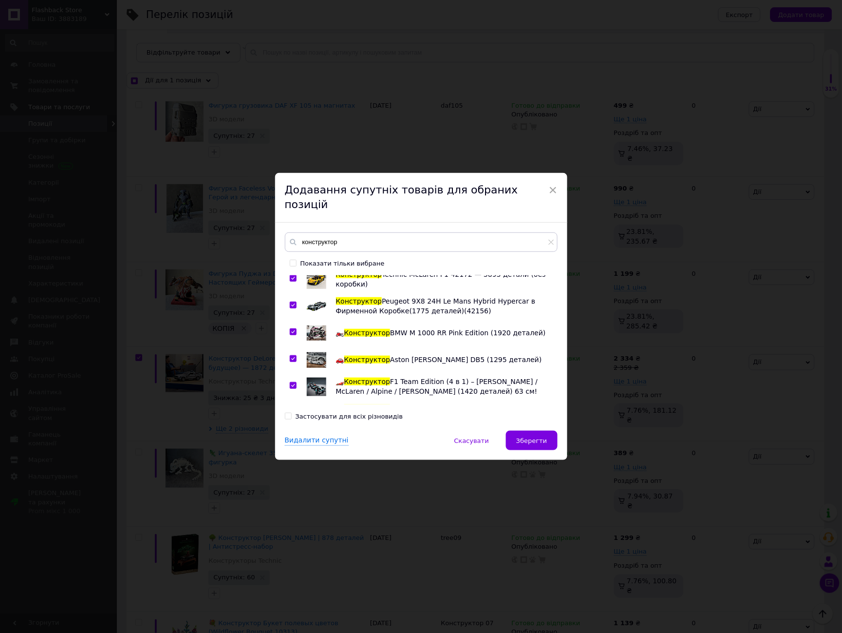
click at [288, 413] on input "Застосувати для всіх різновидів" at bounding box center [288, 416] width 6 height 6
click at [292, 436] on input "checkbox" at bounding box center [293, 439] width 6 height 6
click at [292, 409] on input "checkbox" at bounding box center [293, 412] width 6 height 6
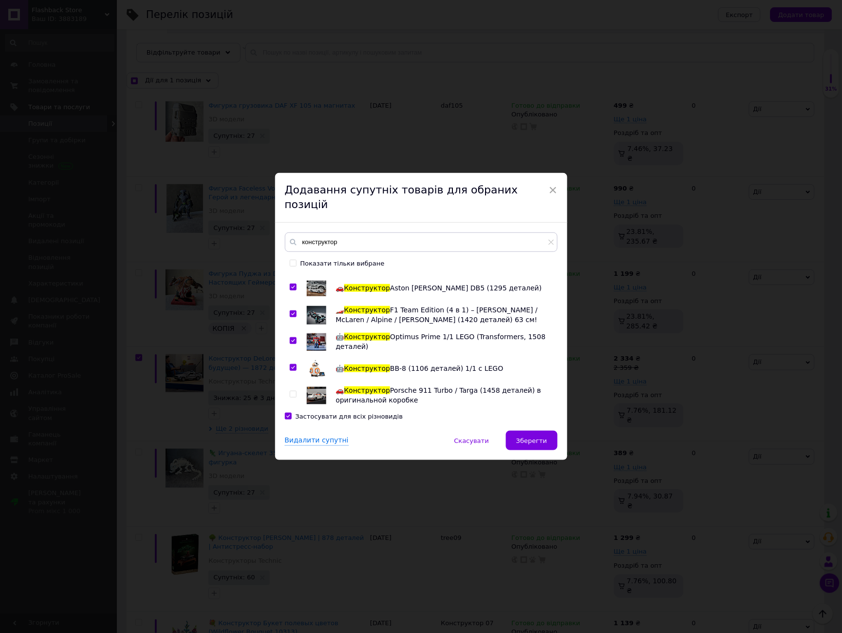
scroll to position [812, 0]
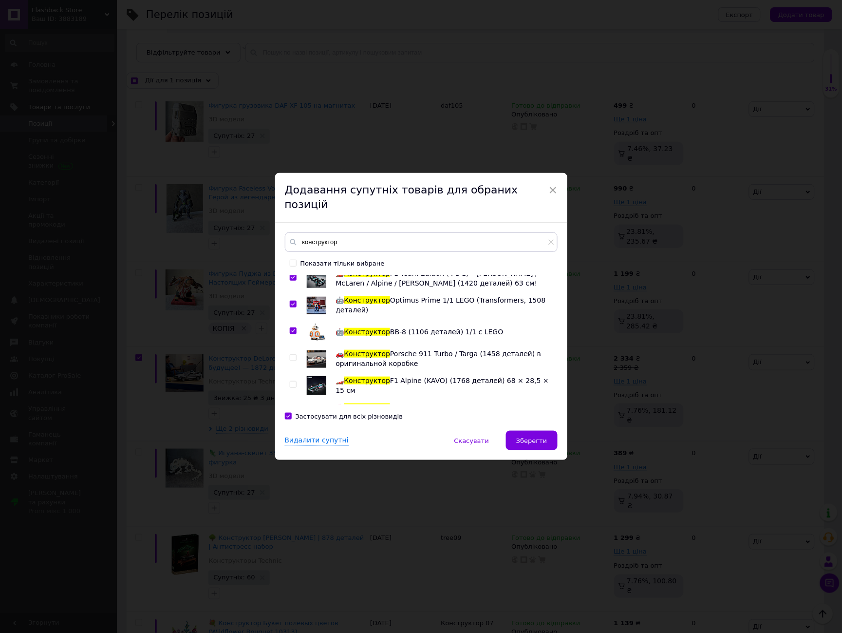
click at [294, 355] on input "checkbox" at bounding box center [293, 358] width 6 height 6
click at [292, 381] on input "checkbox" at bounding box center [293, 384] width 6 height 6
drag, startPoint x: 293, startPoint y: 347, endPoint x: 292, endPoint y: 357, distance: 10.3
click at [293, 408] on input "checkbox" at bounding box center [293, 411] width 6 height 6
click at [293, 435] on input "checkbox" at bounding box center [293, 438] width 6 height 6
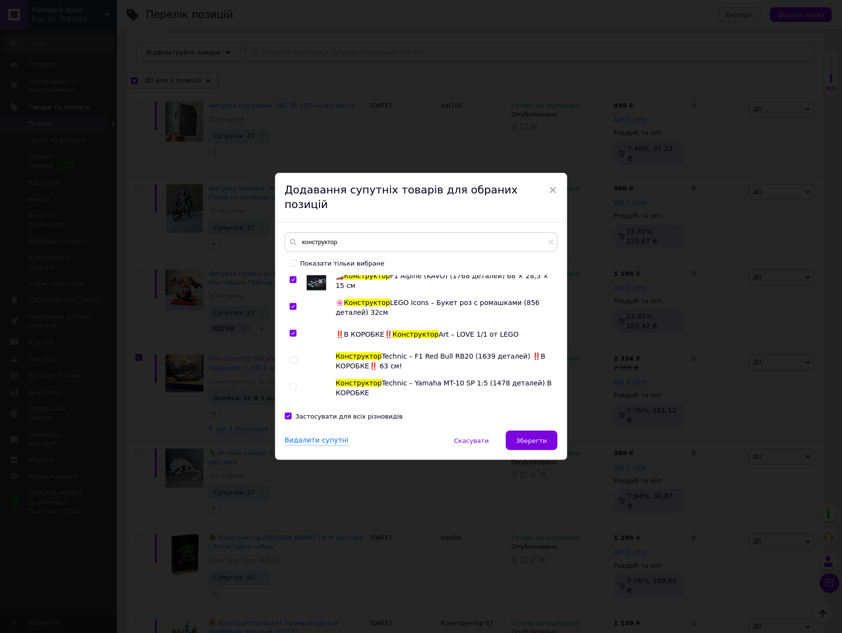
scroll to position [920, 0]
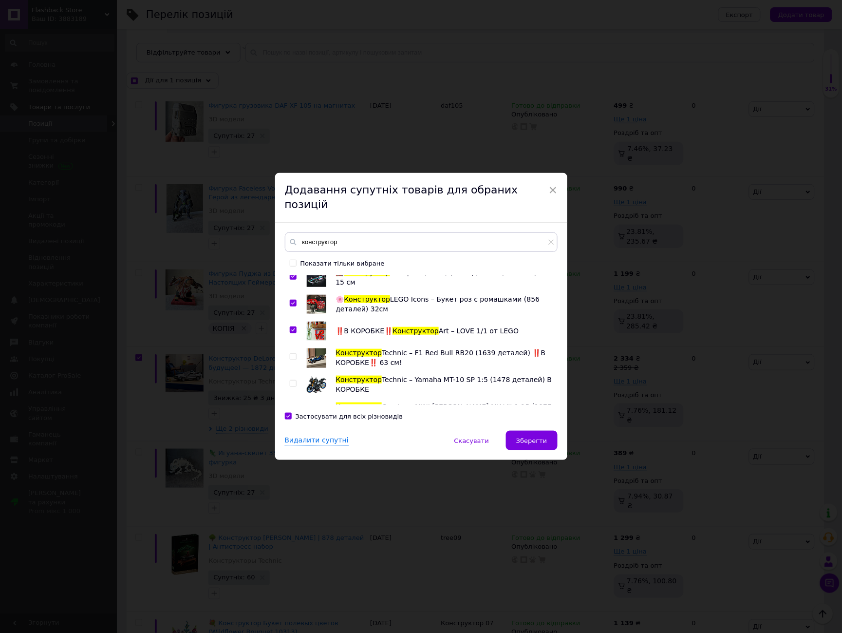
click at [291, 354] on input "checkbox" at bounding box center [293, 357] width 6 height 6
click at [290, 380] on input "checkbox" at bounding box center [293, 383] width 6 height 6
click at [292, 407] on input "checkbox" at bounding box center [293, 410] width 6 height 6
click at [293, 434] on input "checkbox" at bounding box center [293, 437] width 6 height 6
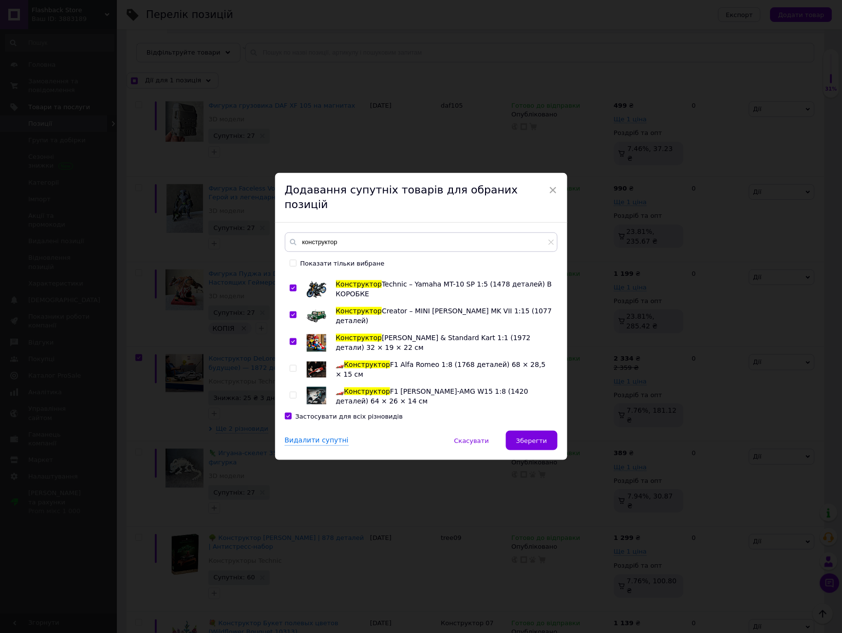
scroll to position [1028, 0]
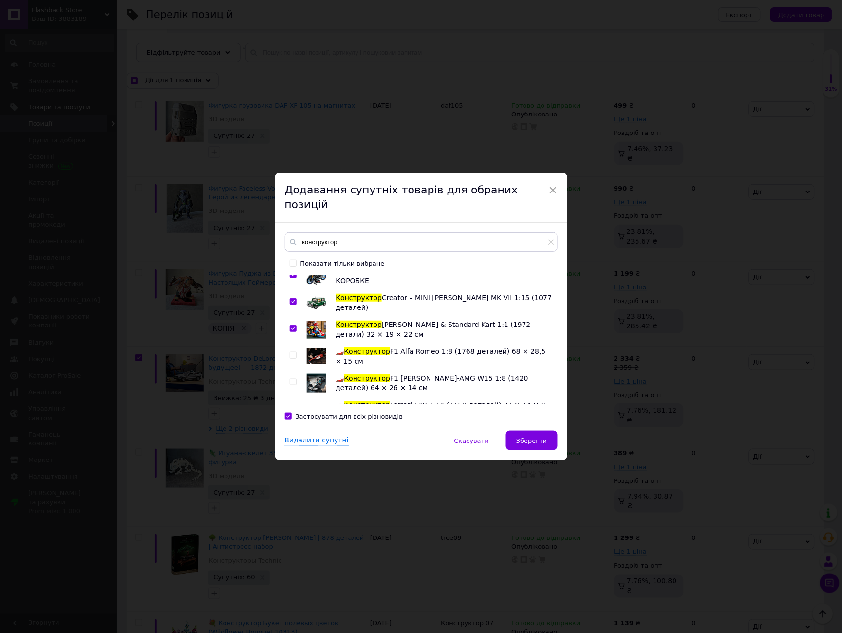
click at [292, 352] on input "checkbox" at bounding box center [293, 355] width 6 height 6
click at [292, 379] on input "checkbox" at bounding box center [293, 382] width 6 height 6
click at [290, 406] on input "checkbox" at bounding box center [293, 409] width 6 height 6
click at [291, 433] on input "checkbox" at bounding box center [293, 436] width 6 height 6
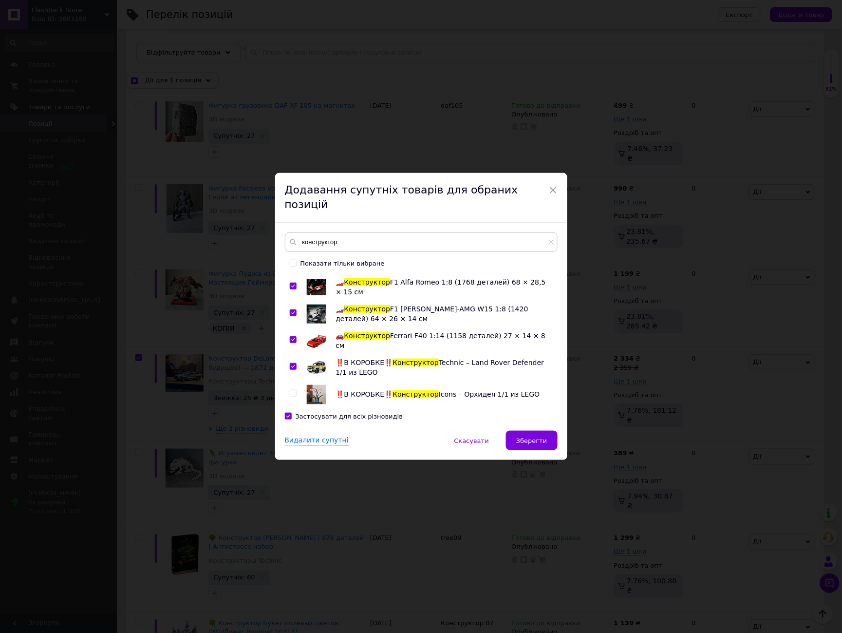
scroll to position [1136, 0]
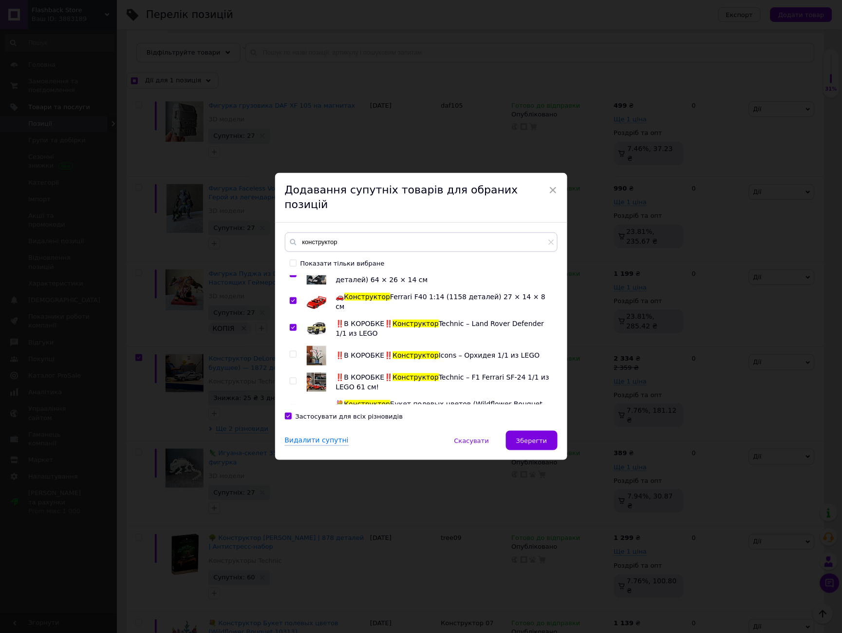
click at [290, 351] on input "checkbox" at bounding box center [293, 354] width 6 height 6
click at [292, 373] on div at bounding box center [295, 382] width 10 height 19
click at [290, 378] on input "checkbox" at bounding box center [293, 381] width 6 height 6
click at [290, 404] on div at bounding box center [293, 407] width 7 height 7
click at [290, 405] on input "checkbox" at bounding box center [293, 408] width 6 height 6
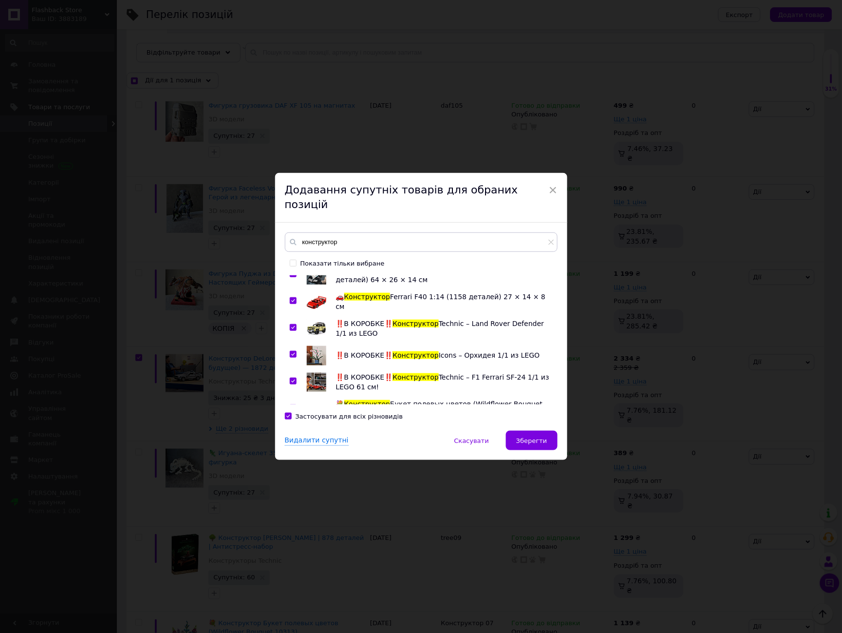
click at [287, 370] on div "Конструктор Technic Lamborghini Sian — 1299 деталей, коллекционная модель супер…" at bounding box center [421, 339] width 272 height 129
click at [293, 432] on input "checkbox" at bounding box center [293, 435] width 6 height 6
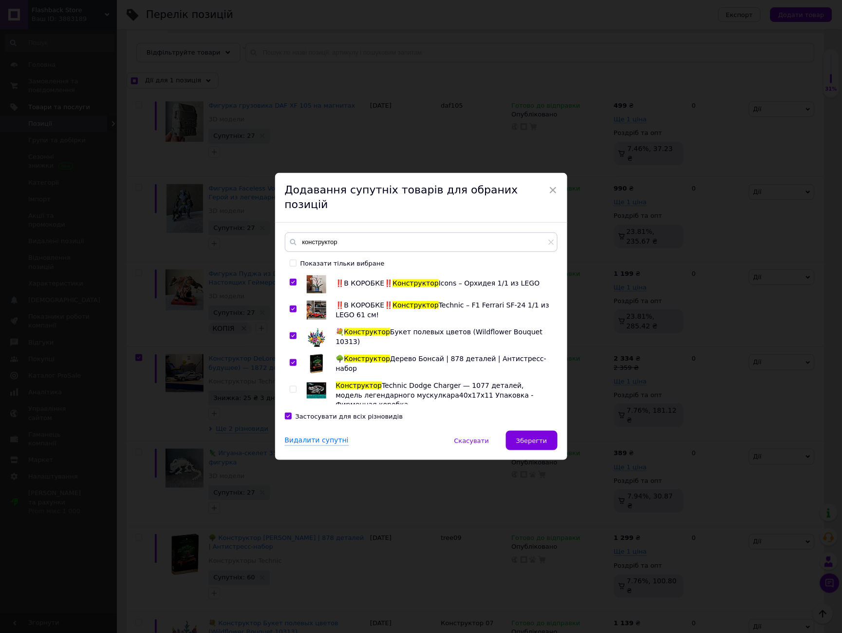
scroll to position [1245, 0]
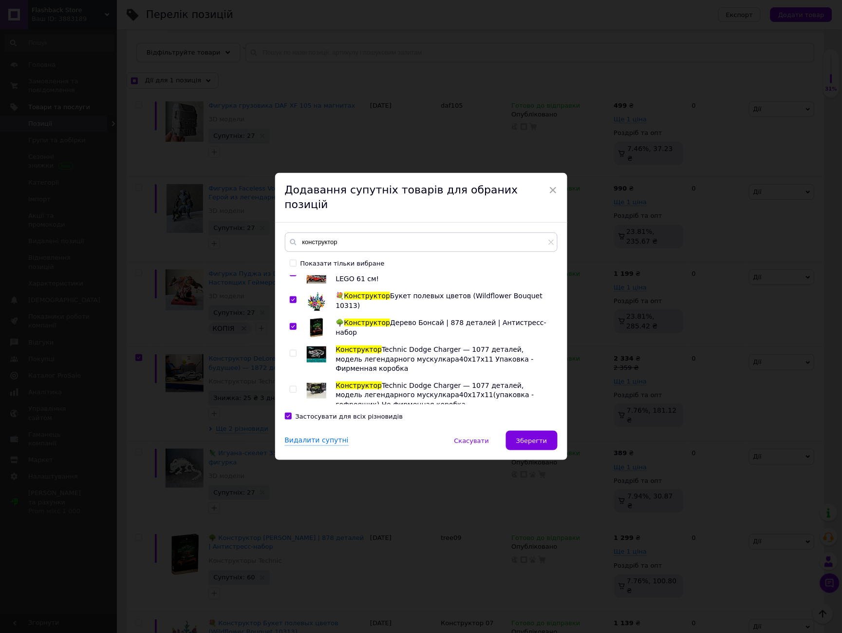
click at [294, 350] on input "checkbox" at bounding box center [293, 353] width 6 height 6
click at [290, 386] on input "checkbox" at bounding box center [293, 389] width 6 height 6
drag, startPoint x: 292, startPoint y: 352, endPoint x: 292, endPoint y: 357, distance: 5.4
click at [292, 422] on input "checkbox" at bounding box center [293, 425] width 6 height 6
click at [293, 444] on div at bounding box center [295, 453] width 10 height 19
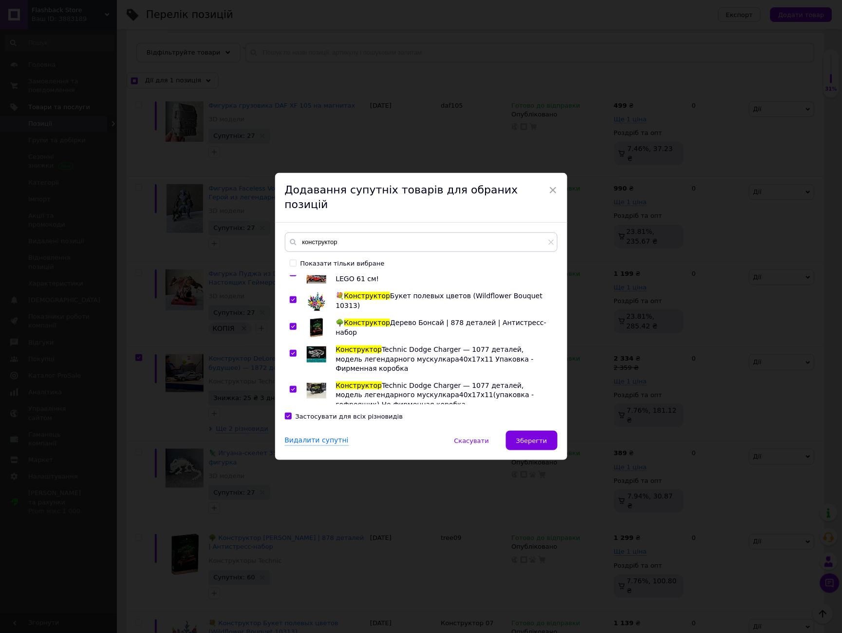
drag, startPoint x: 289, startPoint y: 376, endPoint x: 300, endPoint y: 370, distance: 12.4
click at [290, 449] on input "checkbox" at bounding box center [293, 452] width 6 height 6
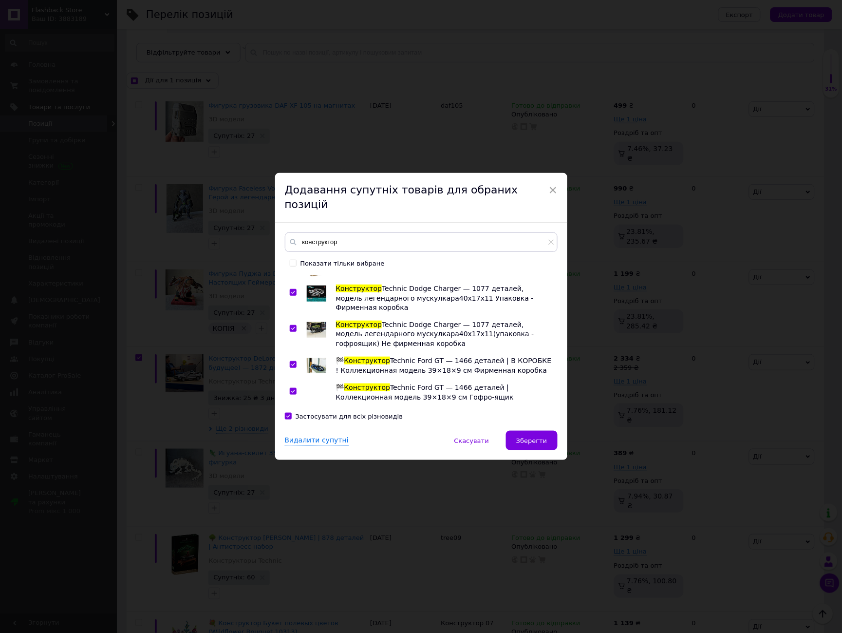
scroll to position [1353, 0]
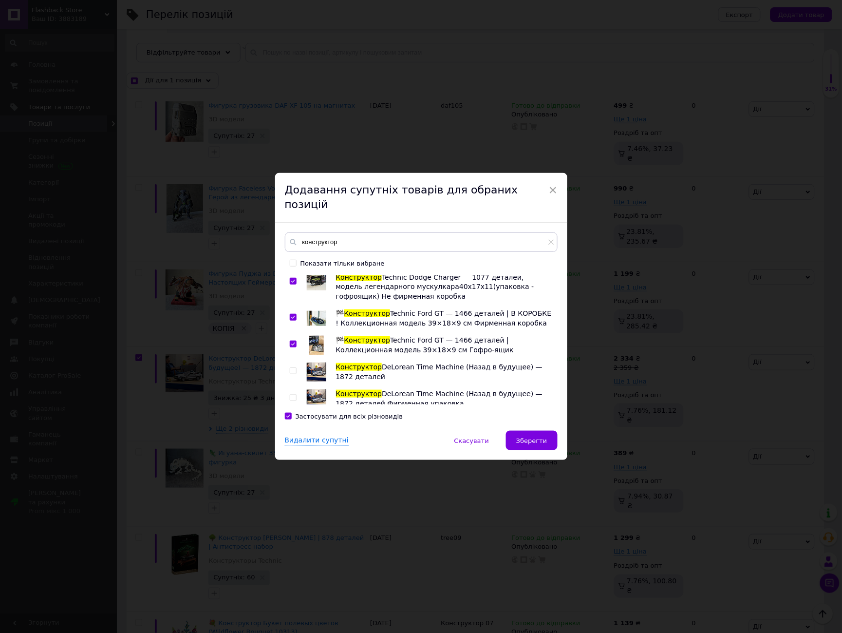
click at [294, 368] on input "checkbox" at bounding box center [293, 371] width 6 height 6
click at [293, 395] on input "checkbox" at bounding box center [293, 398] width 6 height 6
click at [293, 421] on input "checkbox" at bounding box center [293, 424] width 6 height 6
click at [292, 448] on input "checkbox" at bounding box center [293, 451] width 6 height 6
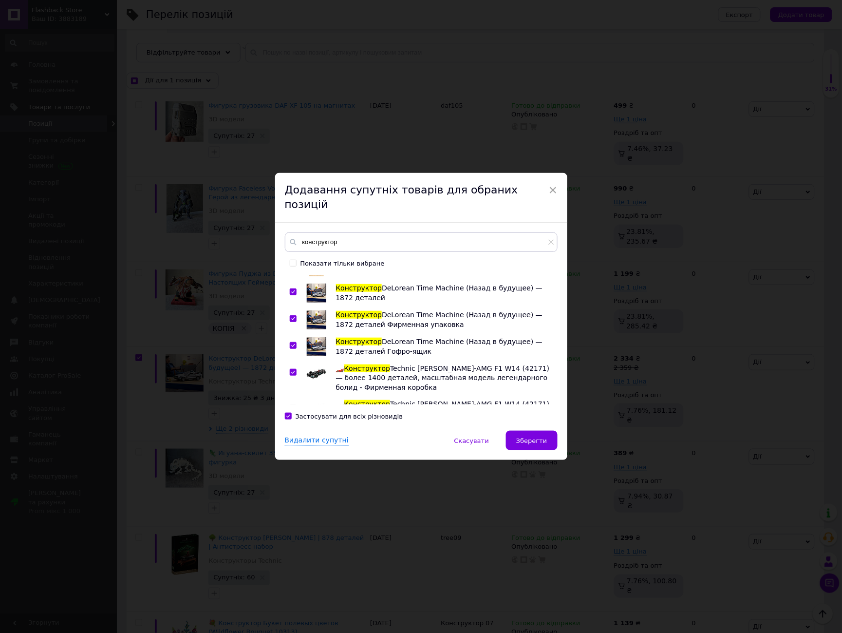
scroll to position [1461, 0]
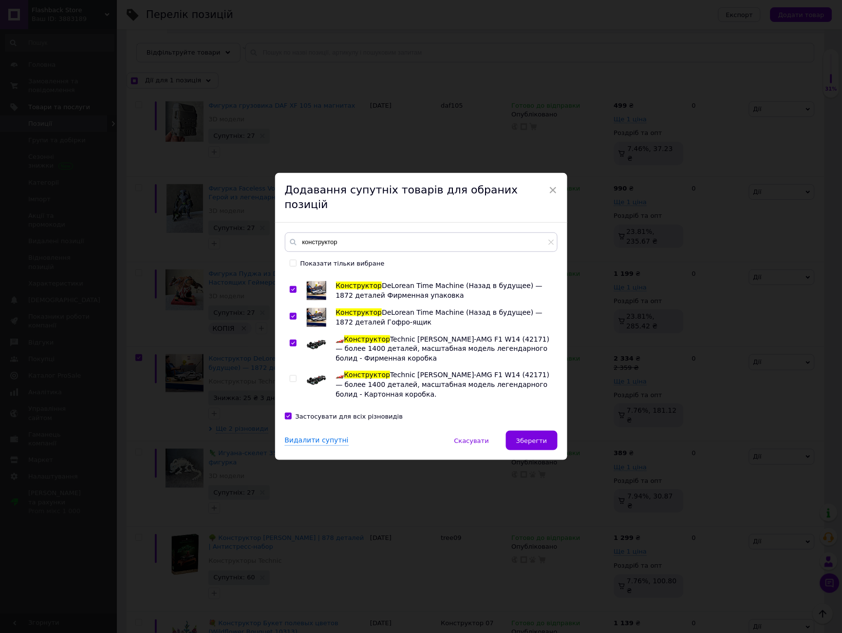
click at [292, 376] on input "checkbox" at bounding box center [293, 379] width 6 height 6
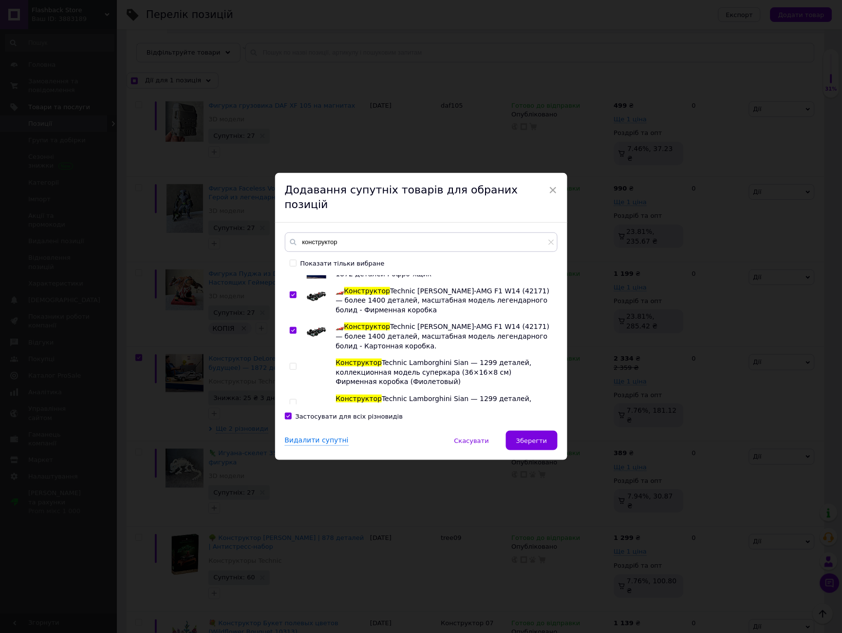
scroll to position [1515, 0]
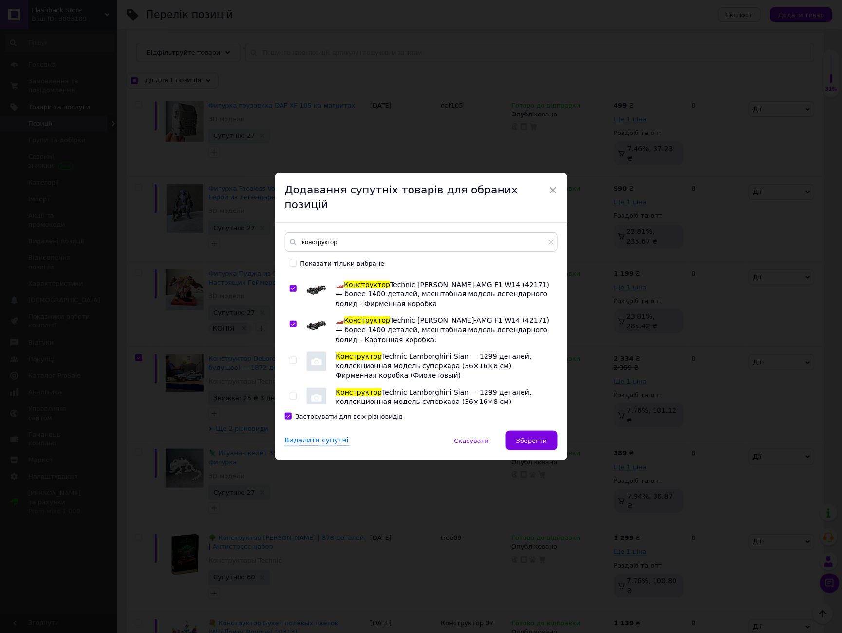
click at [293, 393] on input "checkbox" at bounding box center [293, 396] width 6 height 6
click at [294, 357] on input "checkbox" at bounding box center [293, 360] width 6 height 6
drag, startPoint x: 291, startPoint y: 359, endPoint x: 291, endPoint y: 364, distance: 5.8
click at [291, 429] on input "checkbox" at bounding box center [293, 432] width 6 height 6
click at [293, 456] on input "checkbox" at bounding box center [293, 459] width 6 height 6
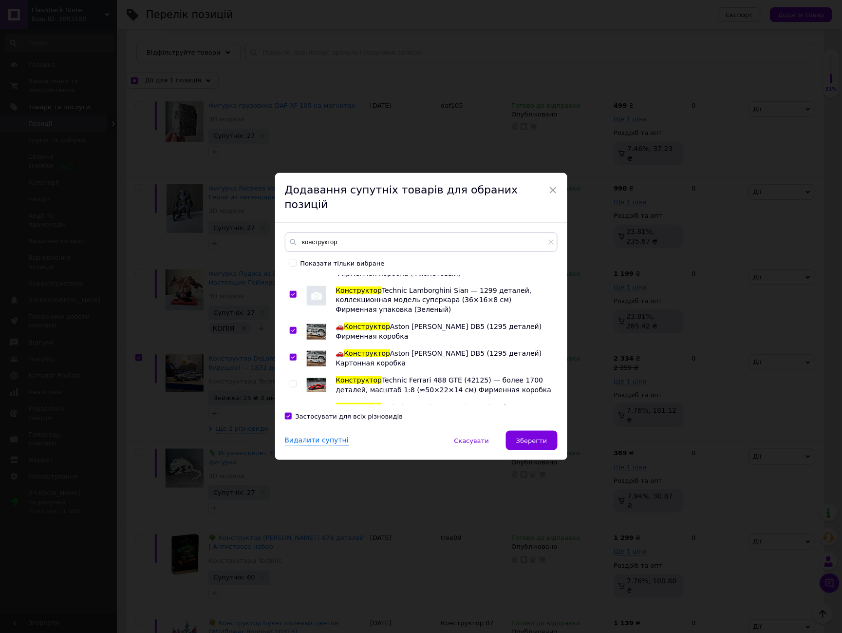
scroll to position [1624, 0]
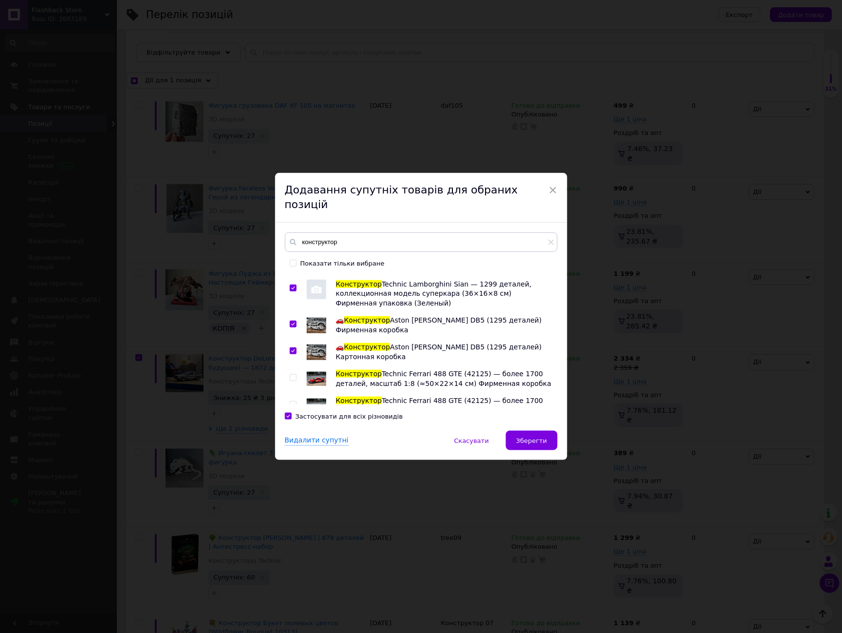
click at [293, 375] on input "checkbox" at bounding box center [293, 378] width 6 height 6
click at [293, 401] on input "checkbox" at bounding box center [293, 404] width 6 height 6
click at [290, 428] on input "checkbox" at bounding box center [293, 431] width 6 height 6
click at [292, 450] on div at bounding box center [295, 459] width 10 height 19
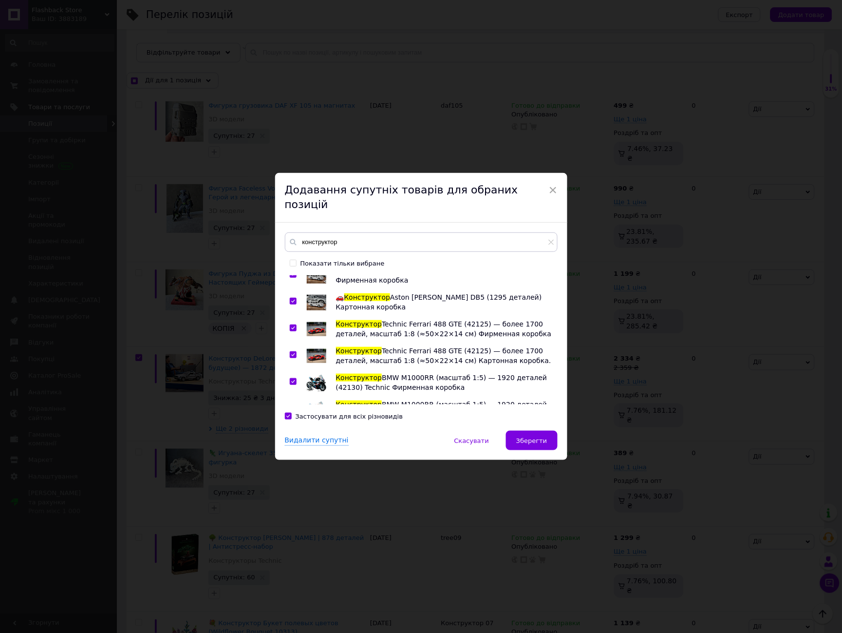
scroll to position [1678, 0]
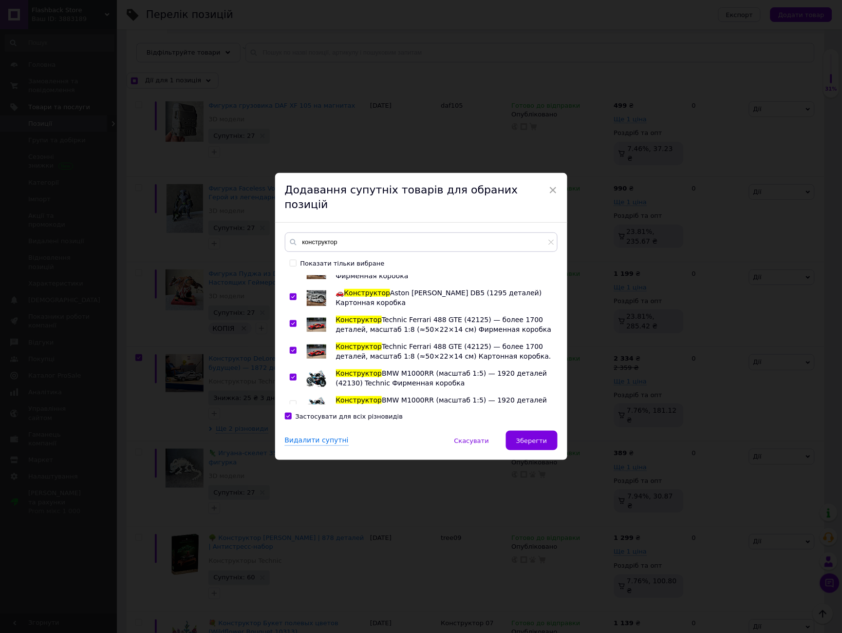
click at [294, 400] on label at bounding box center [293, 403] width 7 height 7
click at [294, 401] on input "checkbox" at bounding box center [293, 404] width 6 height 6
click at [292, 428] on input "checkbox" at bounding box center [293, 431] width 6 height 6
click at [291, 454] on input "checkbox" at bounding box center [293, 457] width 6 height 6
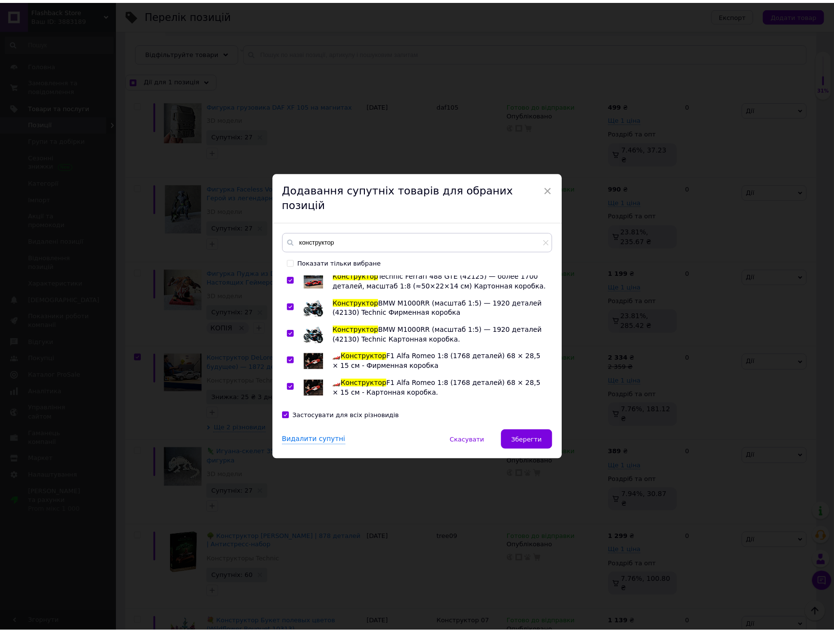
scroll to position [1748, 0]
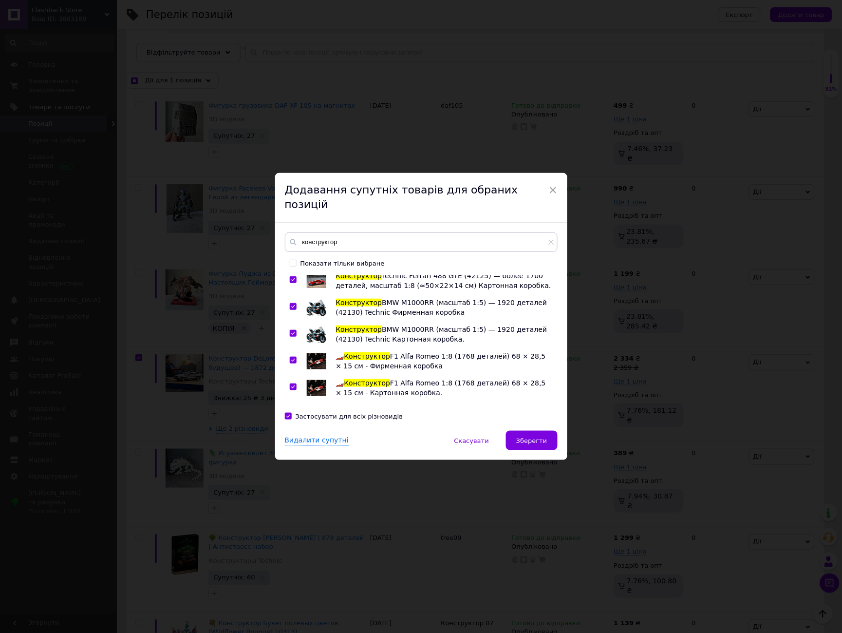
click at [292, 411] on input "checkbox" at bounding box center [293, 414] width 6 height 6
click at [290, 446] on input "checkbox" at bounding box center [293, 449] width 6 height 6
click at [530, 437] on span "Зберегти" at bounding box center [531, 440] width 31 height 7
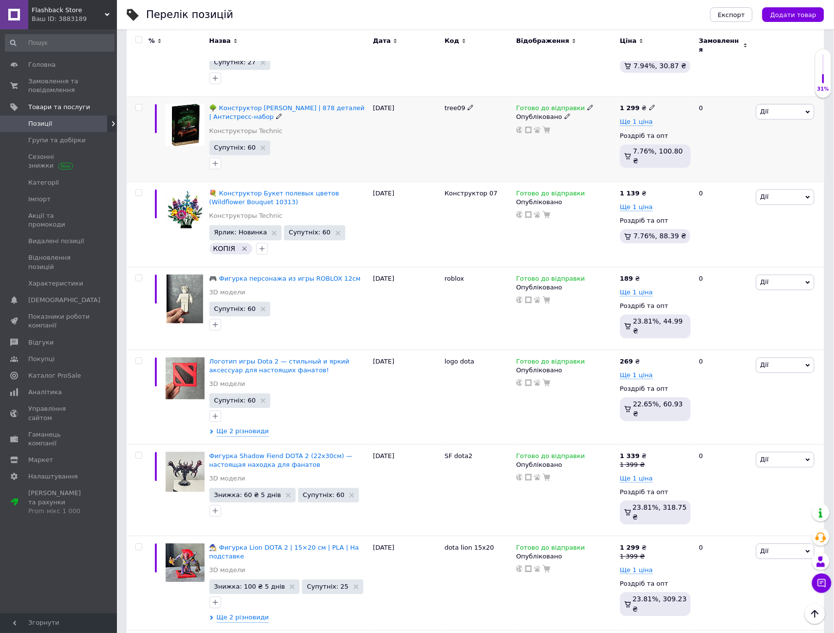
scroll to position [541, 0]
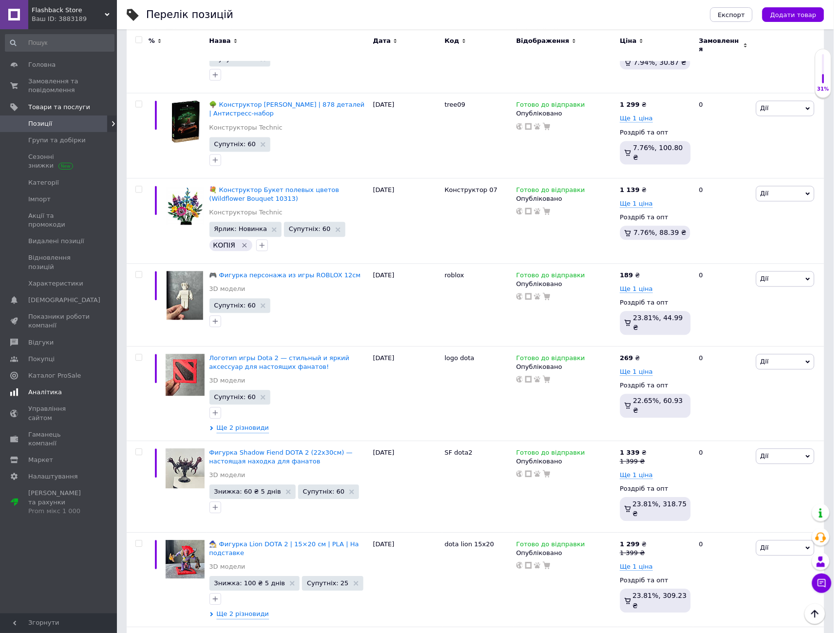
click at [42, 388] on span "Аналітика" at bounding box center [45, 392] width 34 height 9
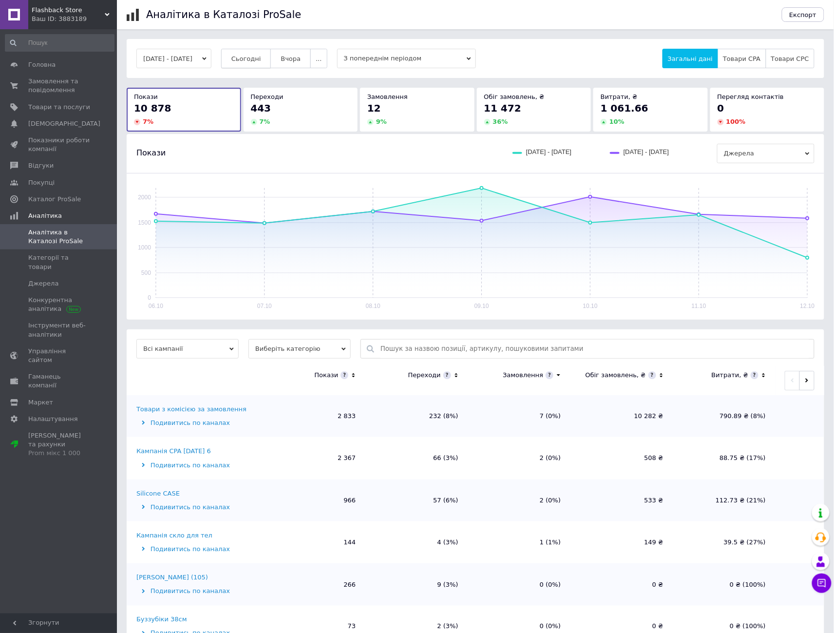
click at [261, 58] on span "Сьогодні" at bounding box center [246, 58] width 30 height 7
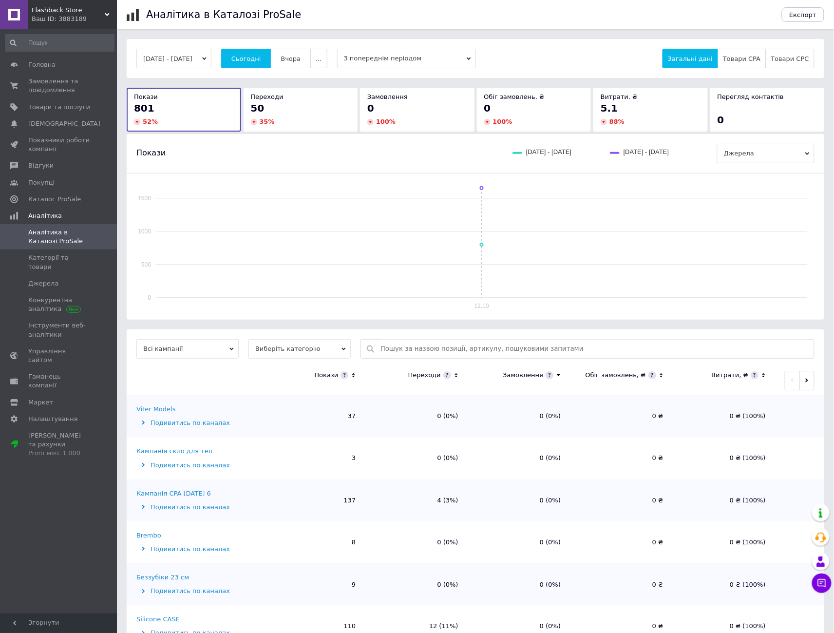
click at [454, 372] on icon at bounding box center [456, 375] width 6 height 8
click at [454, 376] on icon at bounding box center [455, 375] width 3 height 2
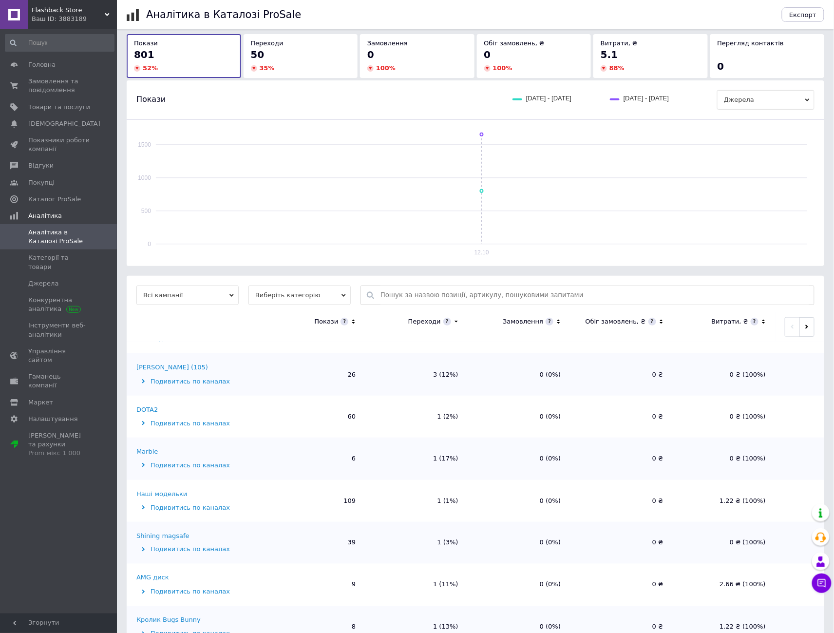
scroll to position [162, 0]
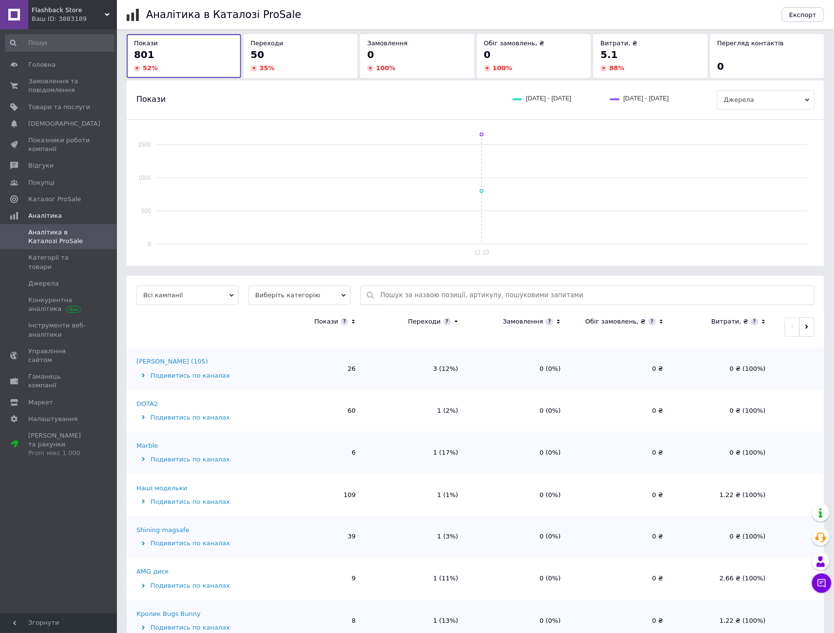
click at [167, 487] on div "Наші модельки" at bounding box center [161, 488] width 51 height 9
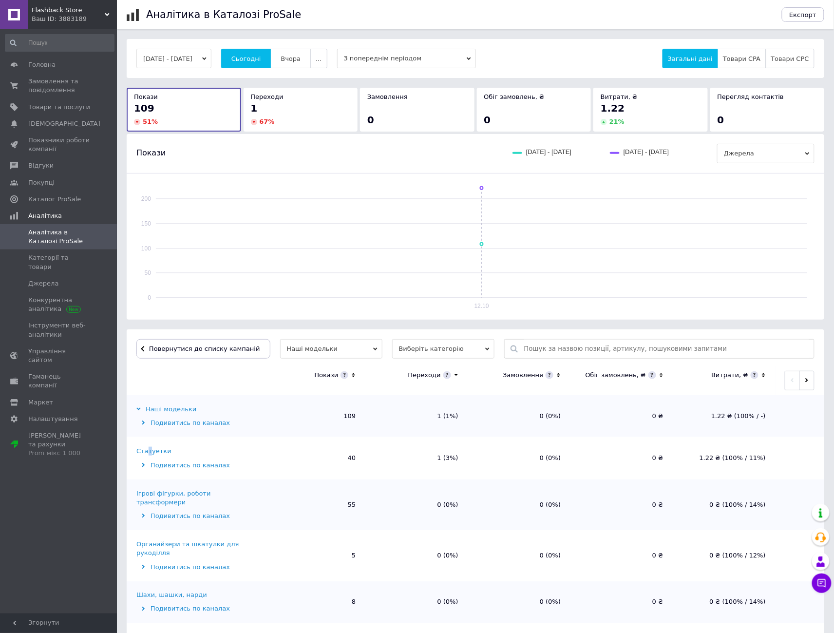
click at [148, 449] on div "Статуетки" at bounding box center [153, 451] width 35 height 9
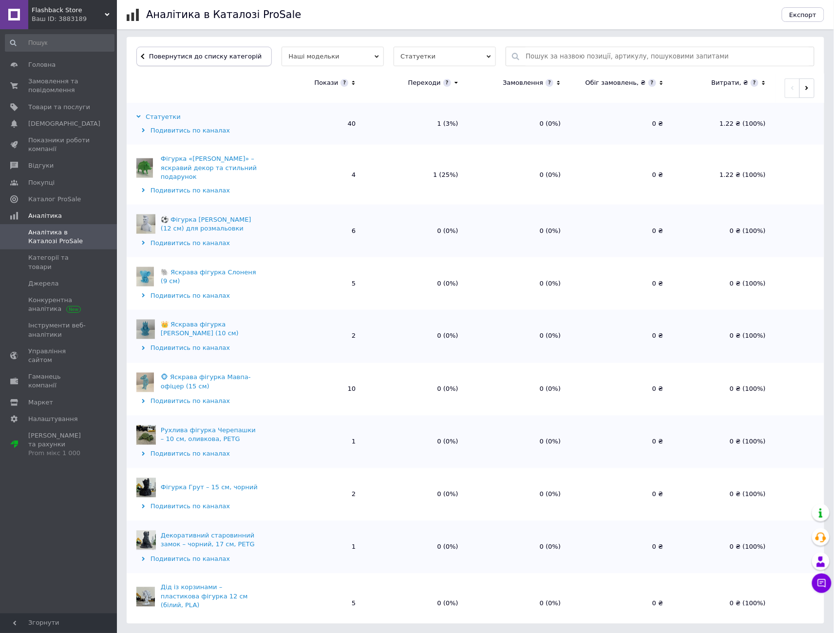
click at [221, 55] on span "Повернутися до списку категорій" at bounding box center [204, 56] width 115 height 7
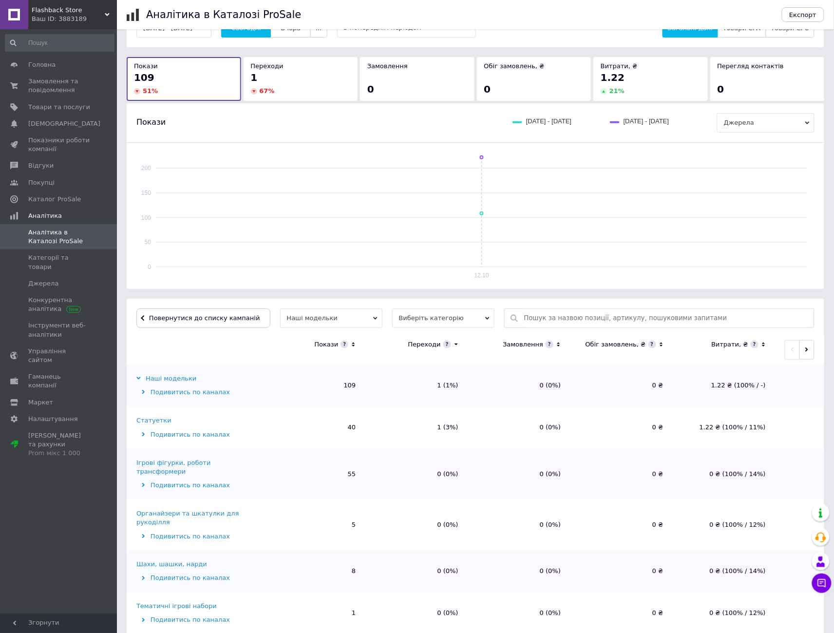
scroll to position [34, 0]
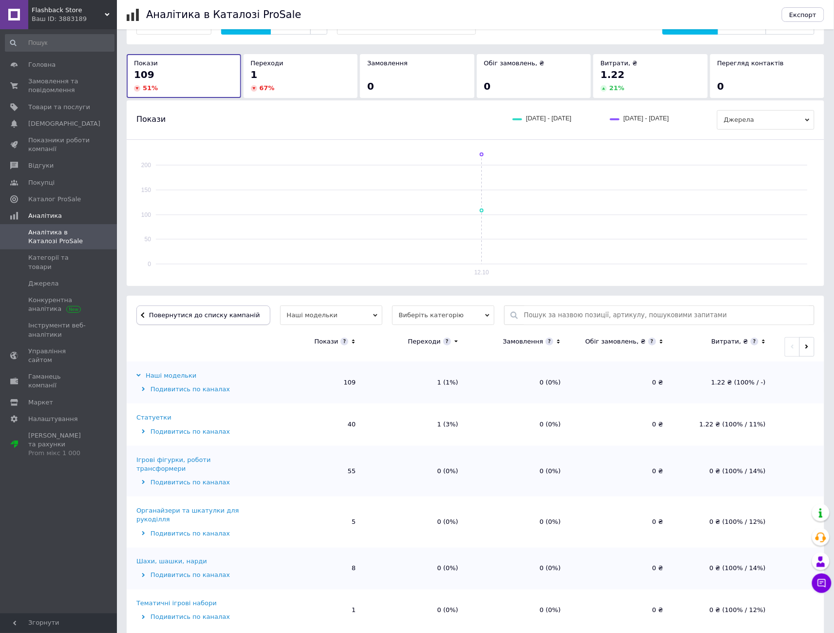
click at [231, 313] on span "Повернутися до списку кампаній" at bounding box center [204, 314] width 111 height 7
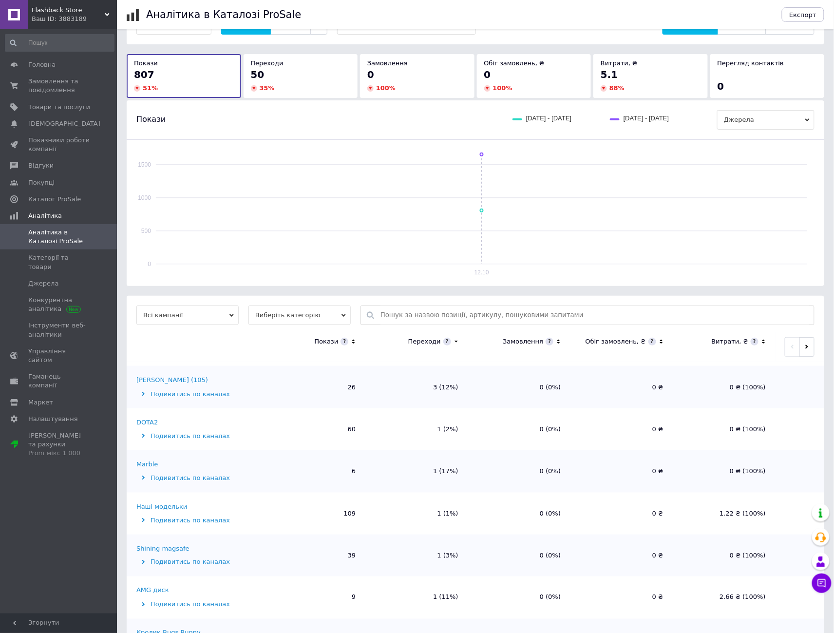
scroll to position [162, 0]
click at [147, 421] on div "DOTA2" at bounding box center [146, 423] width 21 height 9
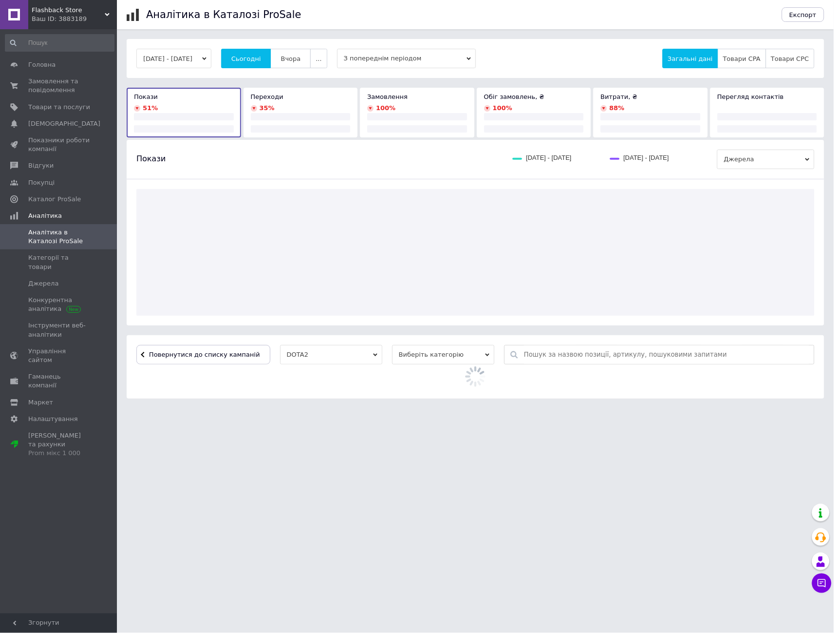
scroll to position [0, 0]
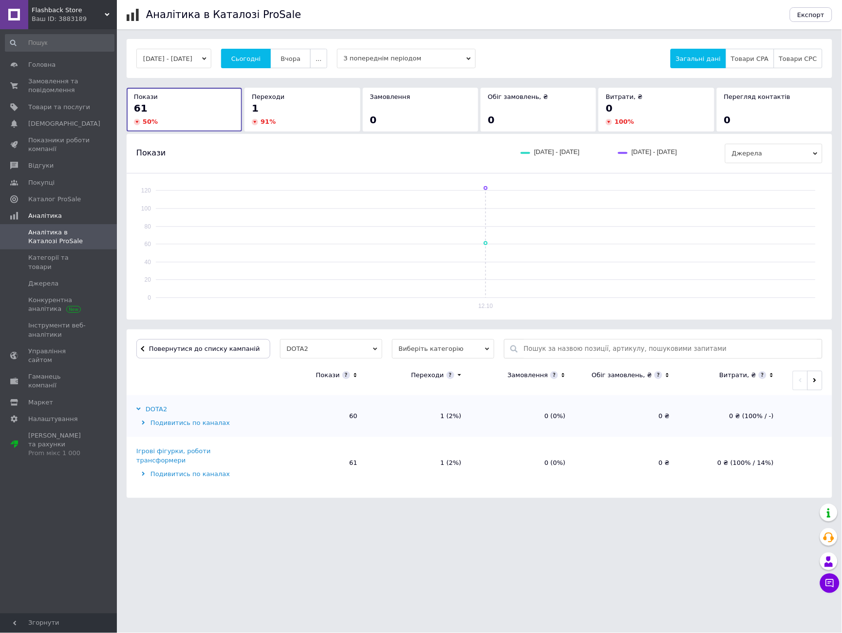
click at [209, 59] on button "[DATE] - [DATE]" at bounding box center [173, 58] width 75 height 19
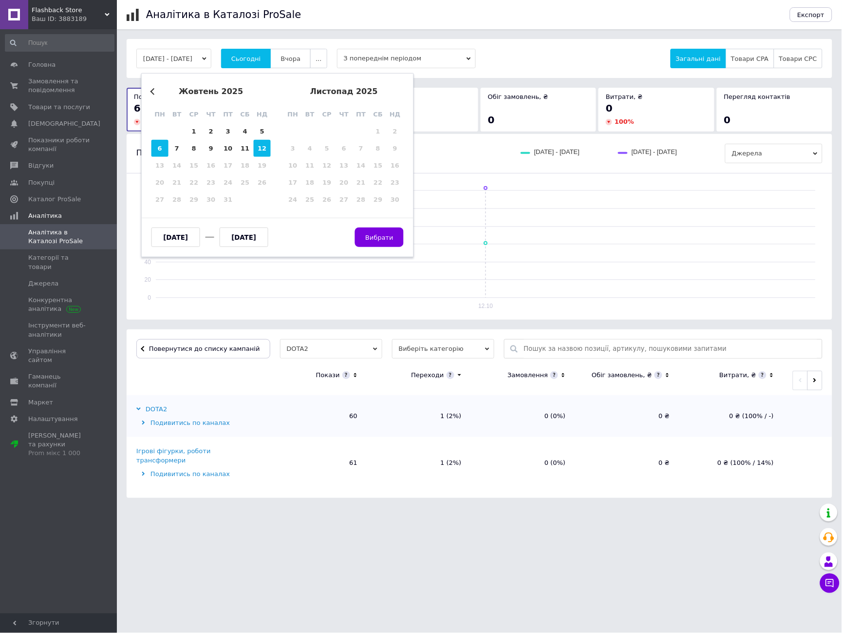
click at [164, 148] on div "6" at bounding box center [159, 148] width 17 height 17
click at [257, 150] on div "12" at bounding box center [262, 148] width 17 height 17
click at [381, 234] on span "Вибрати" at bounding box center [379, 236] width 28 height 7
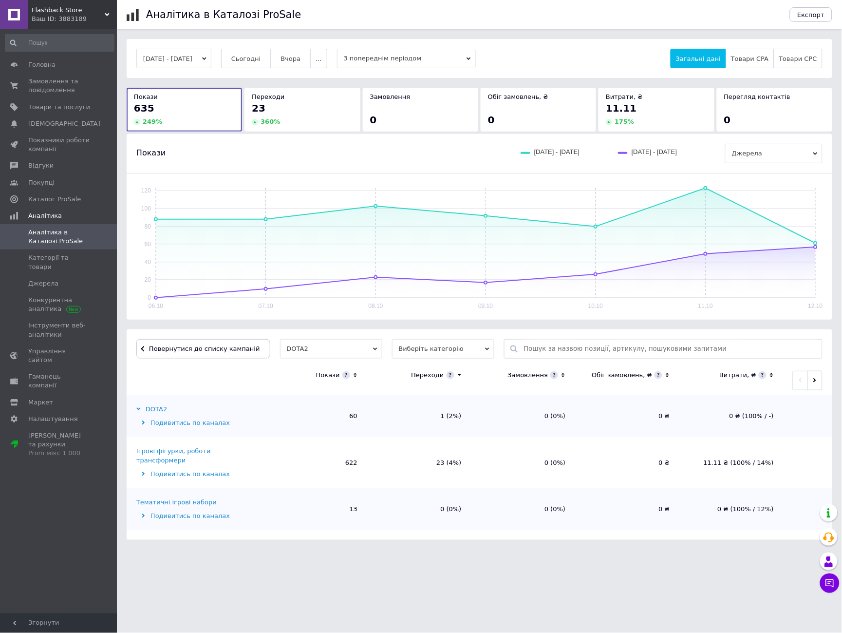
click at [193, 450] on div "Ігрові фігурки, роботи трансформери" at bounding box center [198, 456] width 124 height 18
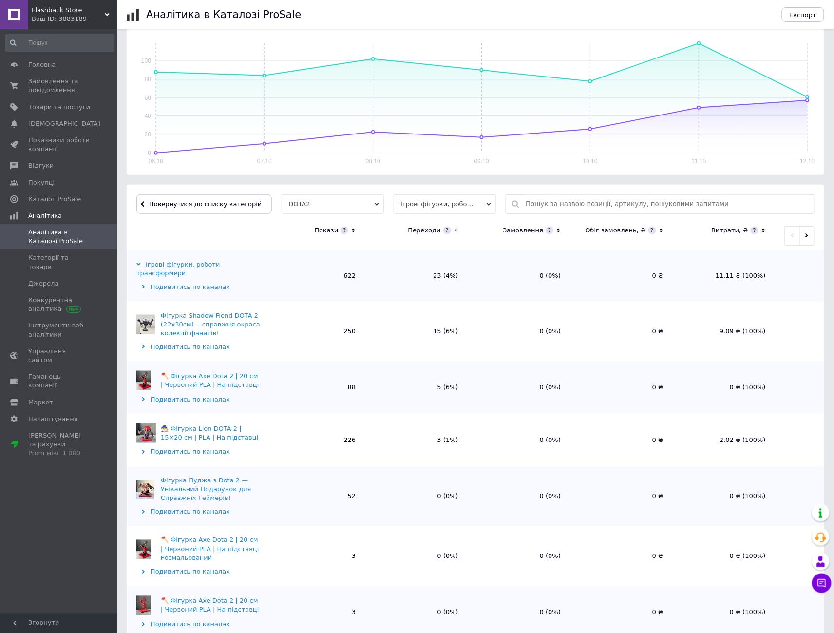
scroll to position [161, 0]
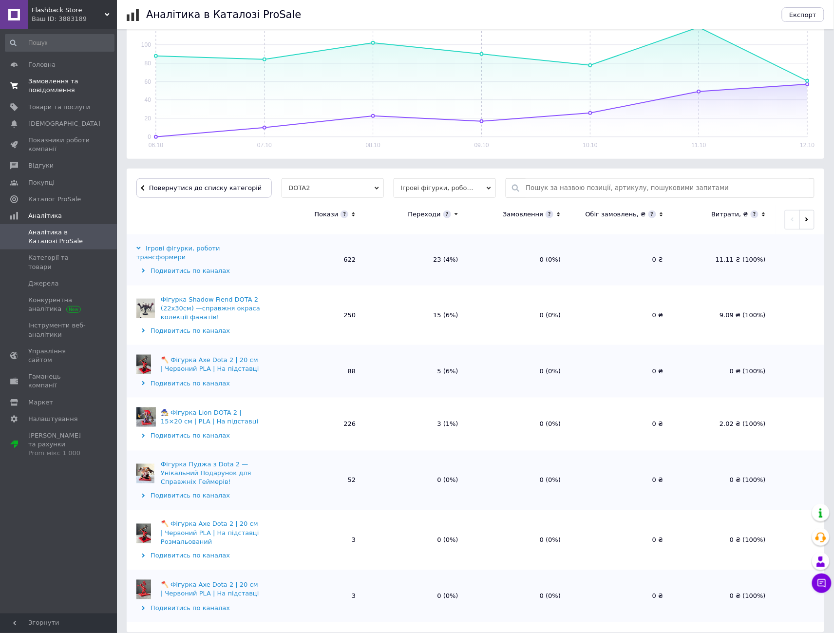
click at [51, 83] on span "Замовлення та повідомлення" at bounding box center [59, 86] width 62 height 18
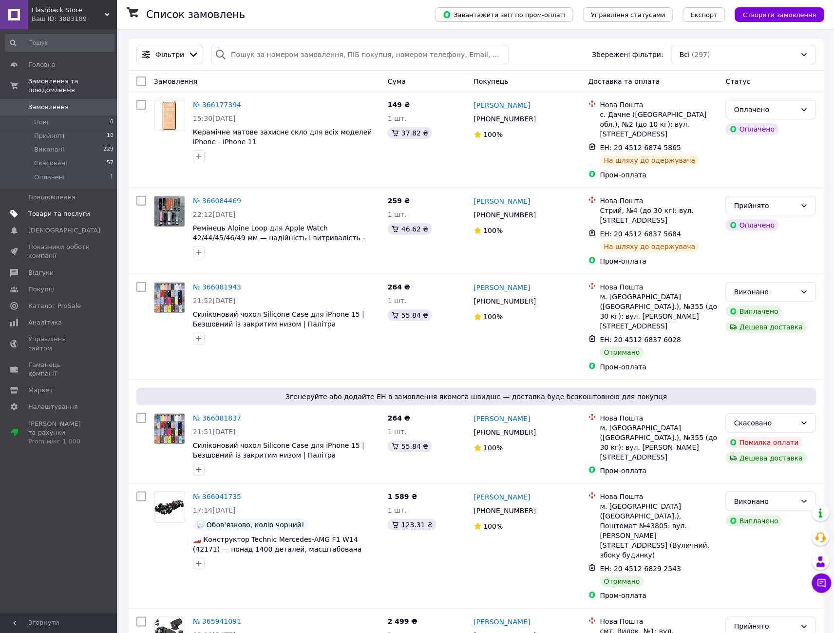
click at [51, 209] on span "Товари та послуги" at bounding box center [59, 213] width 62 height 9
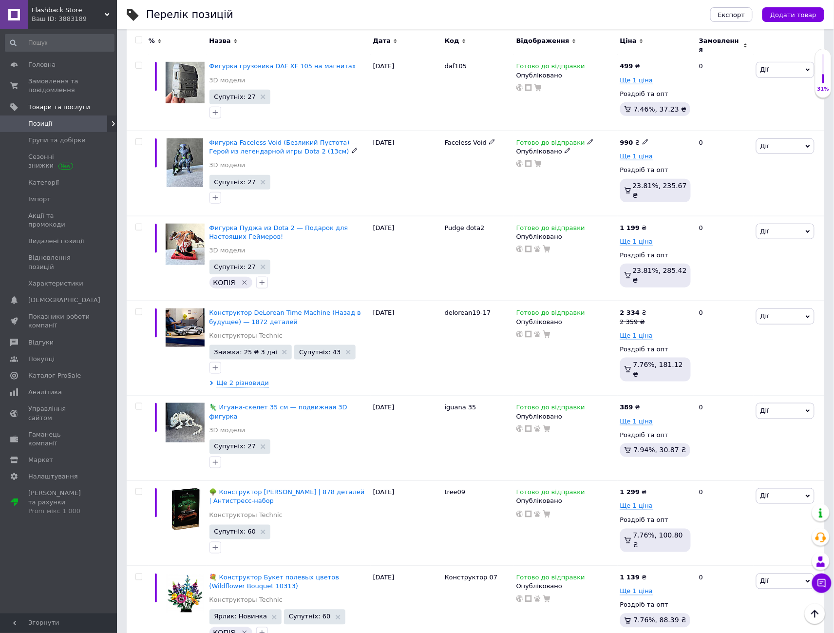
scroll to position [162, 0]
